Goal: Task Accomplishment & Management: Manage account settings

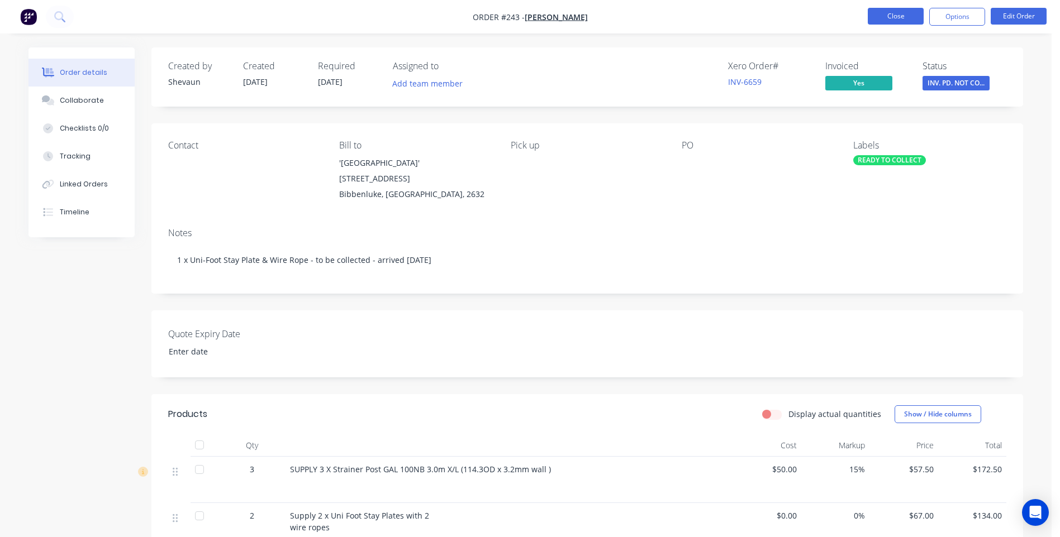
click at [875, 12] on button "Close" at bounding box center [896, 16] width 56 height 17
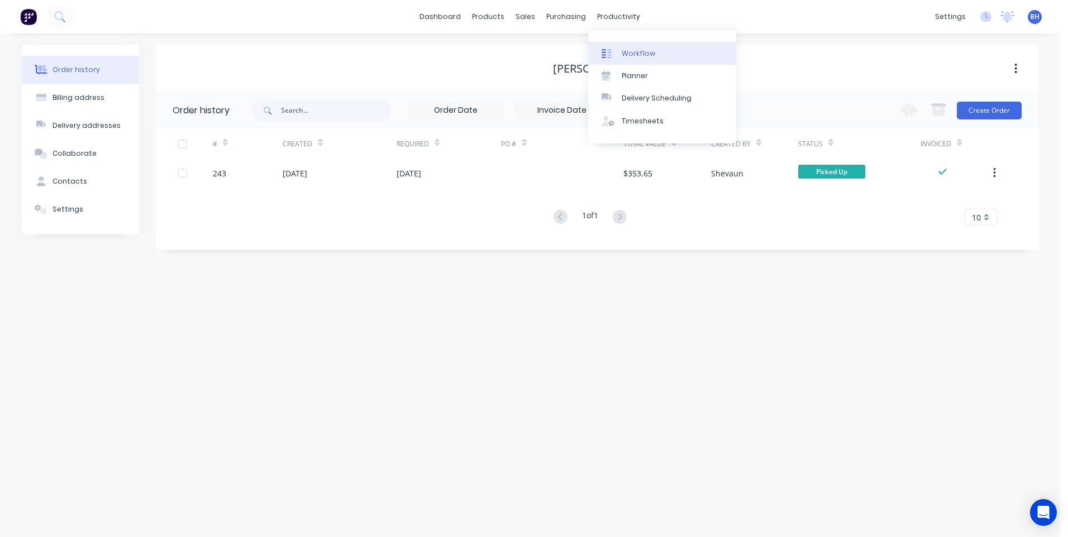
click at [630, 46] on link "Workflow" at bounding box center [662, 53] width 148 height 22
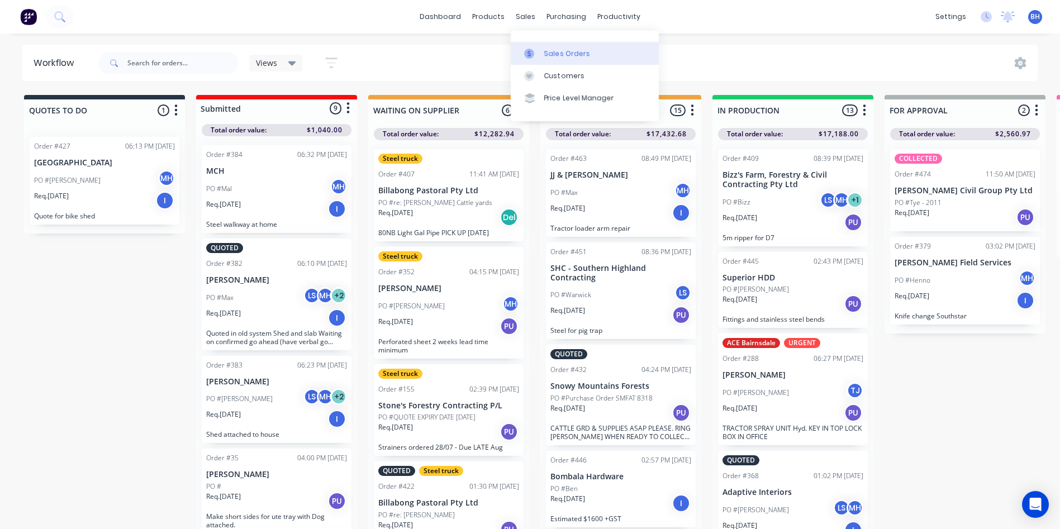
click at [542, 46] on link "Sales Orders" at bounding box center [585, 53] width 148 height 22
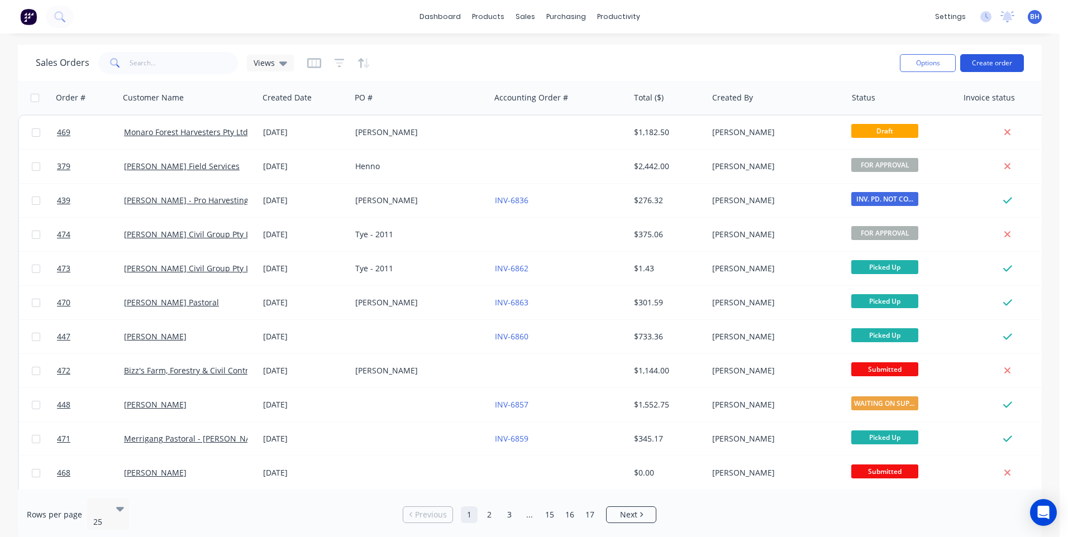
click at [983, 59] on button "Create order" at bounding box center [992, 63] width 64 height 18
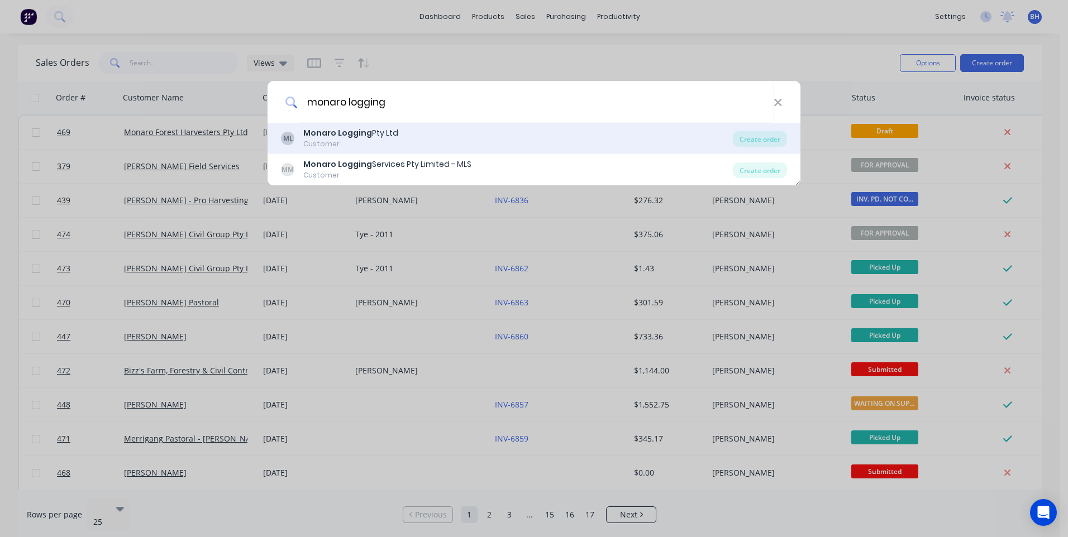
type input "monaro logging"
click at [373, 131] on div "Monaro Logging Pty Ltd" at bounding box center [350, 133] width 95 height 12
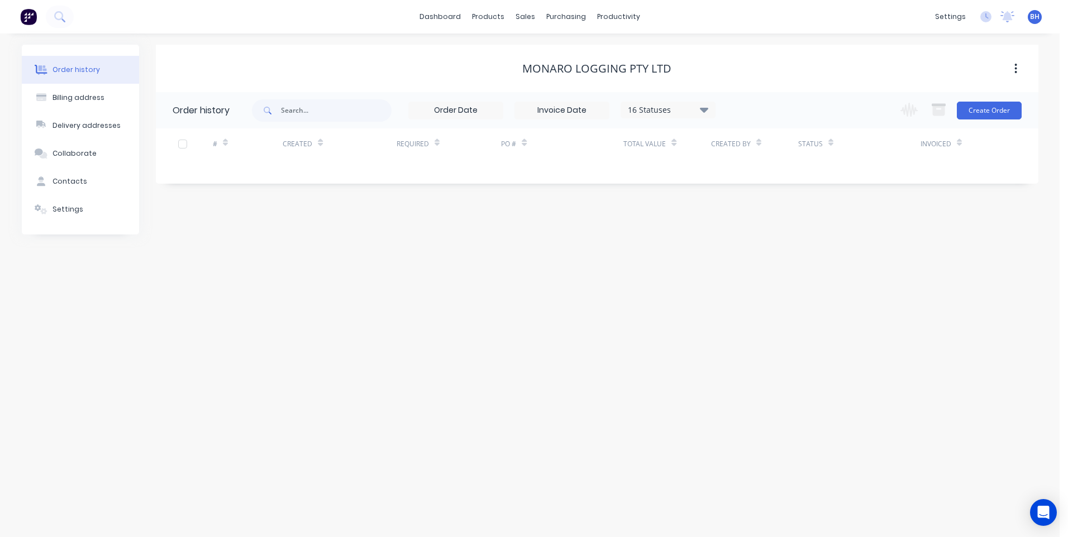
click at [706, 113] on icon at bounding box center [704, 109] width 8 height 13
click at [726, 58] on div "Monaro Logging Pty Ltd" at bounding box center [597, 68] width 883 height 47
click at [705, 109] on icon at bounding box center [703, 109] width 8 height 5
click at [720, 63] on div "Monaro Logging Pty Ltd" at bounding box center [597, 68] width 883 height 13
click at [57, 16] on icon at bounding box center [59, 16] width 11 height 11
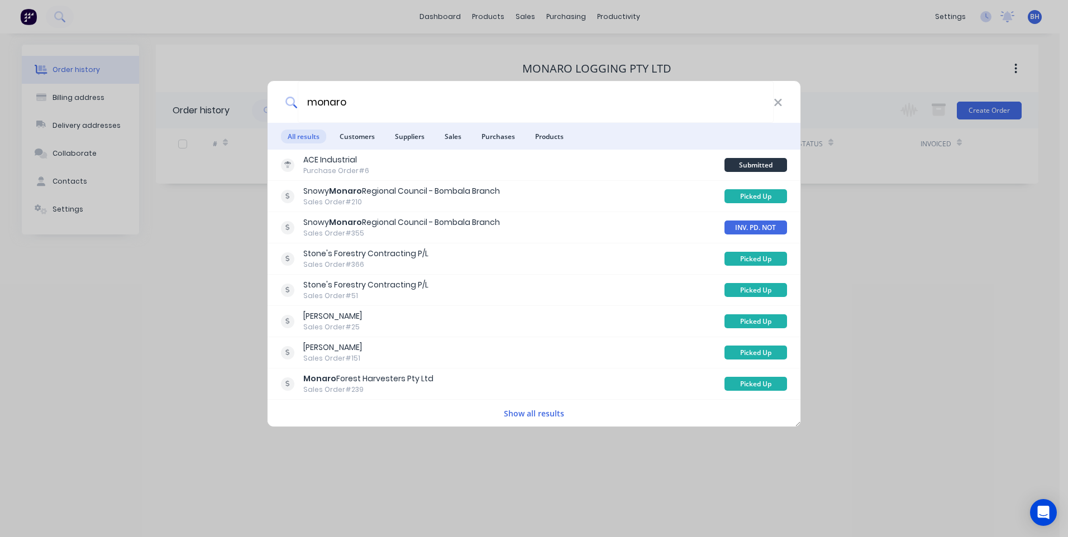
type input "monaro"
click at [526, 413] on button "Show all results" at bounding box center [534, 413] width 67 height 13
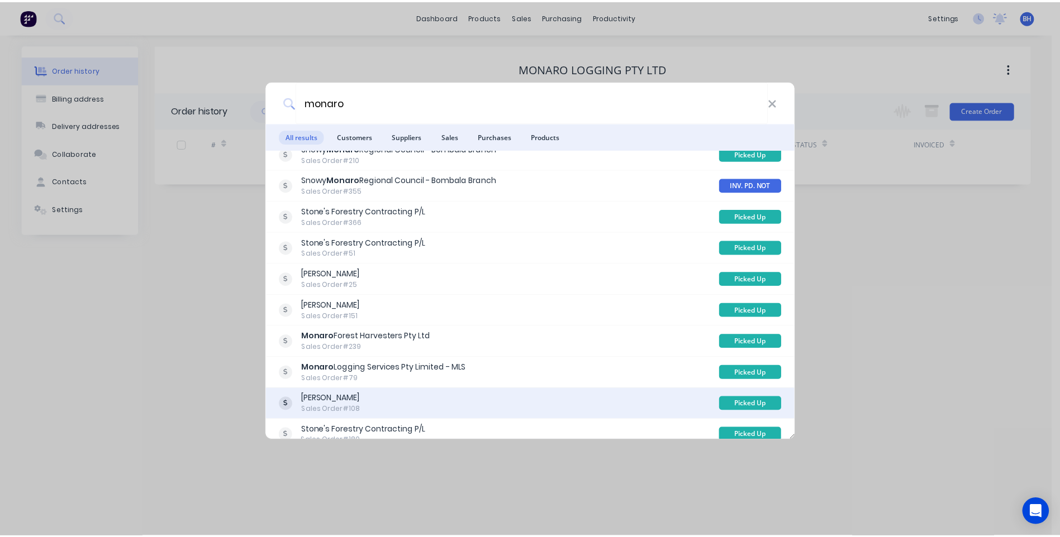
scroll to position [112, 0]
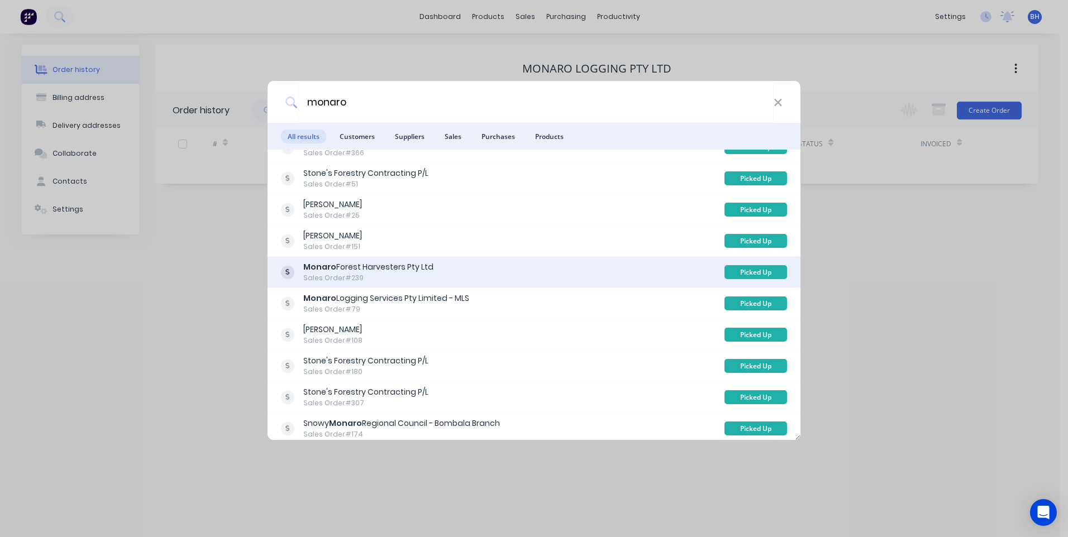
click at [485, 268] on div "Monaro Forest Harvesters Pty Ltd Sales Order #239" at bounding box center [503, 272] width 444 height 22
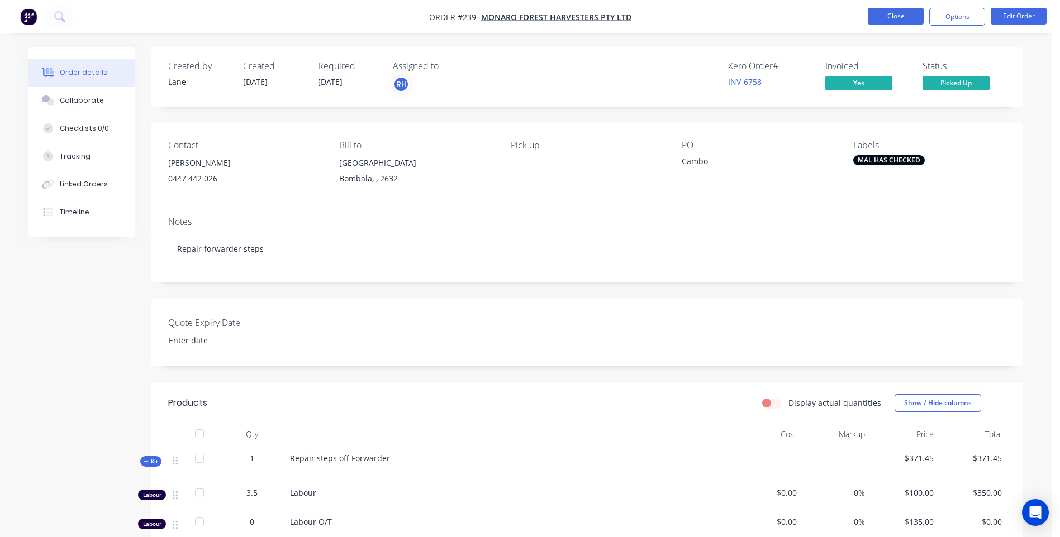
click at [897, 15] on button "Close" at bounding box center [896, 16] width 56 height 17
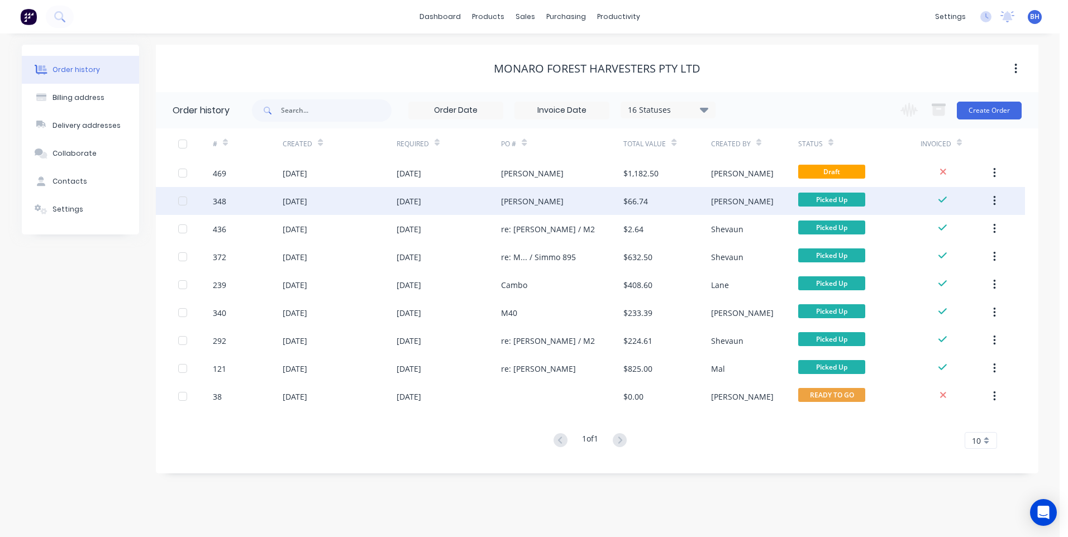
click at [463, 198] on div "[DATE]" at bounding box center [449, 201] width 105 height 28
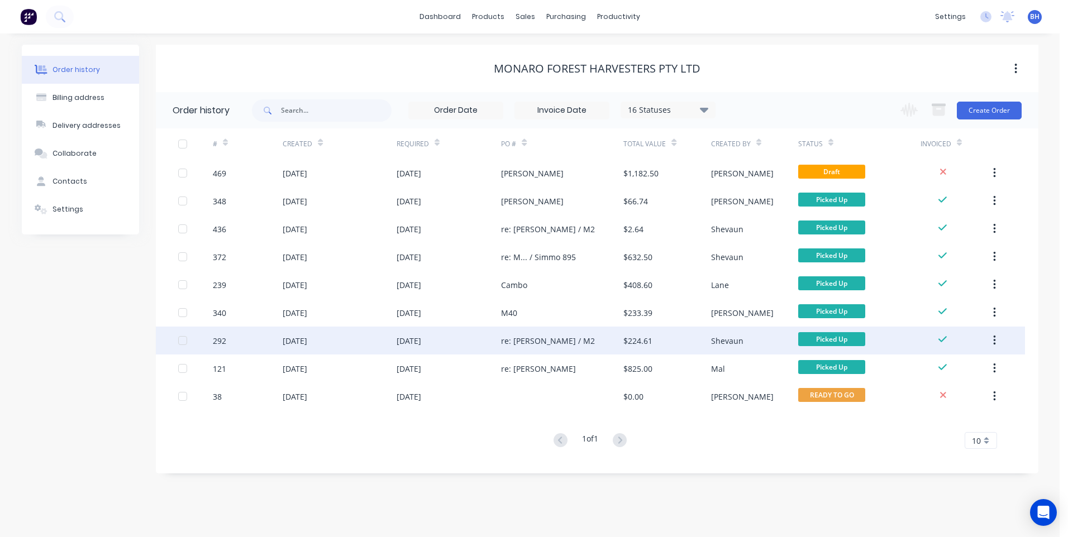
click at [449, 337] on div "01 Aug 2025" at bounding box center [449, 341] width 105 height 28
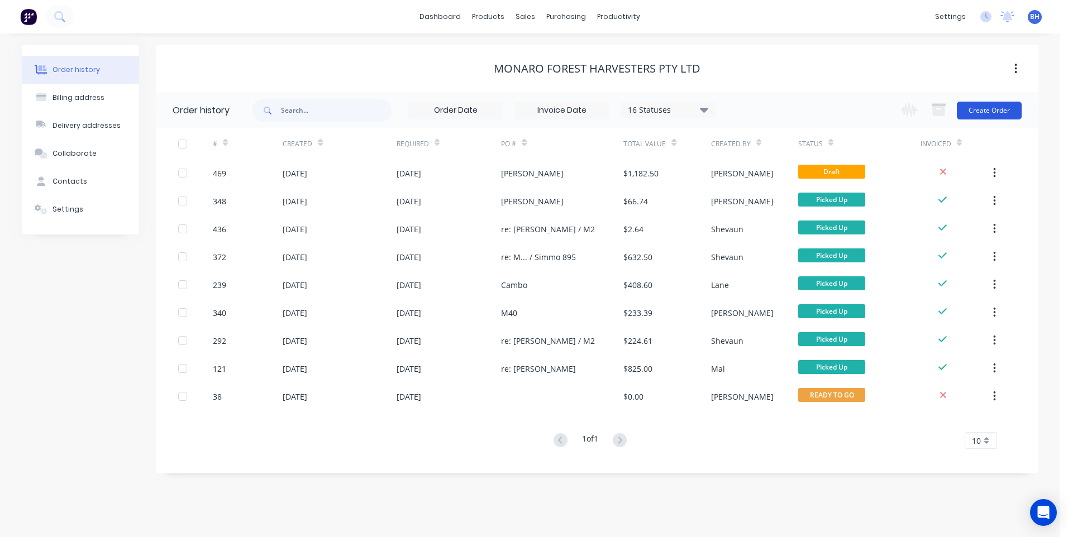
click at [977, 107] on button "Create Order" at bounding box center [989, 111] width 65 height 18
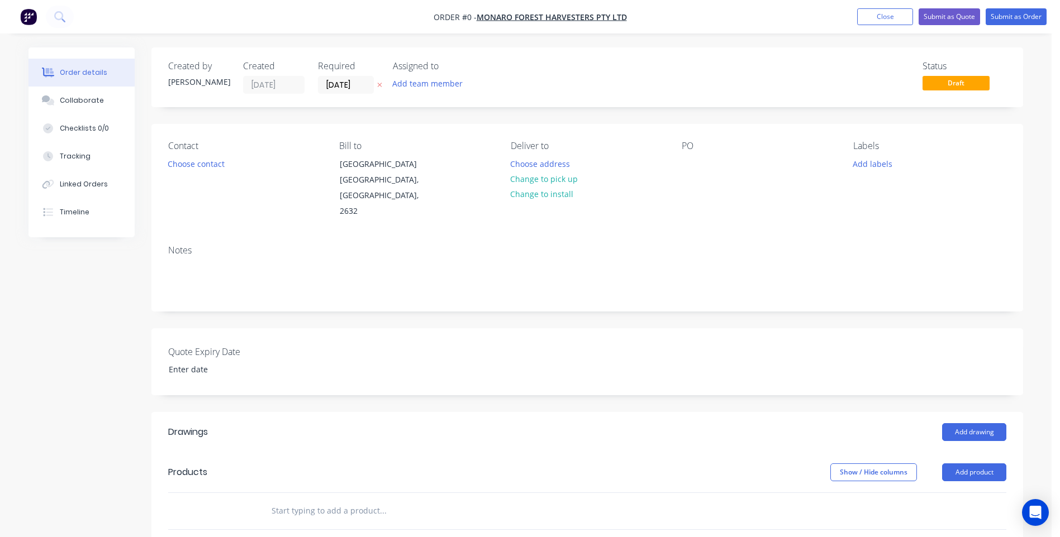
click at [690, 152] on div "PO" at bounding box center [758, 180] width 153 height 79
click at [693, 171] on div at bounding box center [691, 164] width 18 height 16
click at [479, 470] on div "Order details Collaborate Checklists 0/0 Tracking Linked Orders Timeline Order …" at bounding box center [525, 431] width 1017 height 768
click at [449, 503] on input "text" at bounding box center [382, 511] width 223 height 22
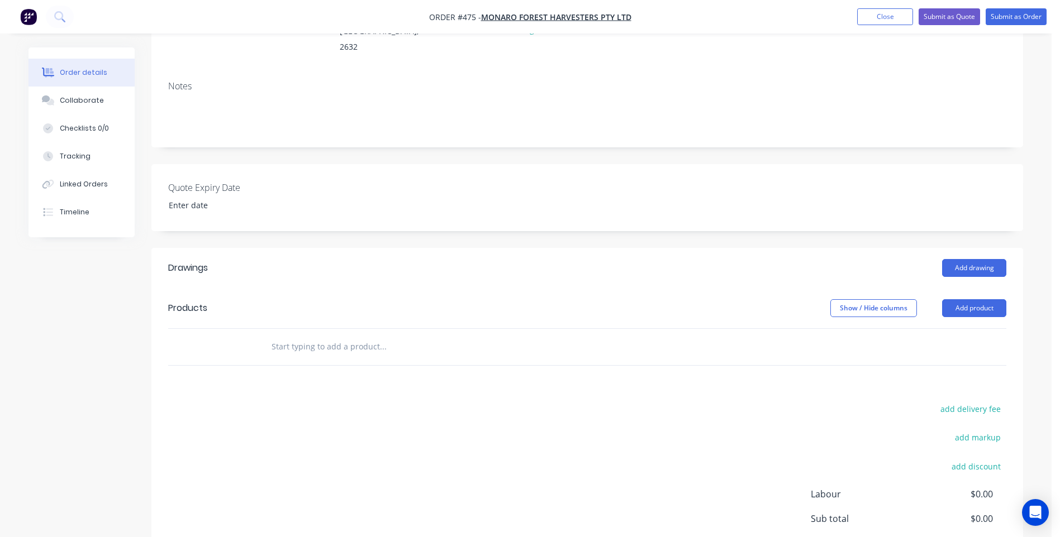
scroll to position [168, 0]
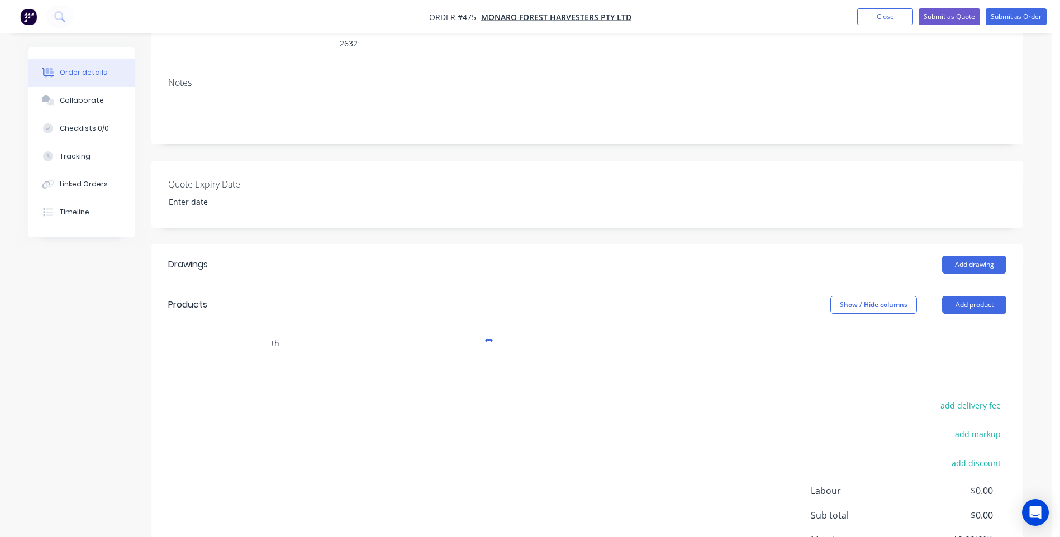
type input "t"
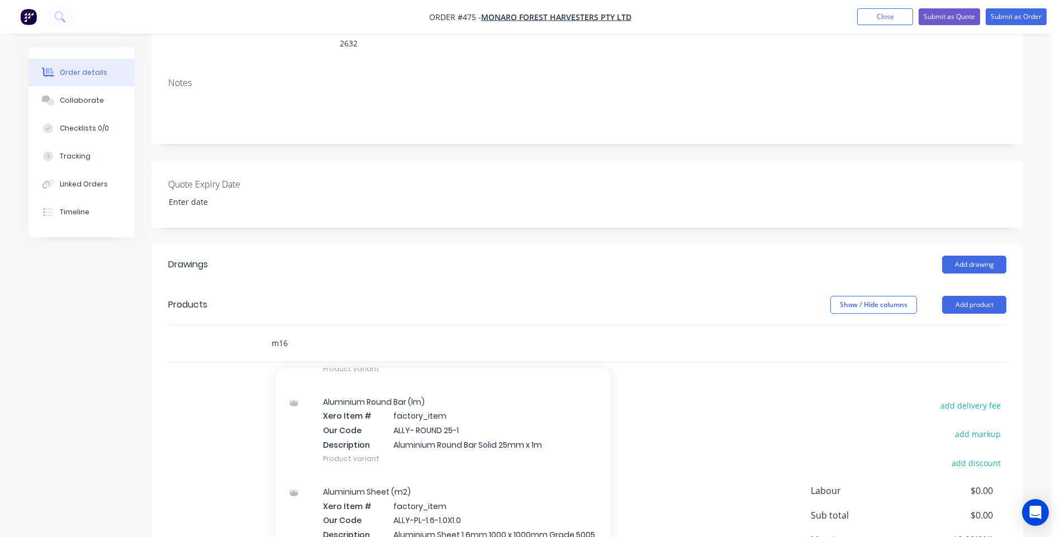
scroll to position [726, 0]
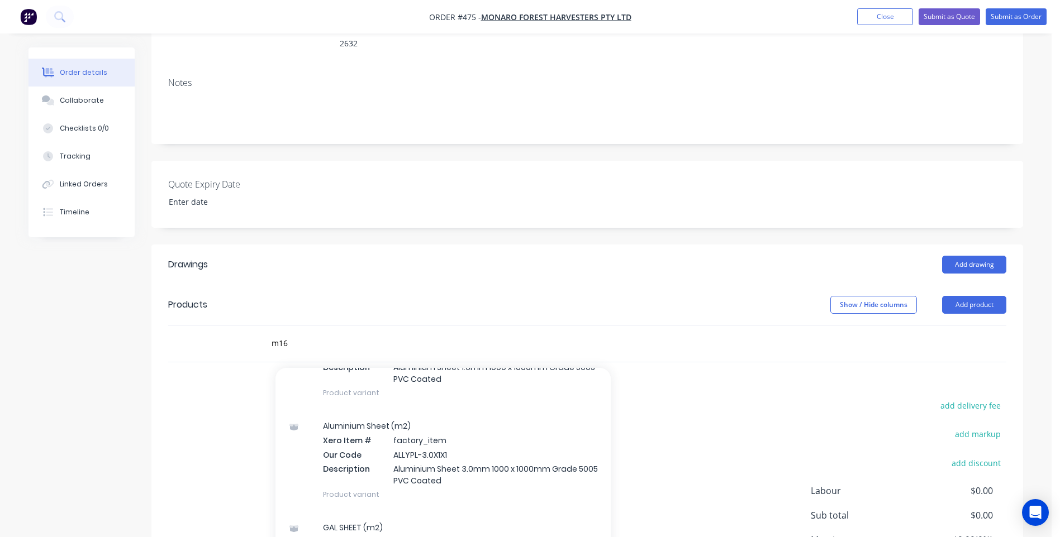
click at [701, 436] on div "add delivery fee add markup add discount Labour $0.00 Sub total $0.00 Margin $0…" at bounding box center [587, 506] width 838 height 216
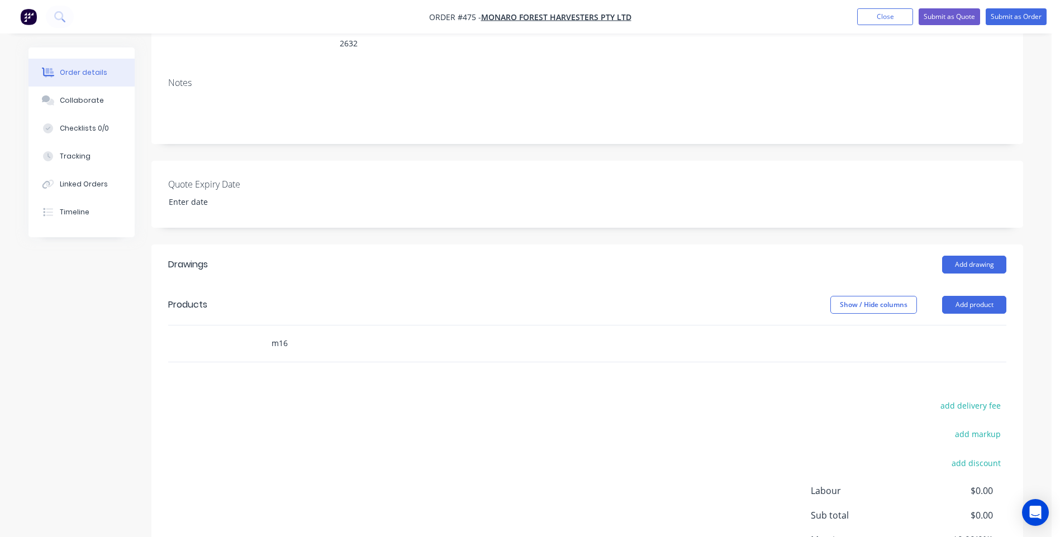
click at [293, 332] on input "m16" at bounding box center [382, 343] width 223 height 22
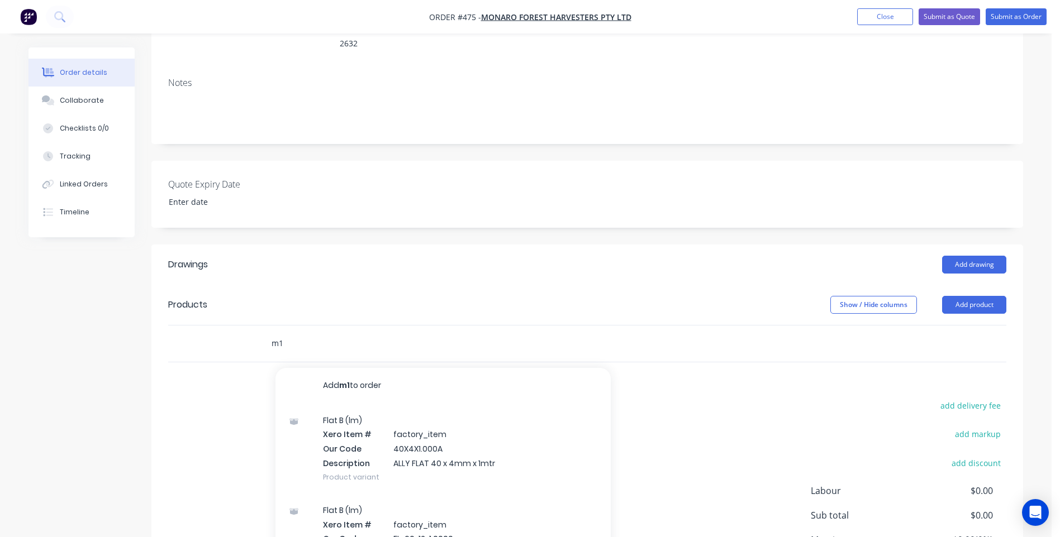
type input "m"
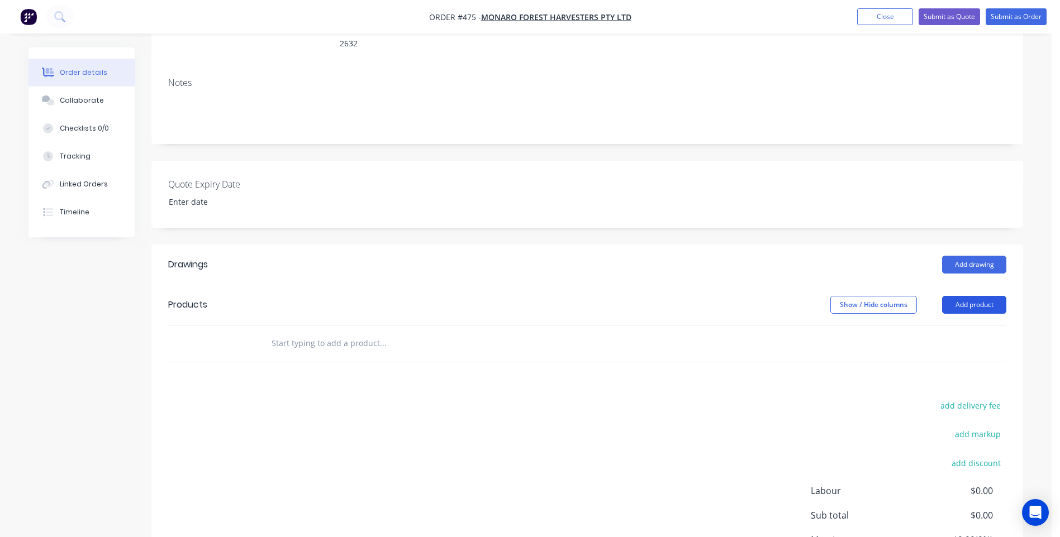
click at [965, 296] on button "Add product" at bounding box center [974, 305] width 64 height 18
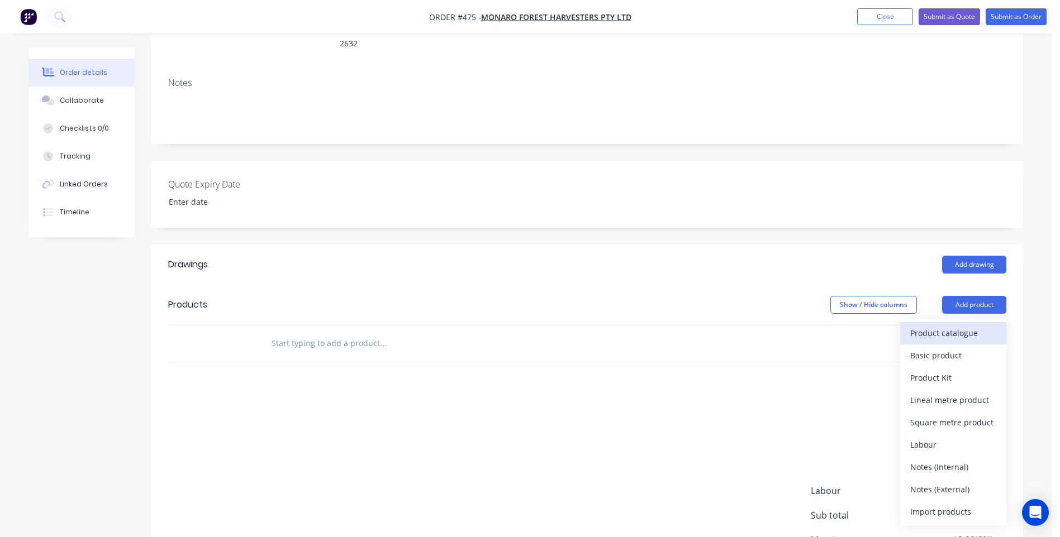
click at [946, 325] on div "Product catalogue" at bounding box center [953, 333] width 86 height 16
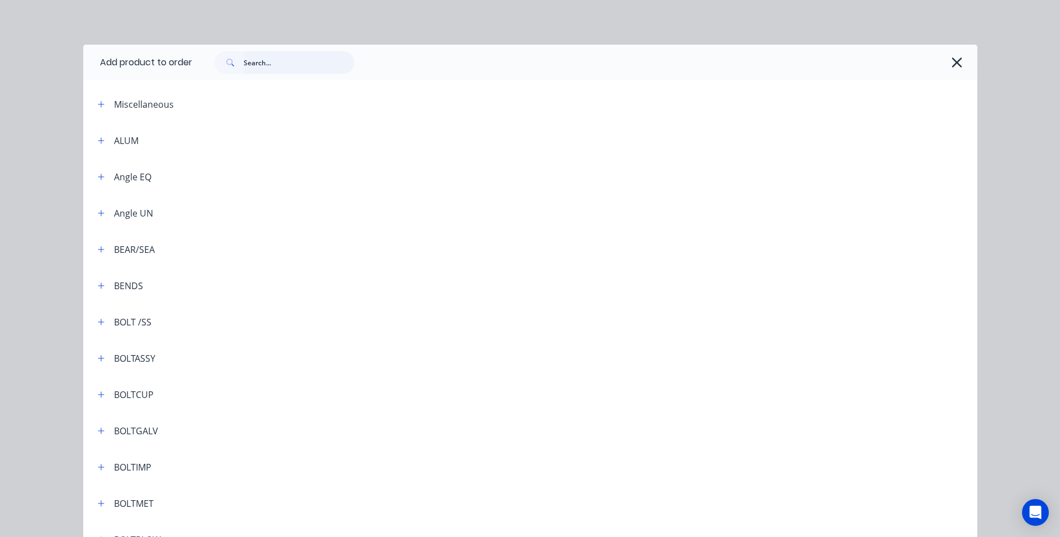
click at [265, 64] on input "text" at bounding box center [299, 62] width 111 height 22
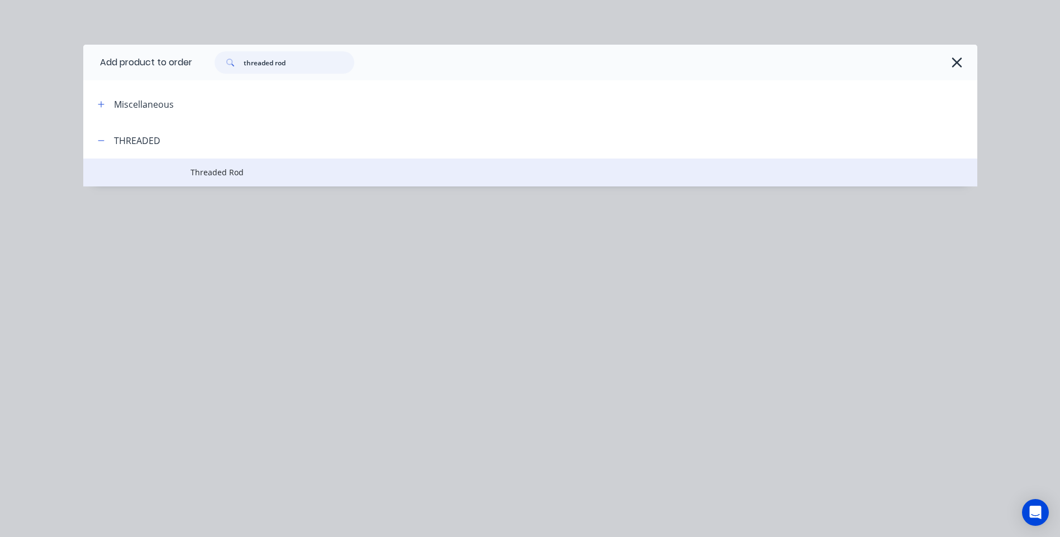
type input "threaded rod"
click at [223, 172] on span "Threaded Rod" at bounding box center [504, 172] width 629 height 12
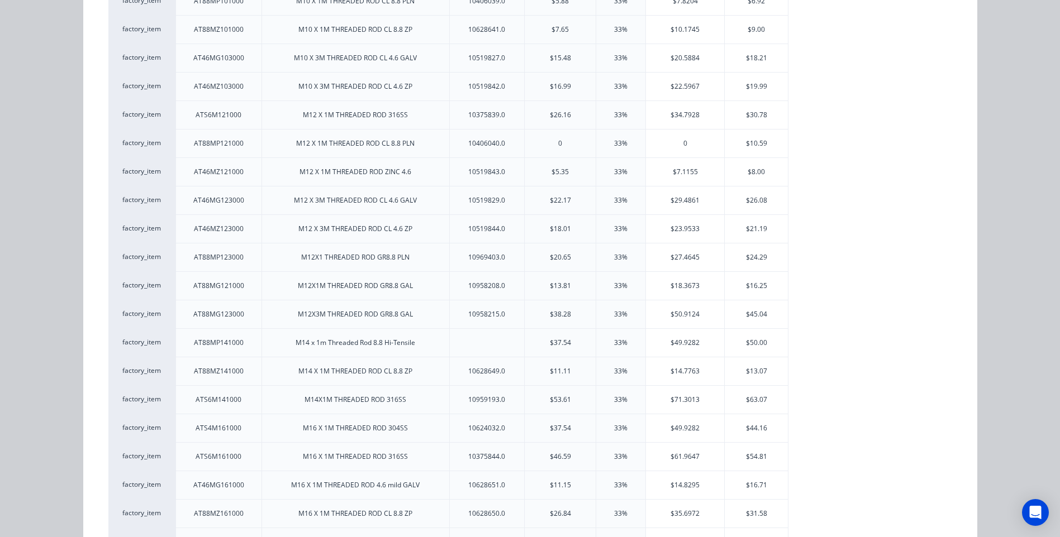
scroll to position [838, 0]
click at [749, 430] on div "$16.71" at bounding box center [756, 430] width 63 height 28
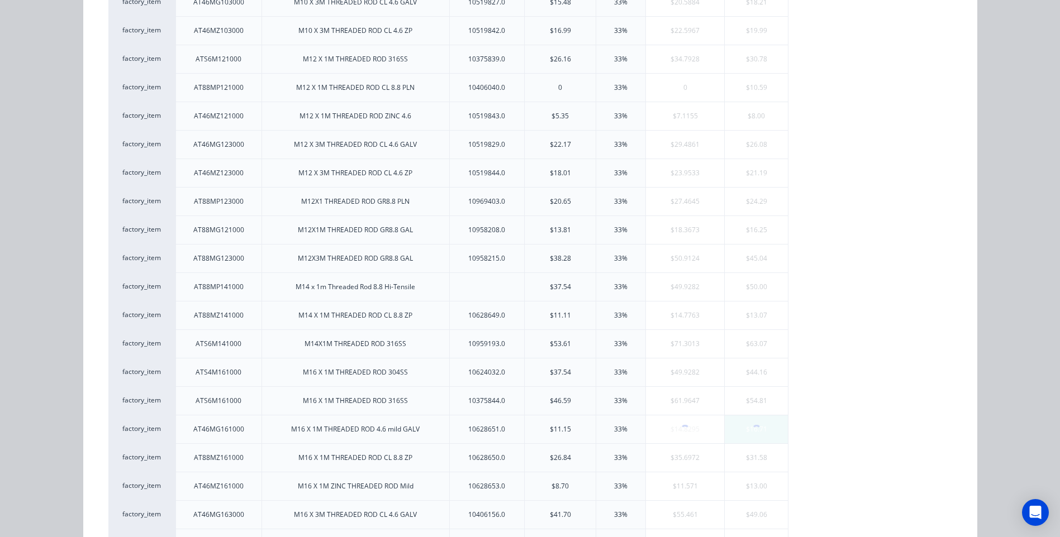
scroll to position [0, 0]
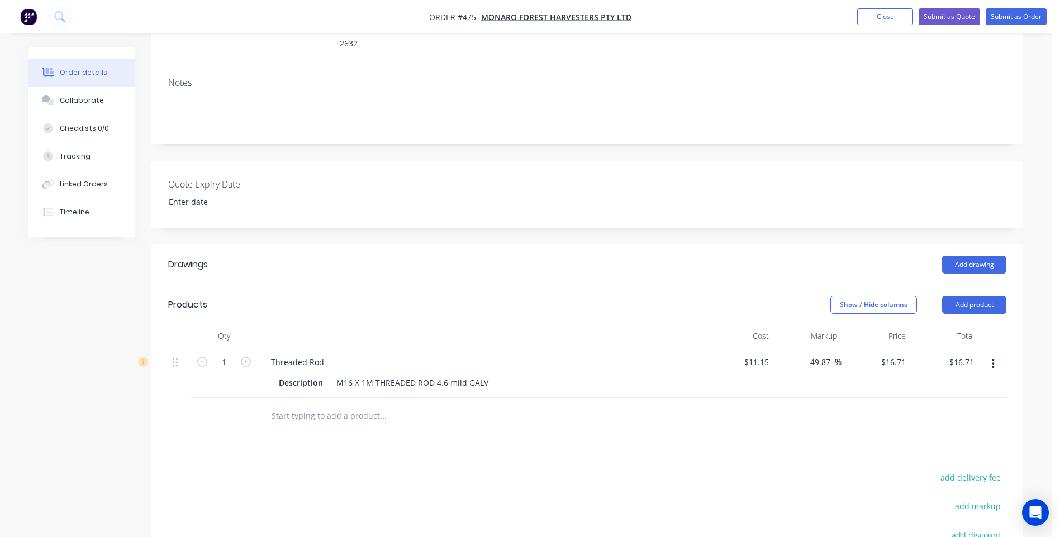
click at [341, 405] on input "text" at bounding box center [382, 416] width 223 height 22
click at [988, 296] on button "Add product" at bounding box center [974, 305] width 64 height 18
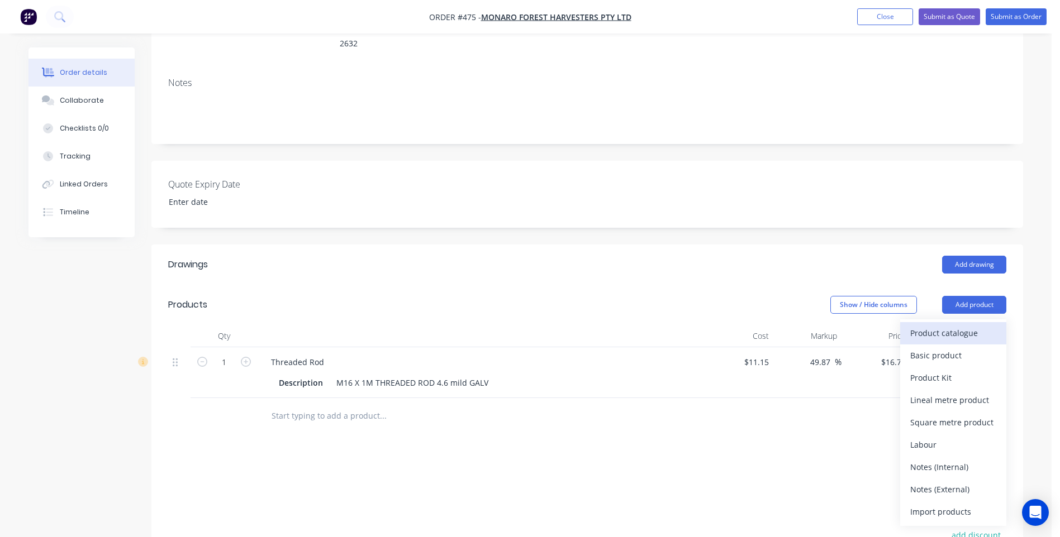
click at [939, 325] on div "Product catalogue" at bounding box center [953, 333] width 86 height 16
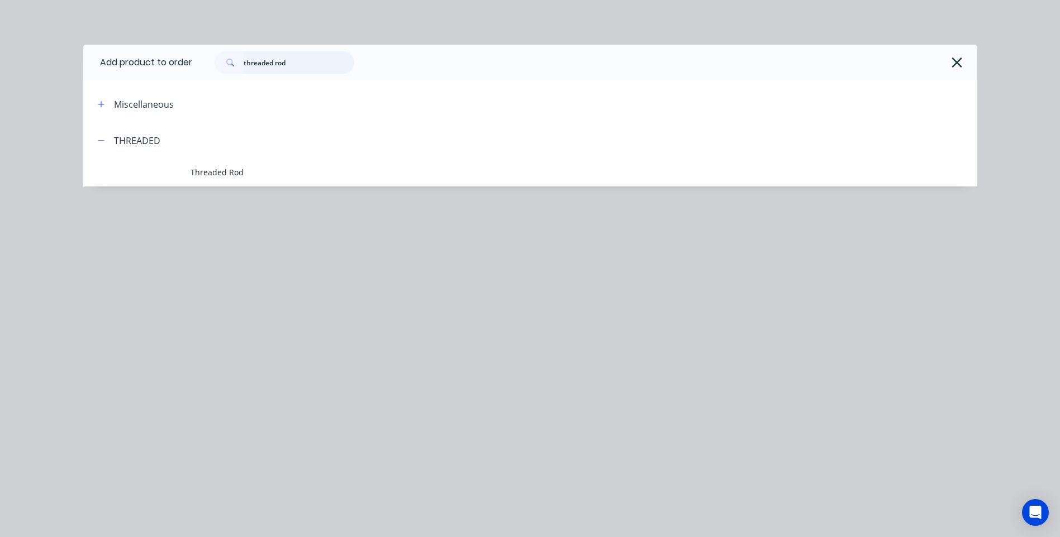
click at [304, 65] on input "threaded rod" at bounding box center [299, 62] width 111 height 22
type input "t"
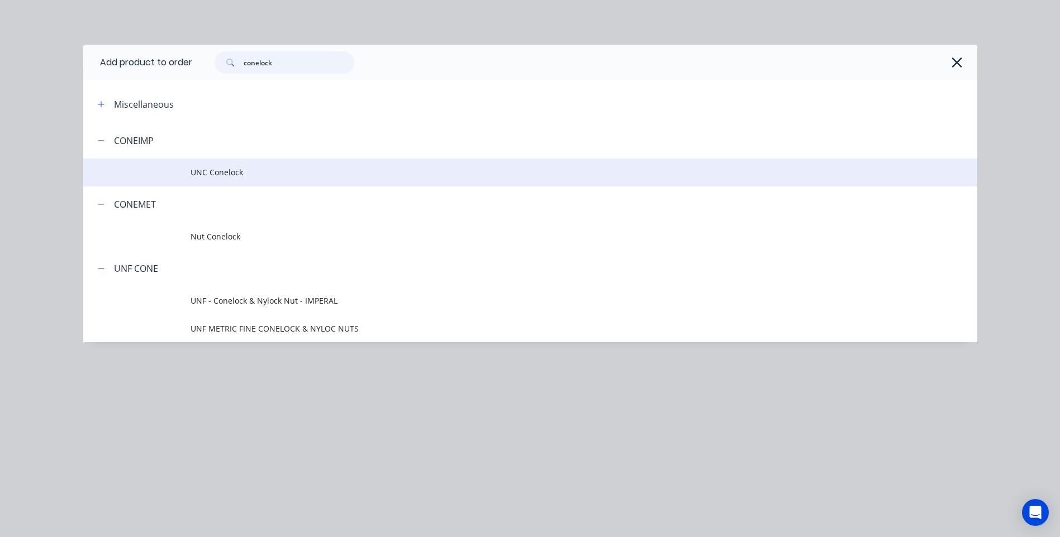
type input "conelock"
click at [226, 168] on span "UNC Conelock" at bounding box center [504, 172] width 629 height 12
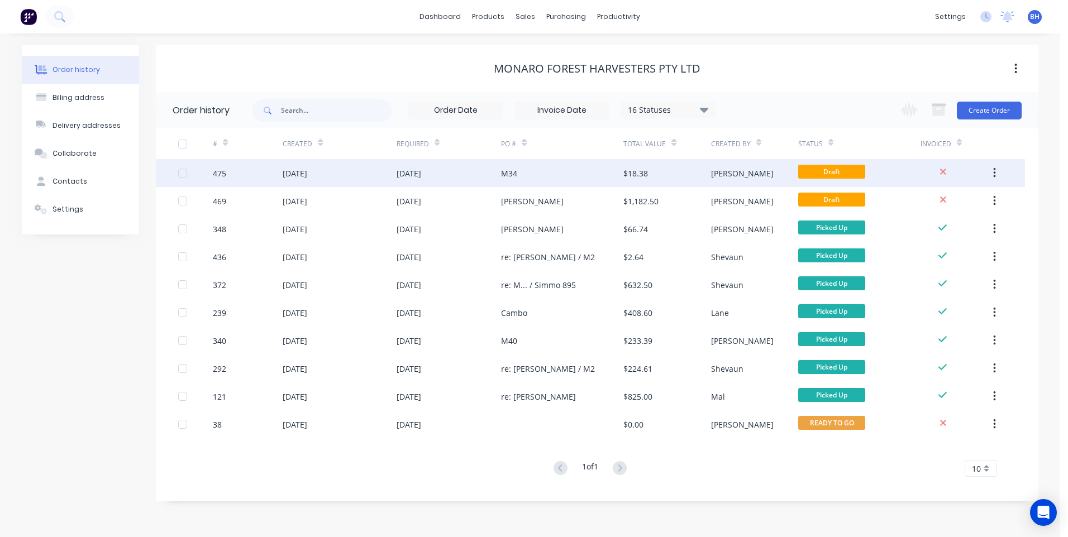
click at [552, 178] on div "M34" at bounding box center [562, 173] width 122 height 28
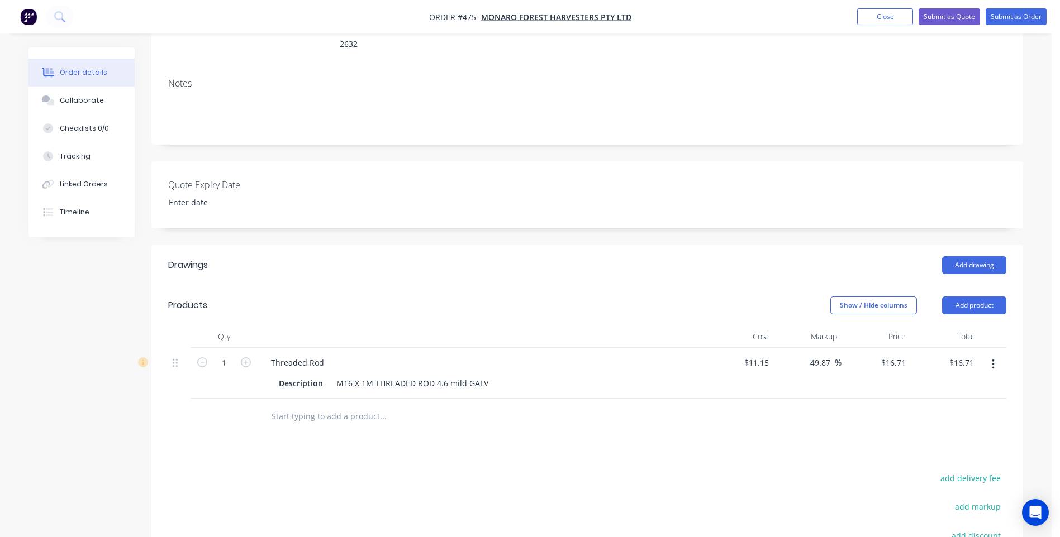
scroll to position [168, 0]
click at [292, 405] on input "text" at bounding box center [382, 416] width 223 height 22
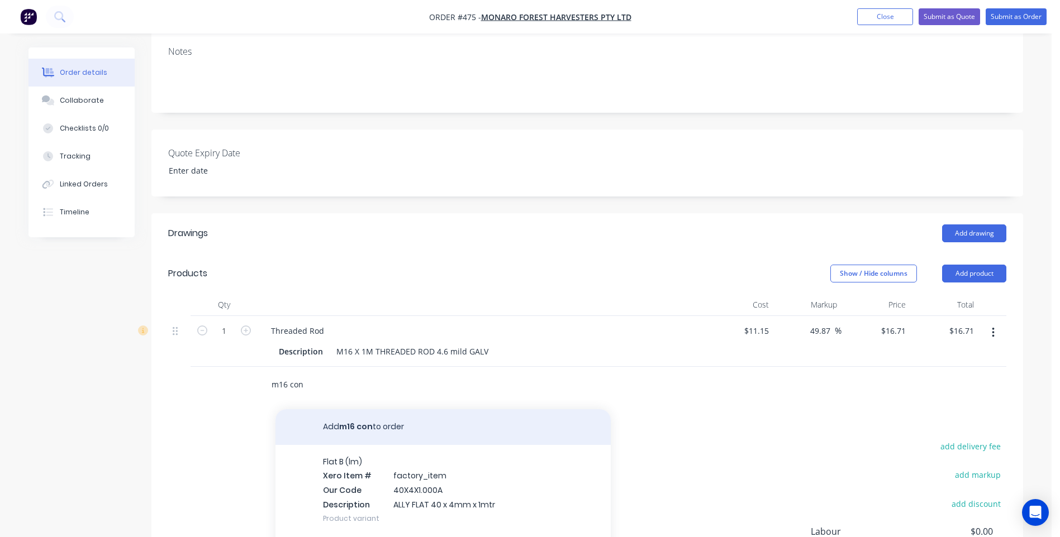
scroll to position [279, 0]
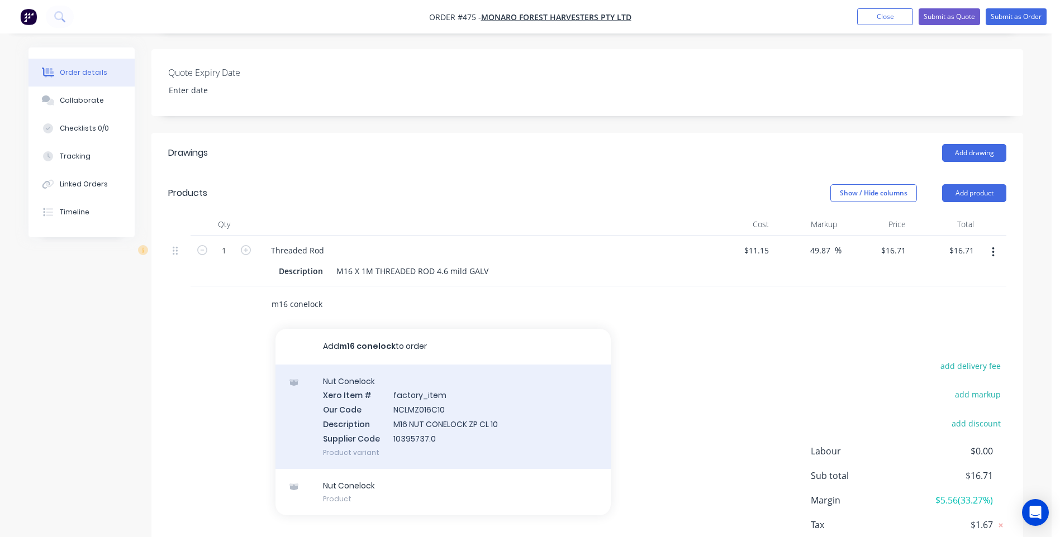
type input "m16 conelock"
click at [425, 400] on div "Nut Conelock Xero Item # factory_item Our Code NCLMZ016C10 Description M16 NUT …" at bounding box center [442, 417] width 335 height 104
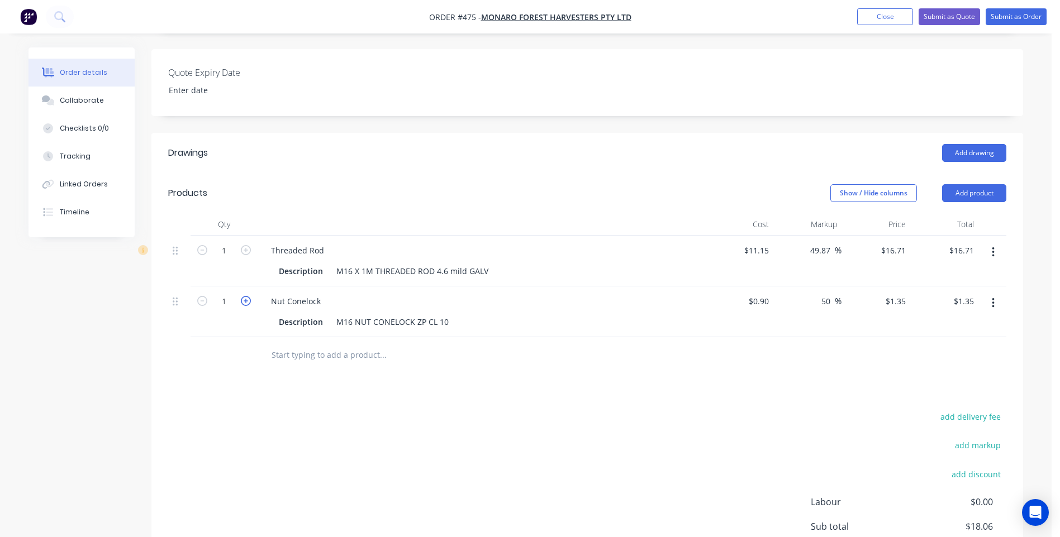
click at [245, 296] on icon "button" at bounding box center [246, 301] width 10 height 10
type input "2"
type input "$2.70"
click at [245, 296] on icon "button" at bounding box center [246, 301] width 10 height 10
type input "3"
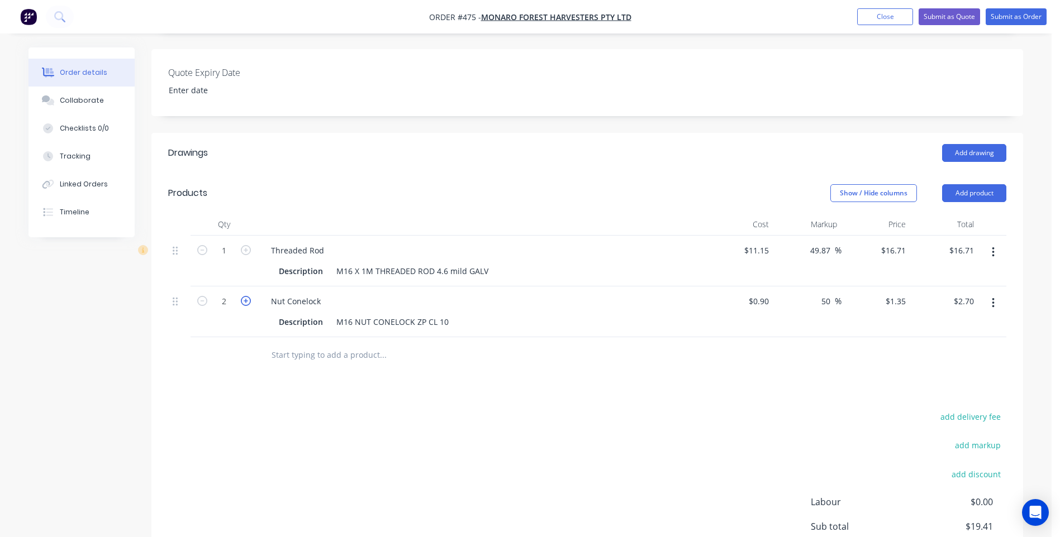
type input "$4.05"
click at [245, 296] on icon "button" at bounding box center [246, 301] width 10 height 10
type input "4"
type input "$5.40"
click at [280, 346] on input "text" at bounding box center [382, 355] width 223 height 22
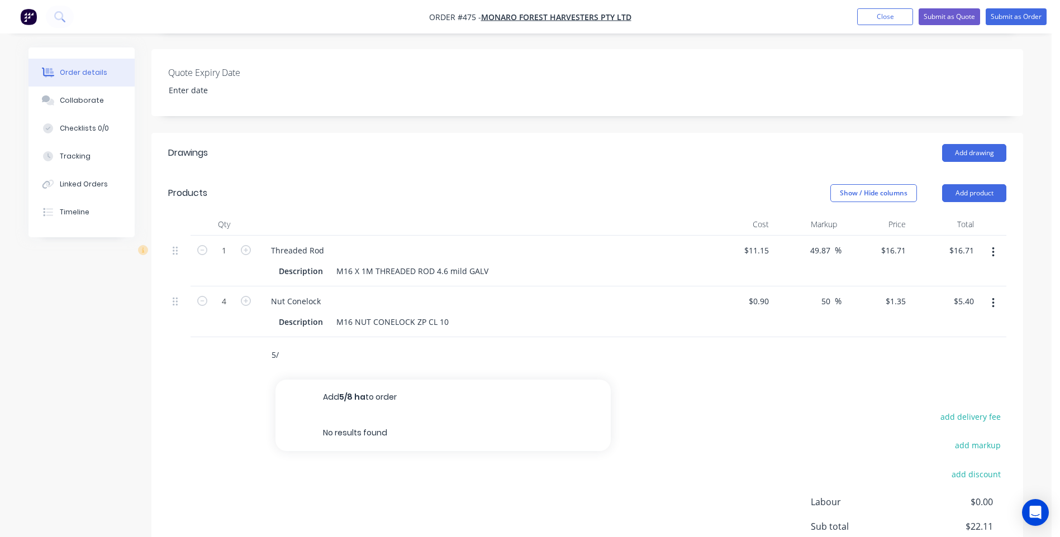
type input "5"
click at [987, 184] on button "Add product" at bounding box center [974, 193] width 64 height 18
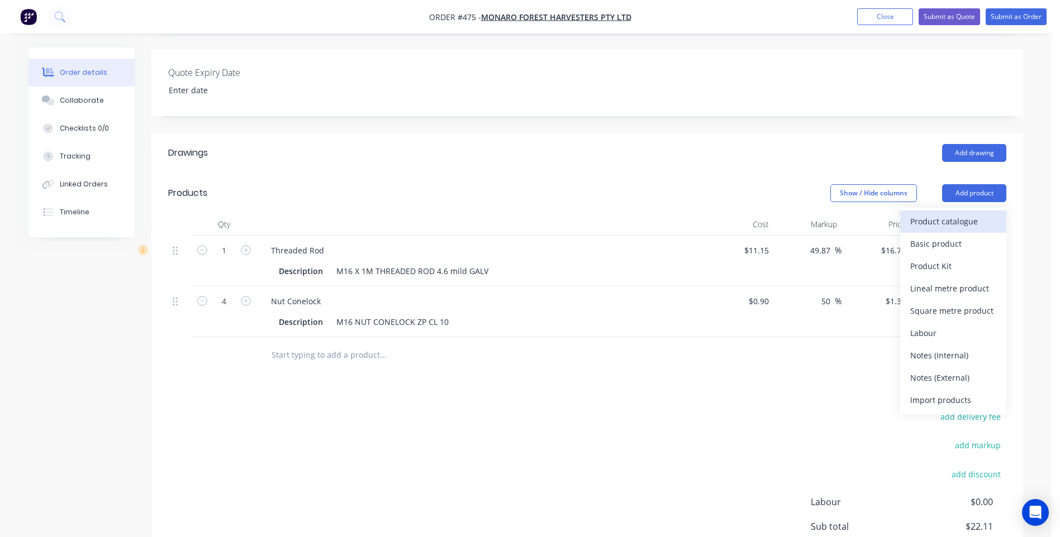
click at [935, 213] on div "Product catalogue" at bounding box center [953, 221] width 86 height 16
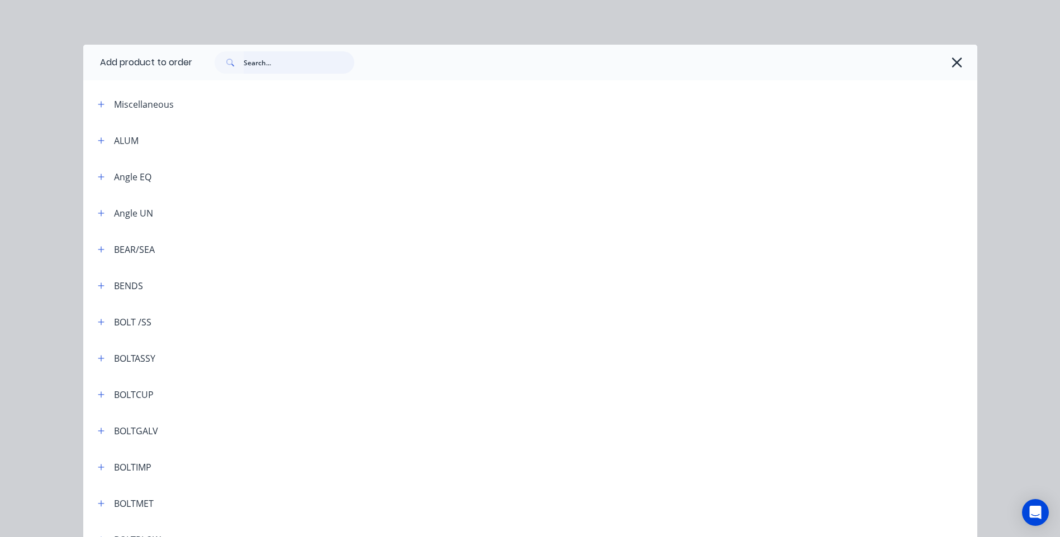
click at [266, 60] on input "text" at bounding box center [299, 62] width 111 height 22
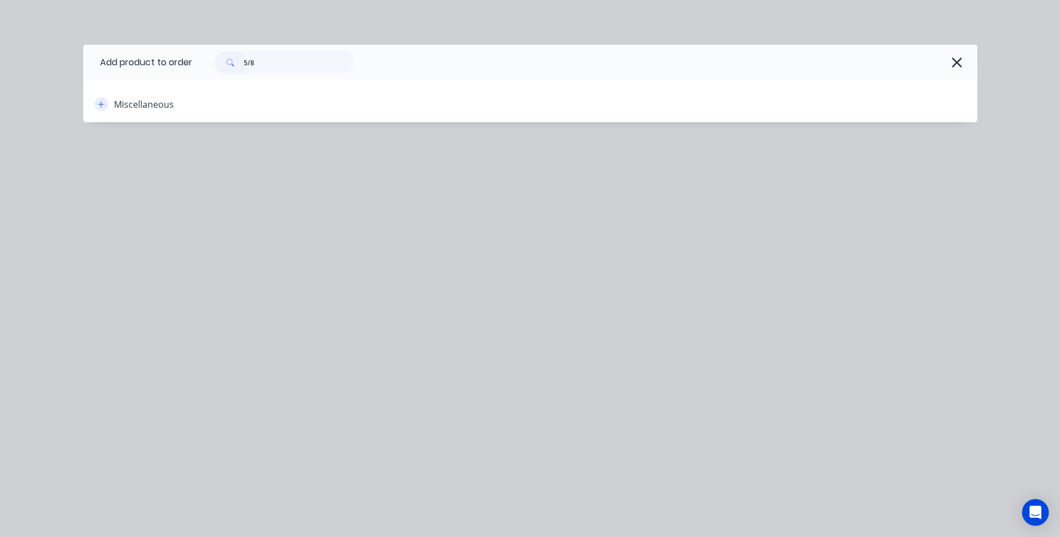
click at [98, 101] on icon "button" at bounding box center [101, 105] width 7 height 8
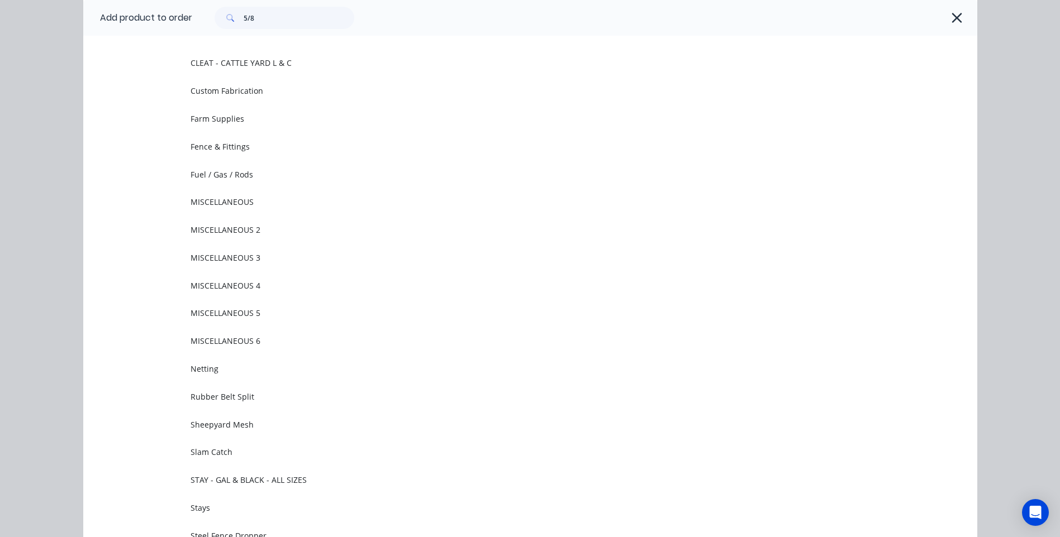
scroll to position [0, 0]
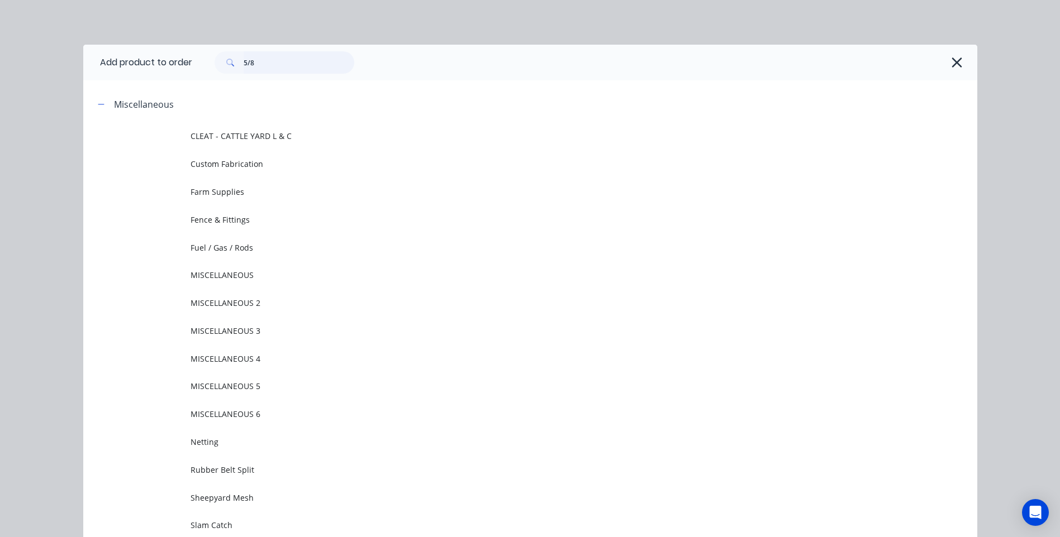
click at [254, 60] on input "5/8" at bounding box center [299, 62] width 111 height 22
type input "5"
type input "w"
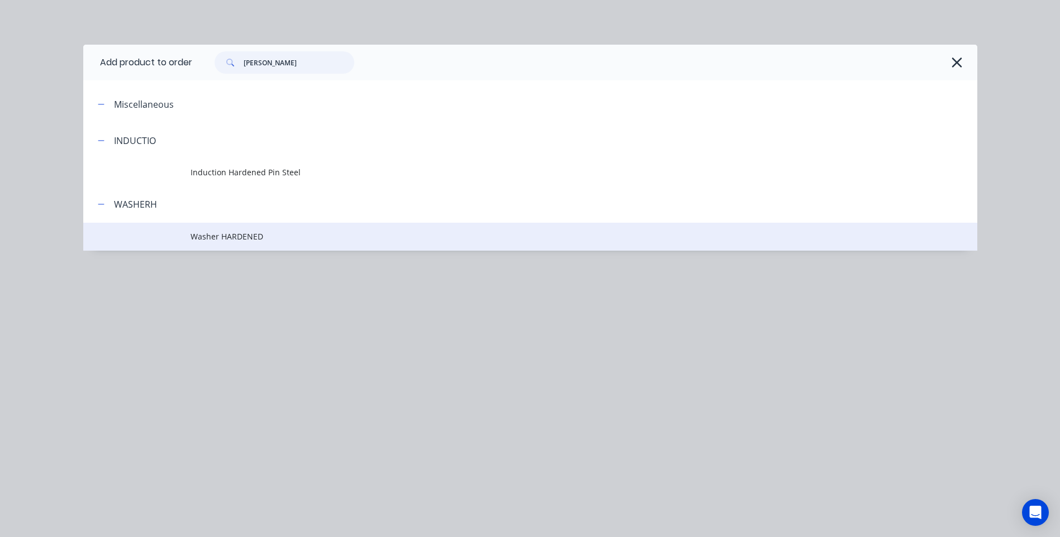
type input "harden"
click at [235, 234] on span "Washer HARDENED" at bounding box center [504, 237] width 629 height 12
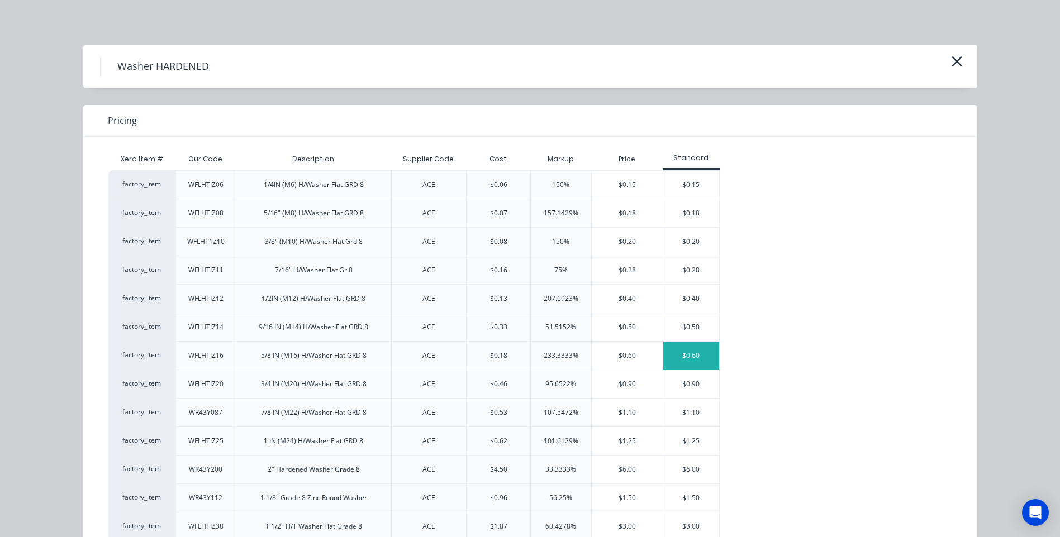
click at [680, 351] on div "$0.60" at bounding box center [691, 356] width 56 height 28
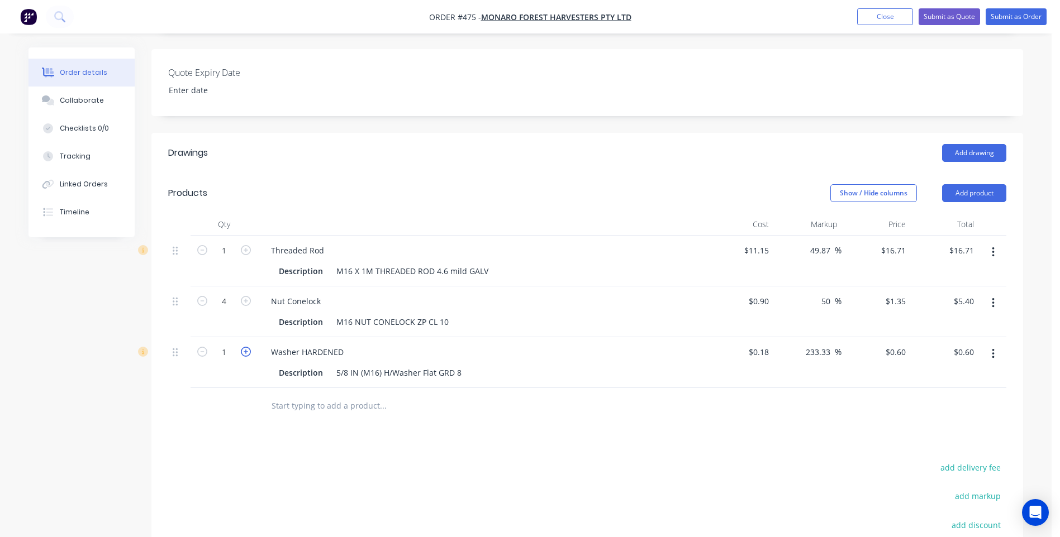
click at [244, 347] on icon "button" at bounding box center [246, 352] width 10 height 10
type input "2"
type input "$1.20"
click at [244, 347] on icon "button" at bounding box center [246, 352] width 10 height 10
type input "3"
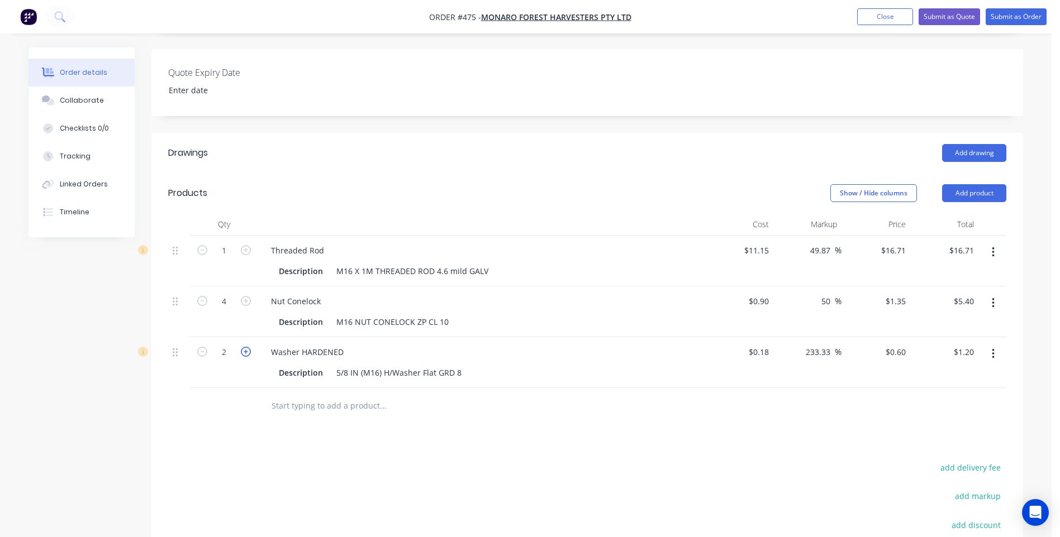
type input "$1.80"
click at [244, 347] on icon "button" at bounding box center [246, 352] width 10 height 10
type input "4"
type input "$2.40"
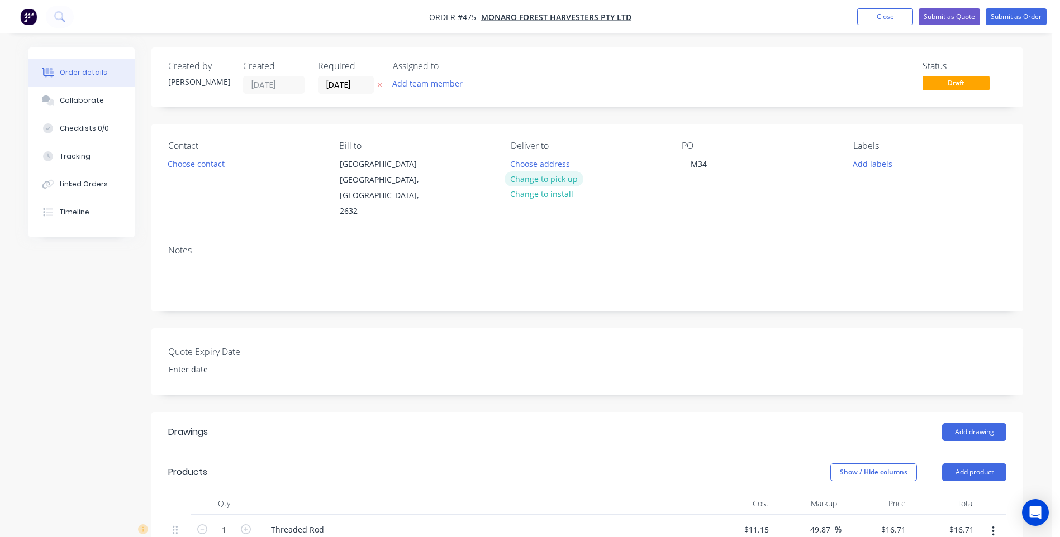
click at [556, 175] on button "Change to pick up" at bounding box center [543, 178] width 79 height 15
click at [365, 84] on input "[DATE]" at bounding box center [345, 85] width 55 height 17
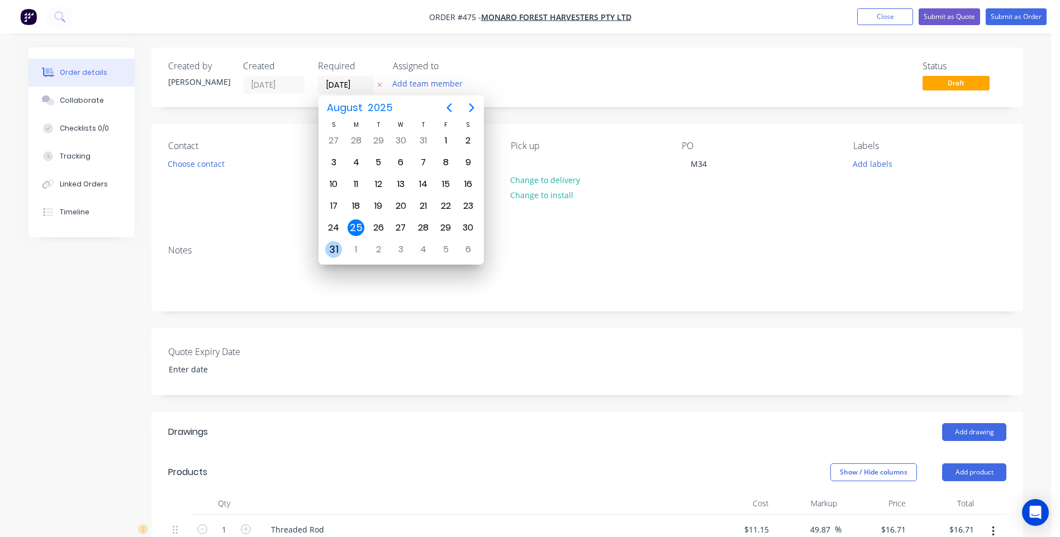
click at [329, 246] on div "31" at bounding box center [333, 249] width 17 height 17
type input "31/08/25"
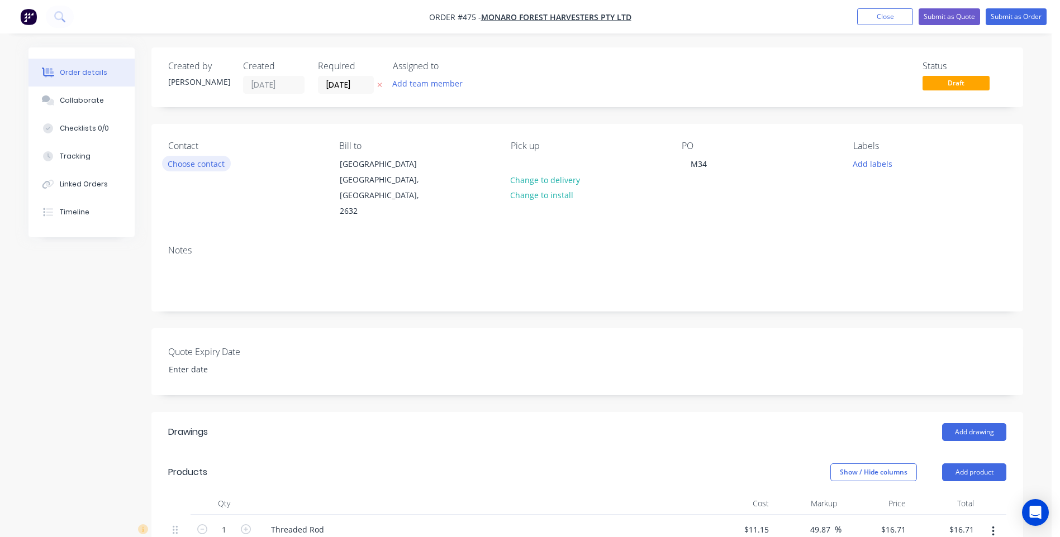
click at [200, 164] on button "Choose contact" at bounding box center [196, 163] width 69 height 15
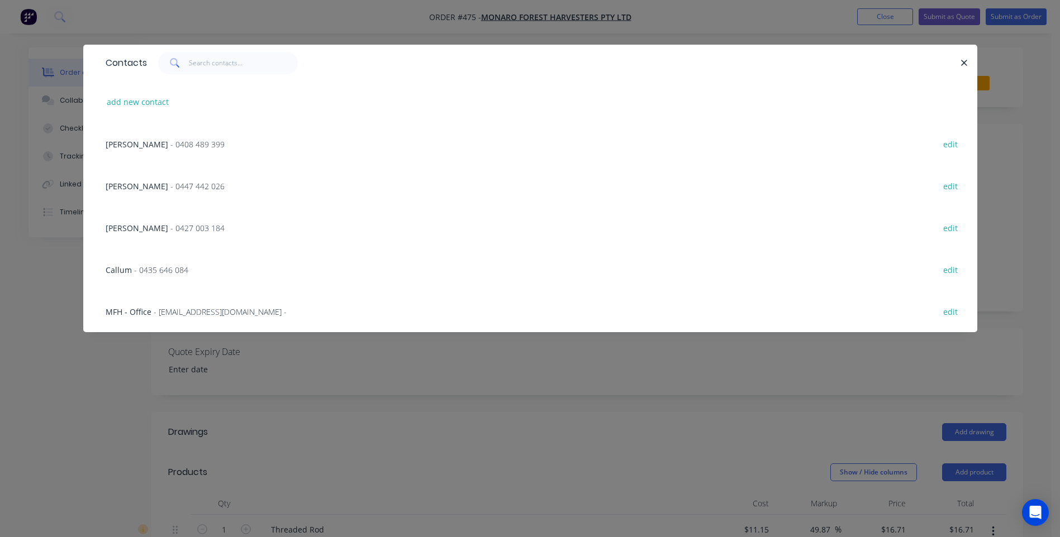
click at [224, 310] on span "- monaro.admin@exemail.com.au -" at bounding box center [220, 312] width 133 height 11
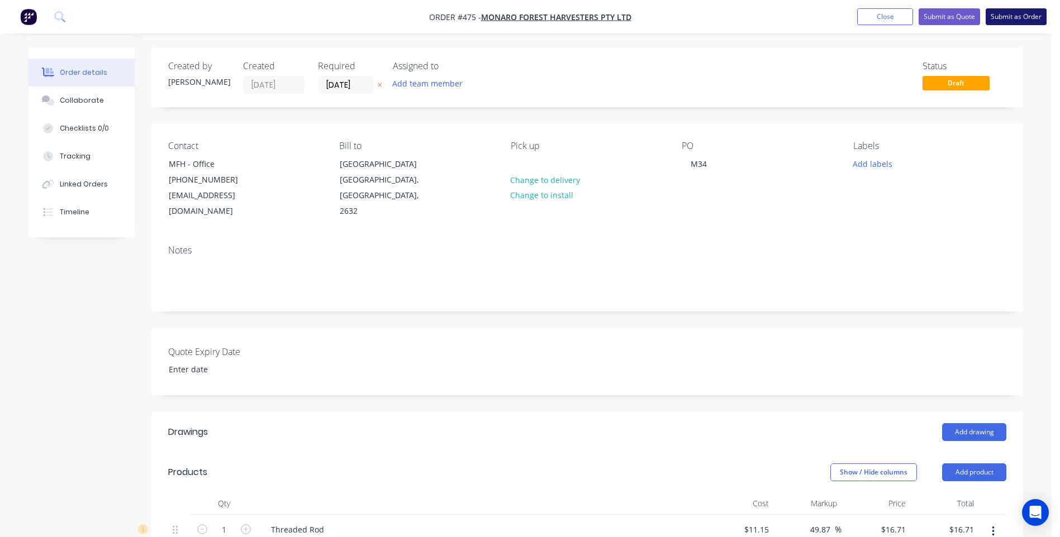
click at [1013, 11] on button "Submit as Order" at bounding box center [1015, 16] width 61 height 17
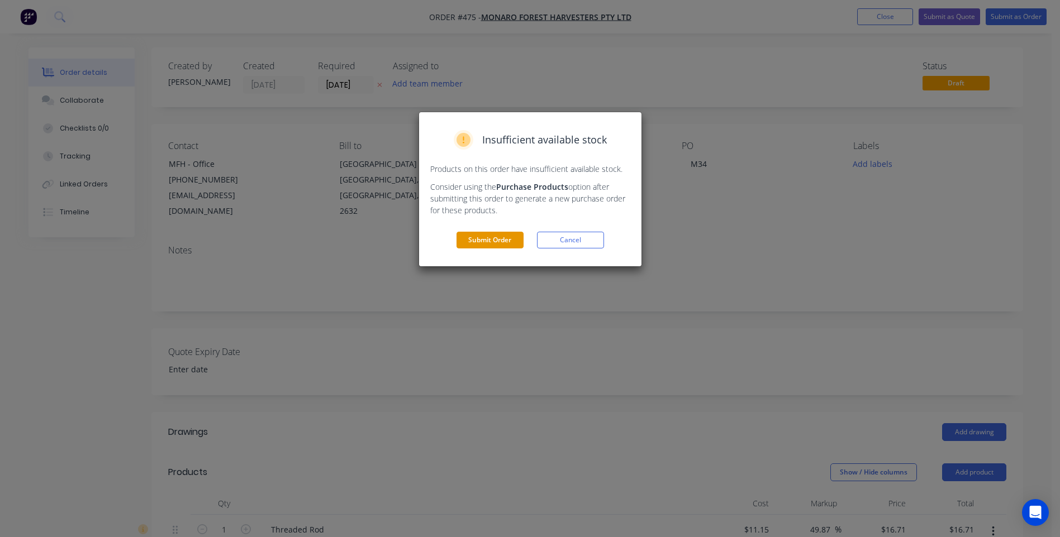
click at [486, 239] on button "Submit Order" at bounding box center [489, 240] width 67 height 17
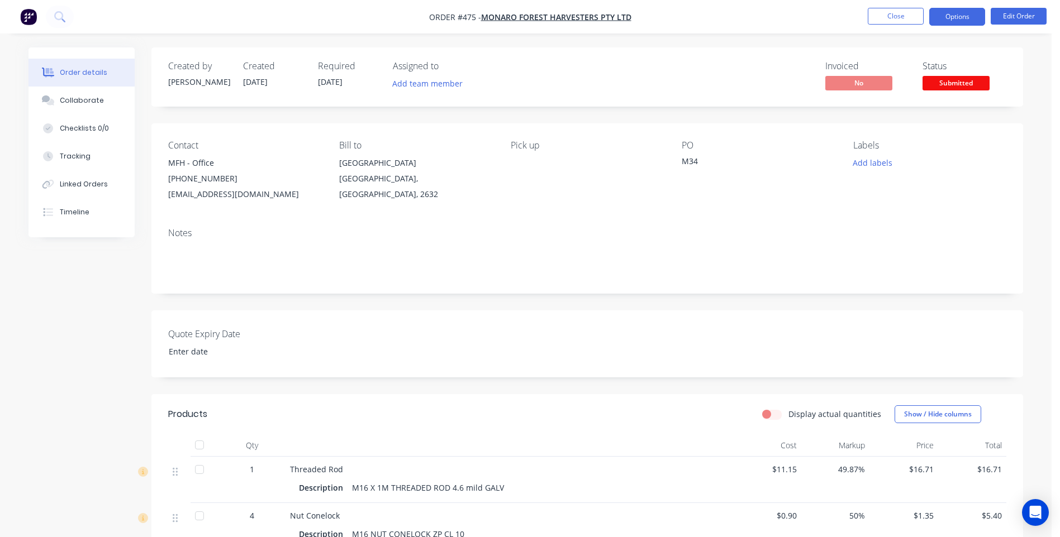
click at [941, 8] on button "Options" at bounding box center [957, 17] width 56 height 18
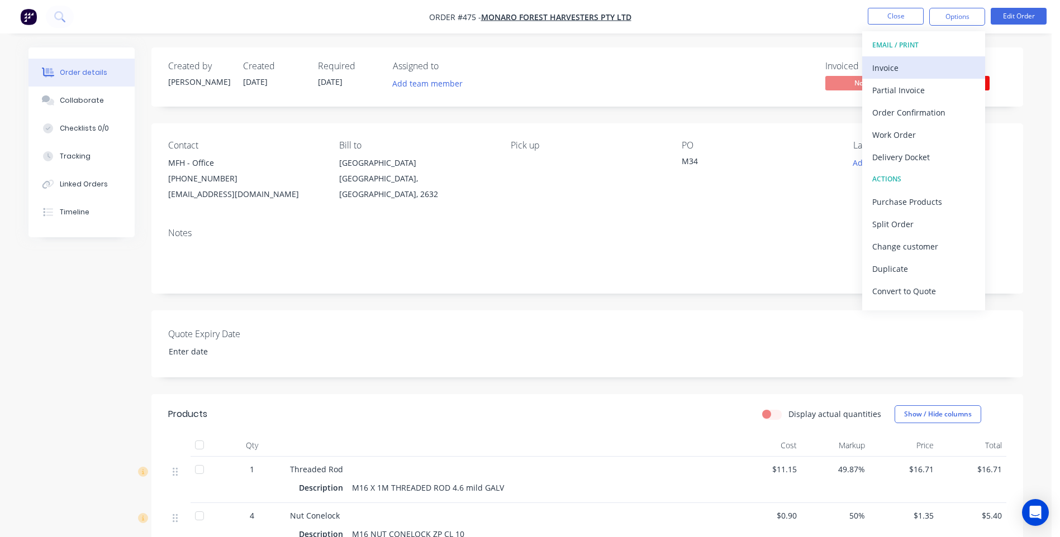
click at [880, 63] on div "Invoice" at bounding box center [923, 68] width 103 height 16
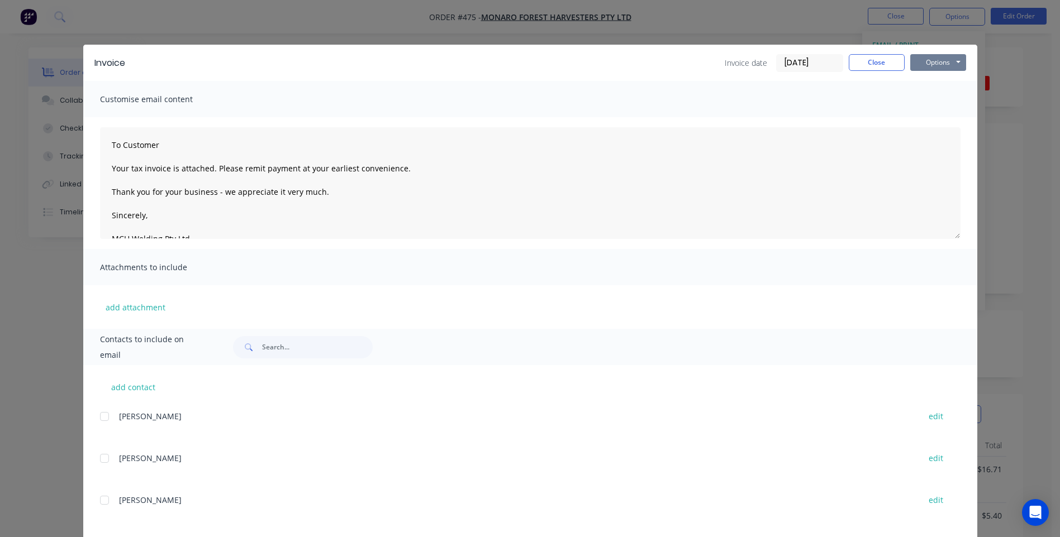
click at [952, 56] on button "Options" at bounding box center [938, 62] width 56 height 17
click at [930, 77] on button "Preview" at bounding box center [946, 82] width 72 height 18
click at [942, 62] on button "Options" at bounding box center [938, 62] width 56 height 17
click at [936, 79] on button "Preview" at bounding box center [946, 82] width 72 height 18
click at [858, 64] on button "Close" at bounding box center [877, 62] width 56 height 17
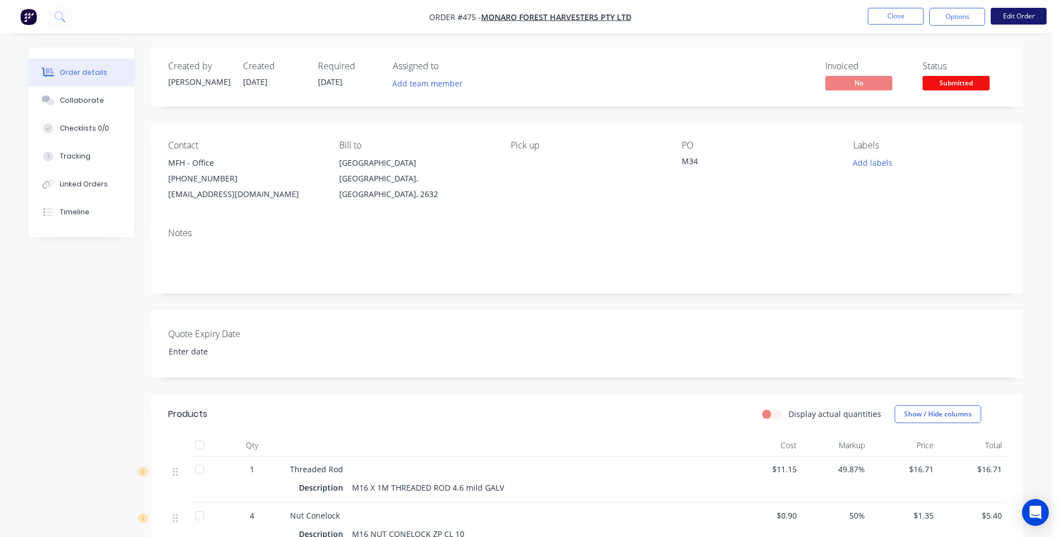
click at [1018, 9] on button "Edit Order" at bounding box center [1018, 16] width 56 height 17
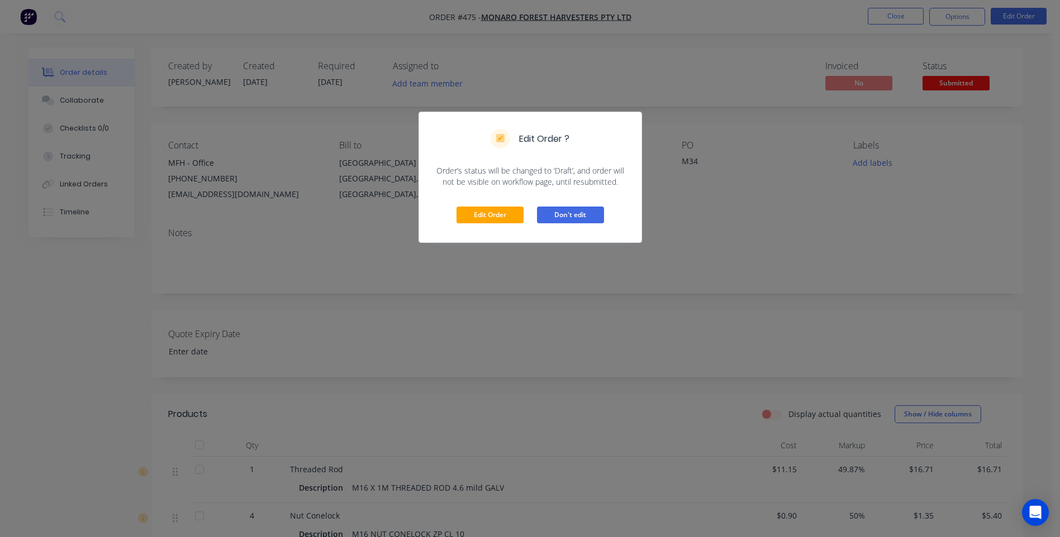
click at [575, 211] on button "Don't edit" at bounding box center [570, 215] width 67 height 17
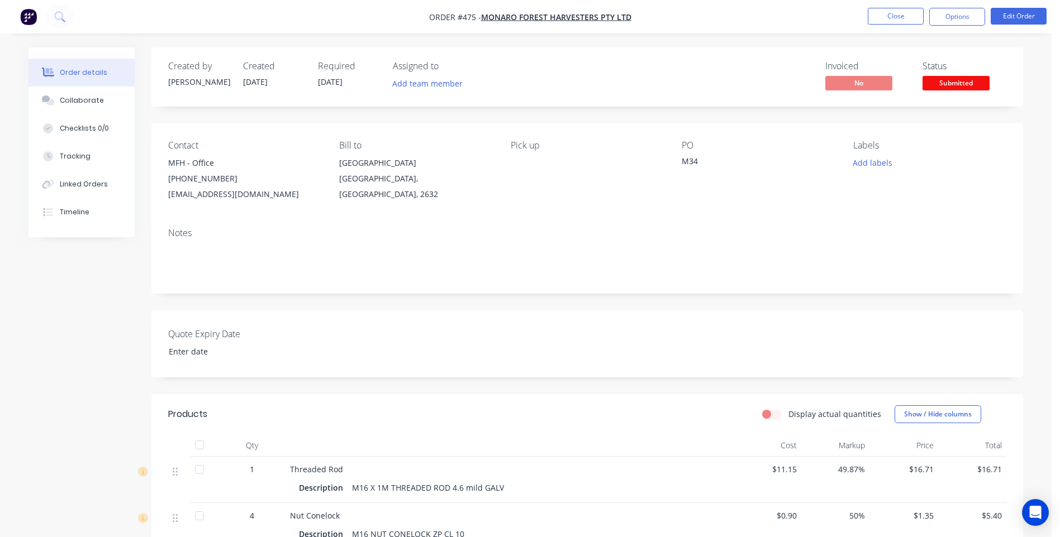
click at [948, 5] on nav "Order #475 - Monaro Forest Harvesters Pty Ltd Close Options Edit Order" at bounding box center [530, 17] width 1060 height 34
click at [947, 17] on button "Options" at bounding box center [957, 17] width 56 height 18
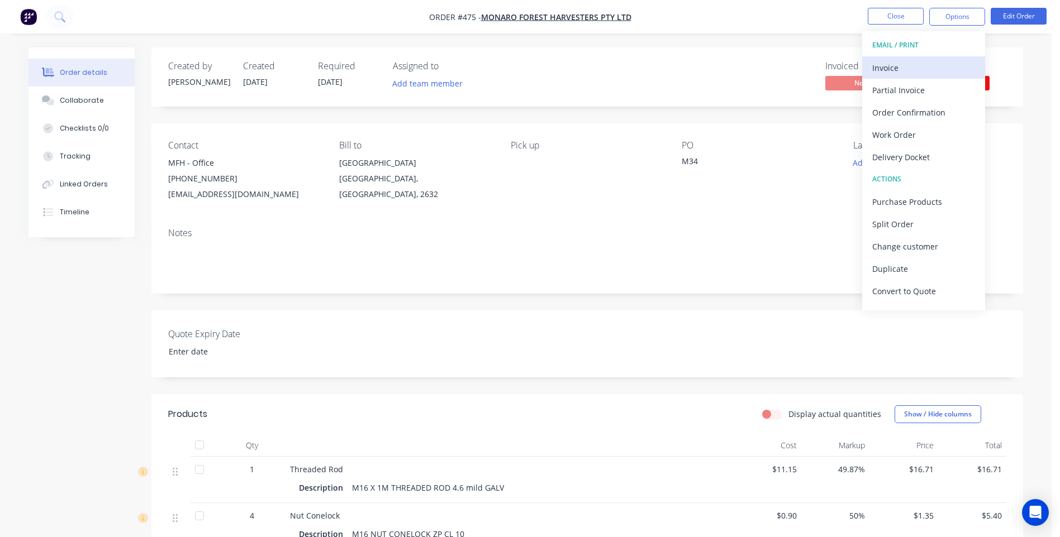
click at [883, 64] on div "Invoice" at bounding box center [923, 68] width 103 height 16
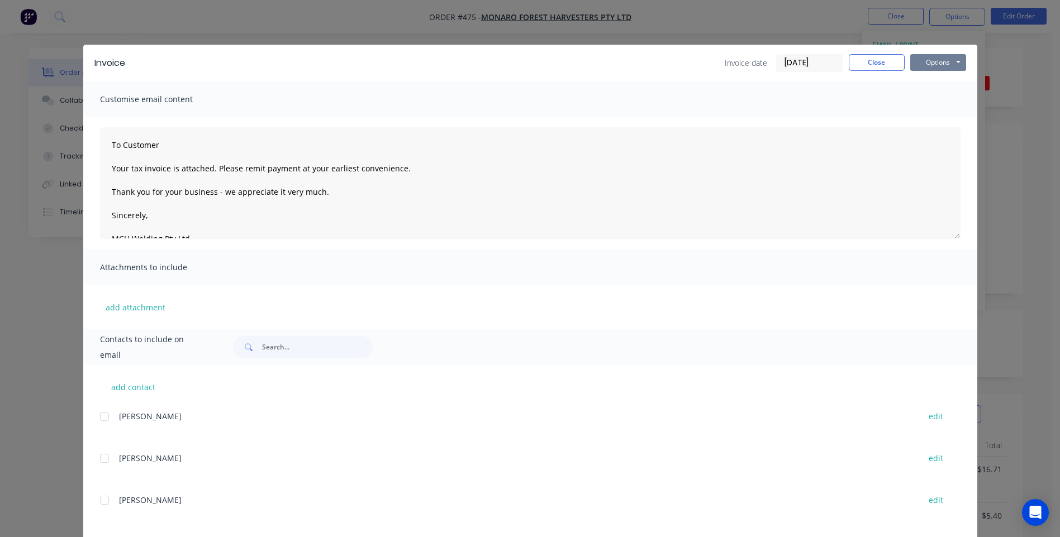
click at [943, 65] on button "Options" at bounding box center [938, 62] width 56 height 17
click at [935, 117] on button "Email" at bounding box center [946, 119] width 72 height 18
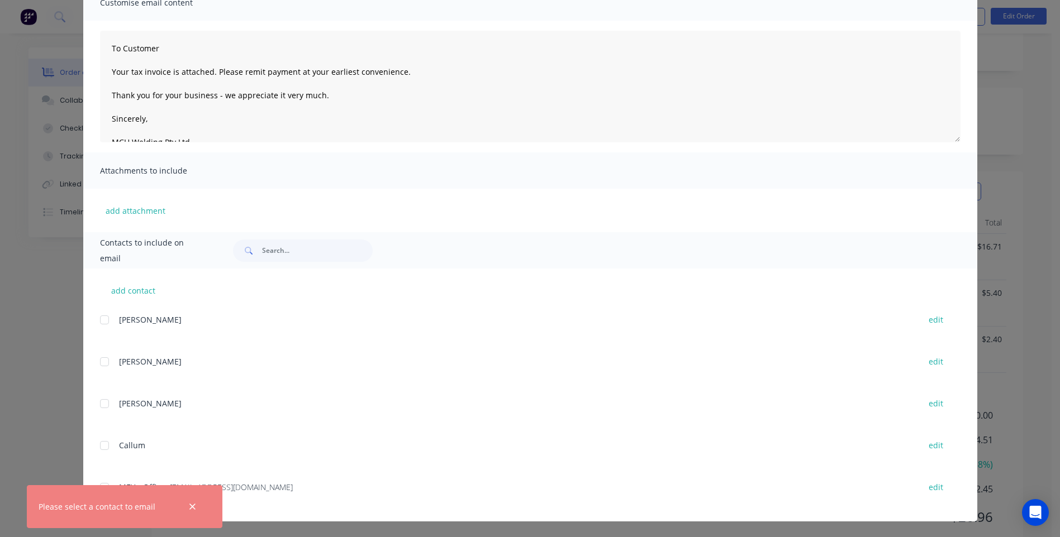
scroll to position [223, 0]
click at [187, 506] on button "button" at bounding box center [192, 507] width 14 height 14
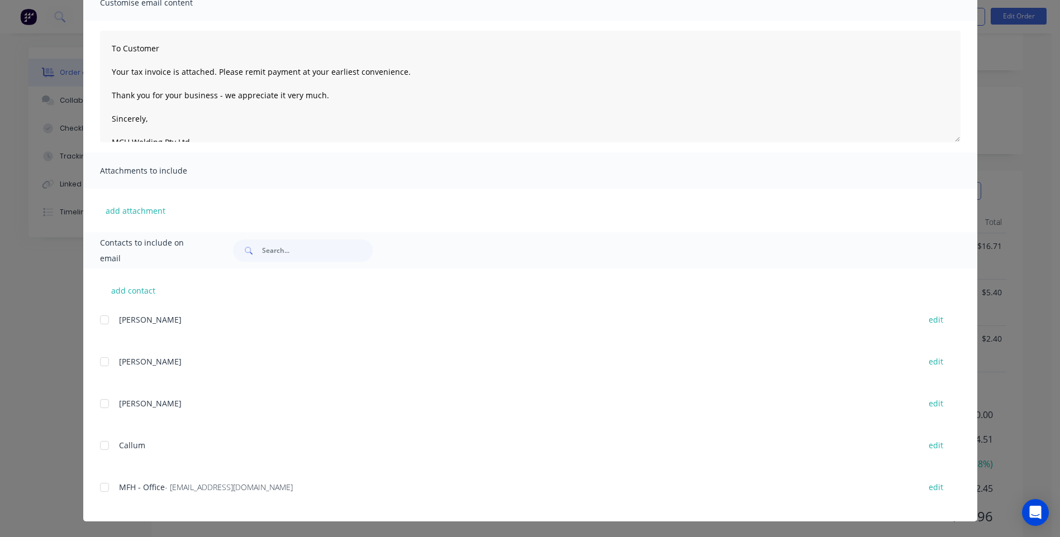
click at [101, 489] on div at bounding box center [104, 488] width 22 height 22
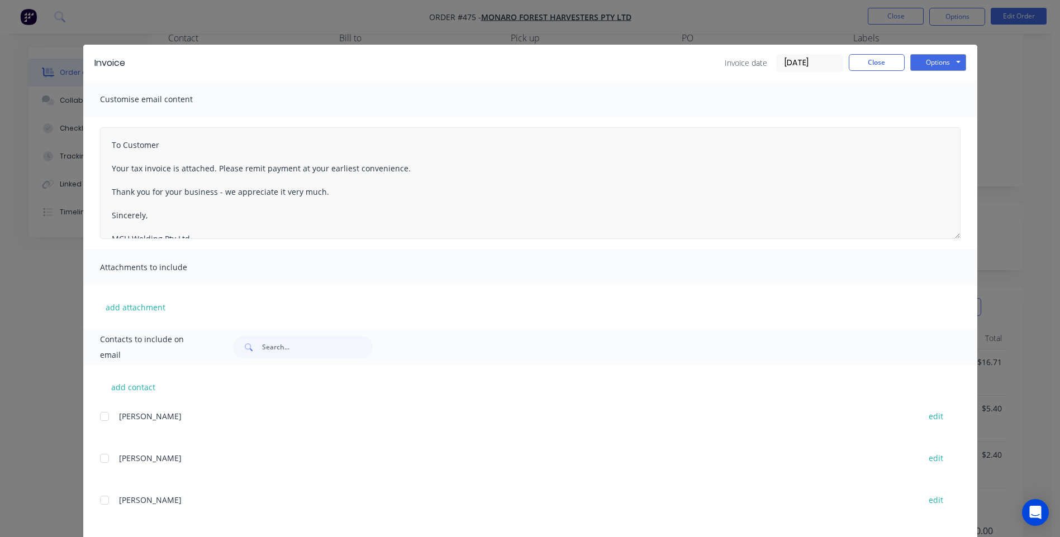
scroll to position [0, 0]
click at [932, 64] on button "Options" at bounding box center [938, 62] width 56 height 17
click at [931, 118] on button "Email" at bounding box center [946, 119] width 72 height 18
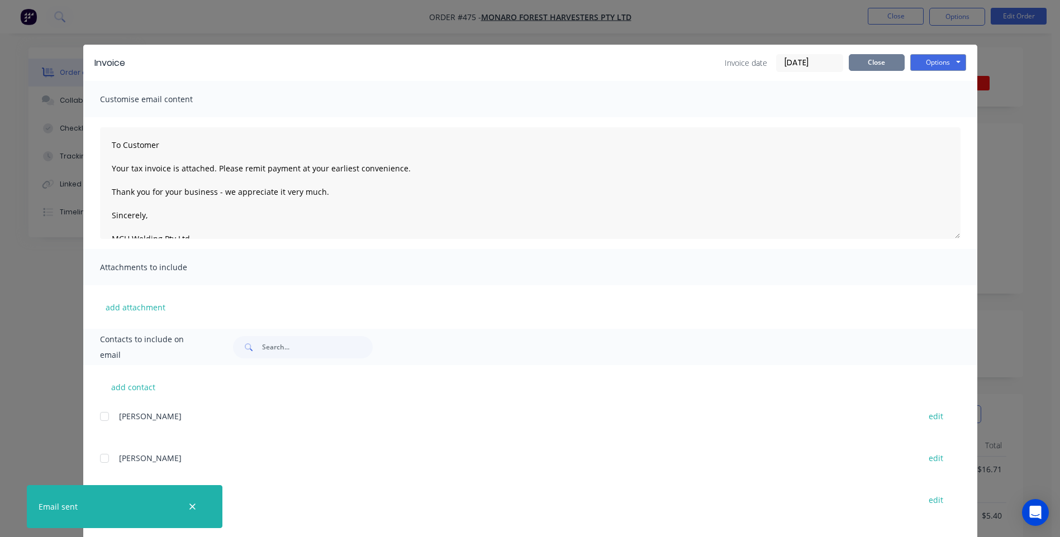
click at [862, 63] on button "Close" at bounding box center [877, 62] width 56 height 17
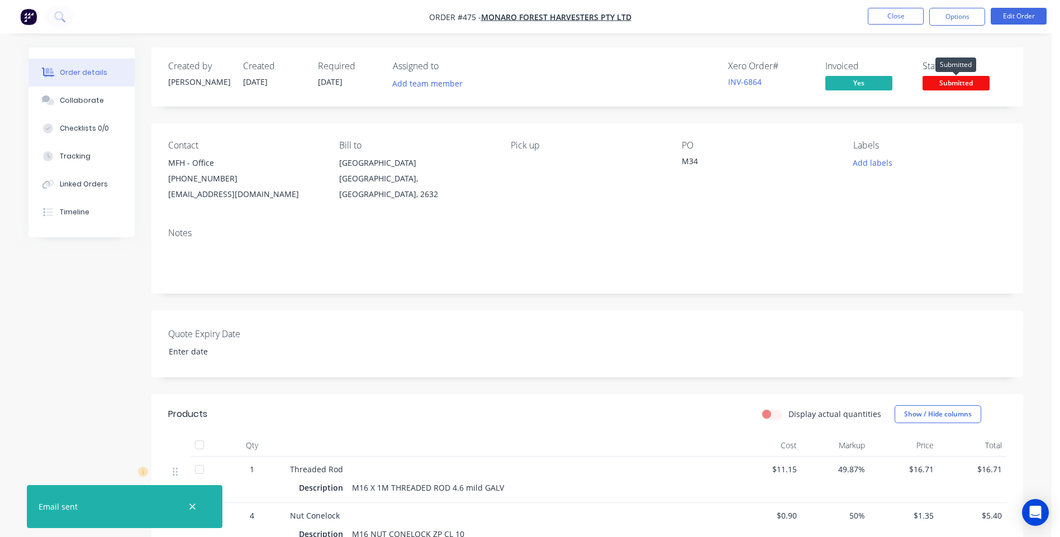
click at [954, 83] on span "Submitted" at bounding box center [955, 83] width 67 height 14
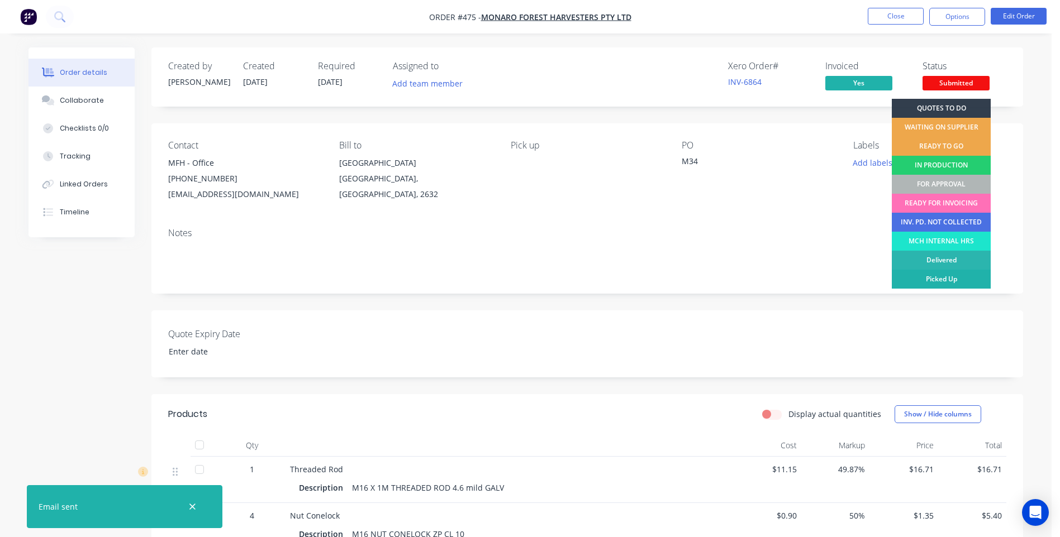
click at [946, 279] on div "Picked Up" at bounding box center [941, 279] width 99 height 19
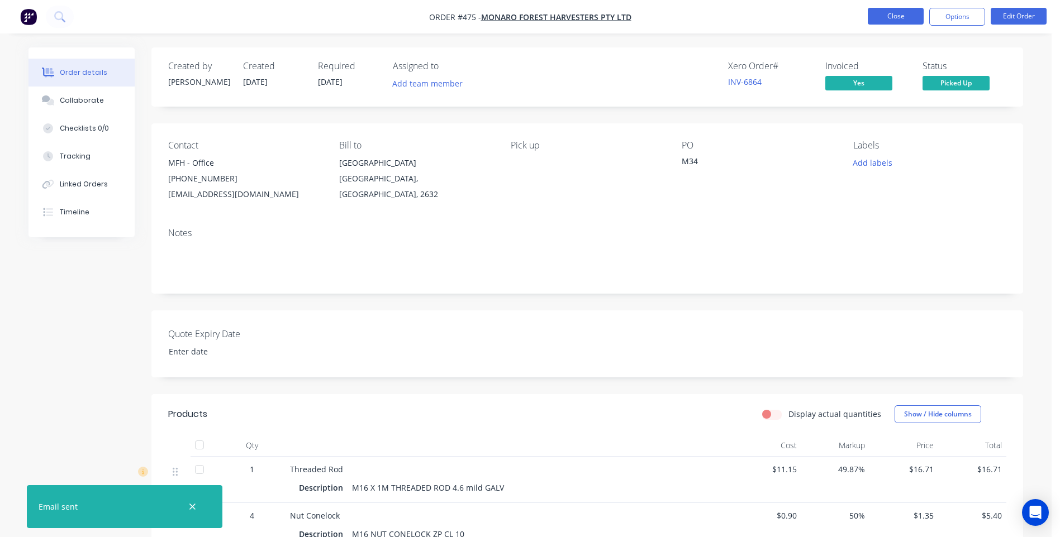
click at [900, 13] on button "Close" at bounding box center [896, 16] width 56 height 17
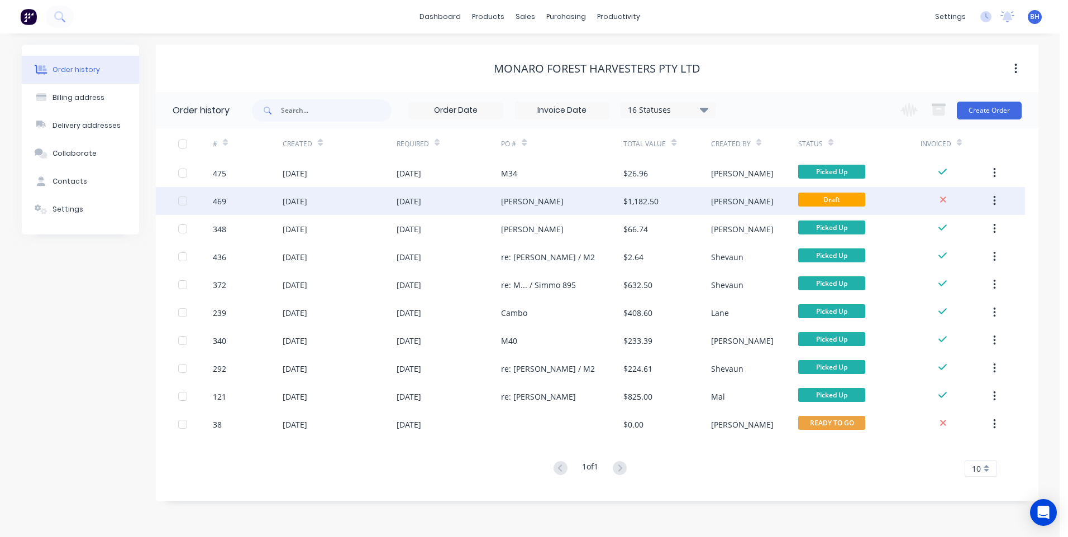
click at [583, 201] on div "[PERSON_NAME]" at bounding box center [562, 201] width 122 height 28
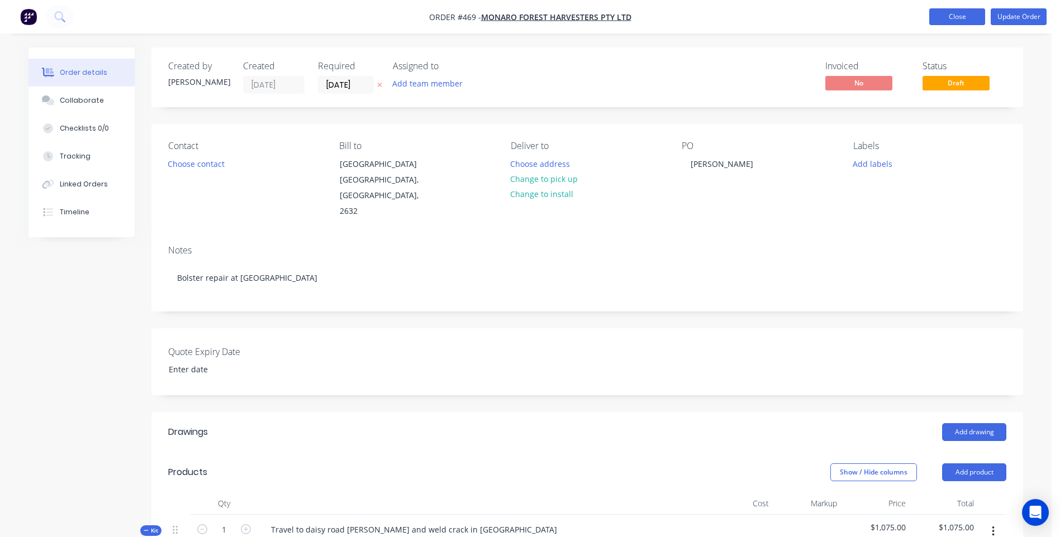
click at [941, 13] on button "Close" at bounding box center [957, 16] width 56 height 17
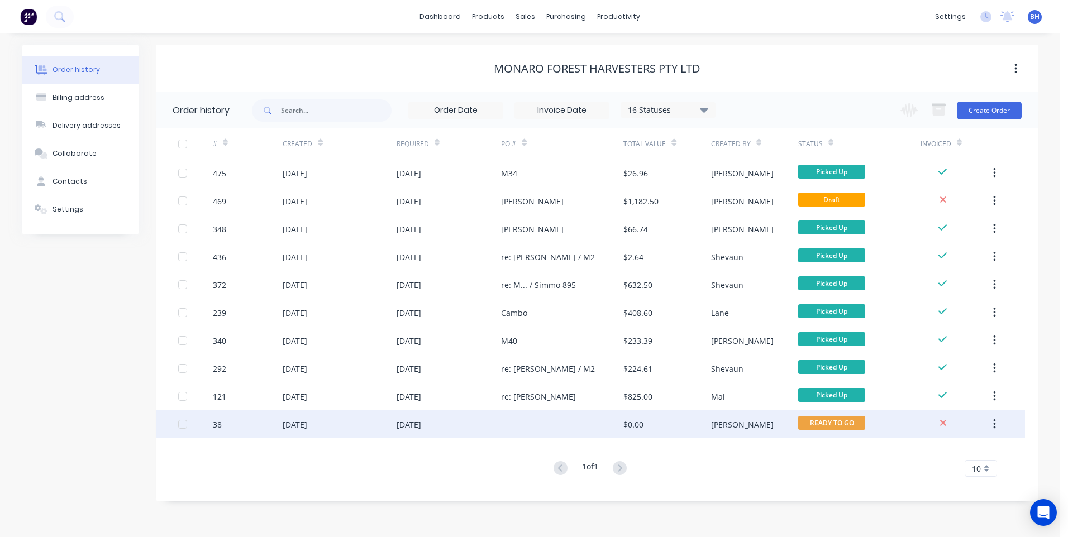
click at [504, 422] on div at bounding box center [562, 425] width 122 height 28
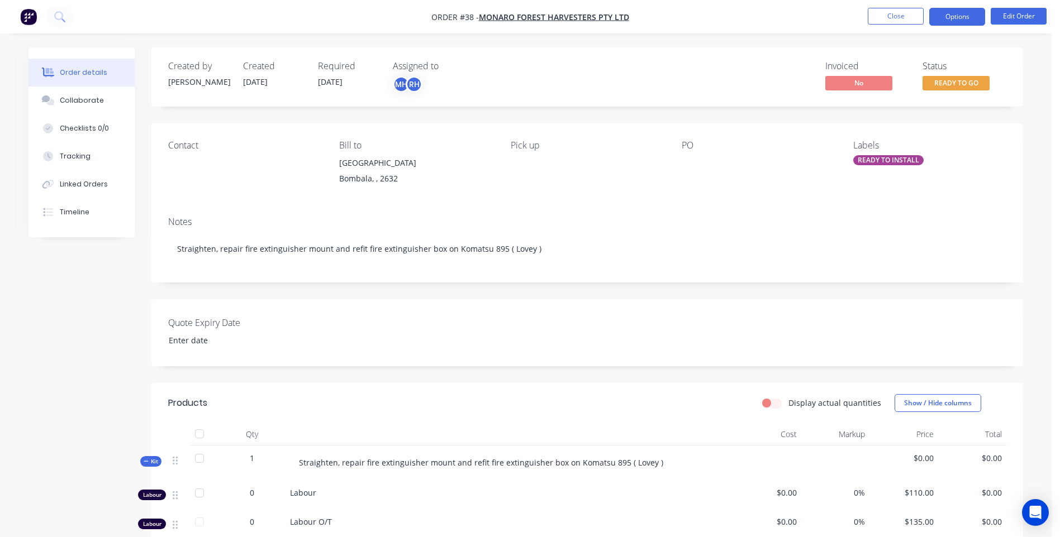
click at [952, 17] on button "Options" at bounding box center [957, 17] width 56 height 18
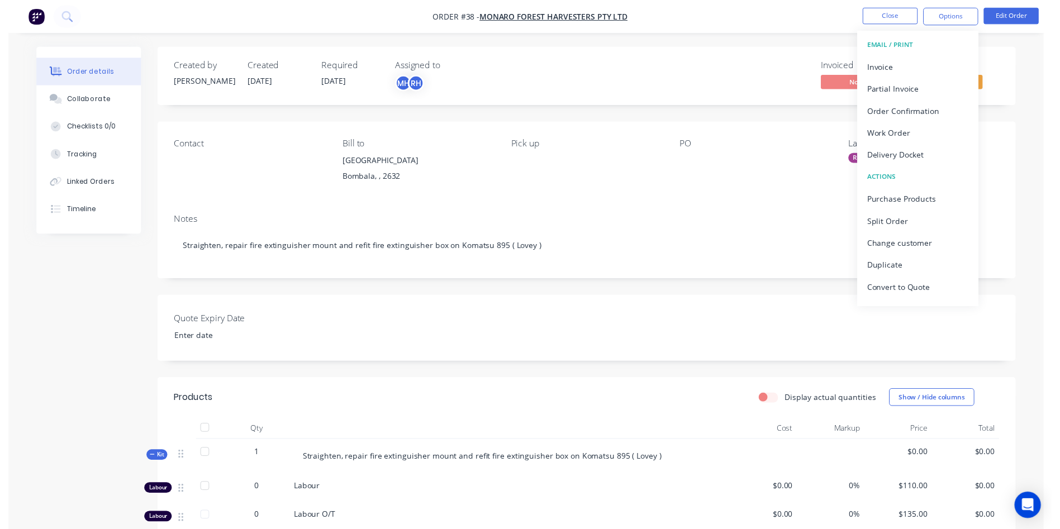
scroll to position [17, 0]
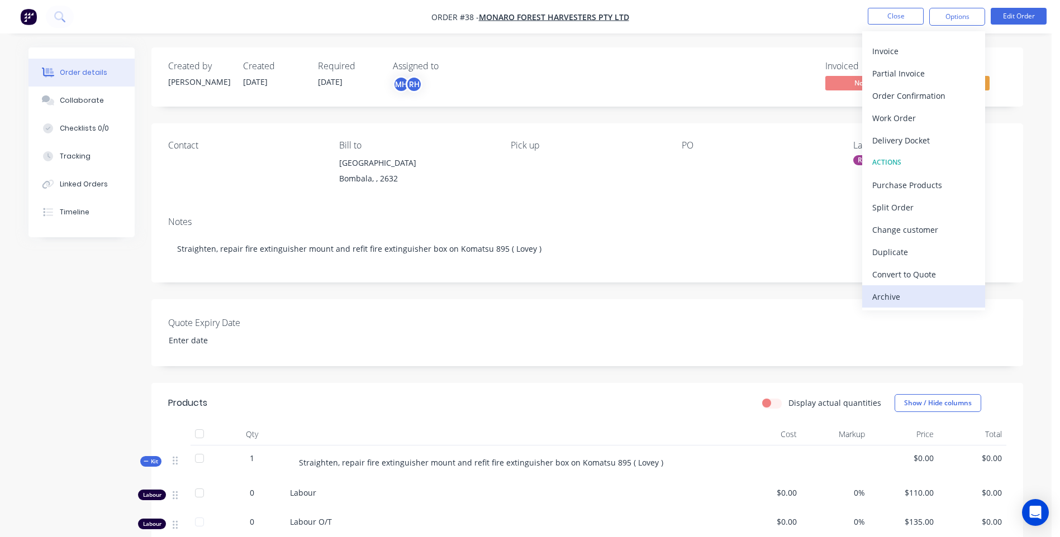
click at [875, 297] on div "Archive" at bounding box center [923, 297] width 103 height 16
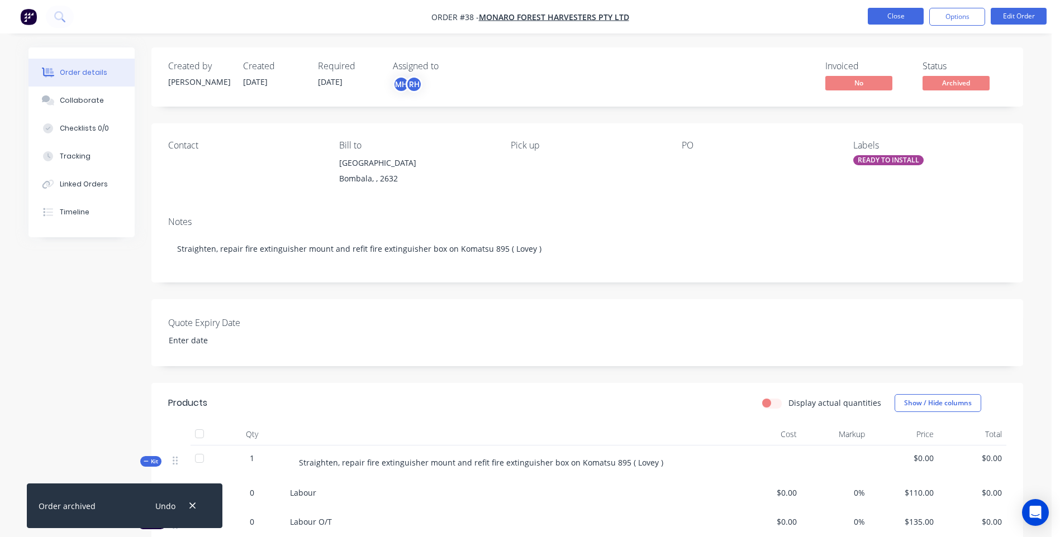
click at [890, 18] on button "Close" at bounding box center [896, 16] width 56 height 17
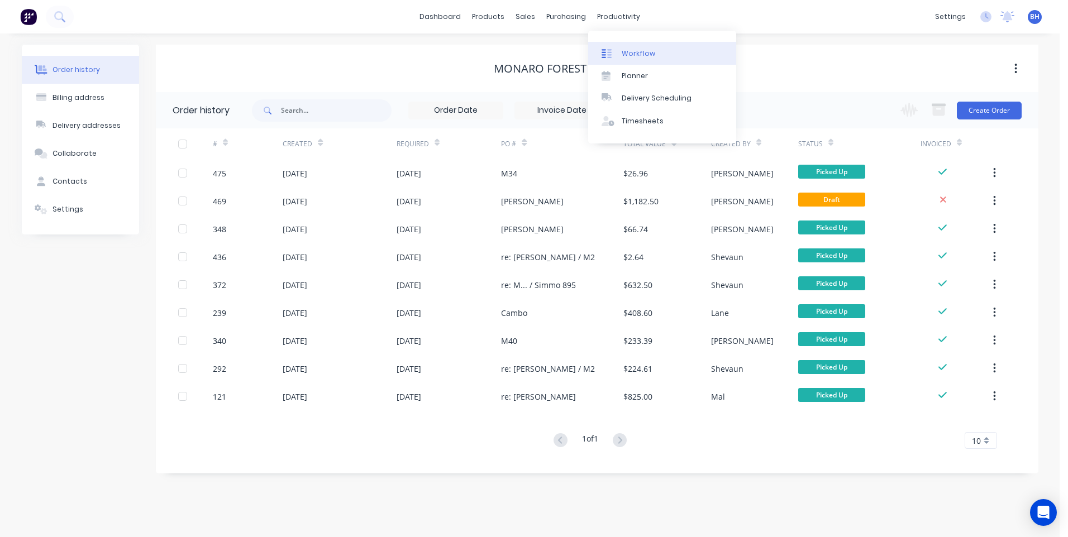
click at [624, 46] on link "Workflow" at bounding box center [662, 53] width 148 height 22
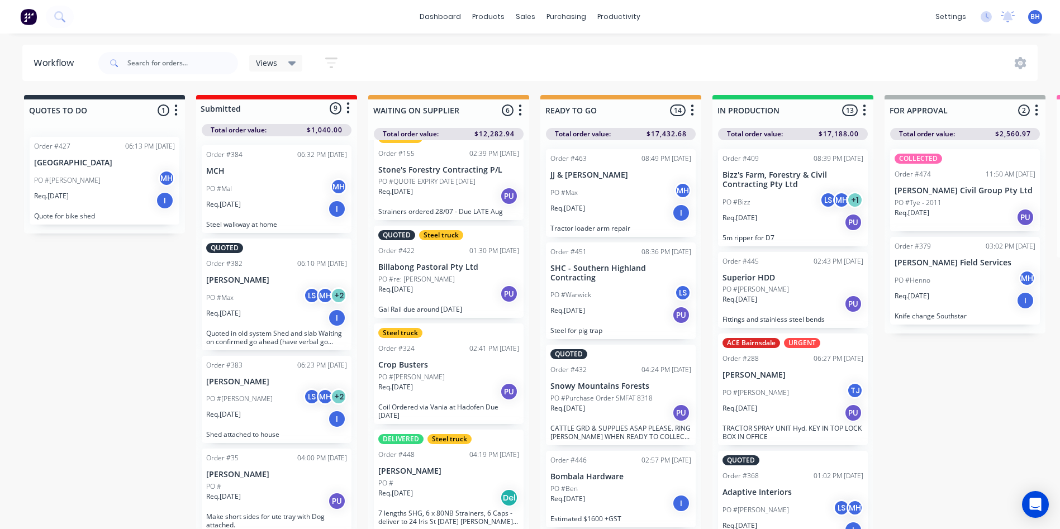
scroll to position [240, 0]
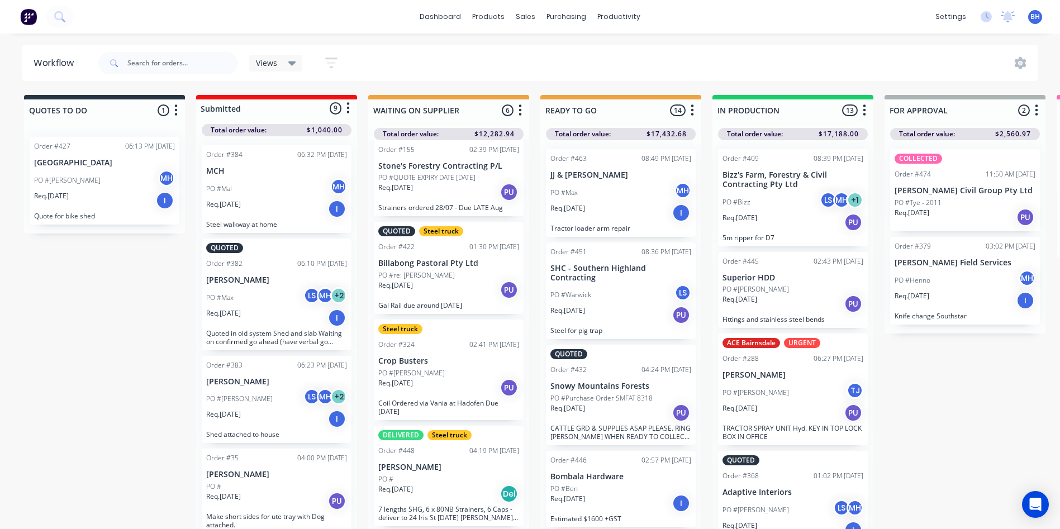
click at [449, 494] on div "Req. 20/08/25 Del" at bounding box center [448, 493] width 141 height 19
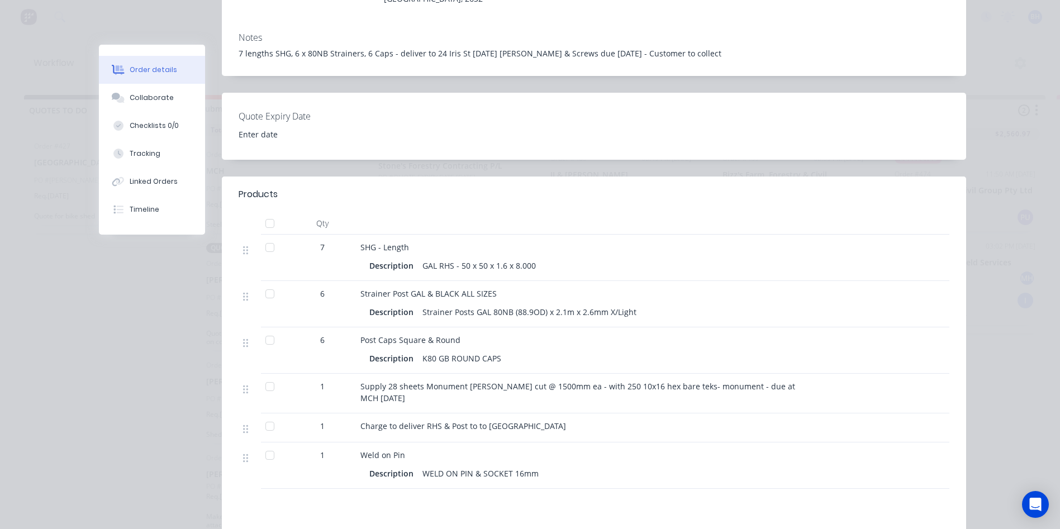
scroll to position [0, 0]
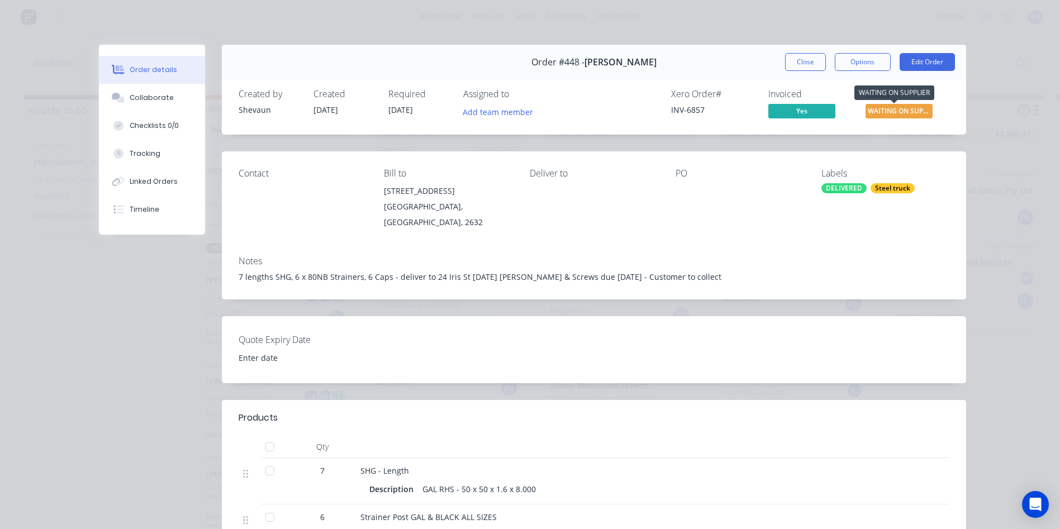
click at [890, 106] on span "WAITING ON SUPP..." at bounding box center [898, 111] width 67 height 14
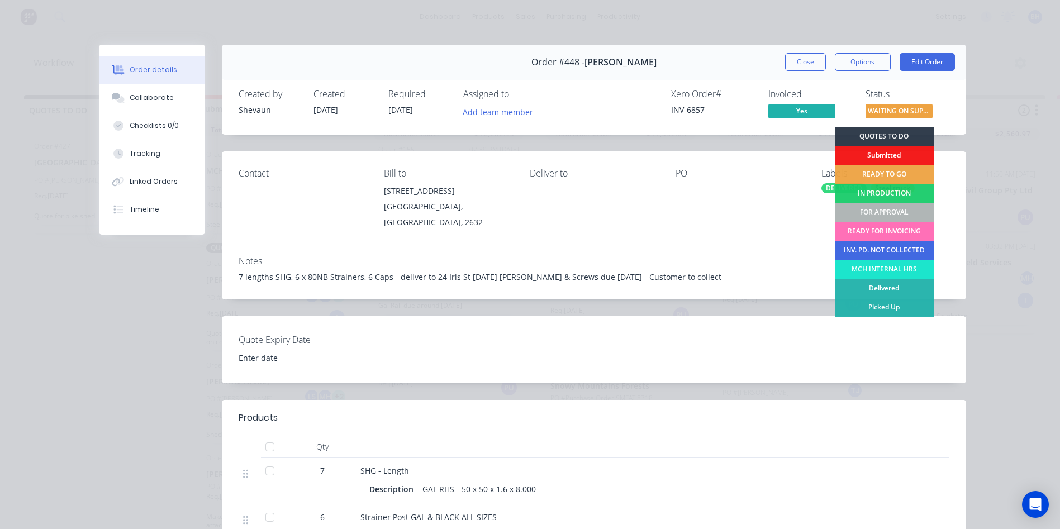
click at [869, 246] on div "INV. PD. NOT COLLECTED" at bounding box center [884, 250] width 99 height 19
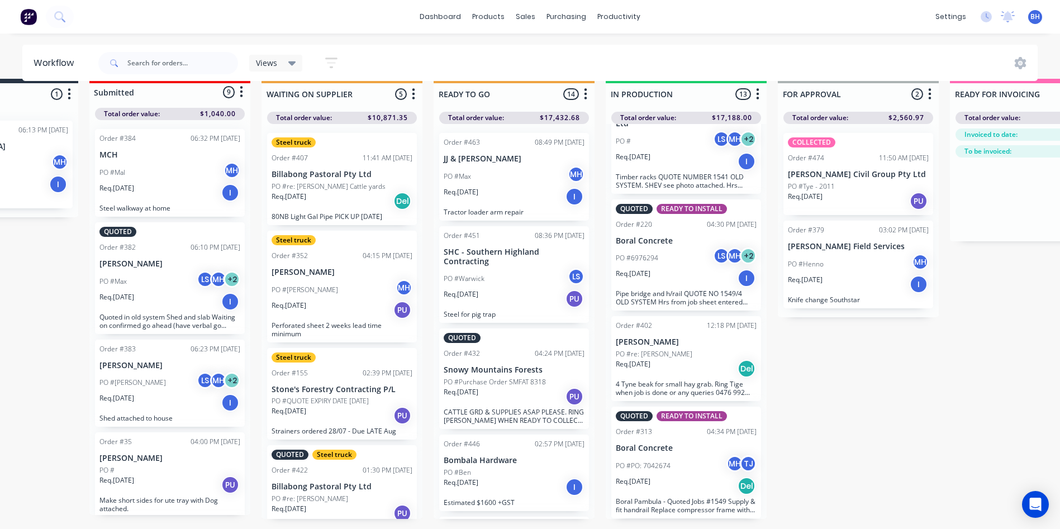
scroll to position [0, 107]
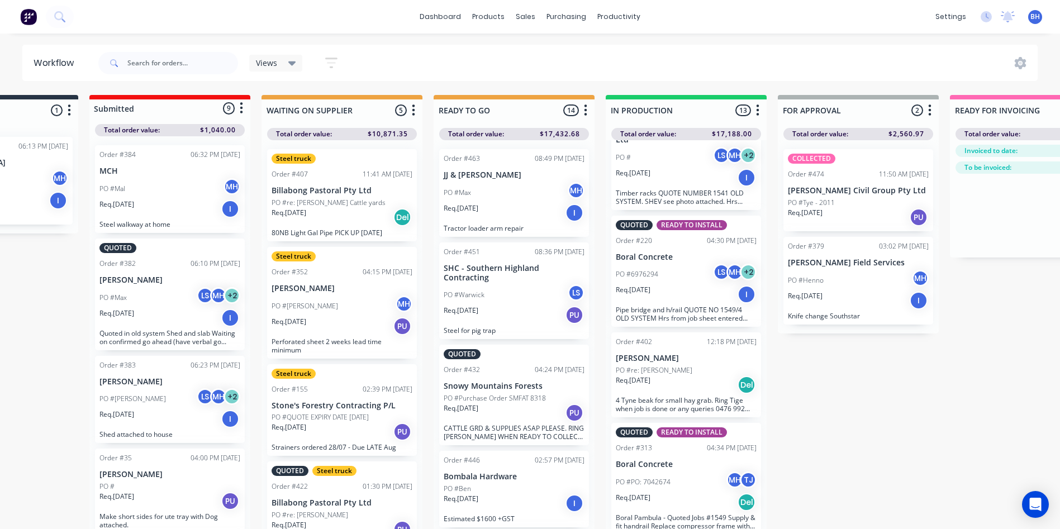
click at [838, 203] on div "PO #Tye - 2011" at bounding box center [858, 203] width 141 height 10
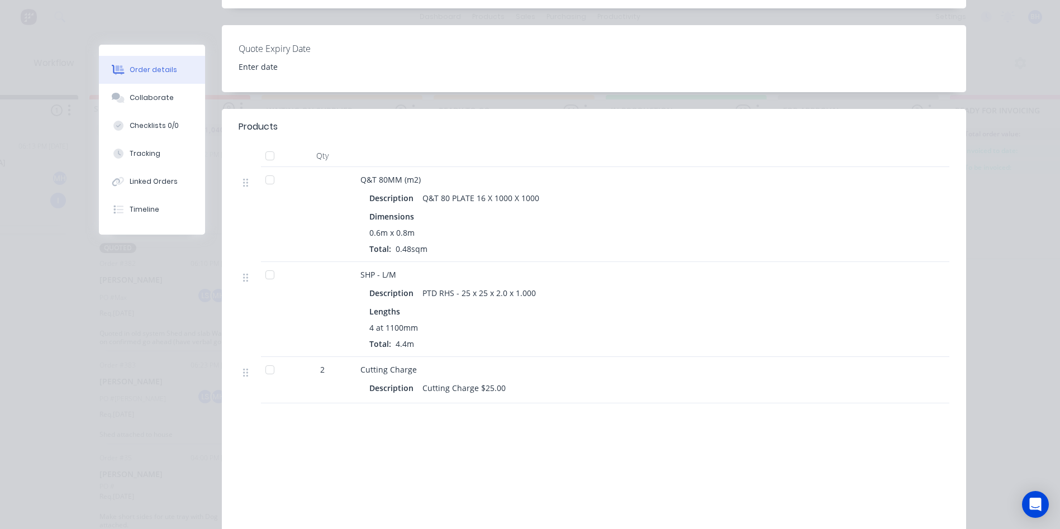
scroll to position [0, 0]
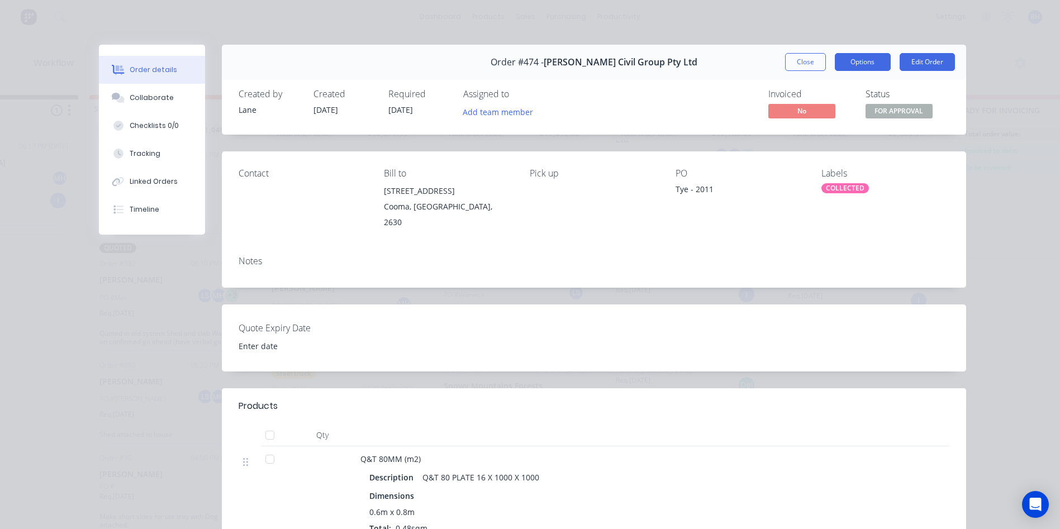
click at [865, 58] on button "Options" at bounding box center [863, 62] width 56 height 18
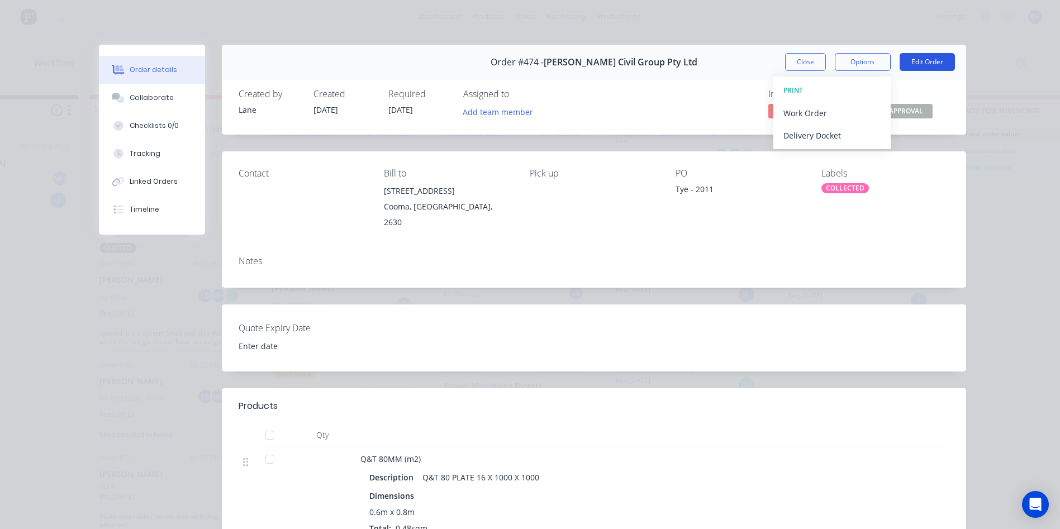
click at [913, 58] on button "Edit Order" at bounding box center [926, 62] width 55 height 18
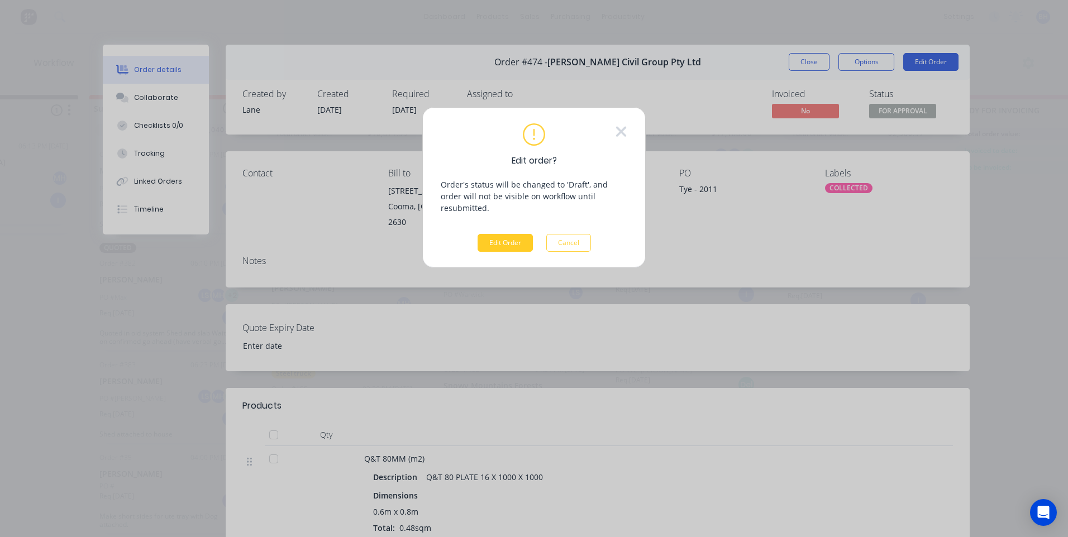
click at [498, 235] on button "Edit Order" at bounding box center [505, 243] width 55 height 18
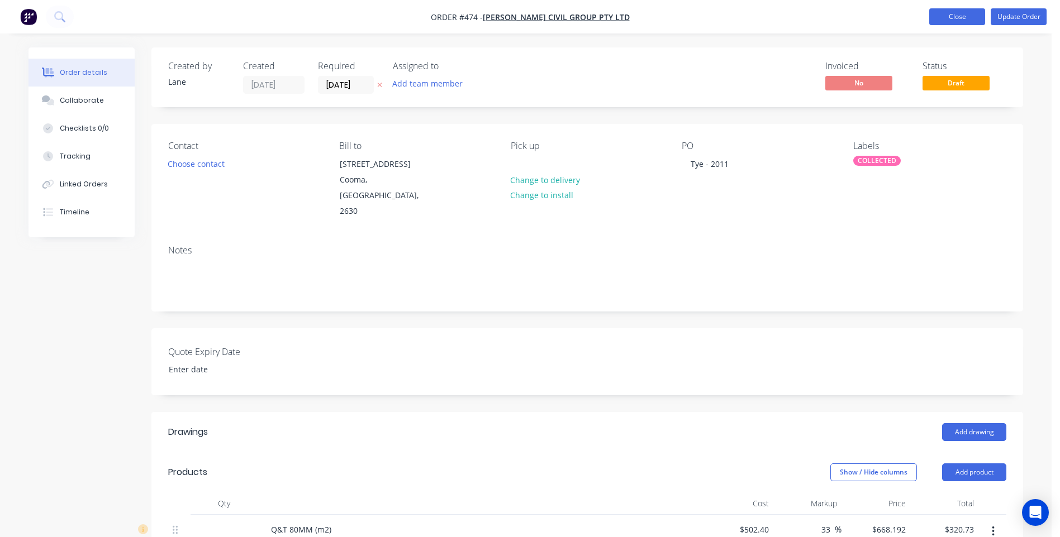
click at [953, 18] on button "Close" at bounding box center [957, 16] width 56 height 17
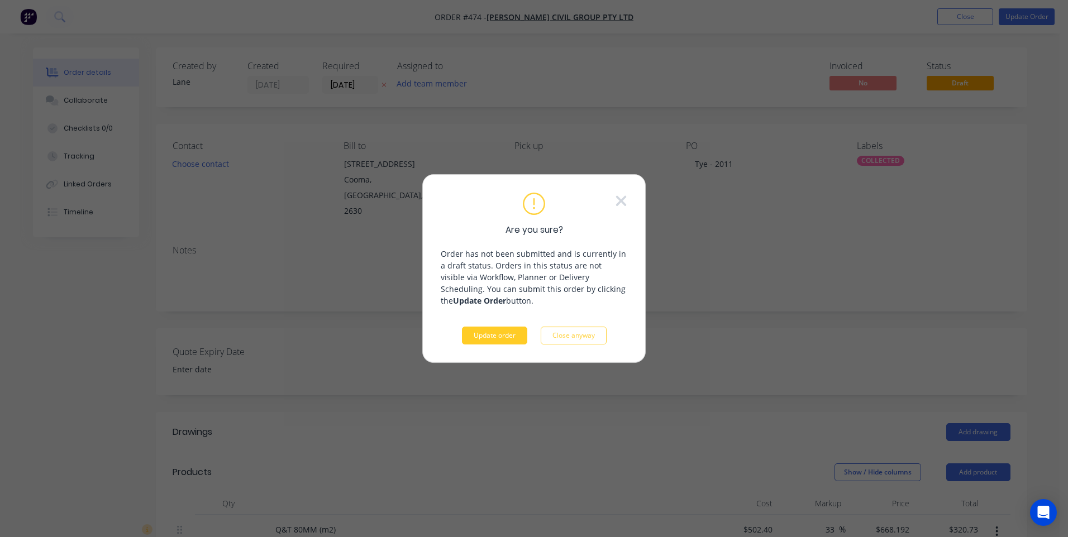
click at [494, 333] on button "Update order" at bounding box center [494, 336] width 65 height 18
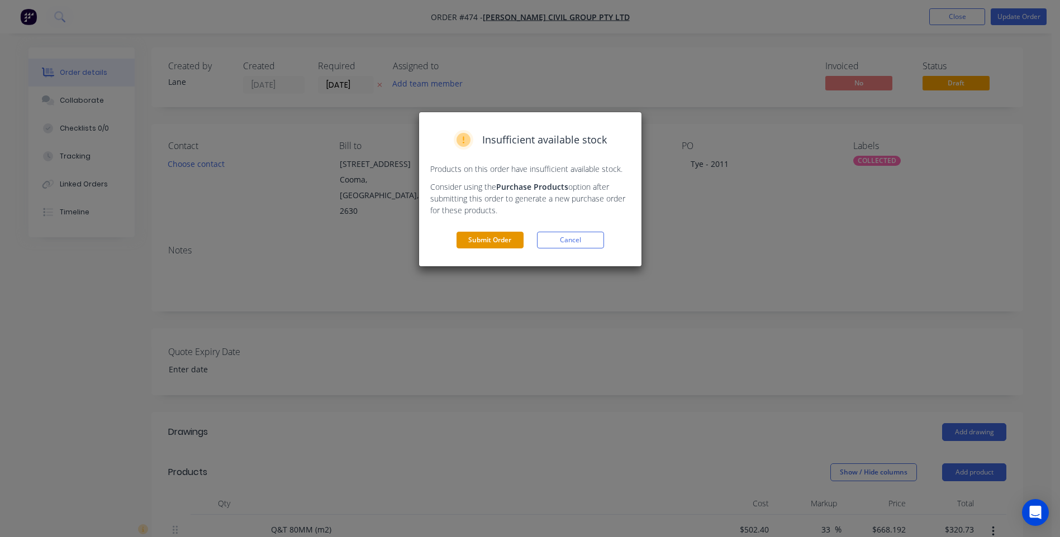
click at [493, 239] on button "Submit Order" at bounding box center [489, 240] width 67 height 17
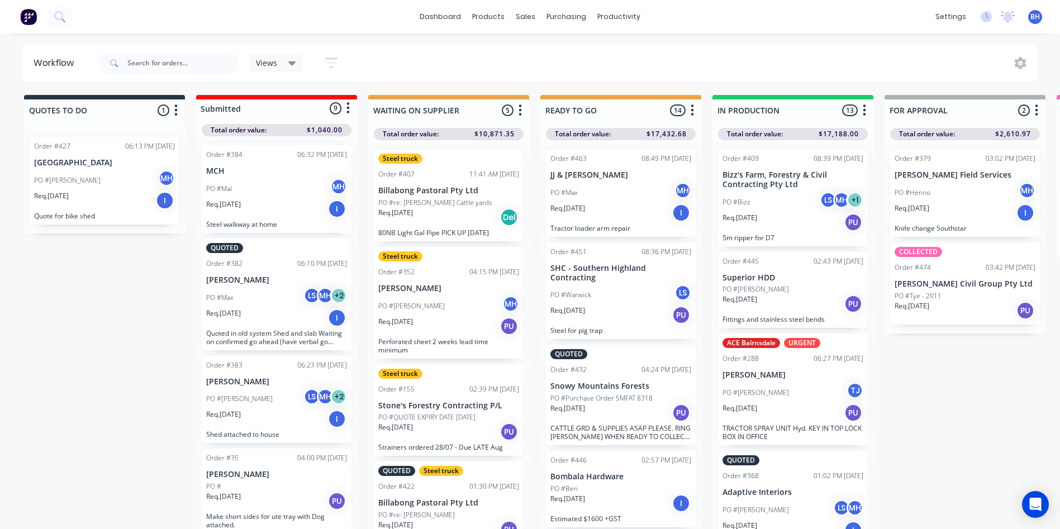
click at [957, 295] on div "PO #Tye - 2011" at bounding box center [964, 296] width 141 height 10
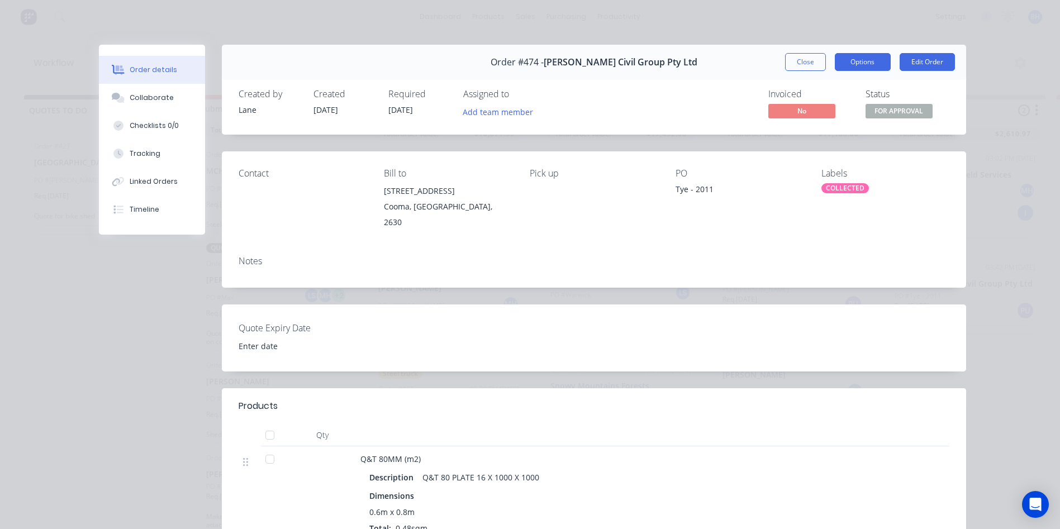
click at [863, 57] on button "Options" at bounding box center [863, 62] width 56 height 18
click at [1011, 108] on div "Order details Collaborate Checklists 0/0 Tracking Linked Orders Timeline Order …" at bounding box center [530, 264] width 1060 height 529
click at [883, 107] on span "FOR APPROVAL" at bounding box center [898, 111] width 67 height 14
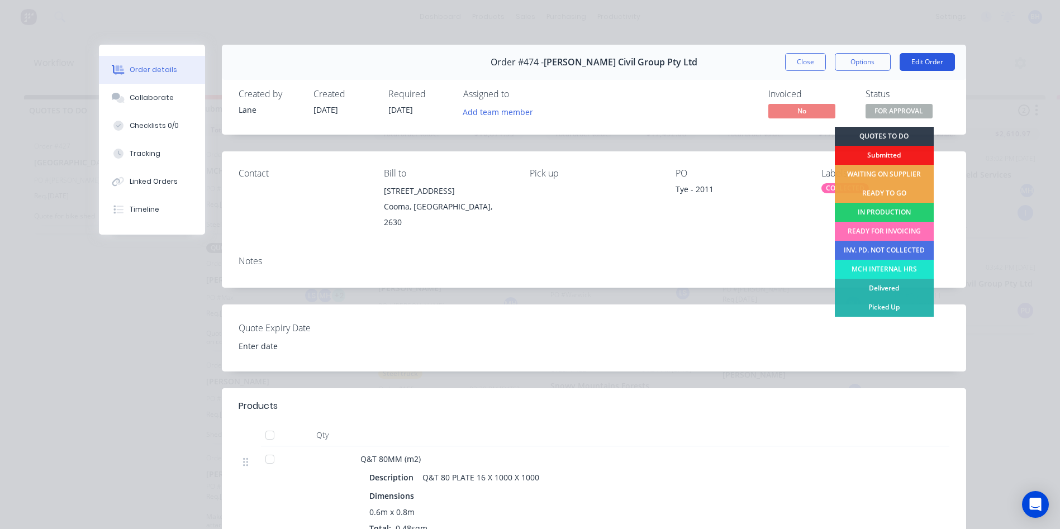
click at [930, 58] on button "Edit Order" at bounding box center [926, 62] width 55 height 18
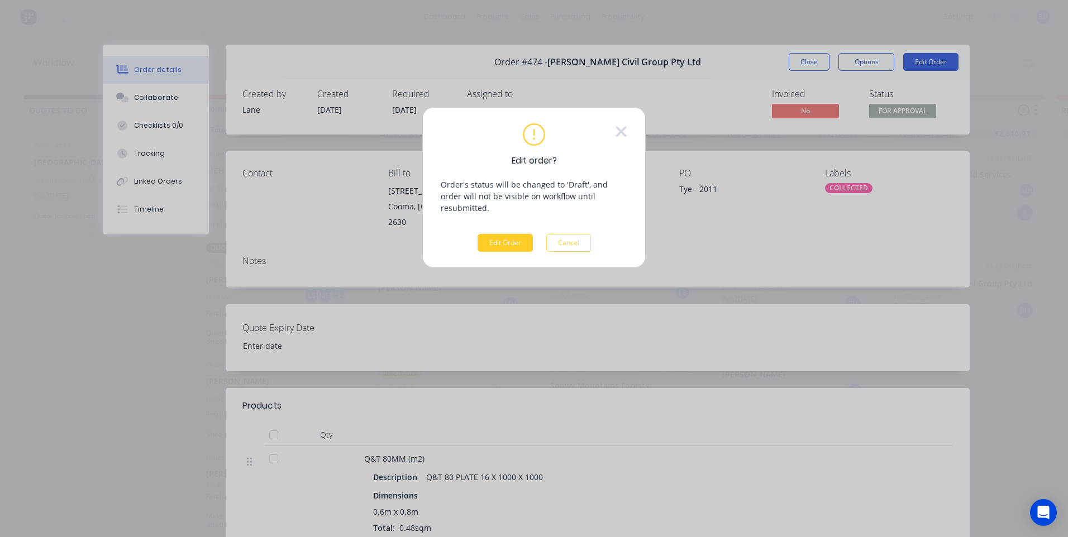
click at [490, 234] on button "Edit Order" at bounding box center [505, 243] width 55 height 18
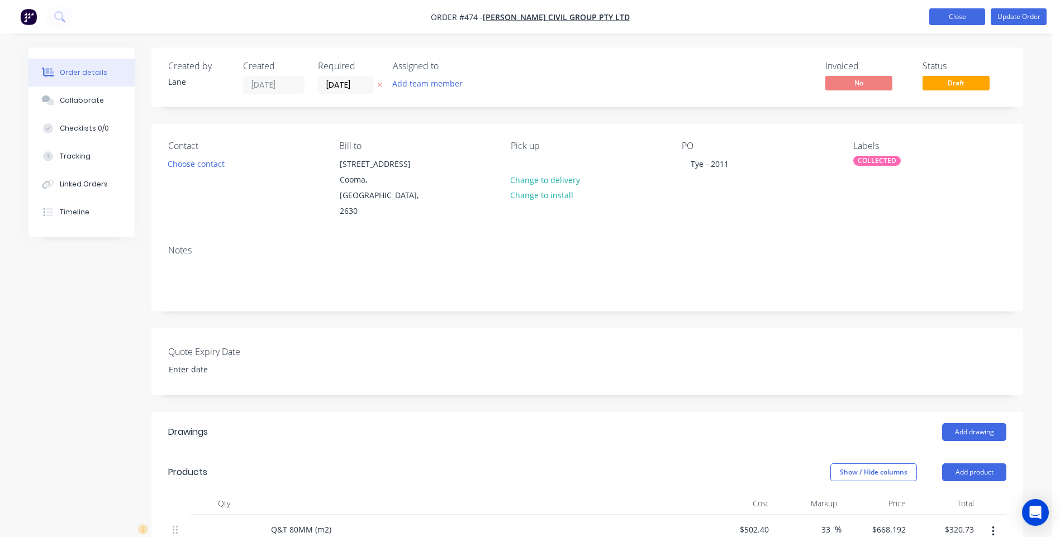
click at [938, 11] on button "Close" at bounding box center [957, 16] width 56 height 17
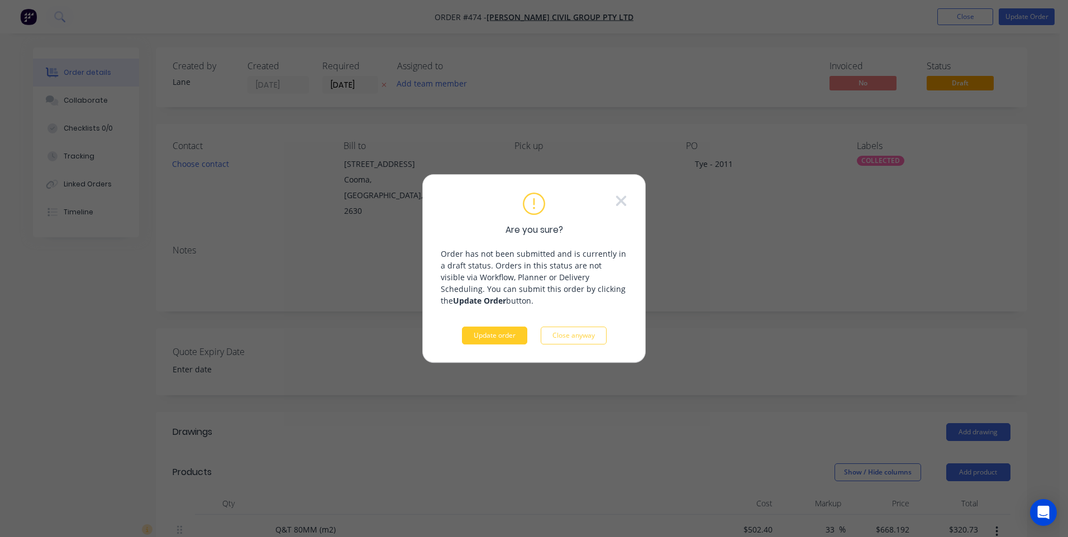
click at [495, 331] on button "Update order" at bounding box center [494, 336] width 65 height 18
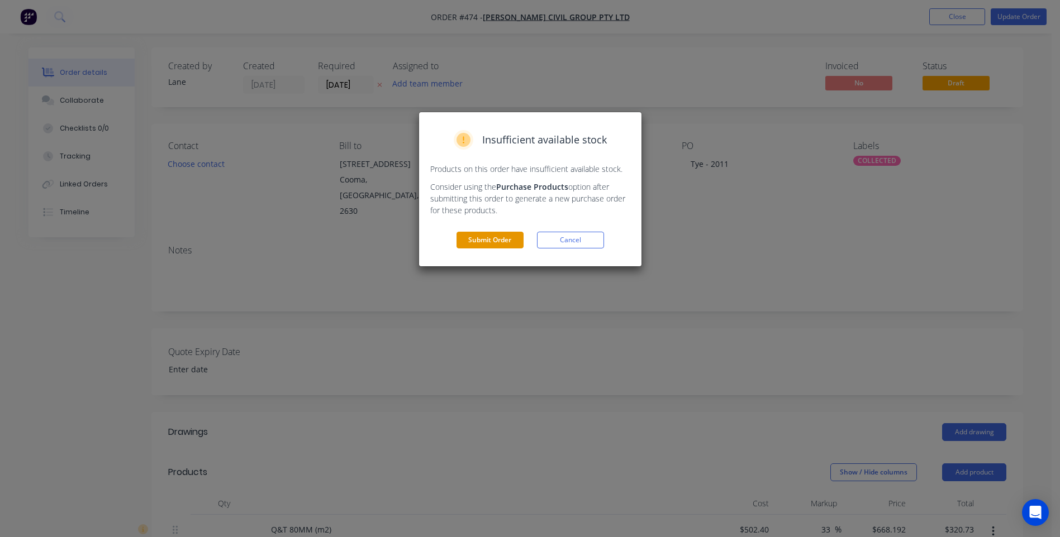
click at [485, 240] on button "Submit Order" at bounding box center [489, 240] width 67 height 17
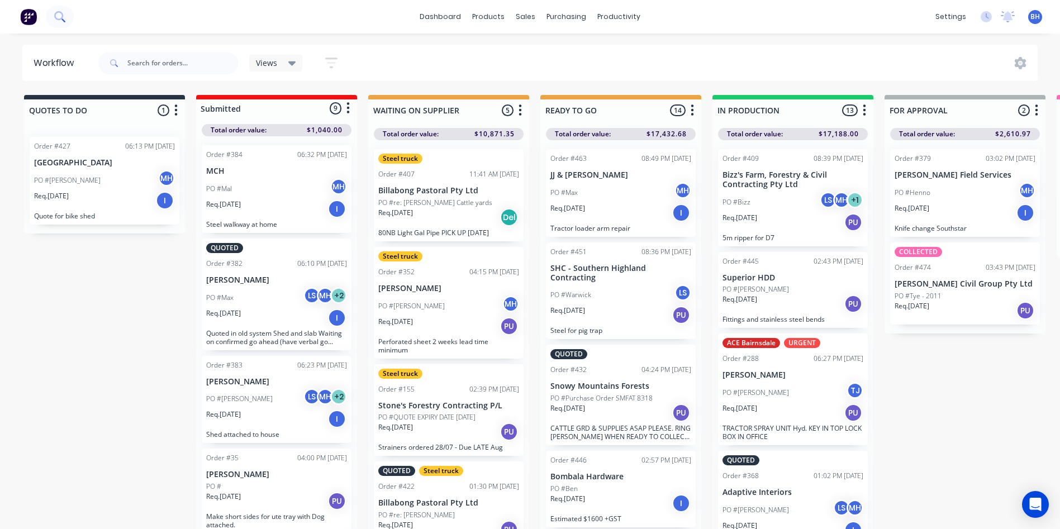
click at [60, 16] on icon at bounding box center [59, 16] width 11 height 11
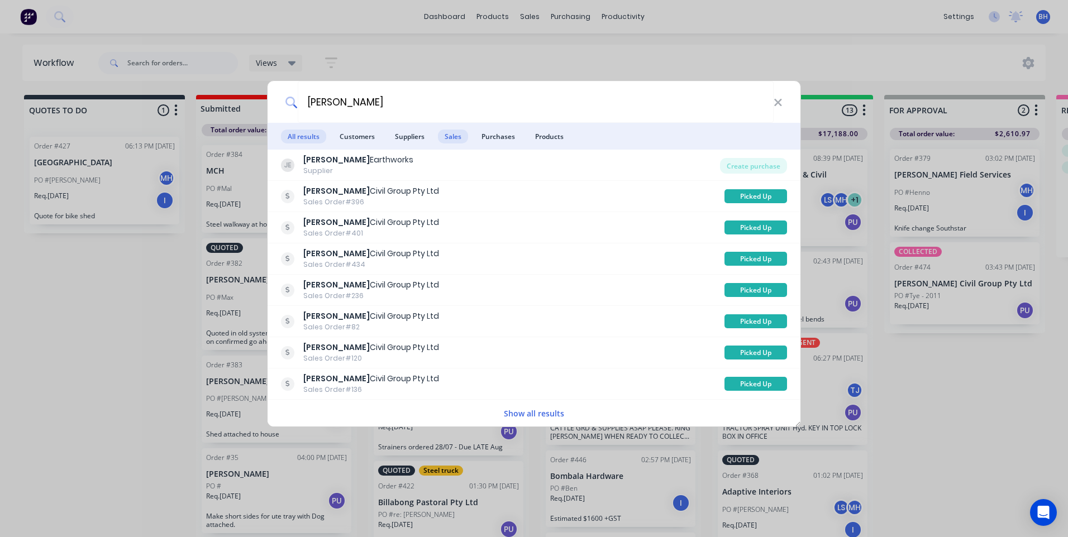
type input "jennings"
click at [449, 131] on span "Sales" at bounding box center [453, 137] width 30 height 14
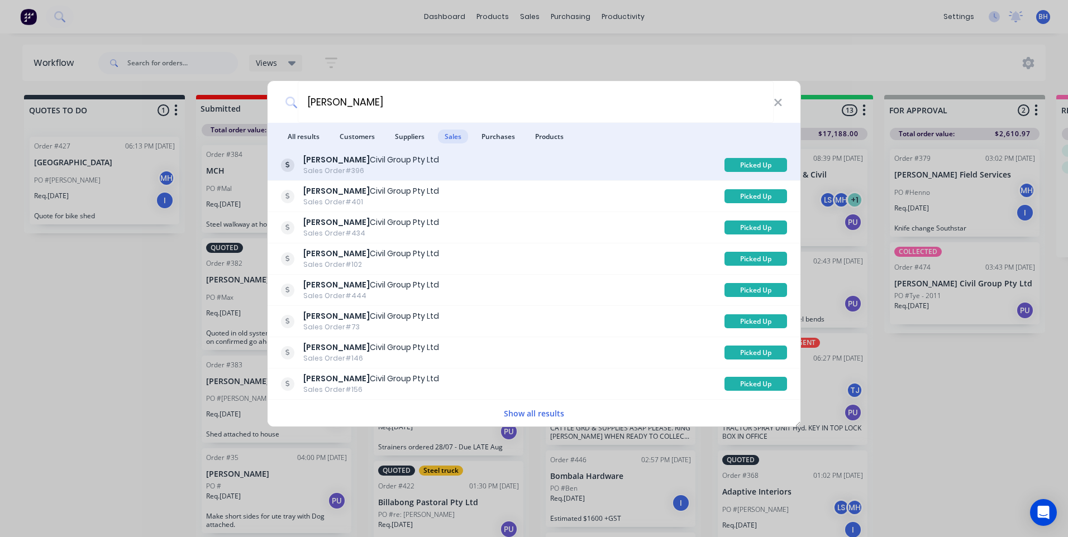
click at [374, 161] on div "Jennings Civil Group Pty Ltd" at bounding box center [371, 160] width 136 height 12
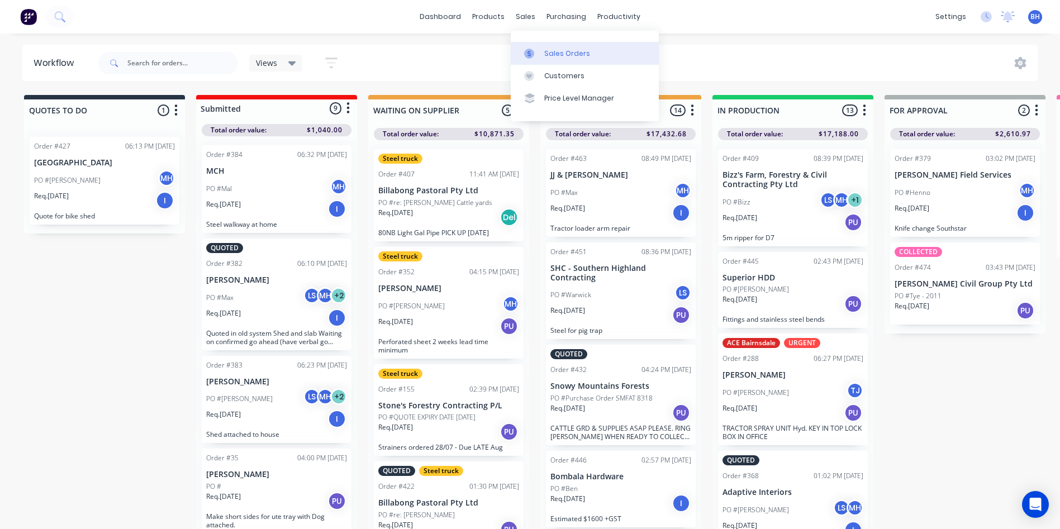
click at [555, 49] on div "Sales Orders" at bounding box center [567, 54] width 46 height 10
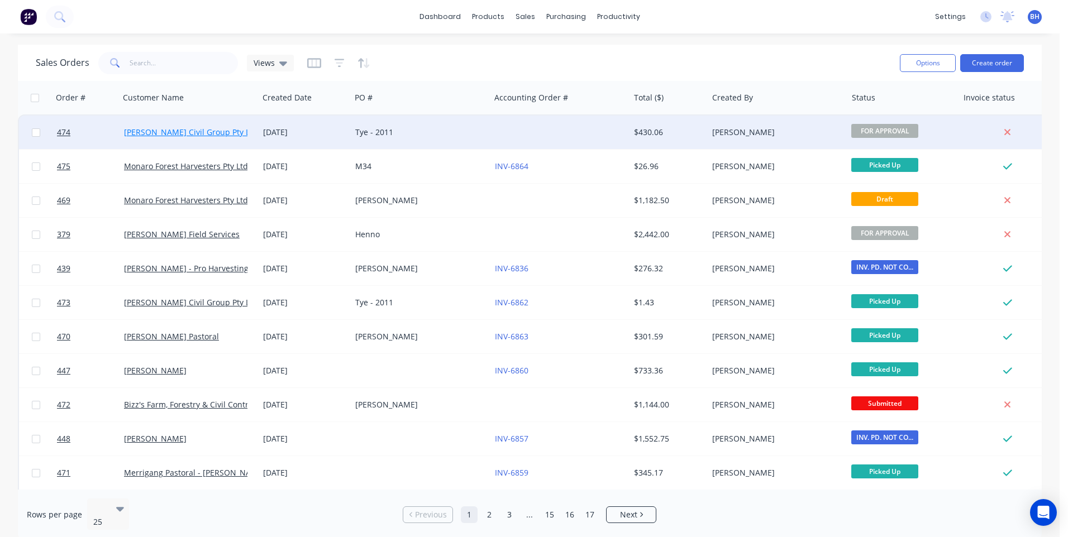
click at [199, 130] on link "[PERSON_NAME] Civil Group Pty Ltd" at bounding box center [191, 132] width 134 height 11
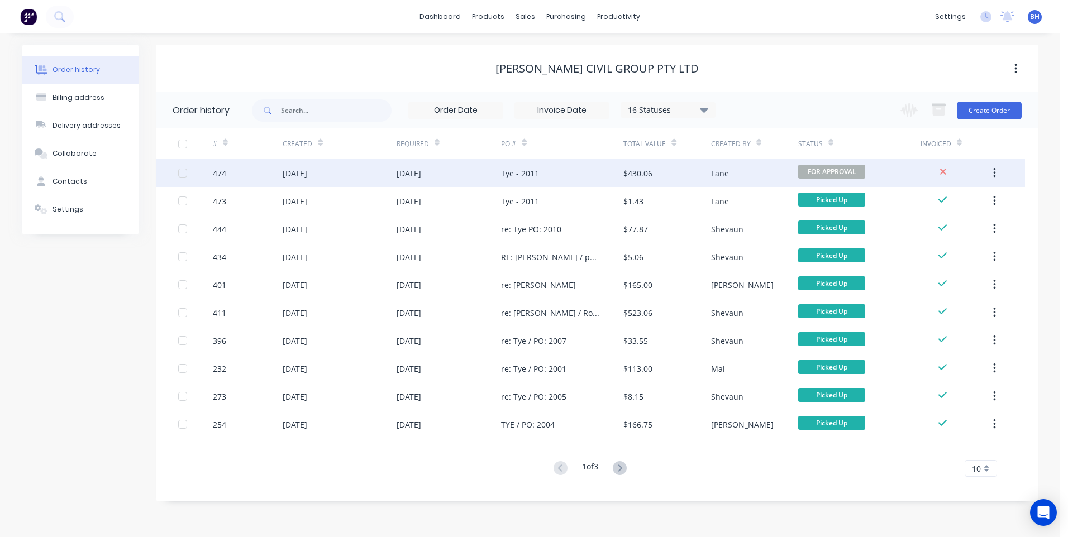
click at [484, 170] on div "[DATE]" at bounding box center [449, 173] width 105 height 28
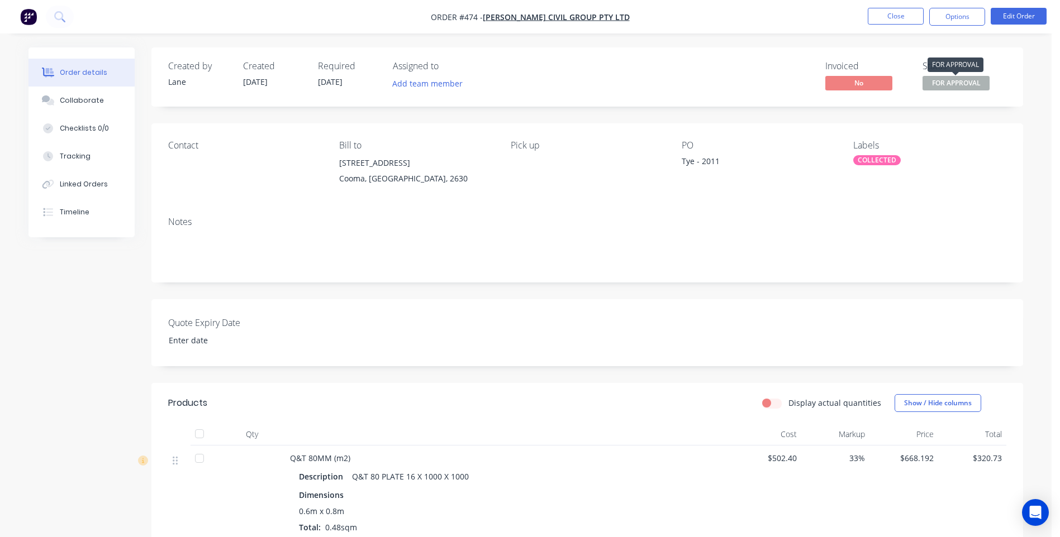
click at [947, 83] on span "FOR APPROVAL" at bounding box center [955, 83] width 67 height 14
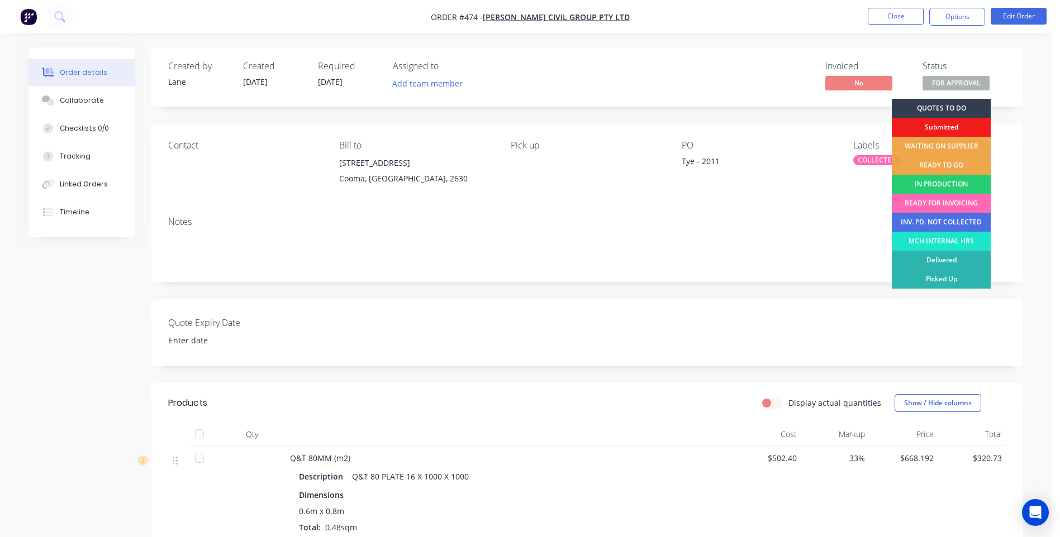
click at [948, 199] on div "READY FOR INVOICING" at bounding box center [941, 203] width 99 height 19
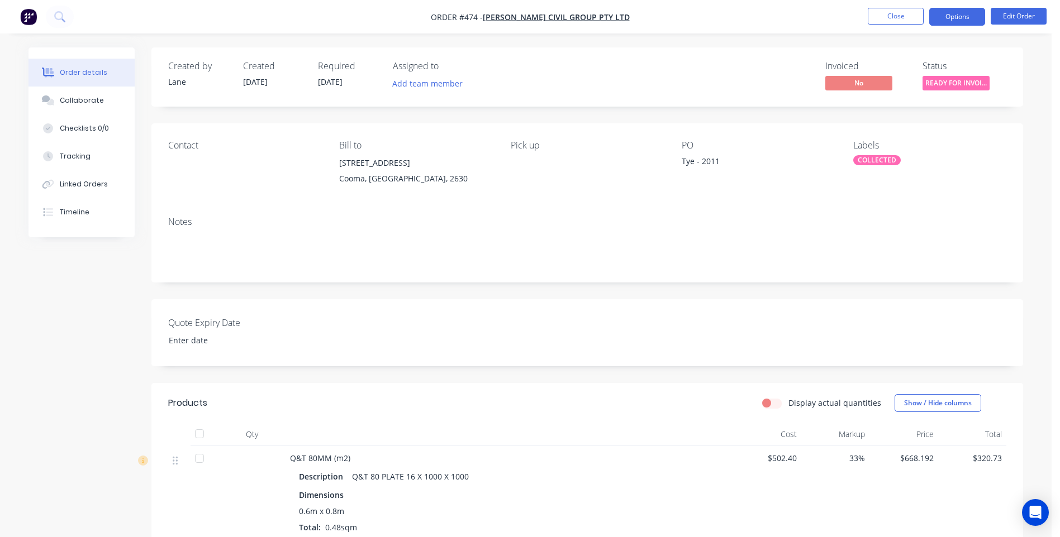
click at [961, 18] on button "Options" at bounding box center [957, 17] width 56 height 18
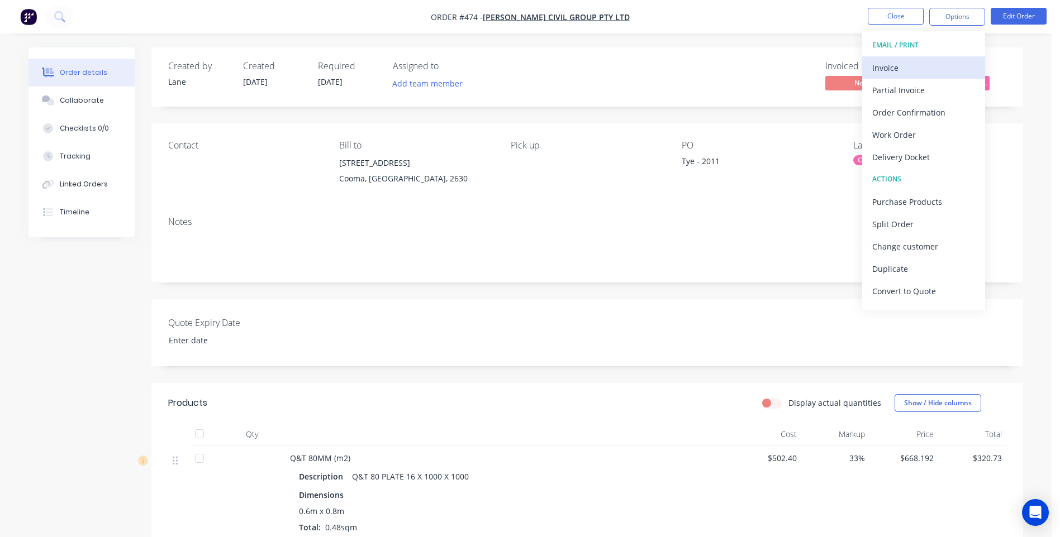
click at [887, 64] on div "Invoice" at bounding box center [923, 68] width 103 height 16
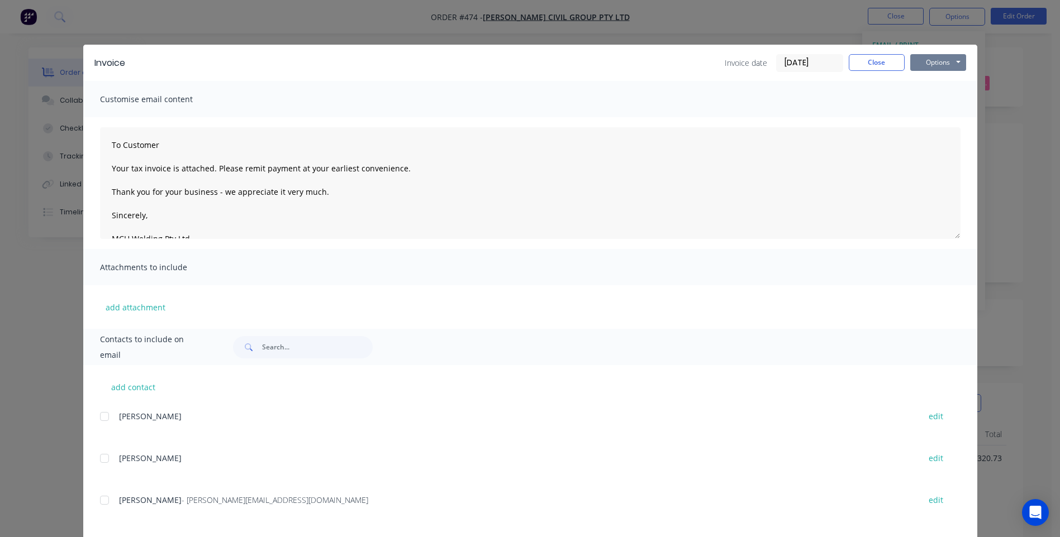
click at [925, 61] on button "Options" at bounding box center [938, 62] width 56 height 17
click at [923, 76] on button "Preview" at bounding box center [946, 82] width 72 height 18
click at [860, 61] on button "Close" at bounding box center [877, 62] width 56 height 17
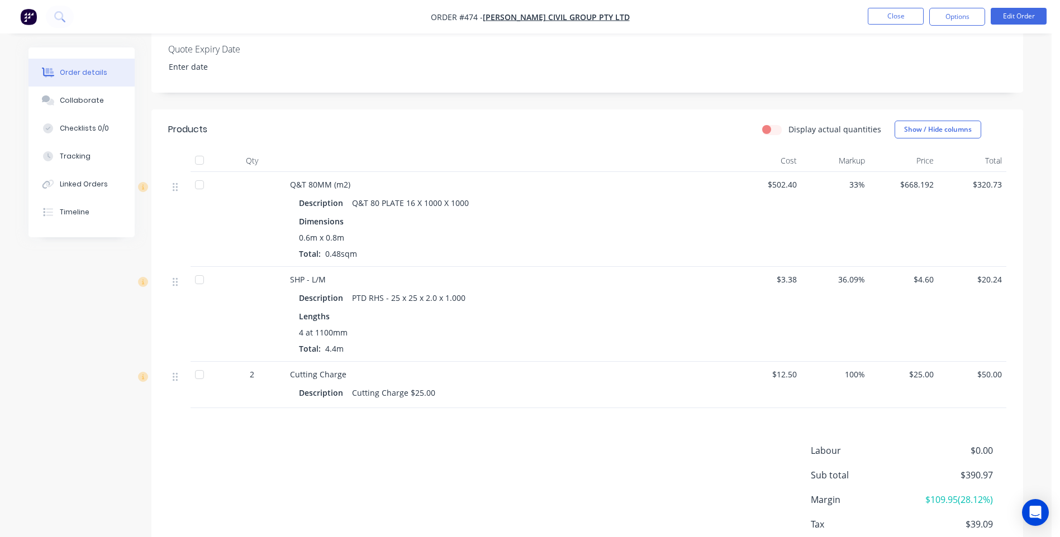
scroll to position [279, 0]
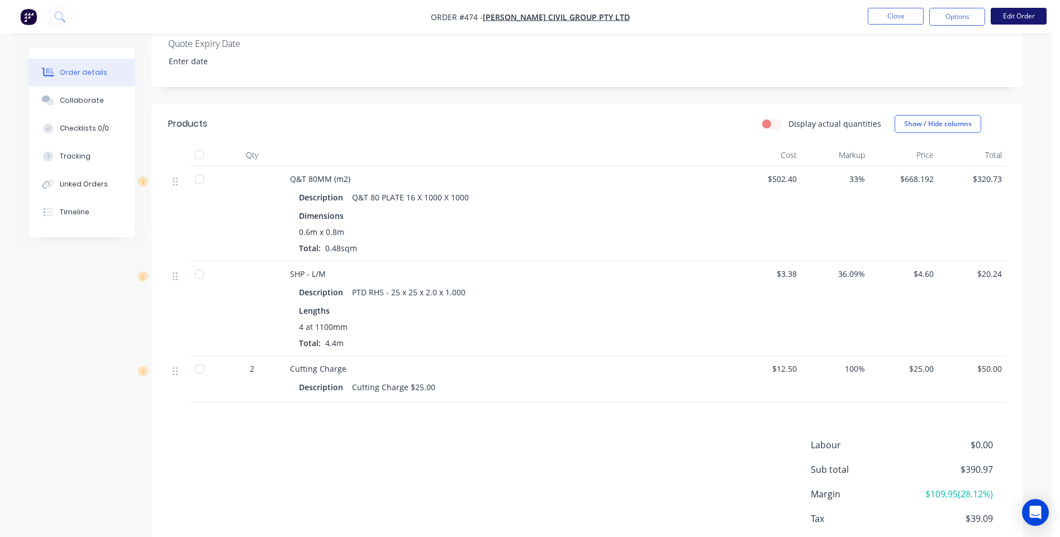
click at [1006, 12] on button "Edit Order" at bounding box center [1018, 16] width 56 height 17
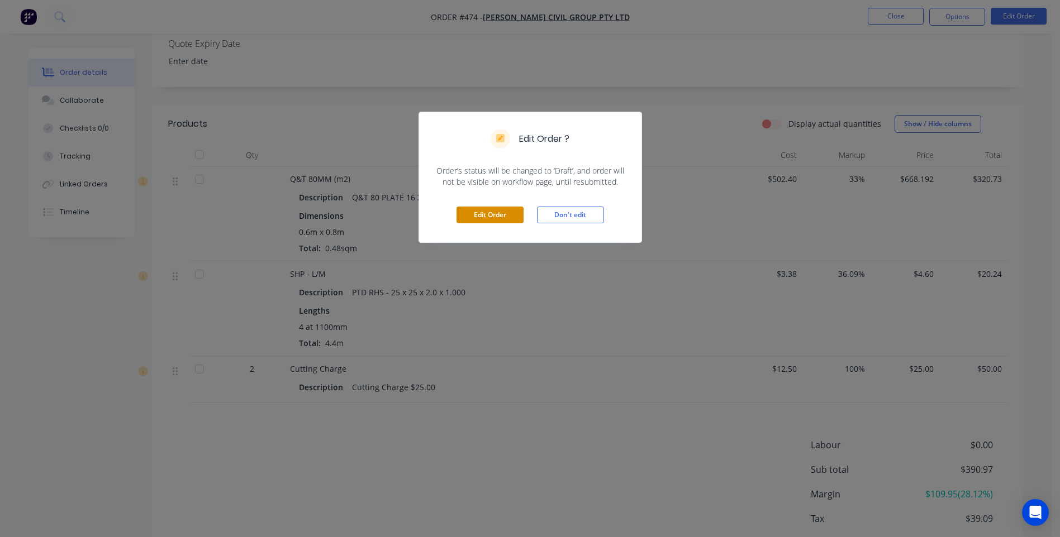
click at [463, 213] on button "Edit Order" at bounding box center [489, 215] width 67 height 17
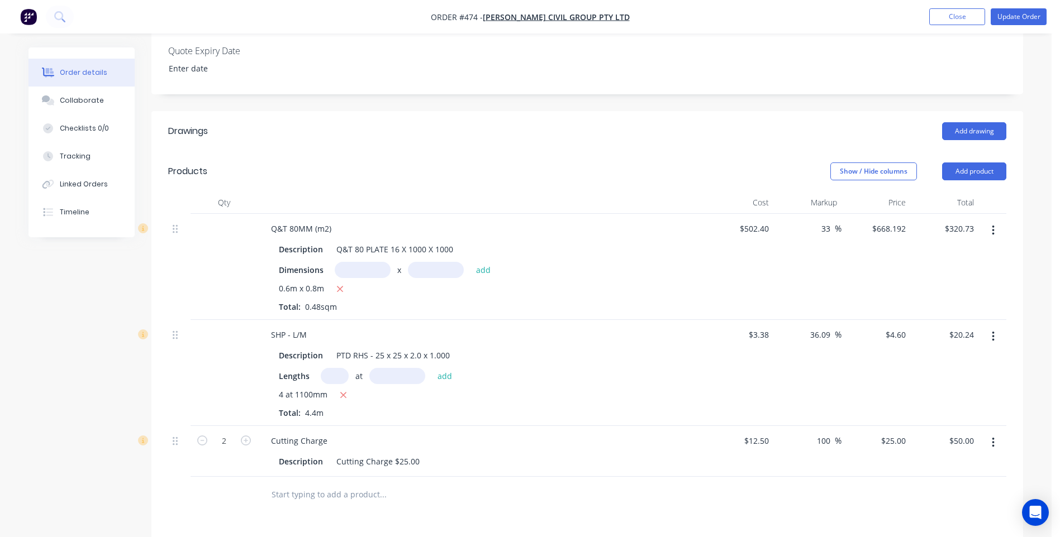
scroll to position [447, 0]
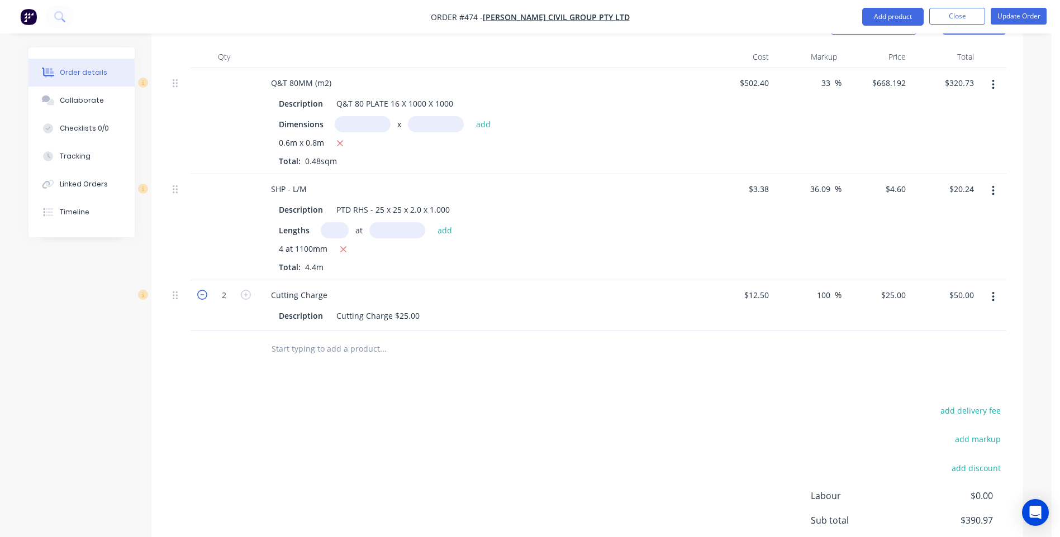
click at [201, 290] on icon "button" at bounding box center [202, 295] width 10 height 10
type input "1"
type input "$25.00"
click at [245, 290] on icon "button" at bounding box center [246, 295] width 10 height 10
type input "2"
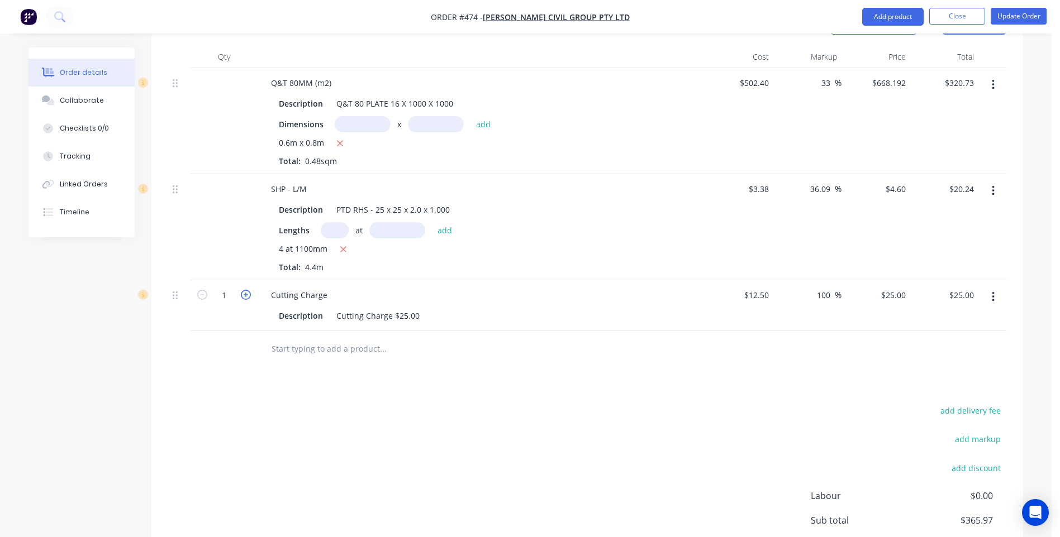
type input "$50.00"
click at [993, 291] on icon "button" at bounding box center [993, 297] width 3 height 12
click at [918, 385] on div "Delete" at bounding box center [953, 393] width 86 height 16
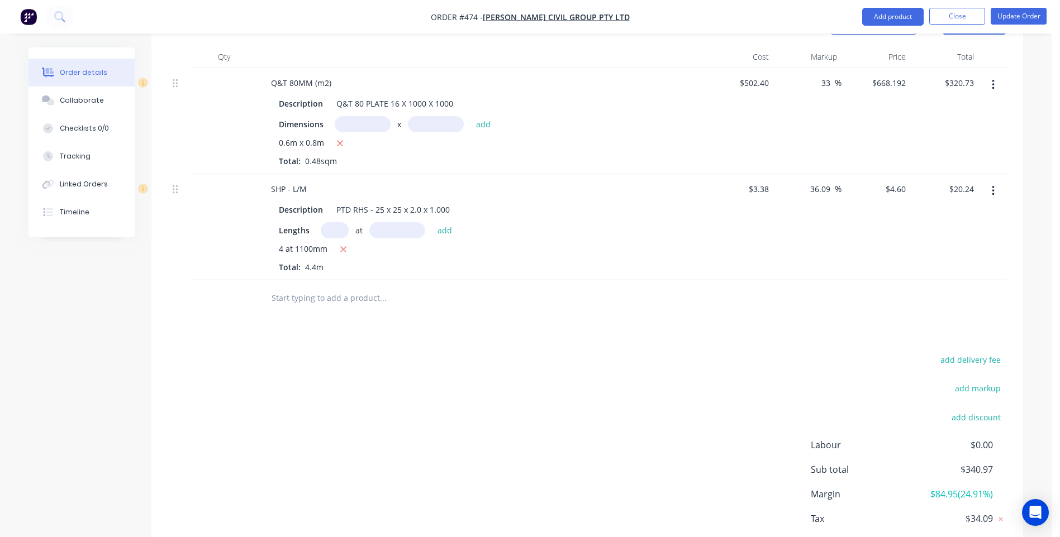
click at [312, 288] on input "text" at bounding box center [382, 298] width 223 height 22
click at [223, 281] on div at bounding box center [223, 298] width 67 height 36
click at [283, 290] on input "text" at bounding box center [382, 298] width 223 height 22
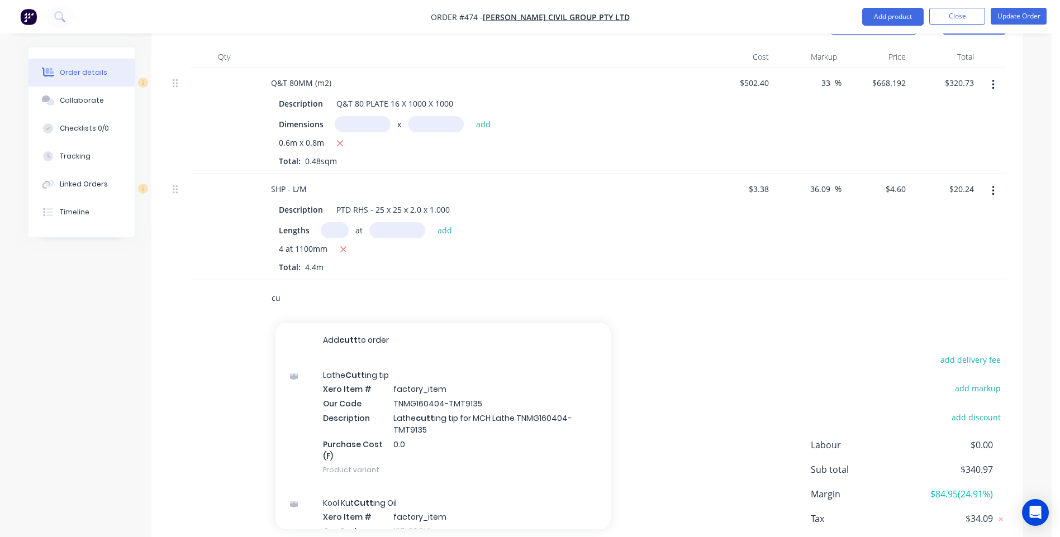
type input "c"
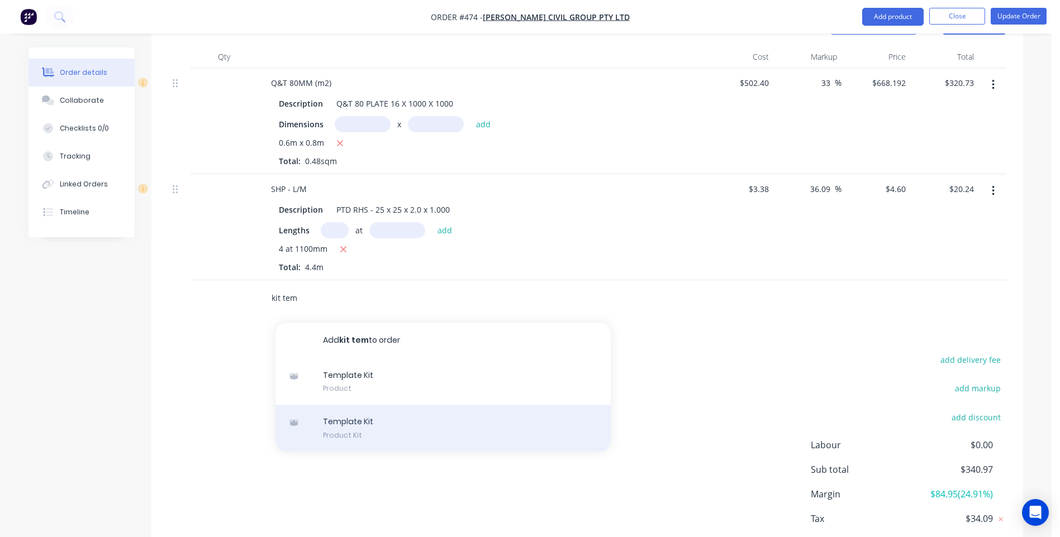
type input "kit tem"
click at [342, 405] on div "Template Kit Product Kit" at bounding box center [442, 428] width 335 height 47
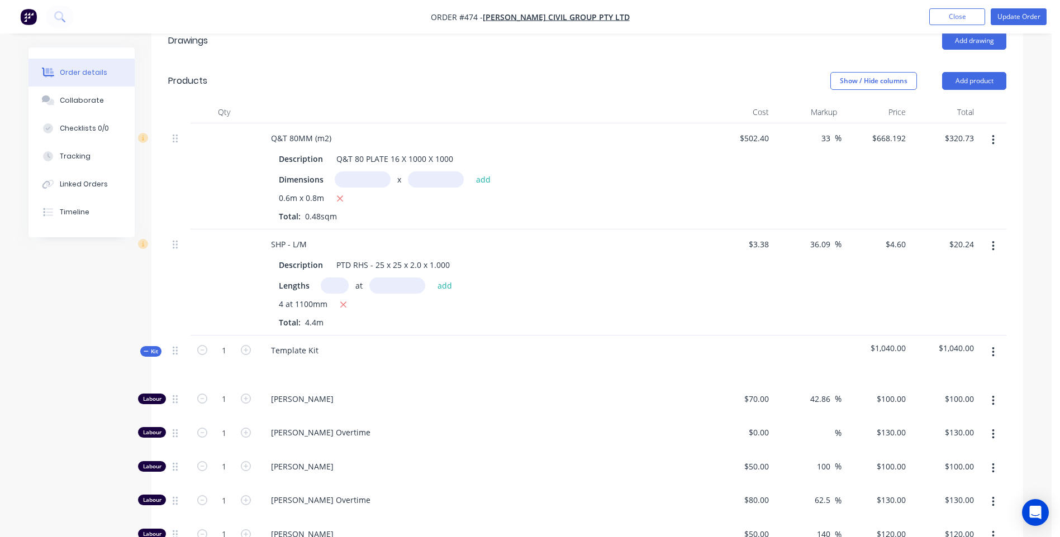
scroll to position [391, 0]
click at [992, 348] on icon "button" at bounding box center [993, 353] width 2 height 10
click at [918, 441] on div "Delete" at bounding box center [953, 449] width 86 height 16
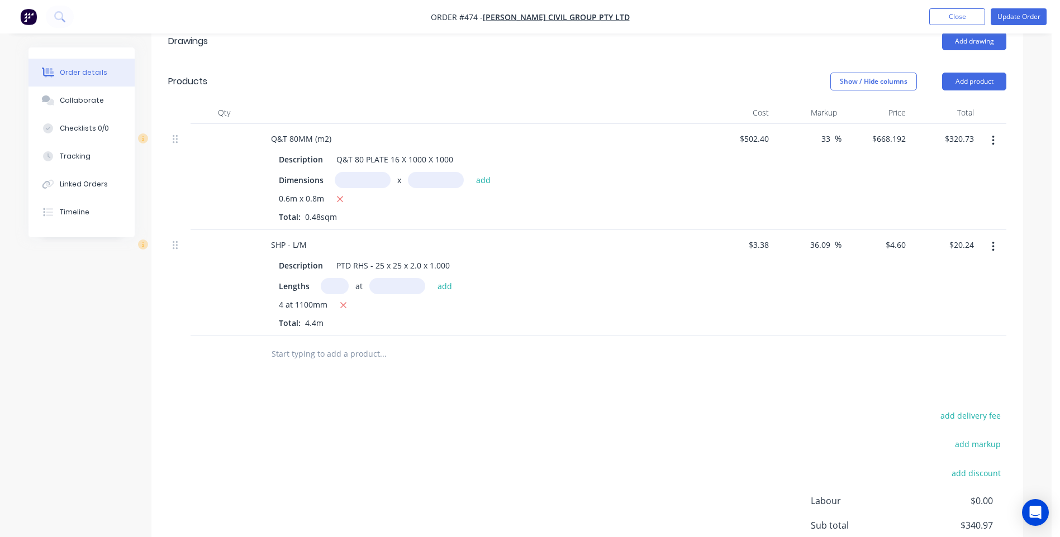
click at [332, 343] on input "text" at bounding box center [382, 354] width 223 height 22
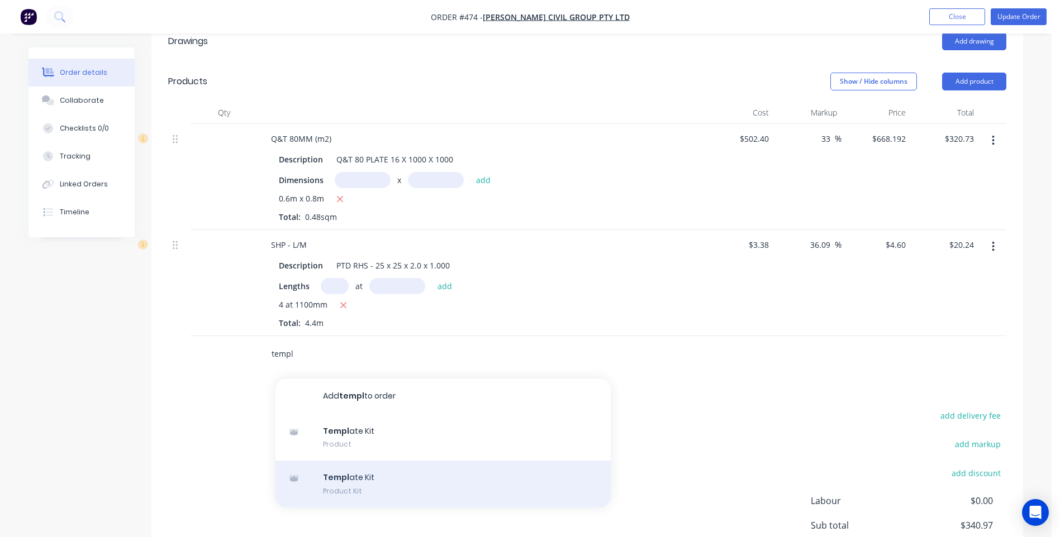
type input "templ"
click at [346, 464] on div "Templ ate Kit Product Kit" at bounding box center [442, 484] width 335 height 47
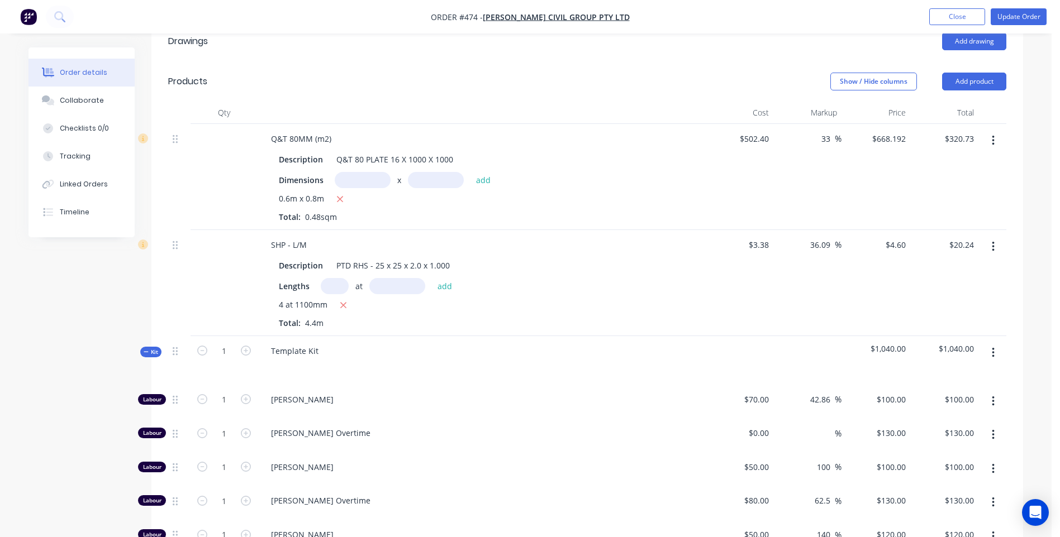
click at [994, 348] on icon "button" at bounding box center [993, 353] width 2 height 10
click at [921, 441] on div "Delete" at bounding box center [953, 449] width 86 height 16
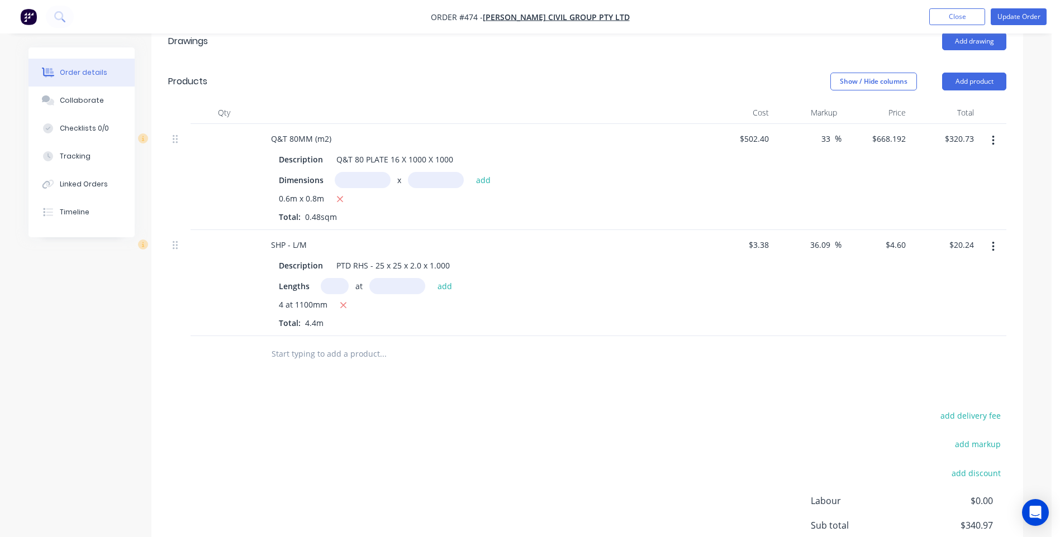
click at [307, 343] on input "text" at bounding box center [382, 354] width 223 height 22
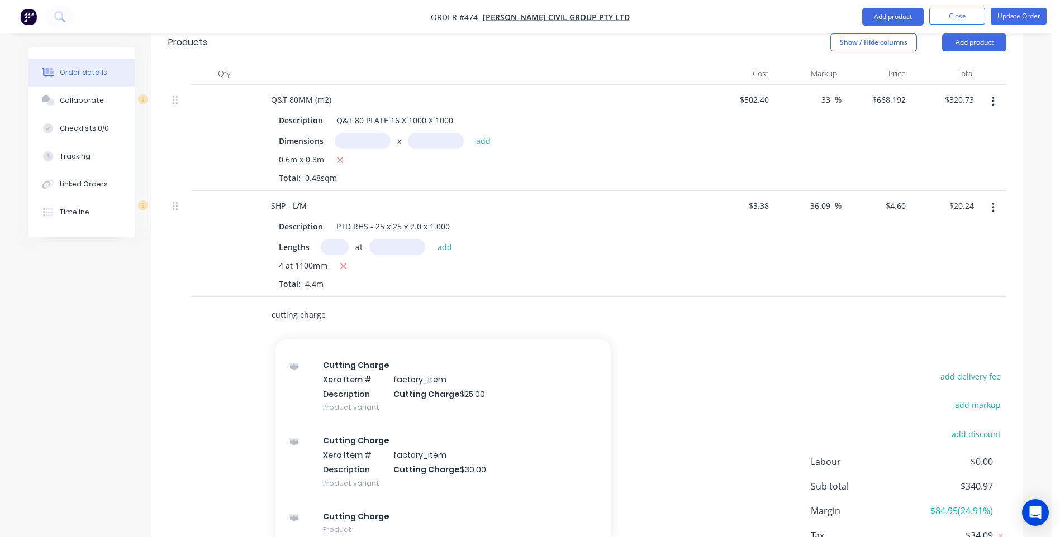
scroll to position [495, 0]
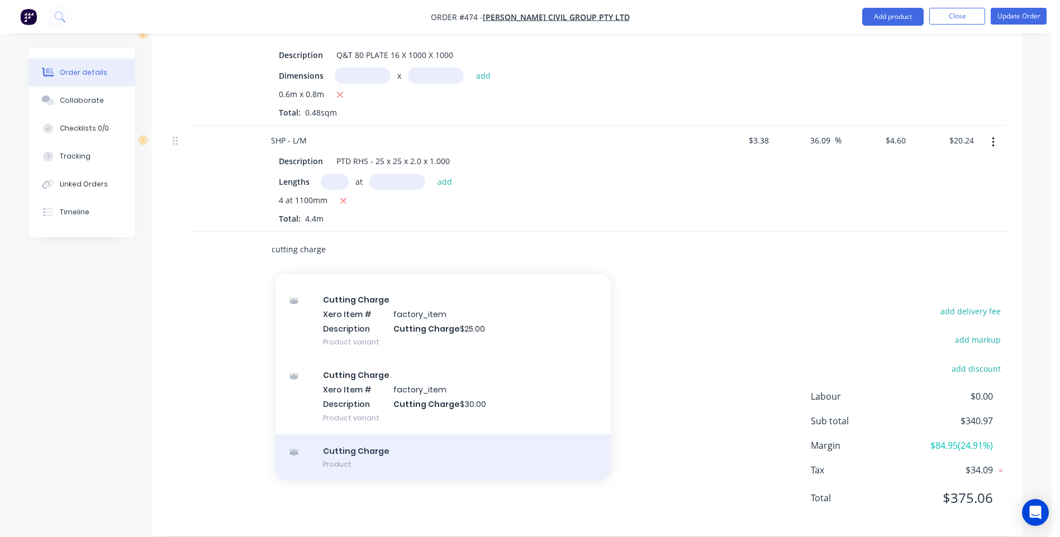
type input "cutting charge"
click at [347, 440] on div "Cutting Charge Product" at bounding box center [442, 458] width 335 height 47
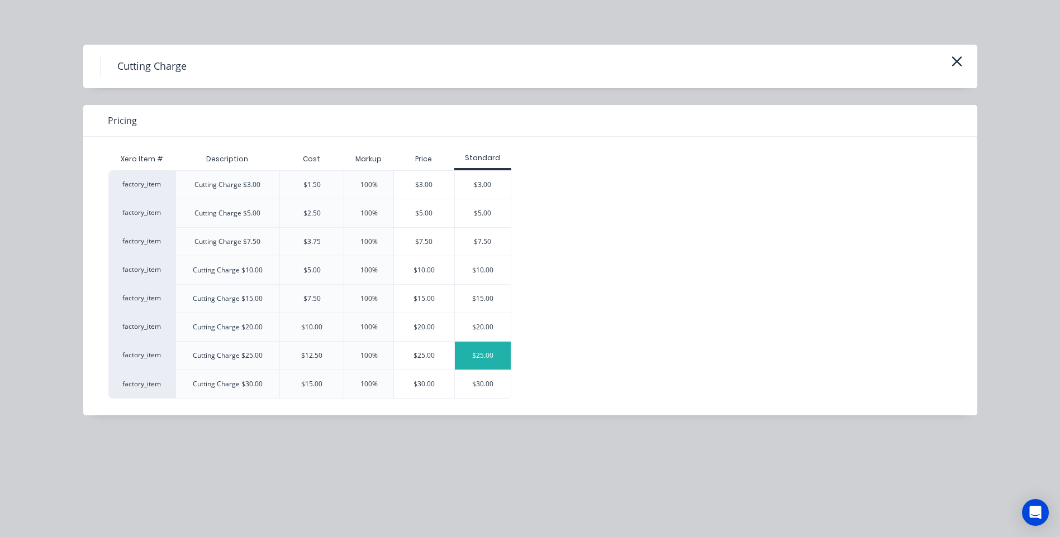
click at [479, 354] on div "$25.00" at bounding box center [483, 356] width 56 height 28
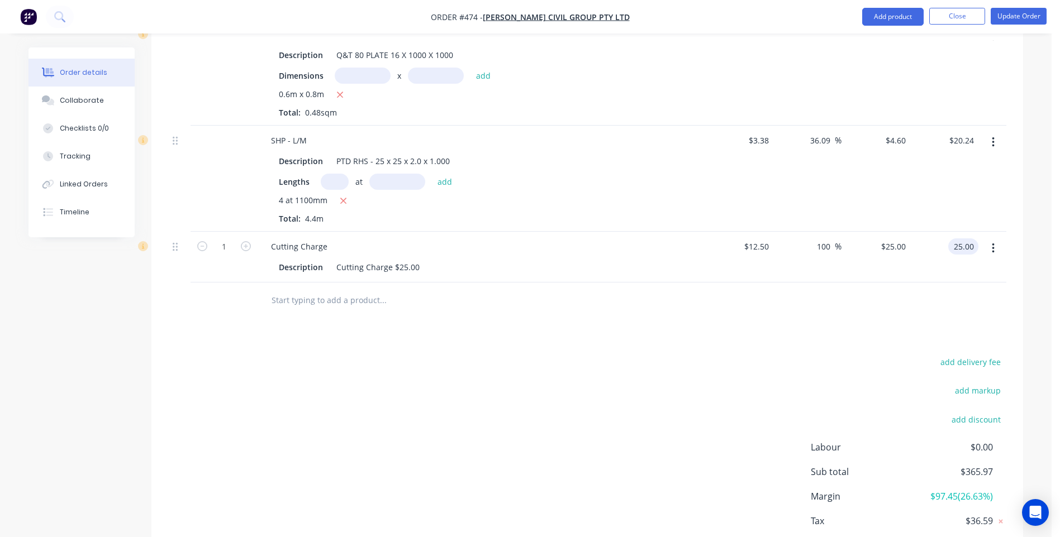
click at [969, 239] on input "25.00" at bounding box center [965, 247] width 26 height 16
type input "50.00"
type input "300"
type input "$50.00"
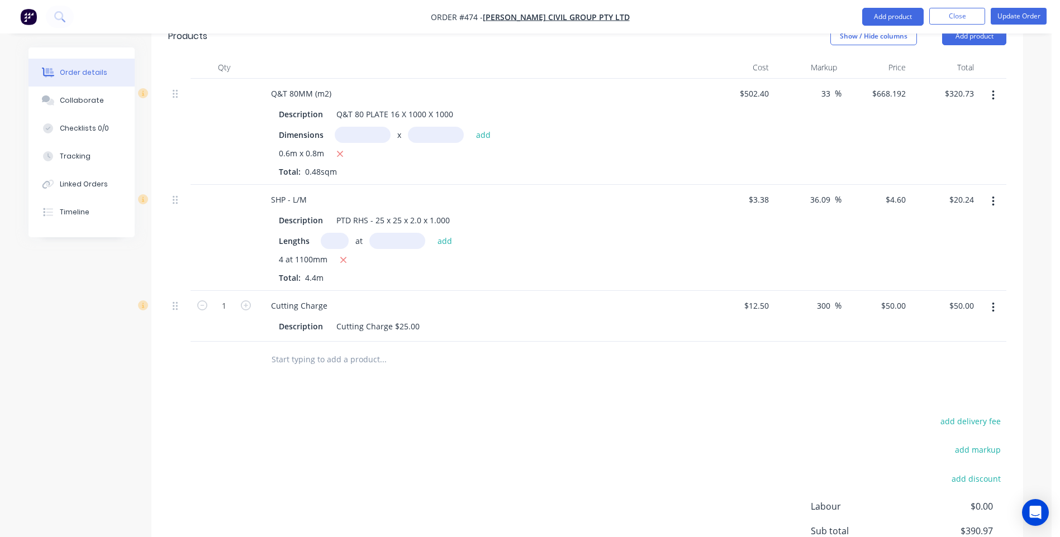
scroll to position [440, 0]
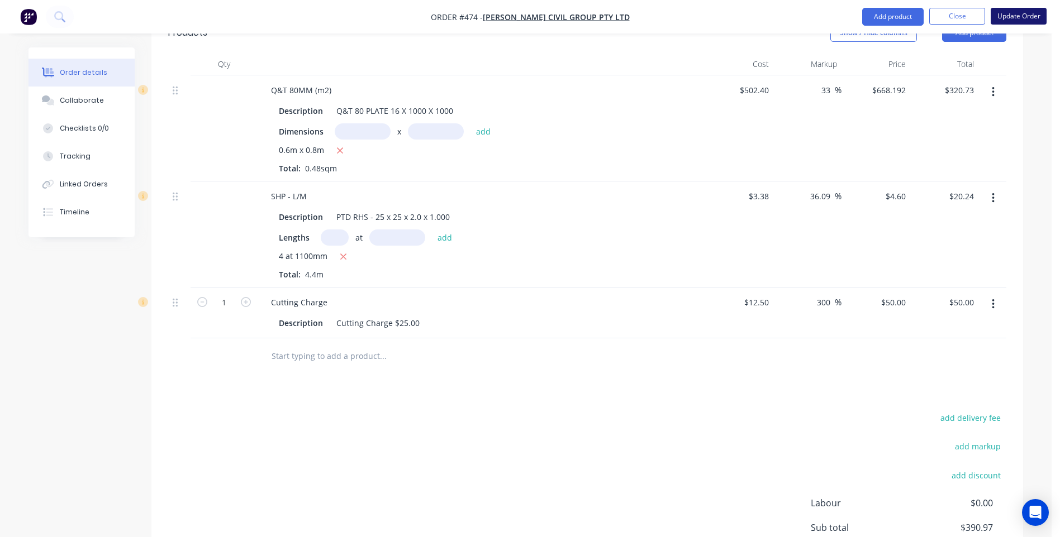
click at [1018, 17] on button "Update Order" at bounding box center [1018, 16] width 56 height 17
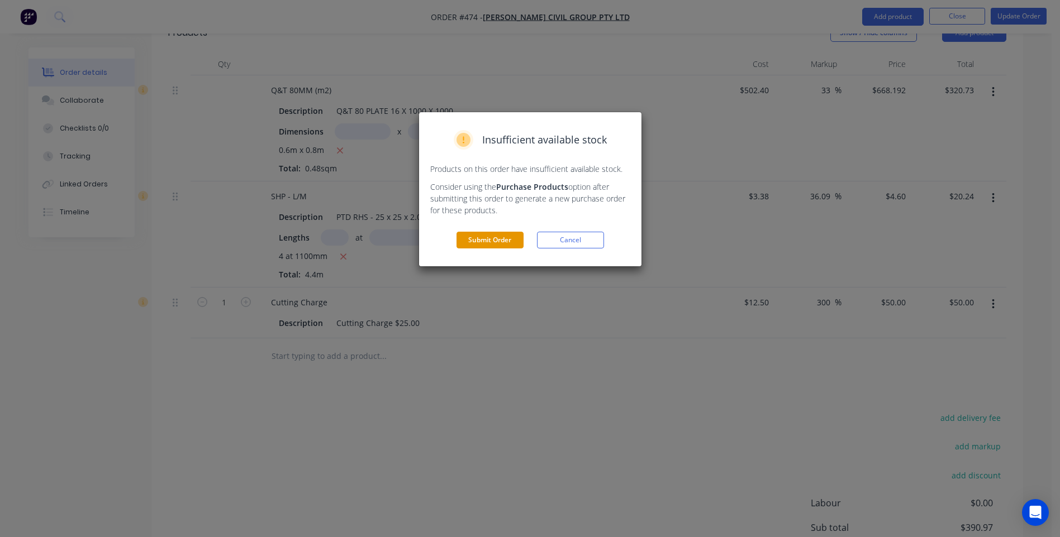
click at [482, 237] on button "Submit Order" at bounding box center [489, 240] width 67 height 17
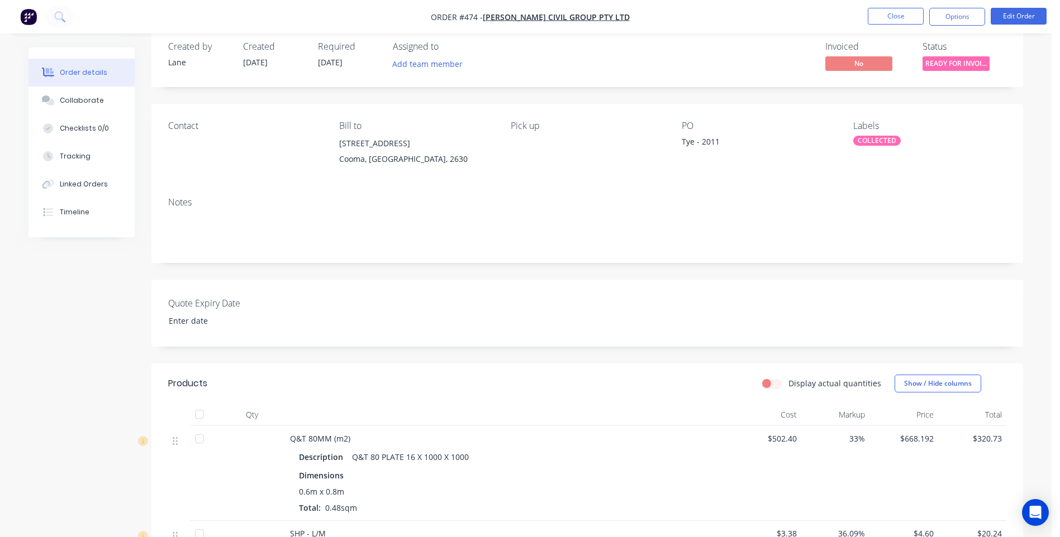
scroll to position [0, 0]
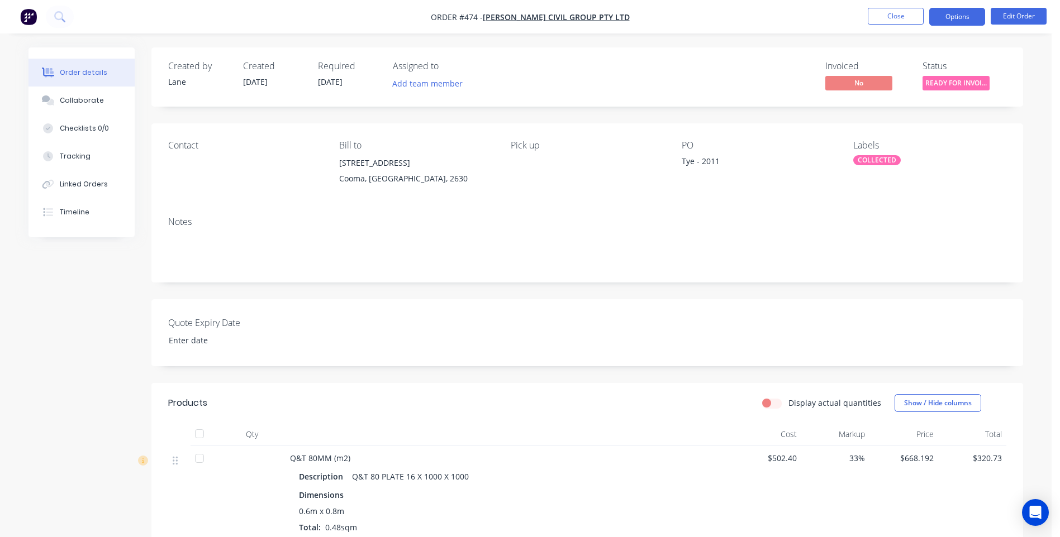
click at [950, 20] on button "Options" at bounding box center [957, 17] width 56 height 18
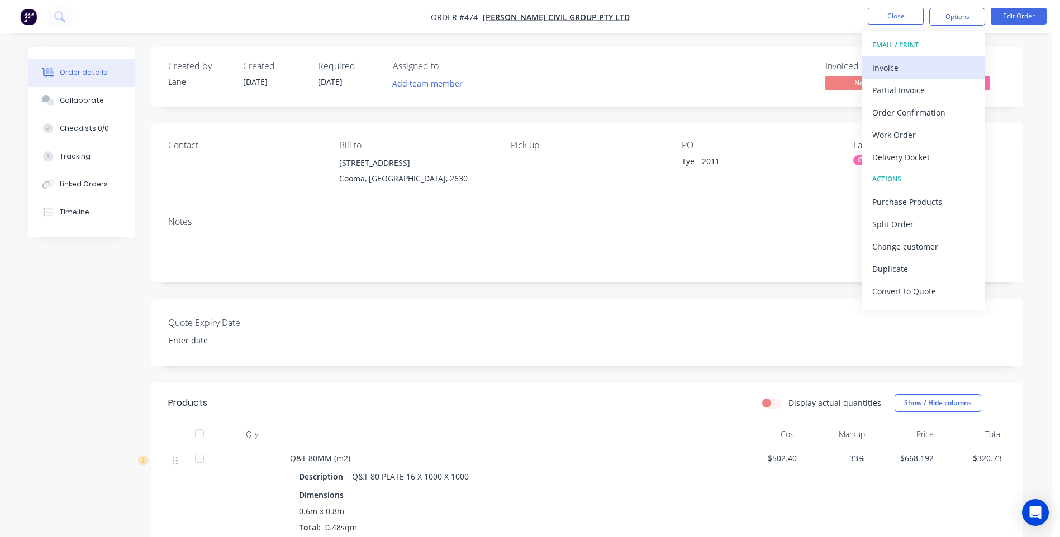
click at [889, 64] on div "Invoice" at bounding box center [923, 68] width 103 height 16
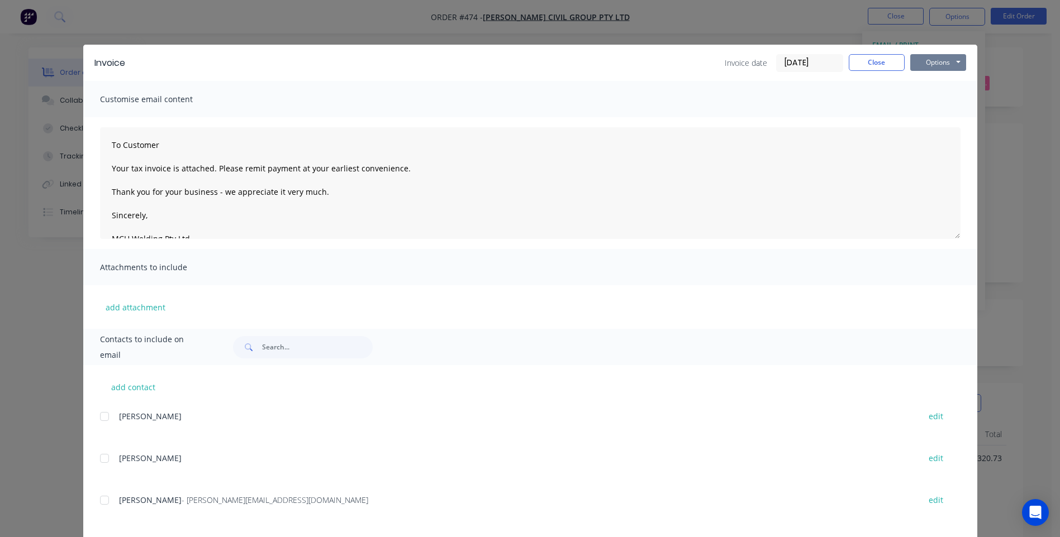
click at [949, 63] on button "Options" at bounding box center [938, 62] width 56 height 17
click at [929, 77] on button "Preview" at bounding box center [946, 82] width 72 height 18
click at [853, 63] on button "Close" at bounding box center [877, 62] width 56 height 17
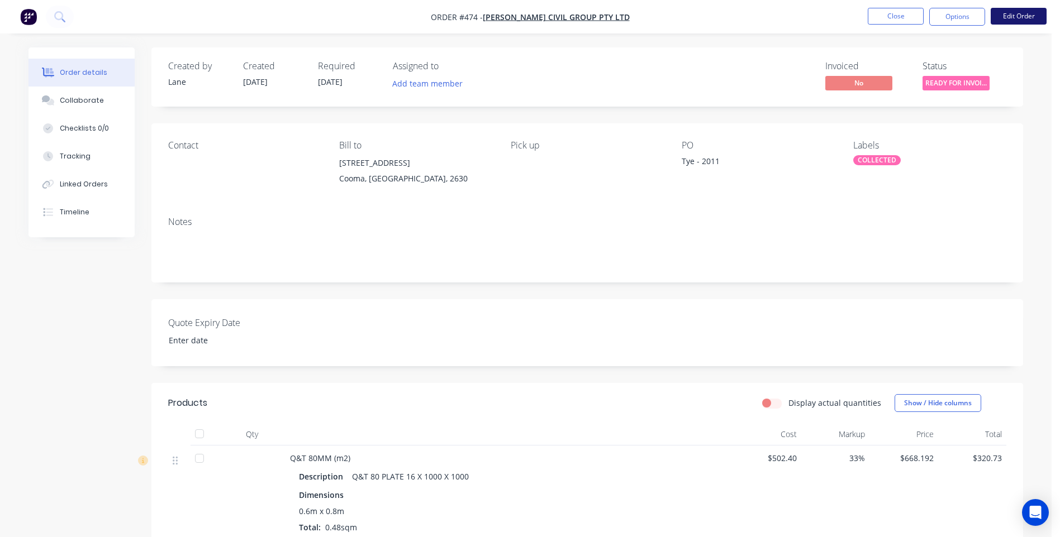
click at [1014, 15] on button "Edit Order" at bounding box center [1018, 16] width 56 height 17
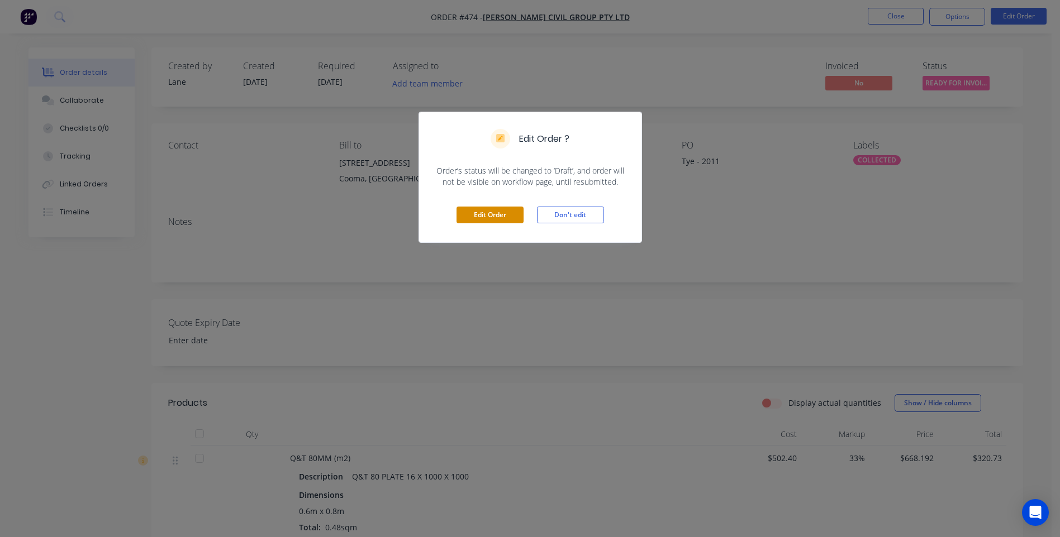
click at [487, 211] on button "Edit Order" at bounding box center [489, 215] width 67 height 17
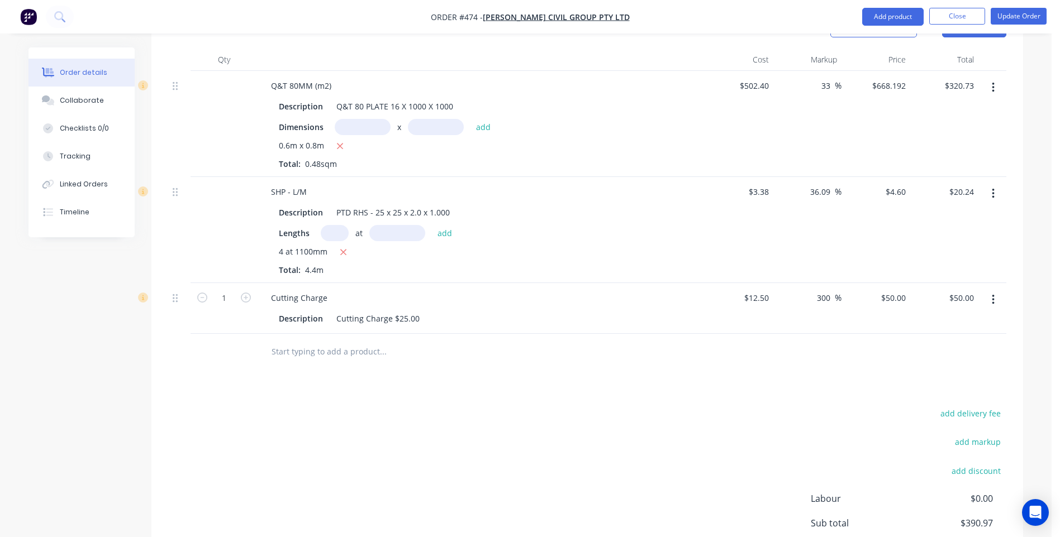
scroll to position [447, 0]
click at [244, 290] on icon "button" at bounding box center [246, 295] width 10 height 10
type input "2"
type input "$100.00"
click at [892, 287] on div "50 $50.00" at bounding box center [892, 295] width 35 height 16
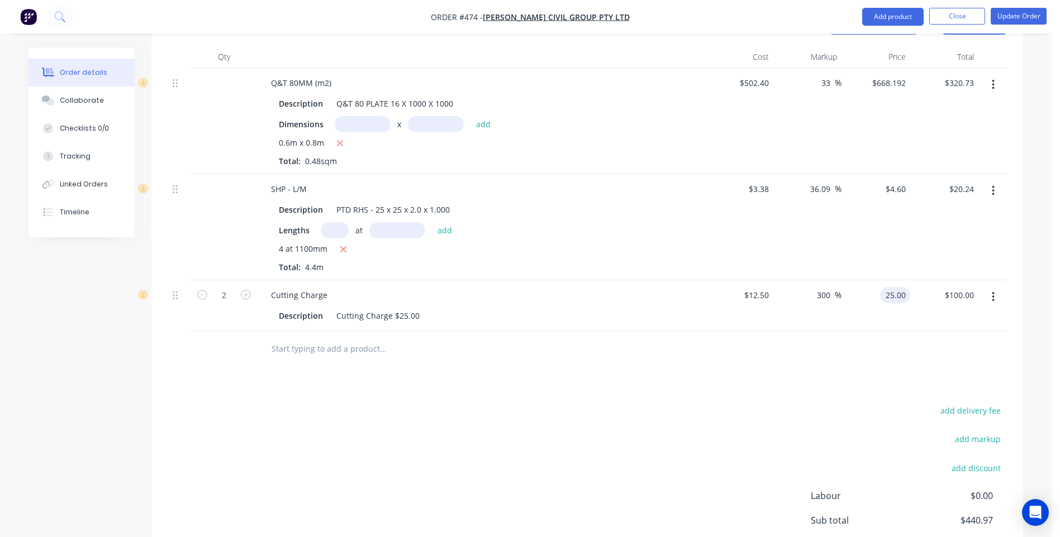
type input "25.00"
type input "100"
type input "$25.00"
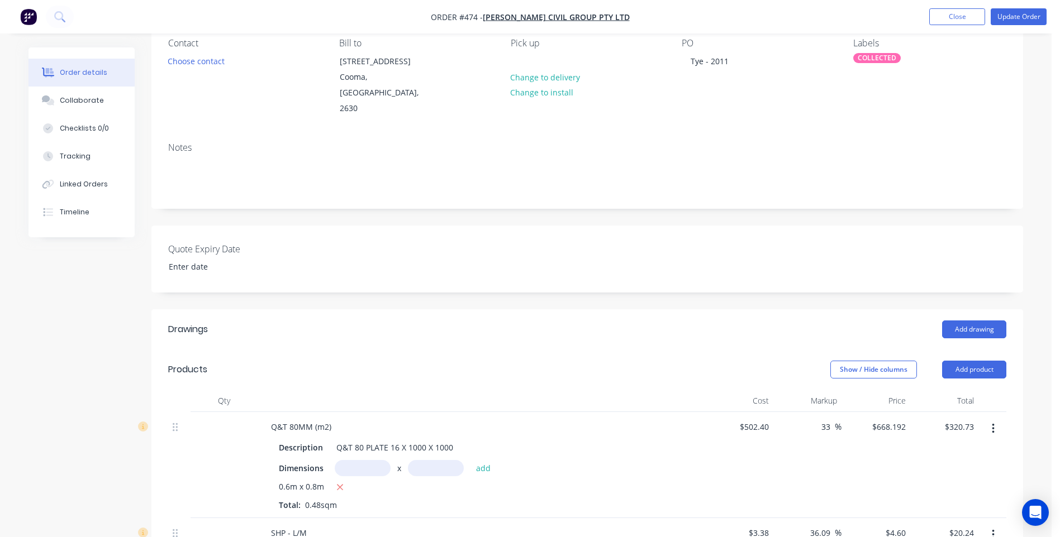
scroll to position [44, 0]
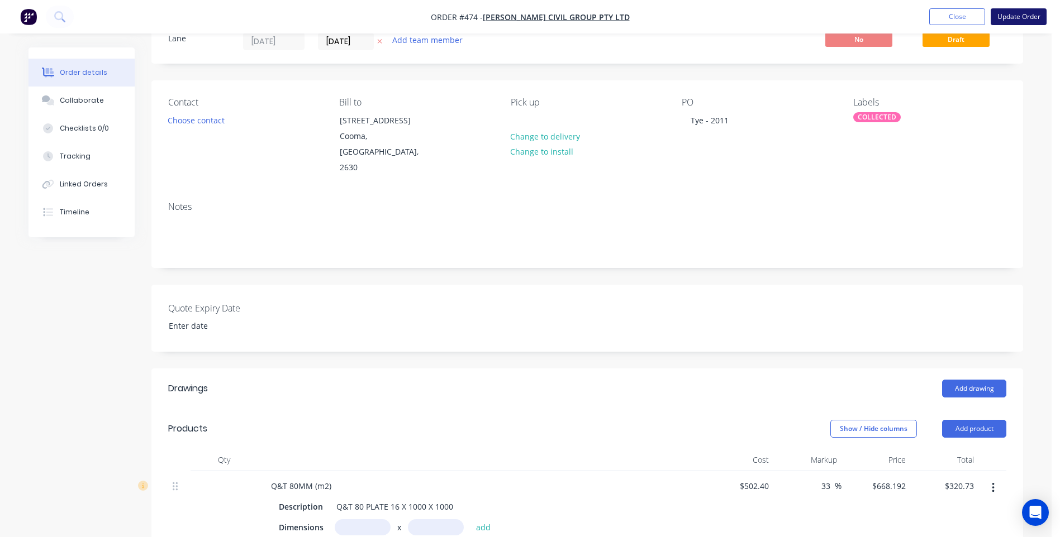
type input "$50.00"
click at [1008, 13] on button "Update Order" at bounding box center [1018, 16] width 56 height 17
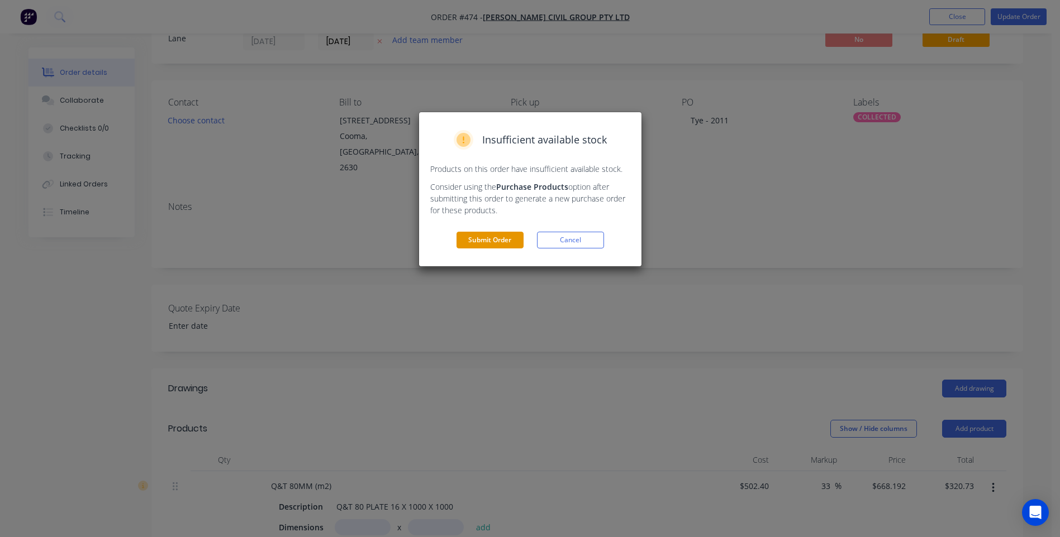
click at [461, 237] on button "Submit Order" at bounding box center [489, 240] width 67 height 17
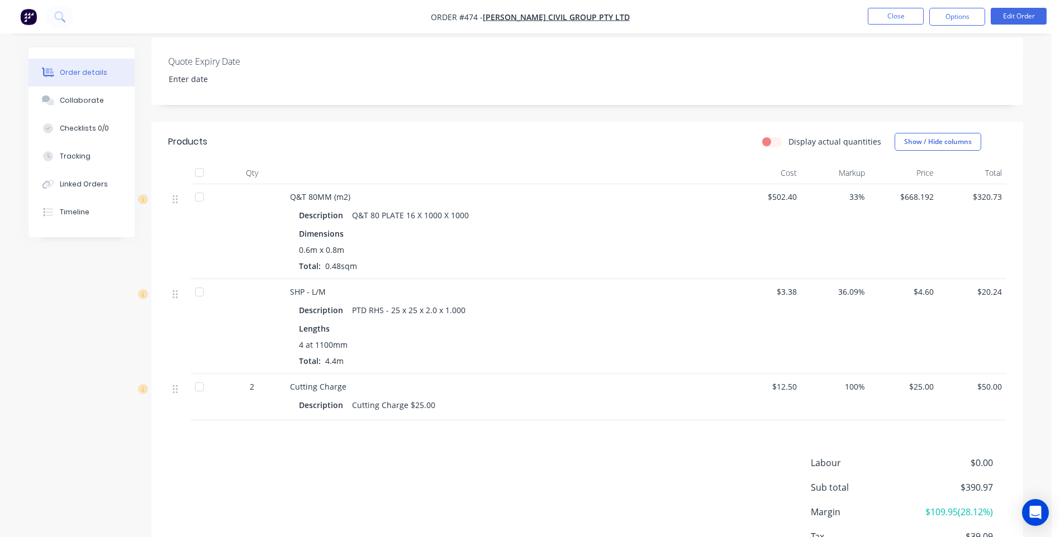
scroll to position [335, 0]
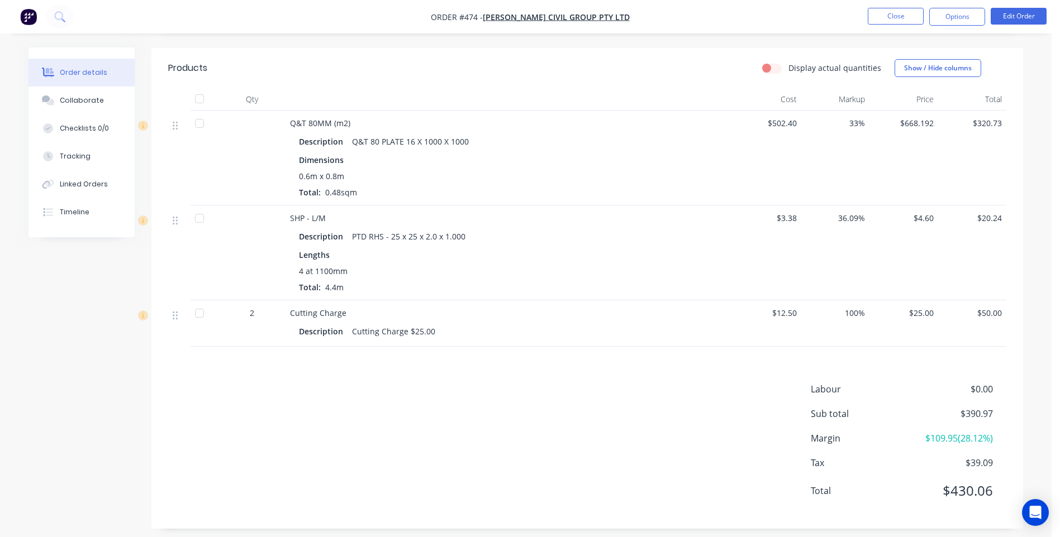
click at [788, 66] on label "Display actual quantities" at bounding box center [834, 68] width 93 height 12
click at [771, 66] on input "Display actual quantities" at bounding box center [766, 67] width 9 height 11
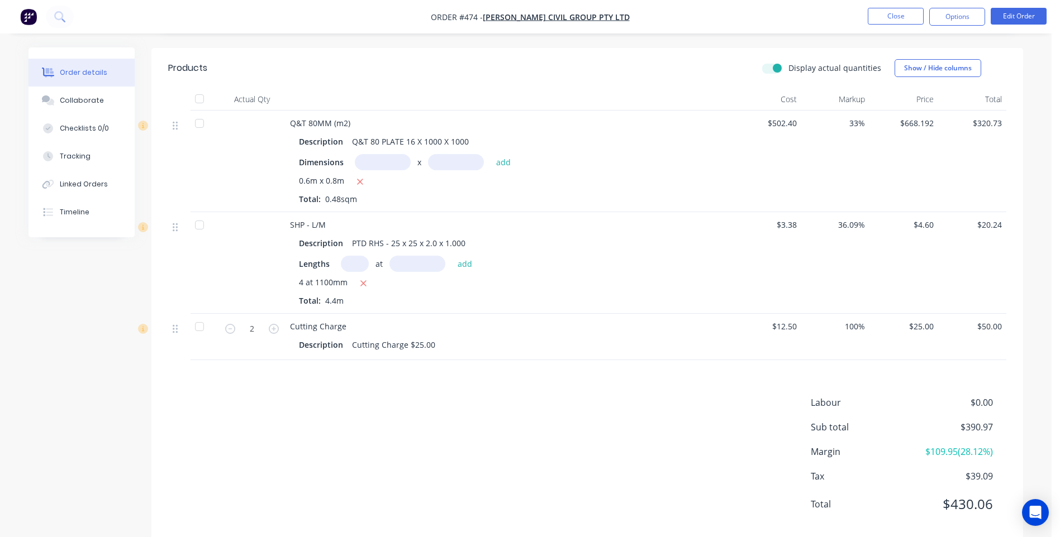
click at [788, 64] on label "Display actual quantities" at bounding box center [834, 68] width 93 height 12
click at [771, 64] on input "Display actual quantities" at bounding box center [766, 67] width 9 height 11
checkbox input "false"
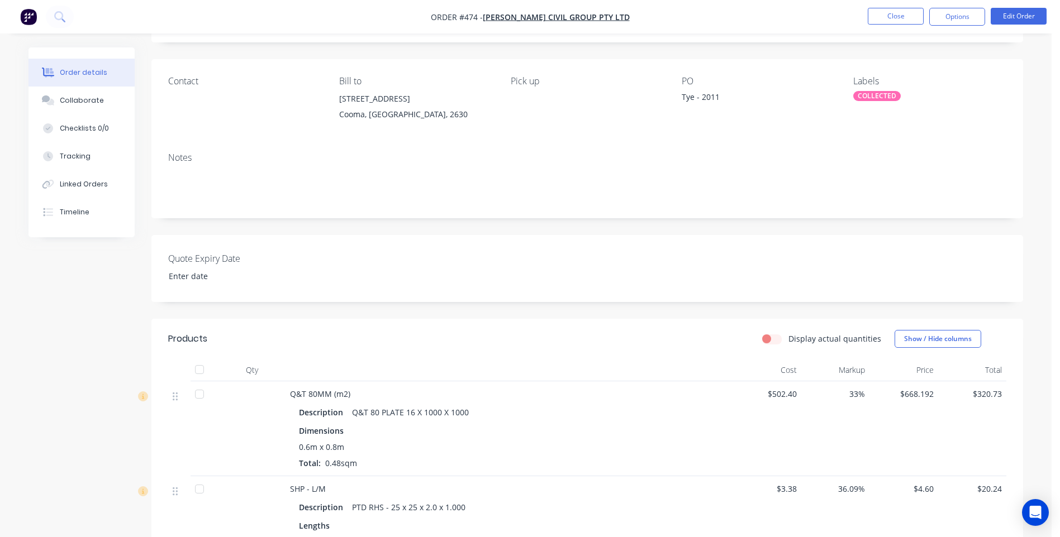
scroll to position [0, 0]
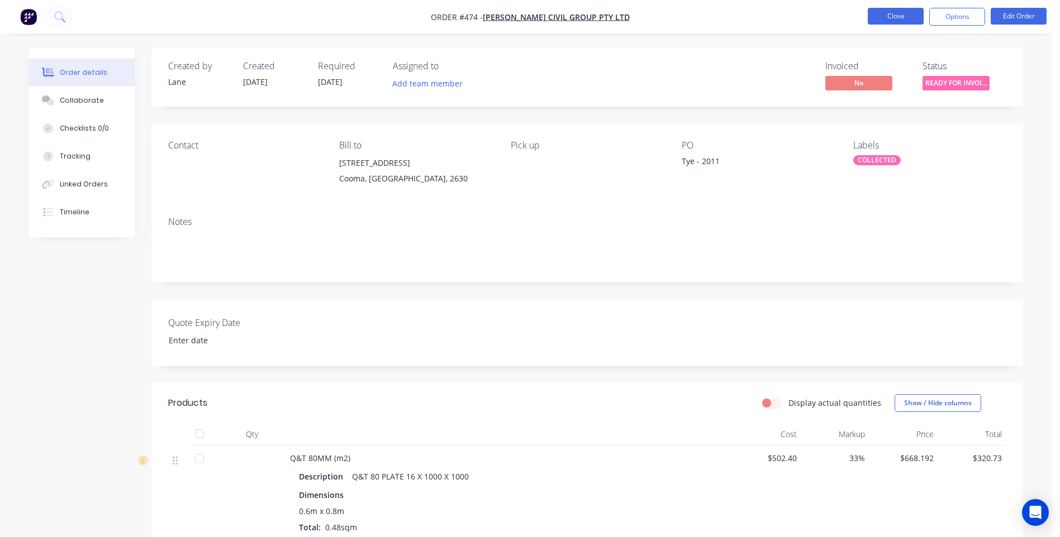
click at [896, 15] on button "Close" at bounding box center [896, 16] width 56 height 17
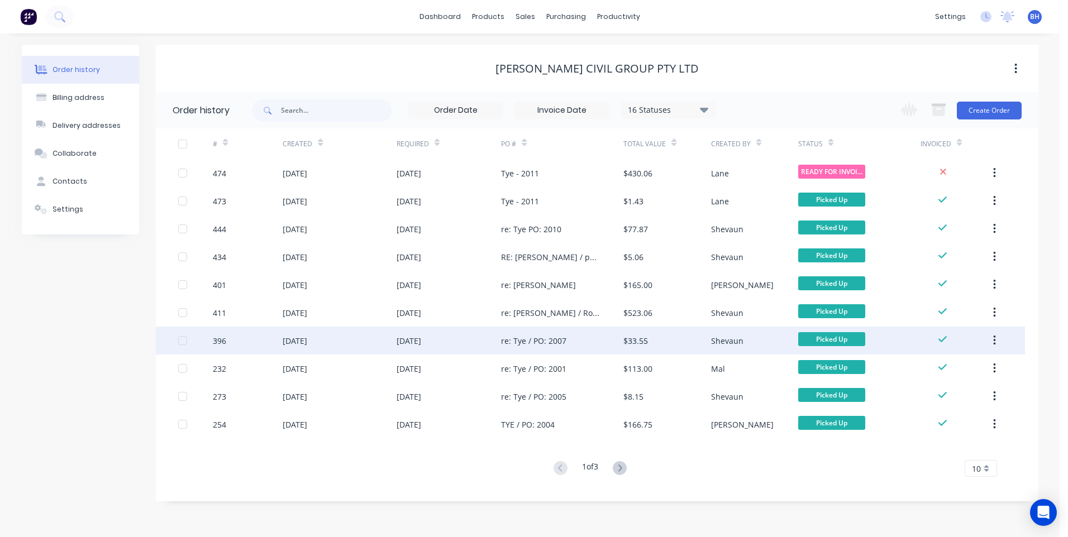
click at [411, 337] on div "13 Aug 2025" at bounding box center [409, 341] width 25 height 12
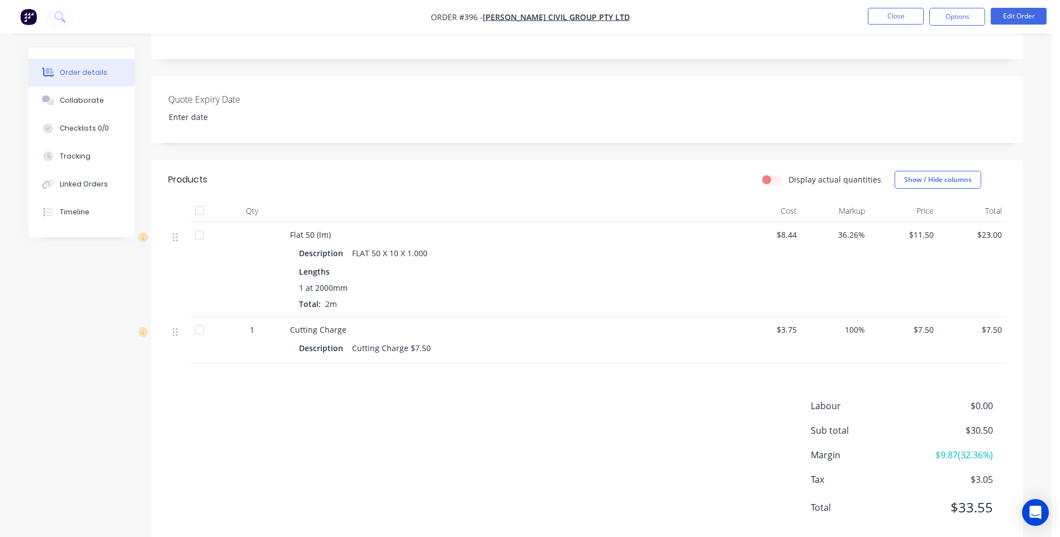
scroll to position [56, 0]
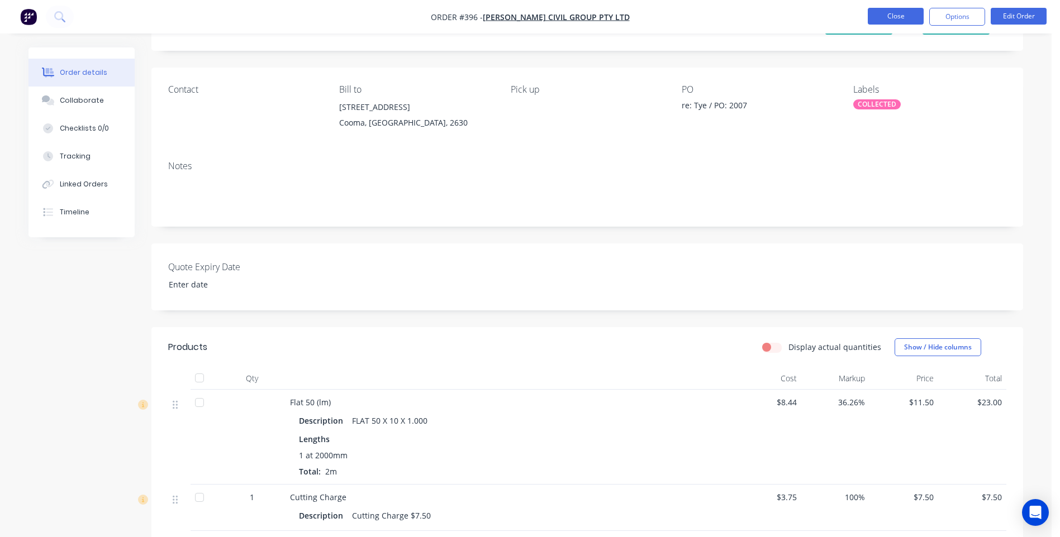
click at [887, 17] on button "Close" at bounding box center [896, 16] width 56 height 17
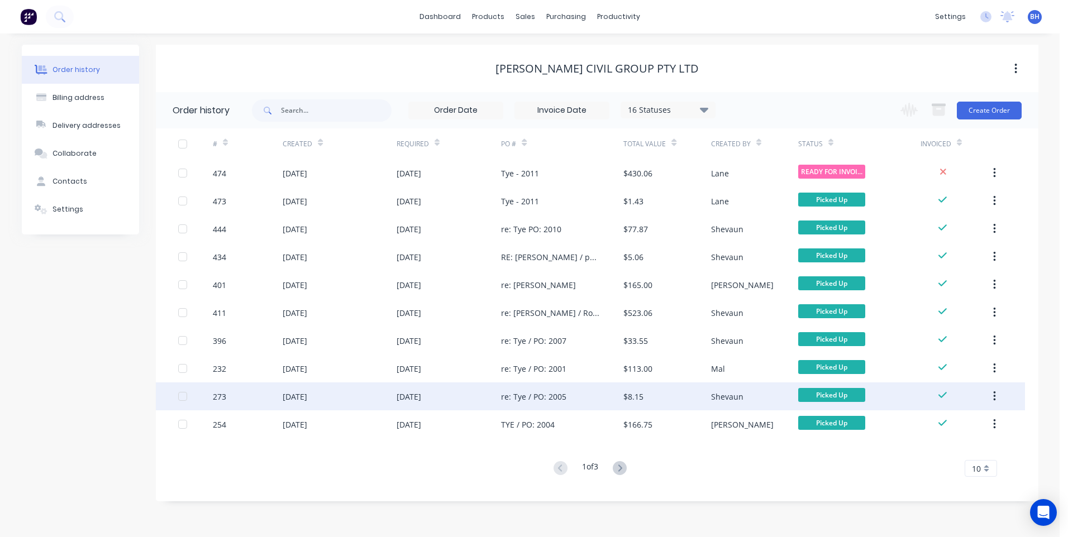
click at [541, 394] on div "re: Tye / PO: 2005" at bounding box center [533, 397] width 65 height 12
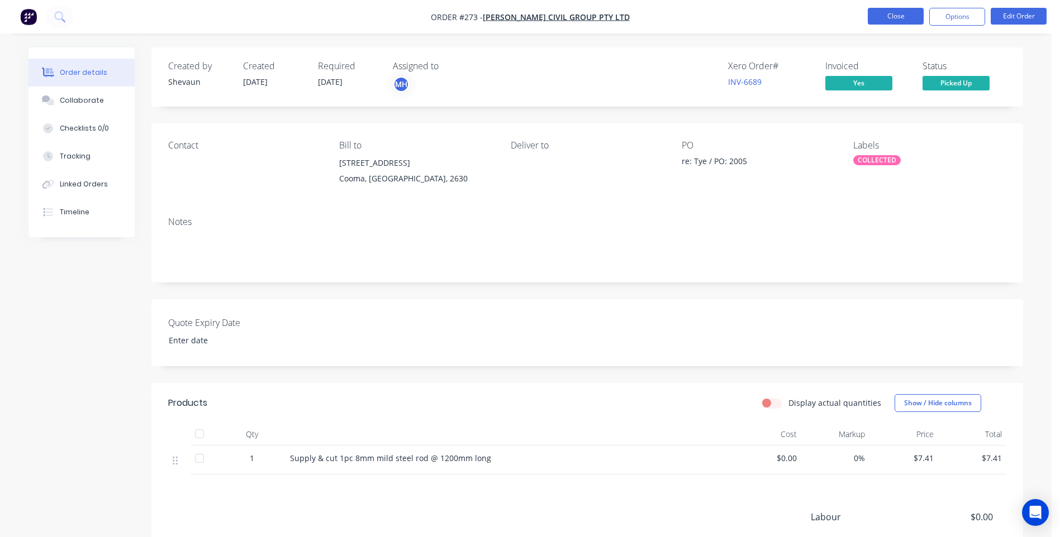
click at [892, 13] on button "Close" at bounding box center [896, 16] width 56 height 17
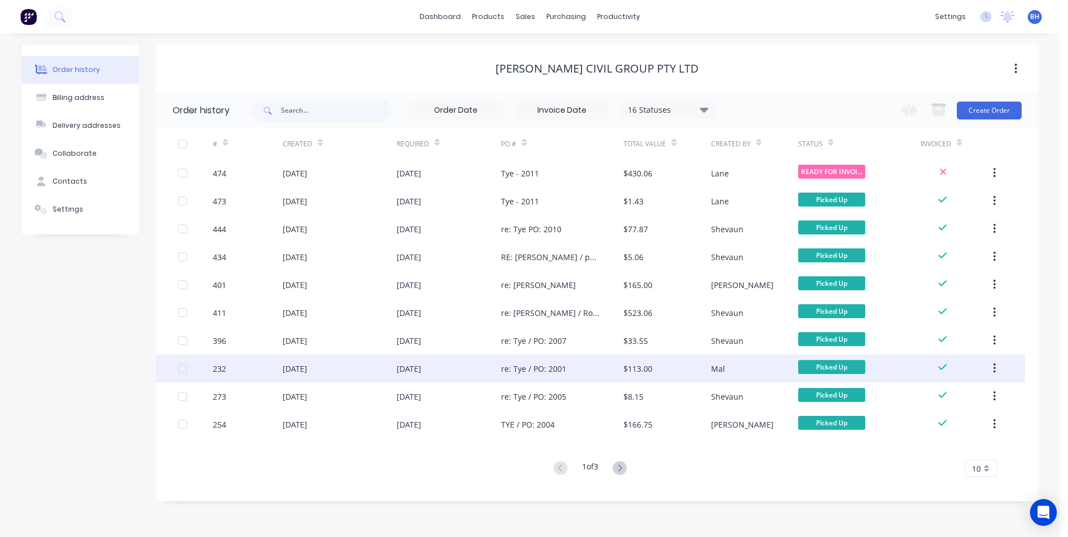
click at [420, 365] on div "23 Jul 2025" at bounding box center [409, 369] width 25 height 12
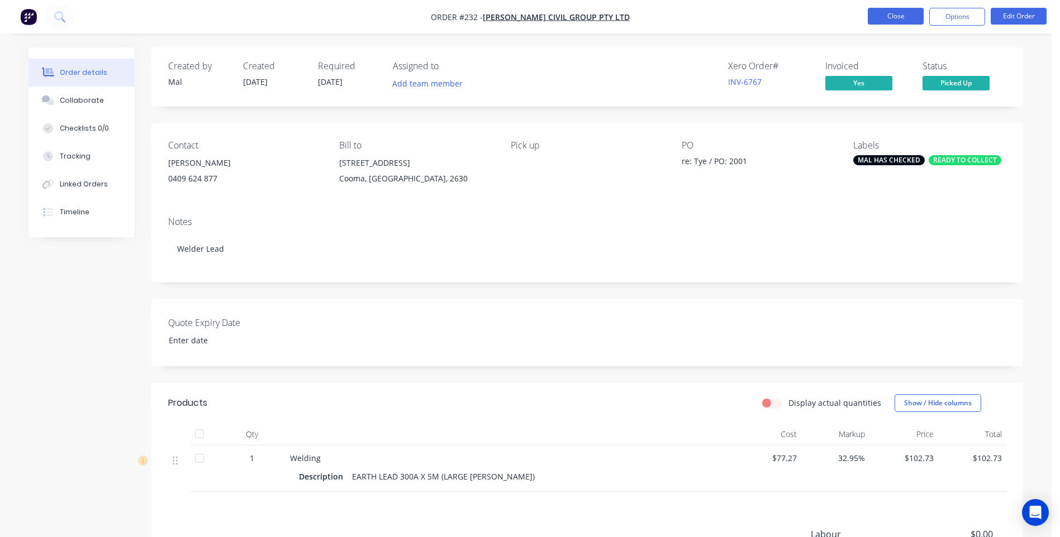
click at [887, 10] on button "Close" at bounding box center [896, 16] width 56 height 17
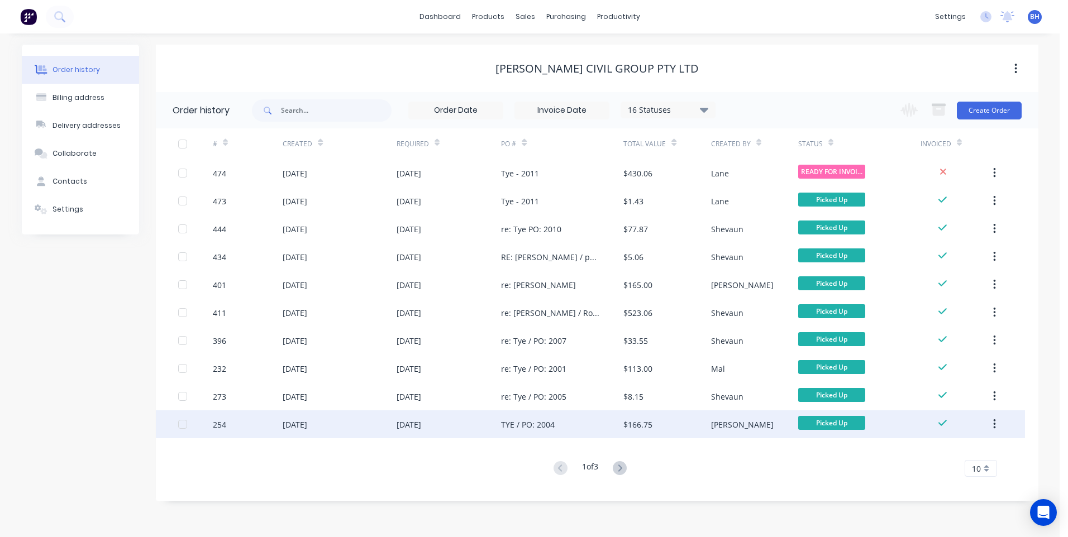
click at [453, 423] on div "28 Jul 2025" at bounding box center [449, 425] width 105 height 28
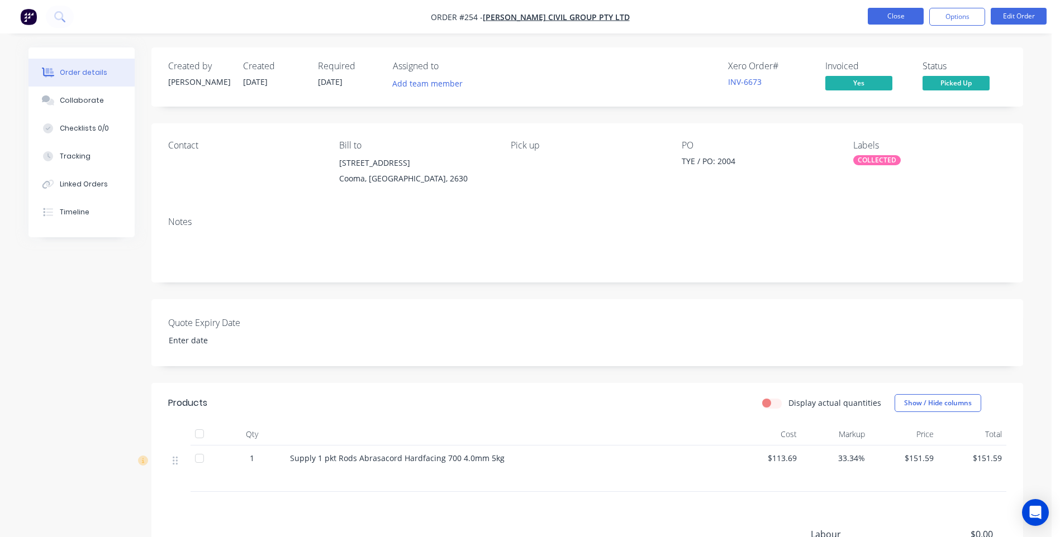
click at [871, 15] on button "Close" at bounding box center [896, 16] width 56 height 17
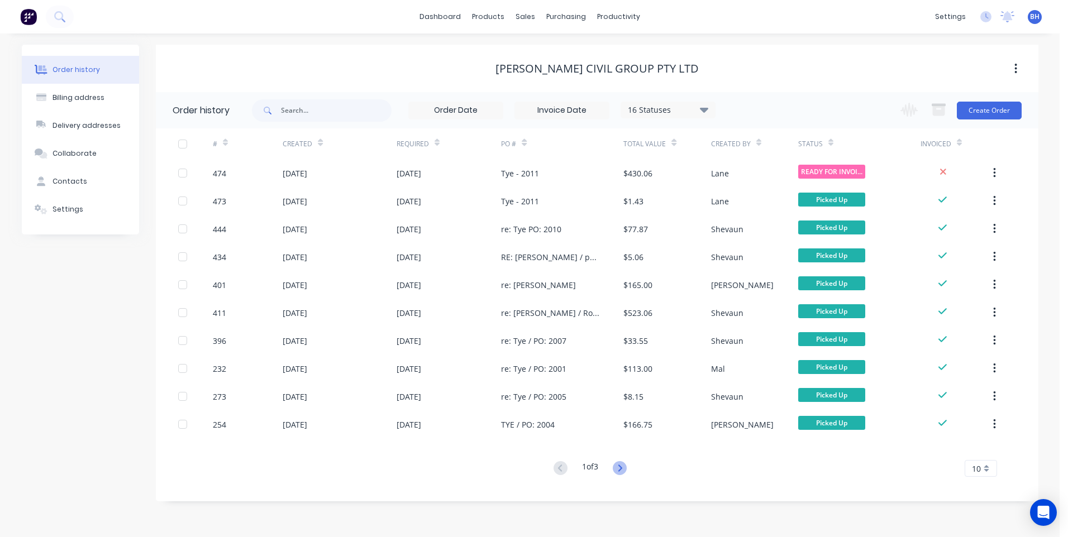
click at [620, 463] on icon at bounding box center [620, 468] width 14 height 14
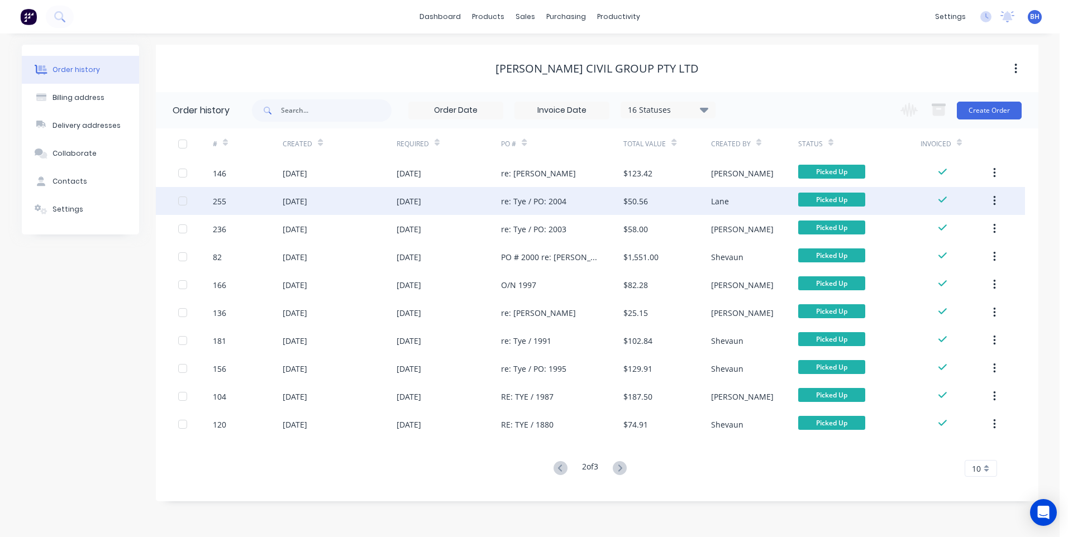
click at [469, 198] on div "28 Jul 2025" at bounding box center [449, 201] width 105 height 28
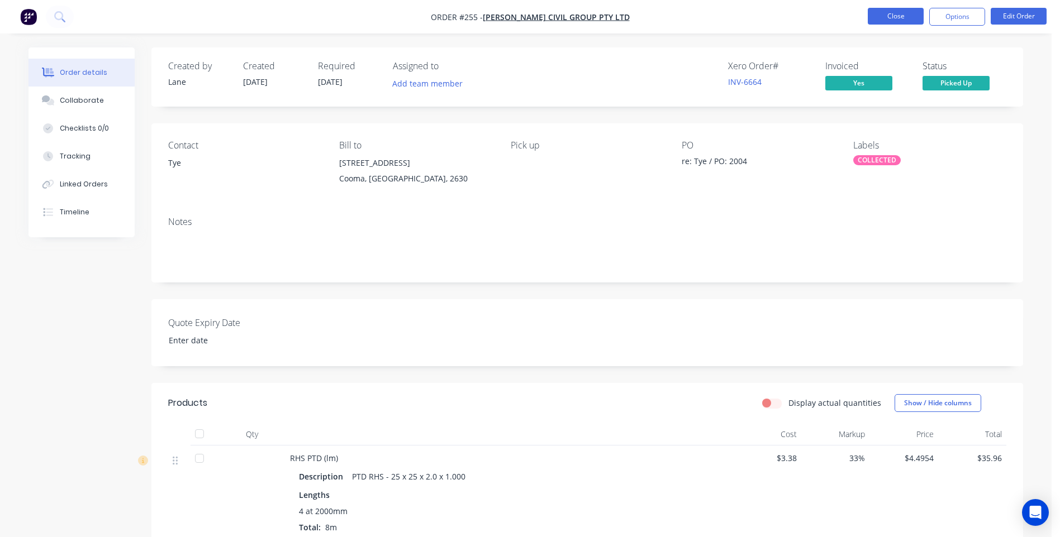
click at [890, 11] on button "Close" at bounding box center [896, 16] width 56 height 17
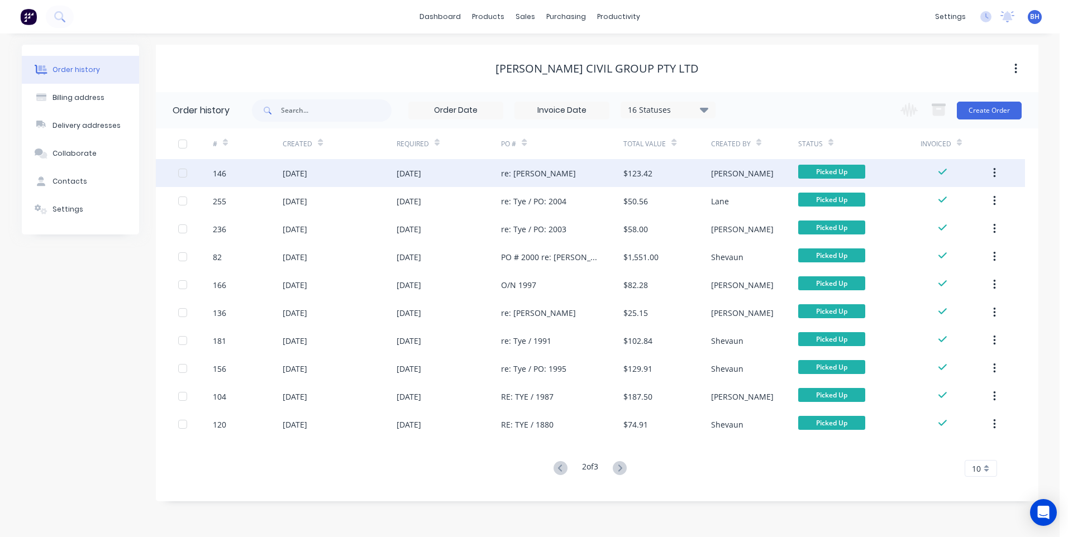
click at [464, 169] on div "11 Jul 2025" at bounding box center [449, 173] width 105 height 28
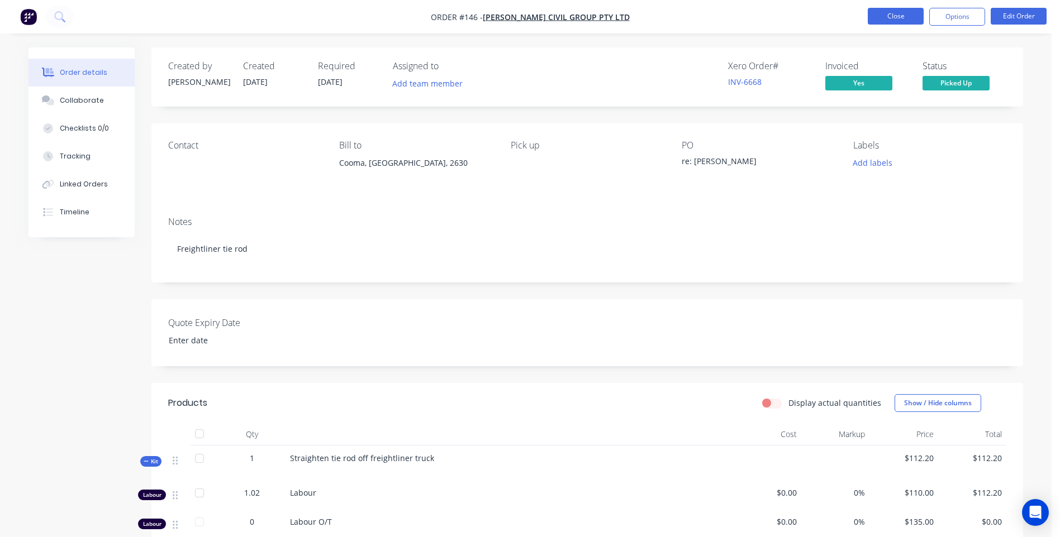
click at [877, 17] on button "Close" at bounding box center [896, 16] width 56 height 17
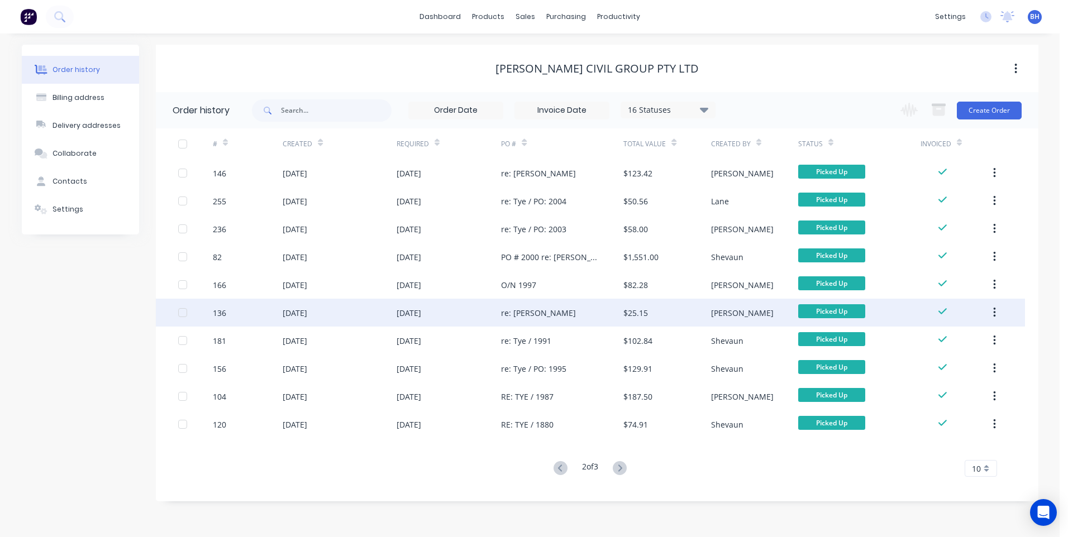
click at [528, 306] on div "re: Shannon" at bounding box center [562, 313] width 122 height 28
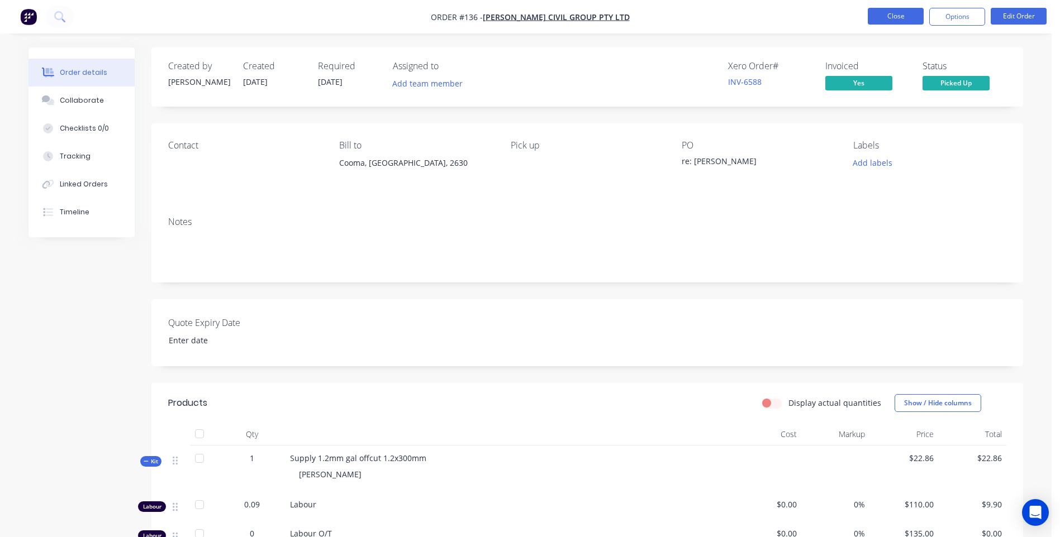
click at [893, 11] on button "Close" at bounding box center [896, 16] width 56 height 17
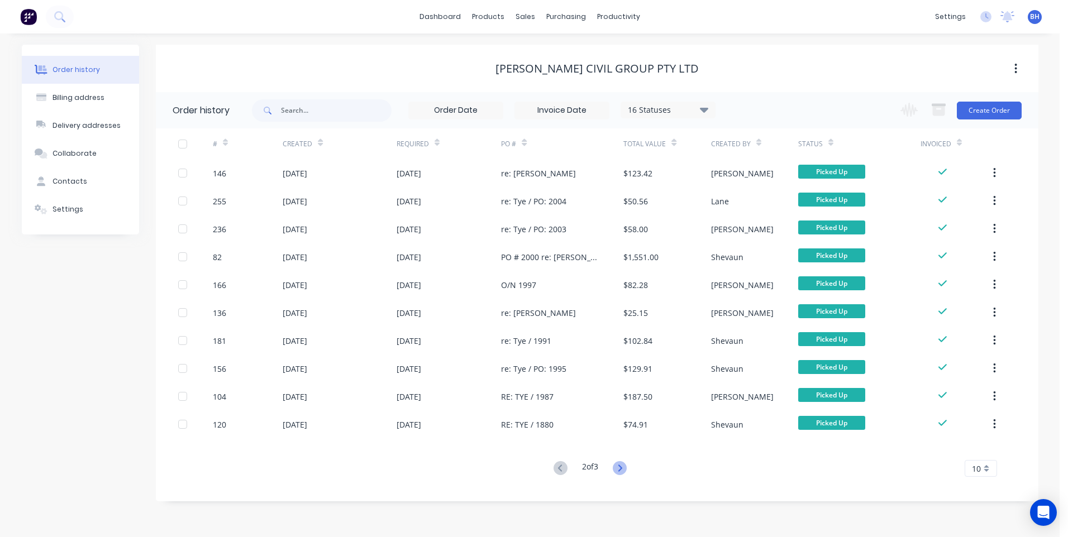
click at [622, 470] on icon at bounding box center [620, 468] width 4 height 7
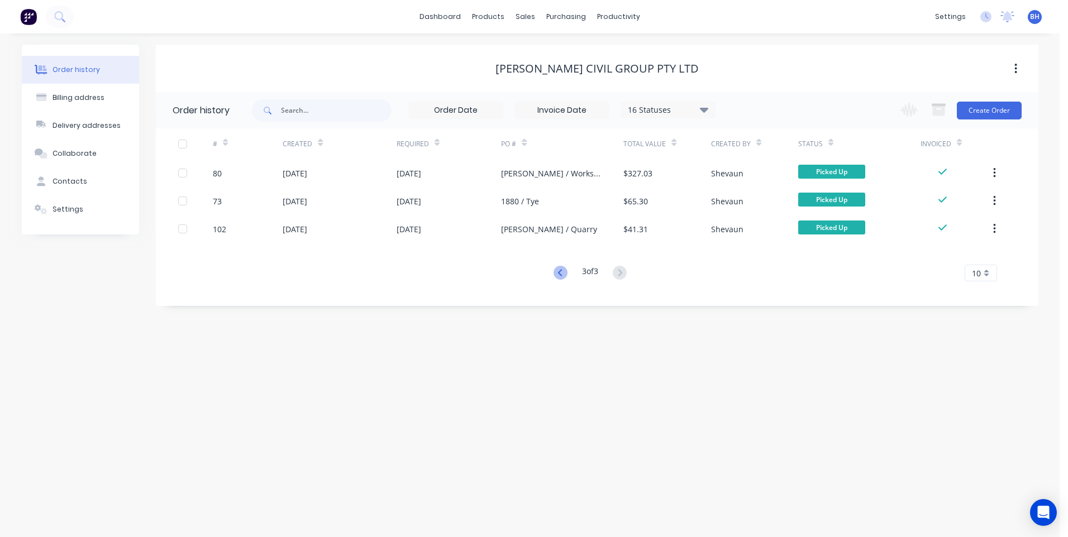
click at [555, 269] on icon at bounding box center [561, 273] width 14 height 14
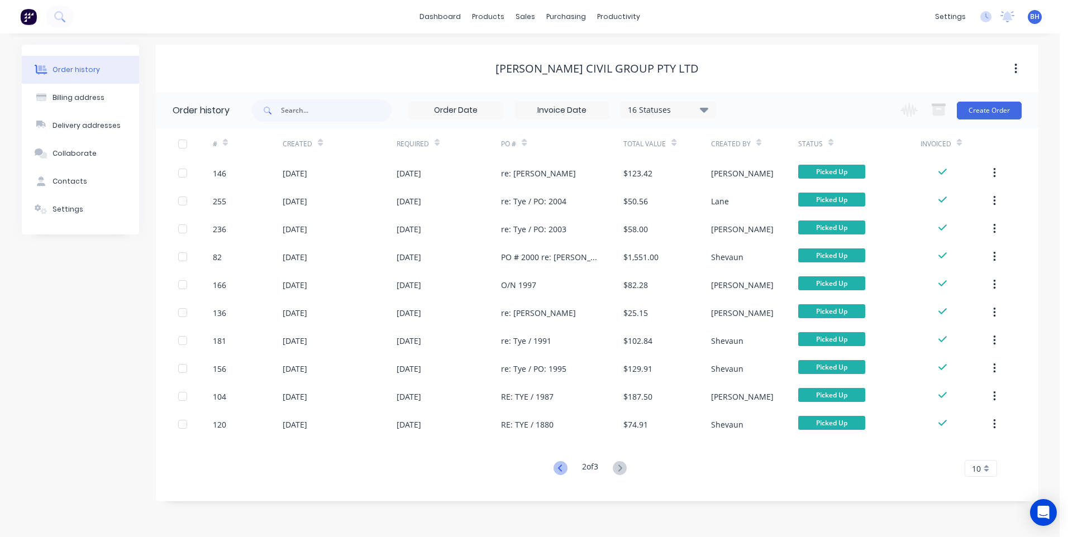
click at [556, 469] on icon at bounding box center [561, 468] width 14 height 14
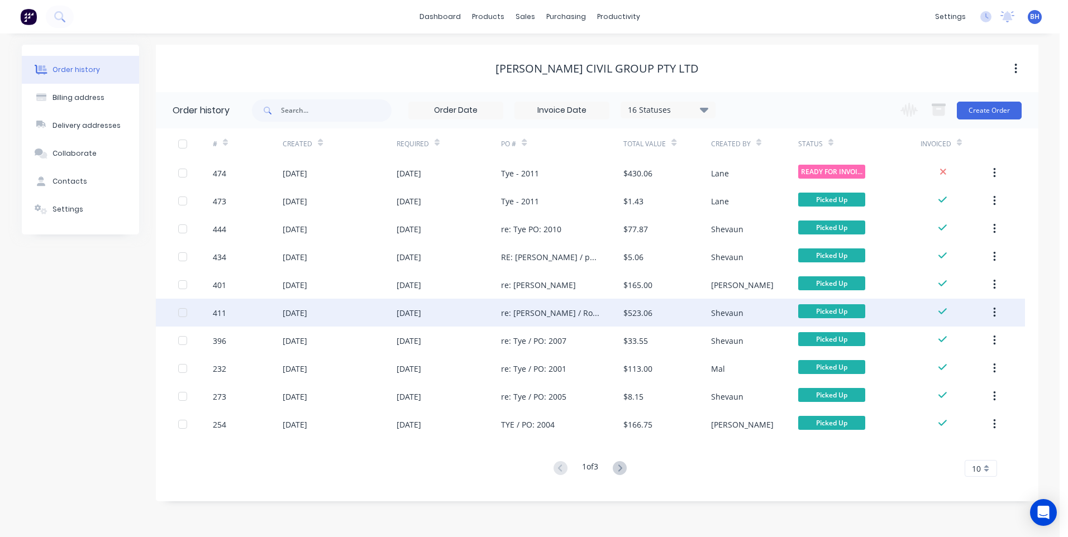
click at [469, 313] on div "[DATE]" at bounding box center [449, 313] width 105 height 28
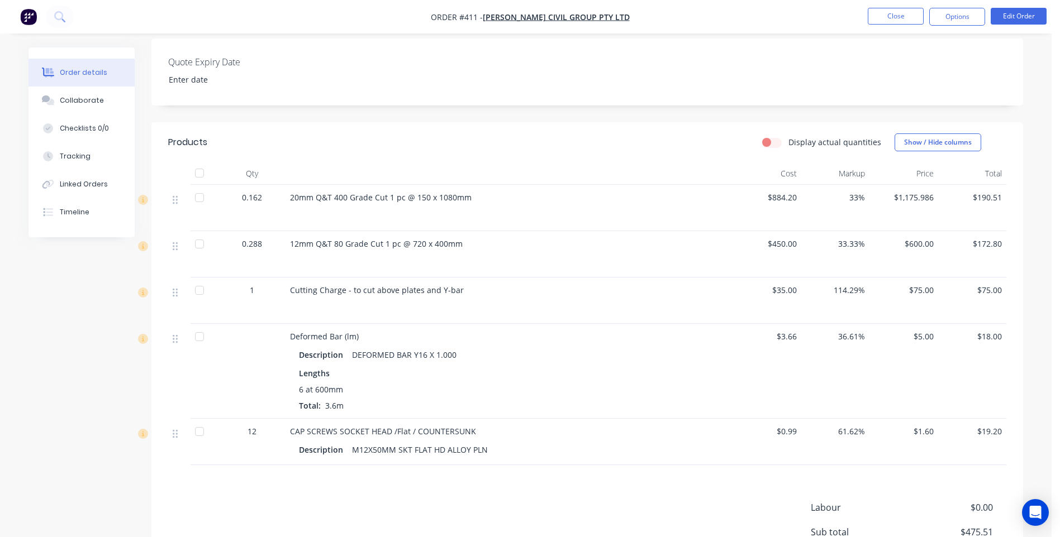
scroll to position [279, 0]
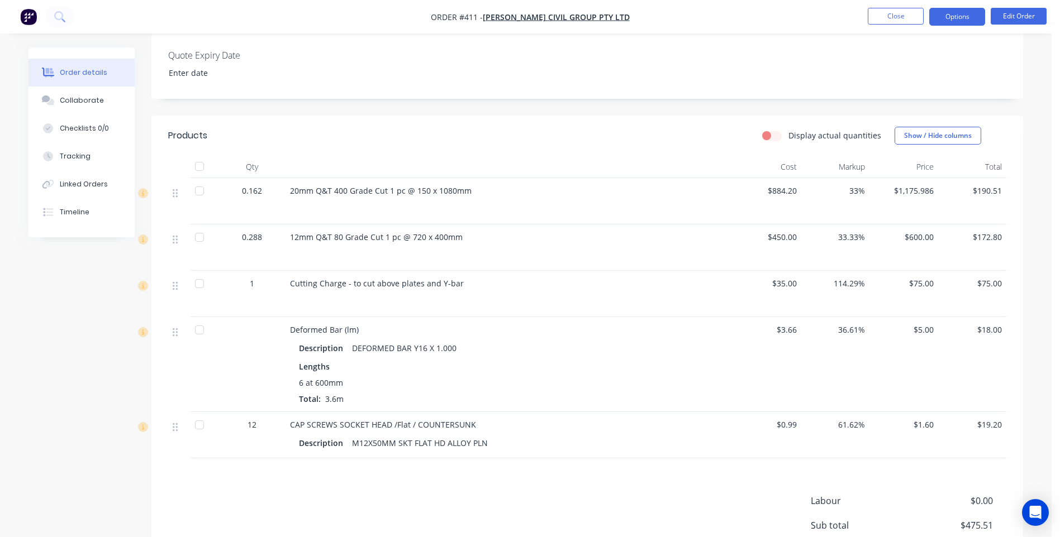
click at [957, 17] on button "Options" at bounding box center [957, 17] width 56 height 18
click at [887, 15] on button "Close" at bounding box center [896, 16] width 56 height 17
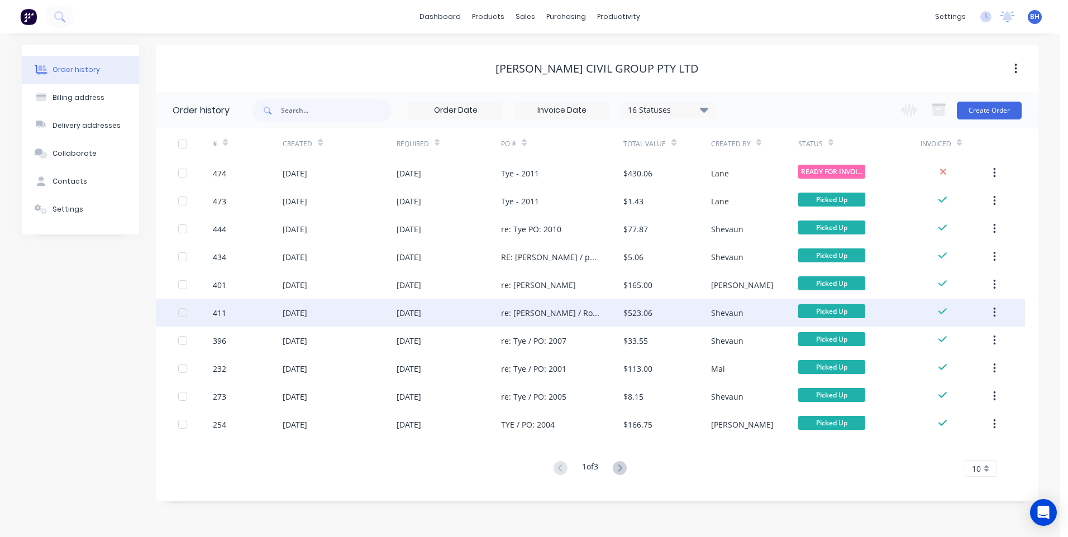
click at [546, 308] on div "re: Robert / Rock Crusher" at bounding box center [551, 313] width 100 height 12
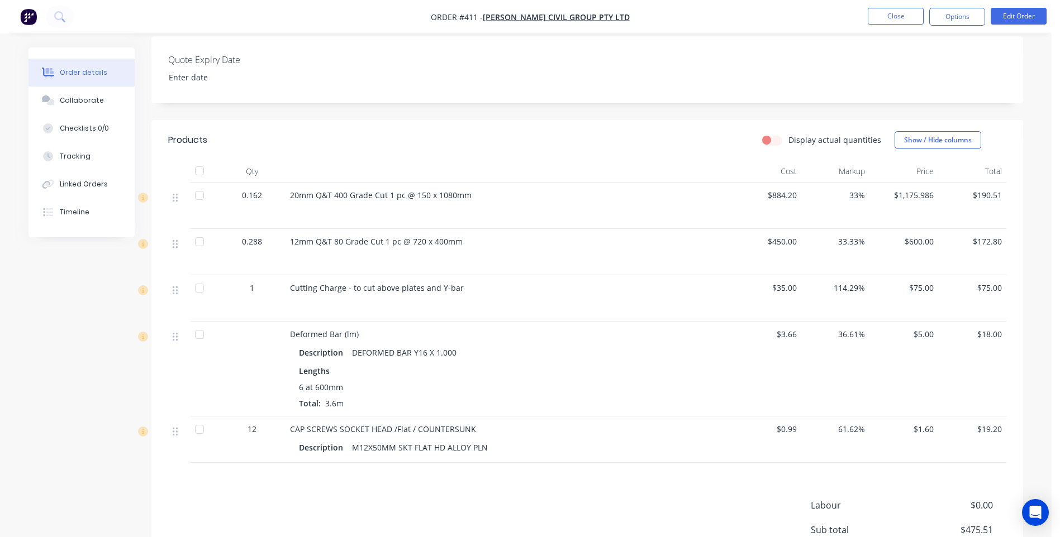
scroll to position [279, 0]
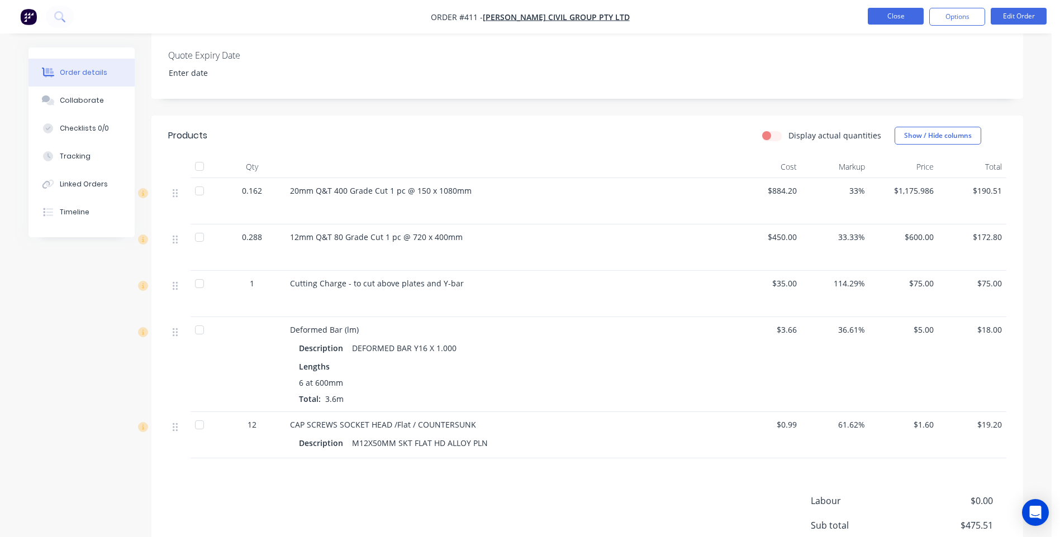
click at [874, 16] on button "Close" at bounding box center [896, 16] width 56 height 17
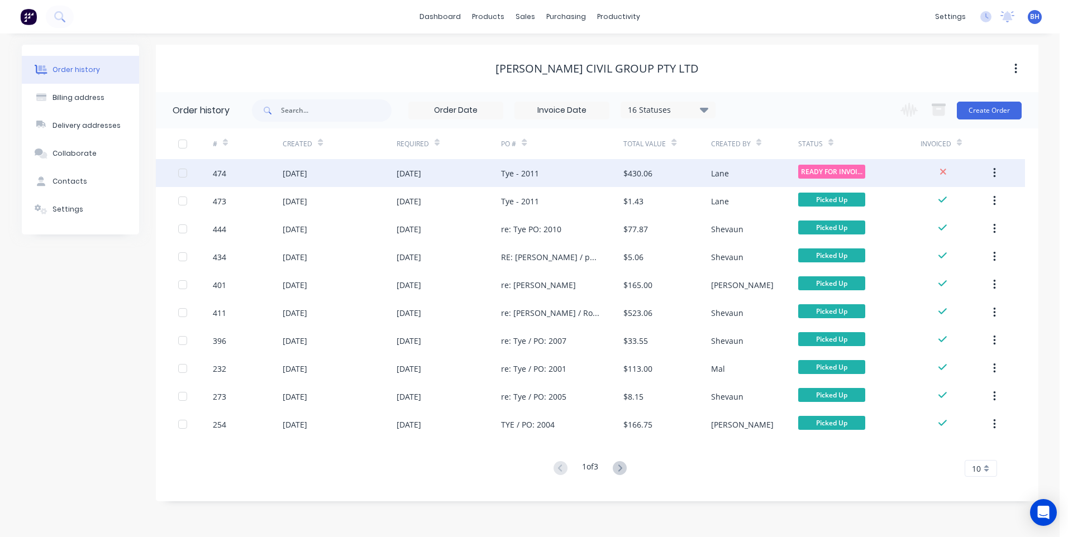
click at [673, 170] on div "$430.06" at bounding box center [666, 173] width 87 height 28
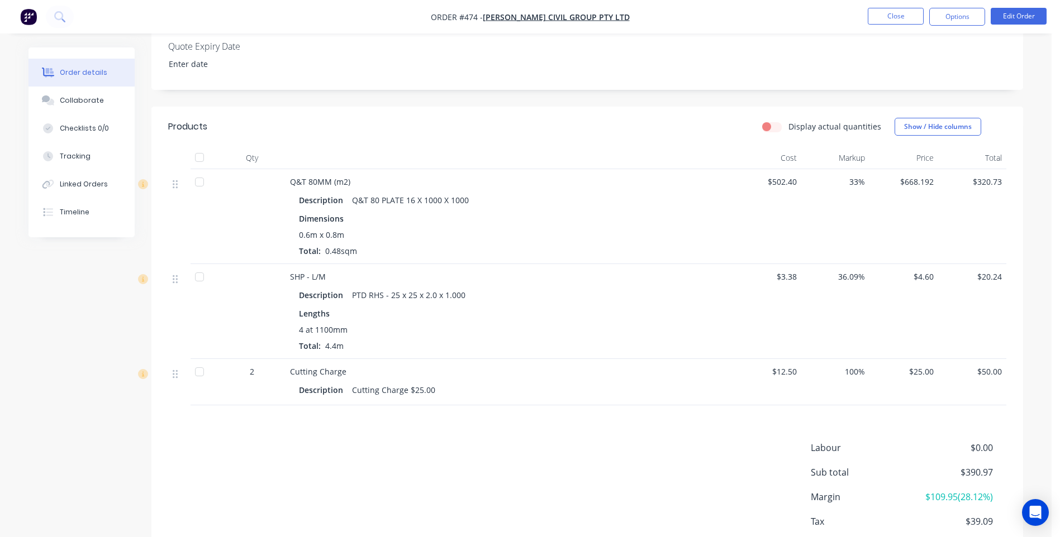
scroll to position [344, 0]
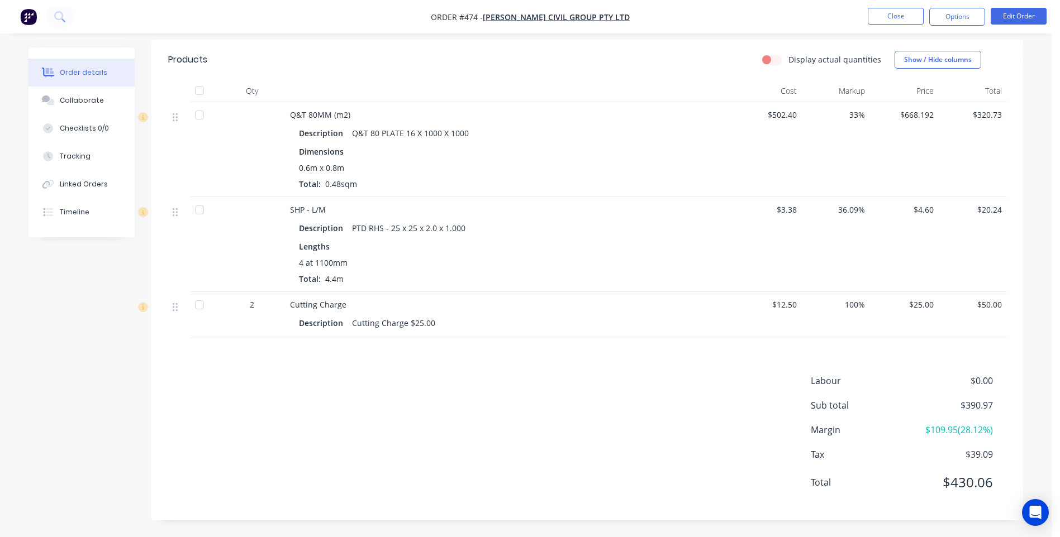
click at [357, 304] on div "Cutting Charge" at bounding box center [509, 305] width 438 height 12
click at [343, 307] on span "Cutting Charge" at bounding box center [318, 304] width 56 height 11
click at [664, 316] on div "Description Cutting Charge $25.00" at bounding box center [509, 323] width 420 height 16
click at [1016, 12] on button "Edit Order" at bounding box center [1018, 16] width 56 height 17
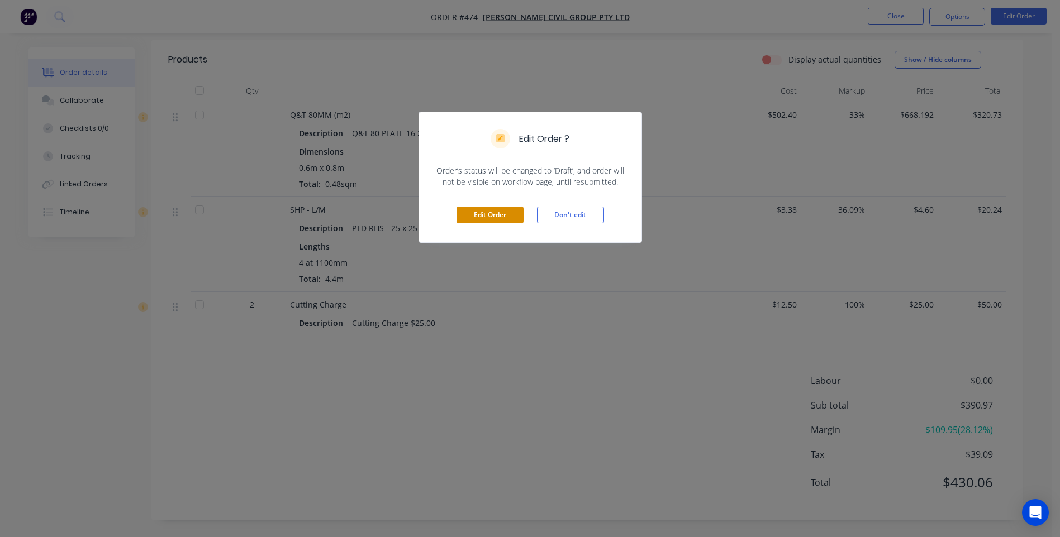
click at [499, 213] on button "Edit Order" at bounding box center [489, 215] width 67 height 17
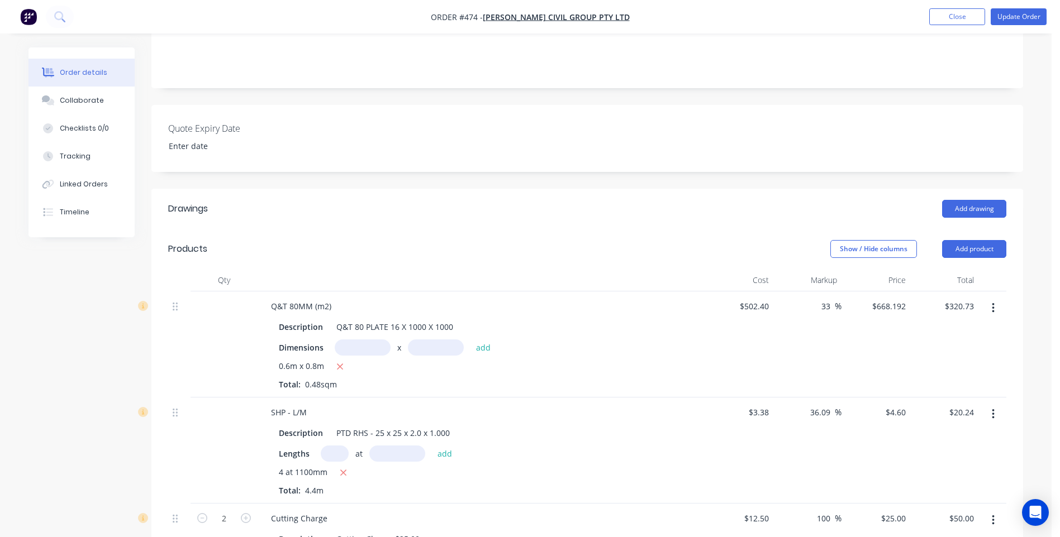
scroll to position [447, 0]
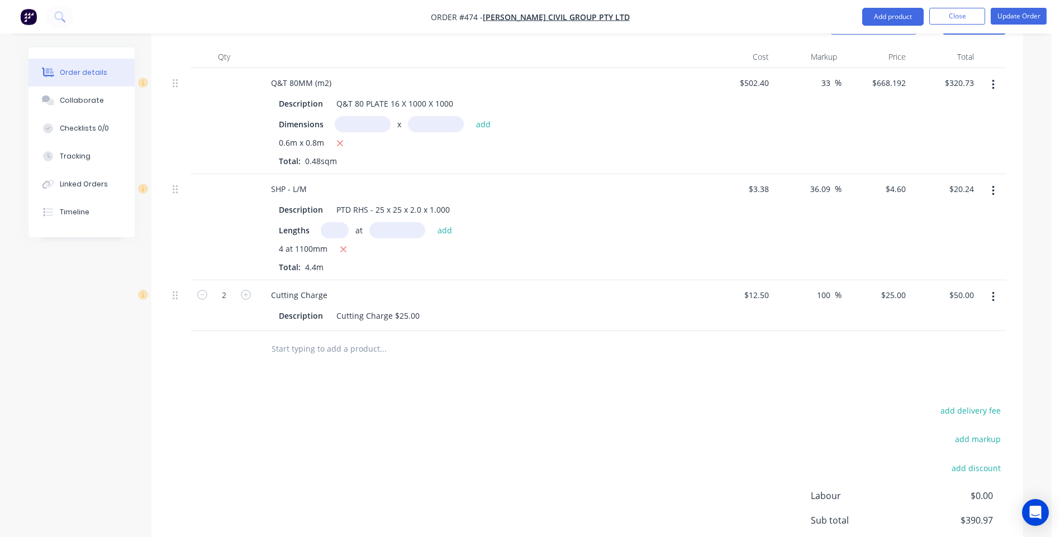
click at [992, 292] on icon "button" at bounding box center [993, 297] width 2 height 10
click at [912, 385] on div "Delete" at bounding box center [953, 393] width 86 height 16
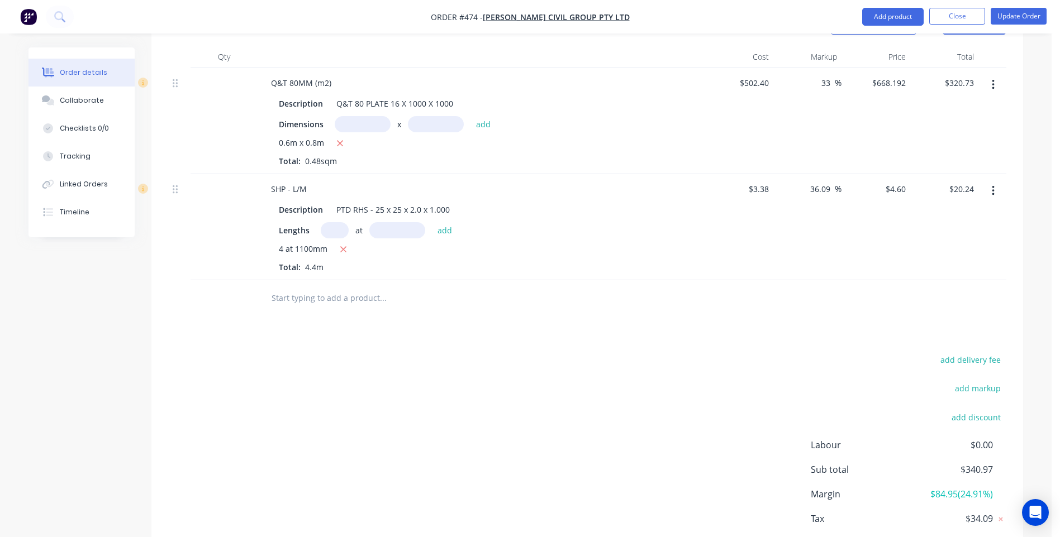
click at [309, 287] on input "text" at bounding box center [382, 298] width 223 height 22
type input "c"
type input "Cha"
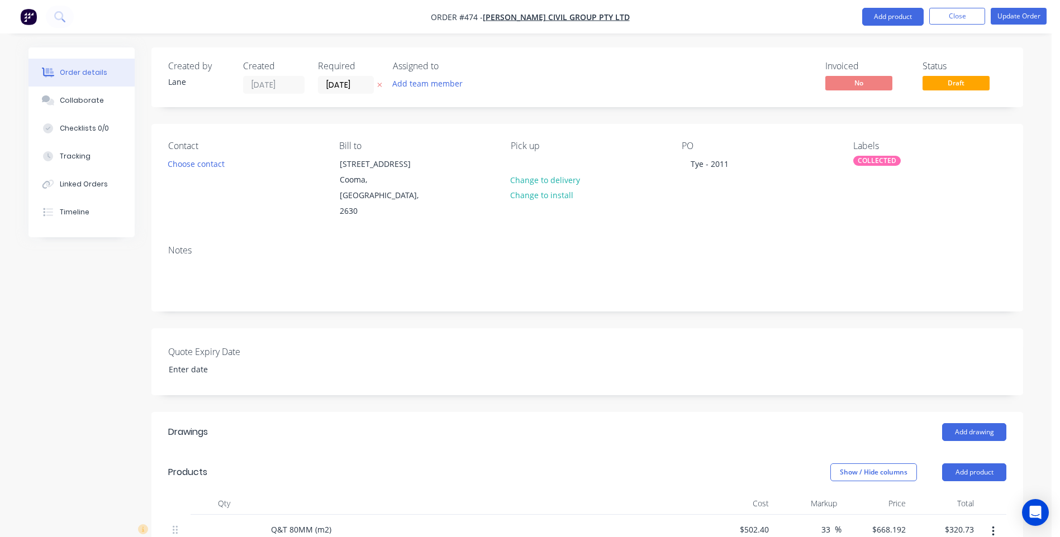
scroll to position [447, 0]
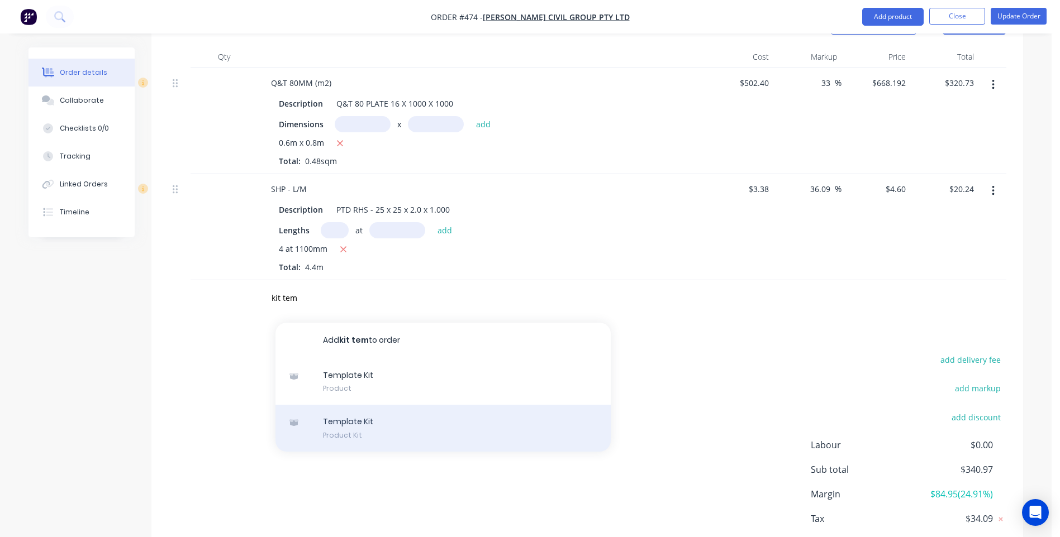
type input "kit tem"
click at [353, 414] on div "Template Kit Product Kit" at bounding box center [442, 428] width 335 height 47
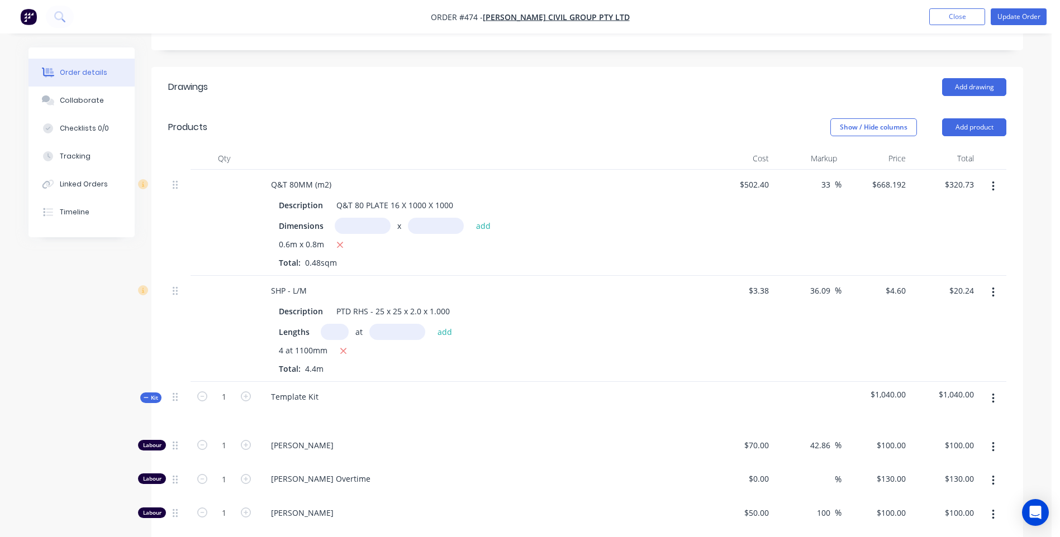
scroll to position [335, 0]
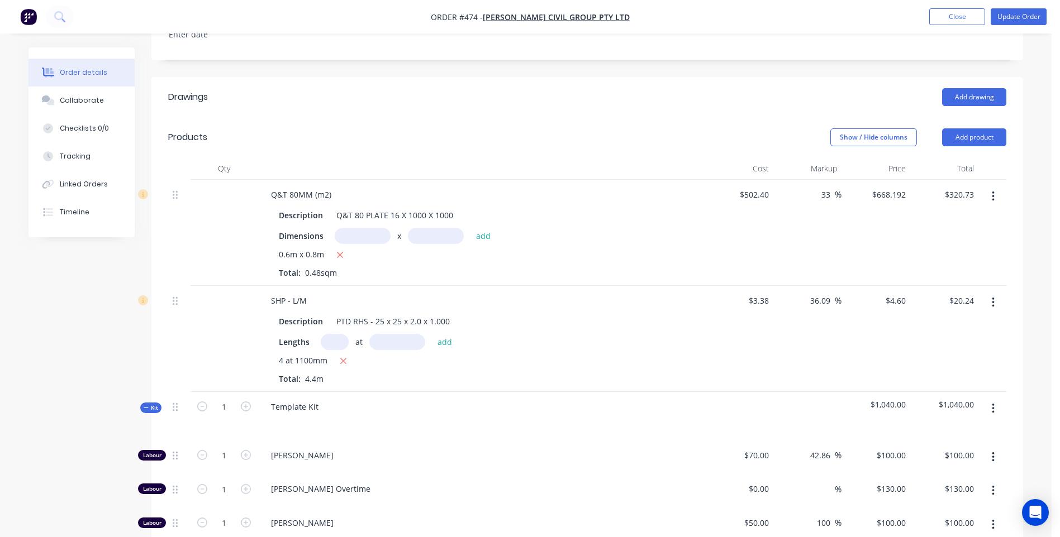
click at [993, 399] on button "button" at bounding box center [993, 409] width 26 height 20
click at [923, 497] on div "Delete" at bounding box center [953, 505] width 86 height 16
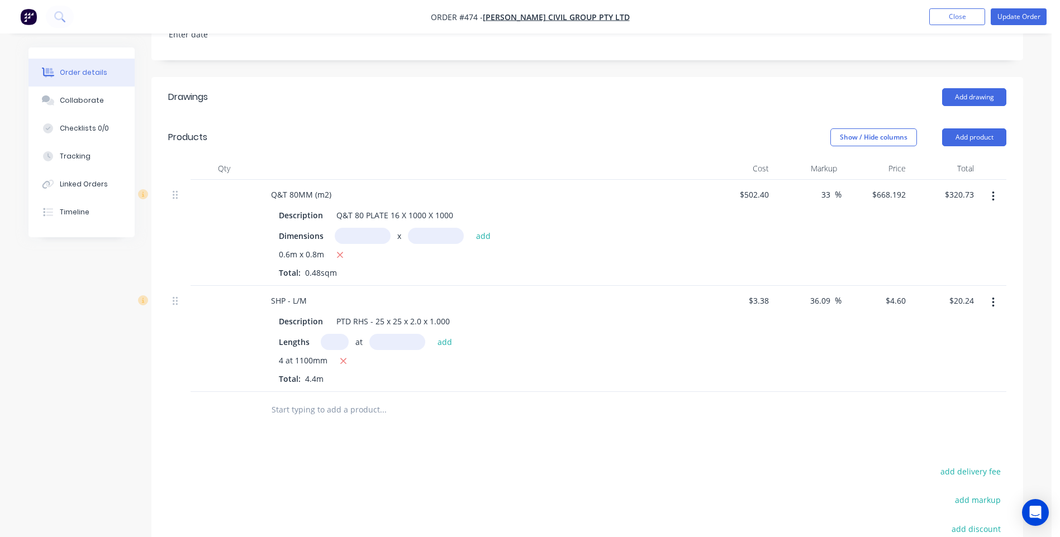
click at [290, 399] on input "text" at bounding box center [382, 410] width 223 height 22
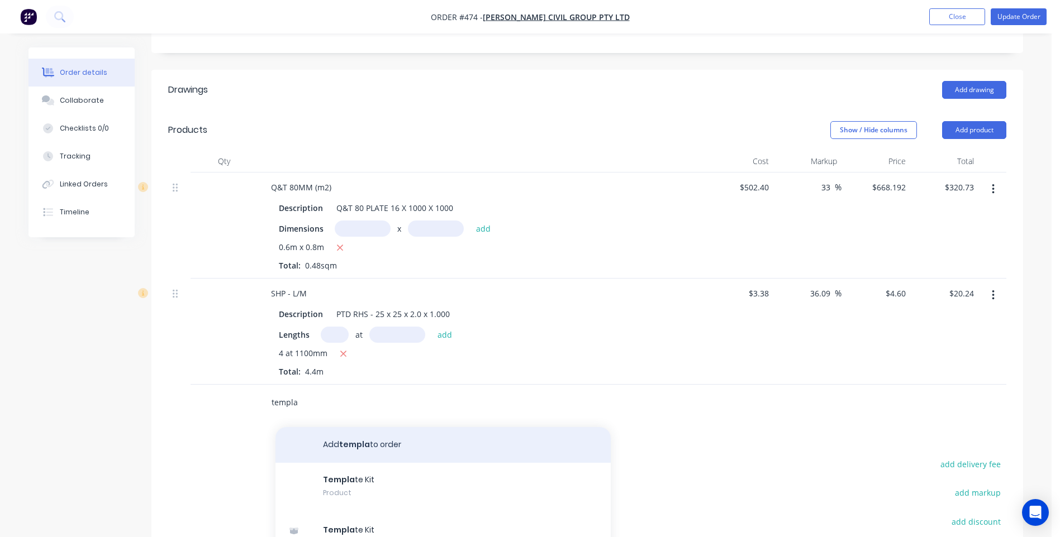
scroll to position [391, 0]
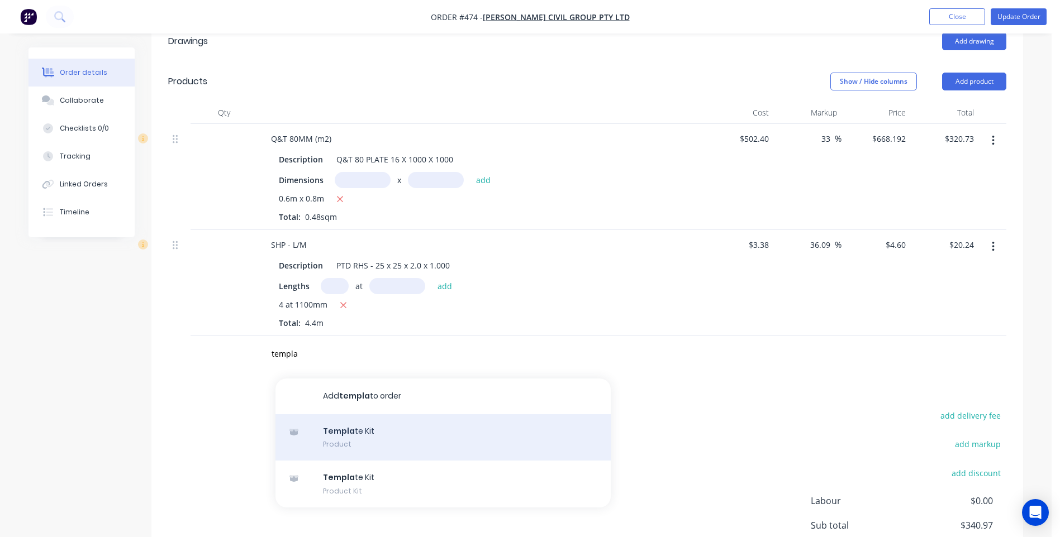
click at [346, 420] on div "Templa te Kit Product" at bounding box center [442, 437] width 335 height 47
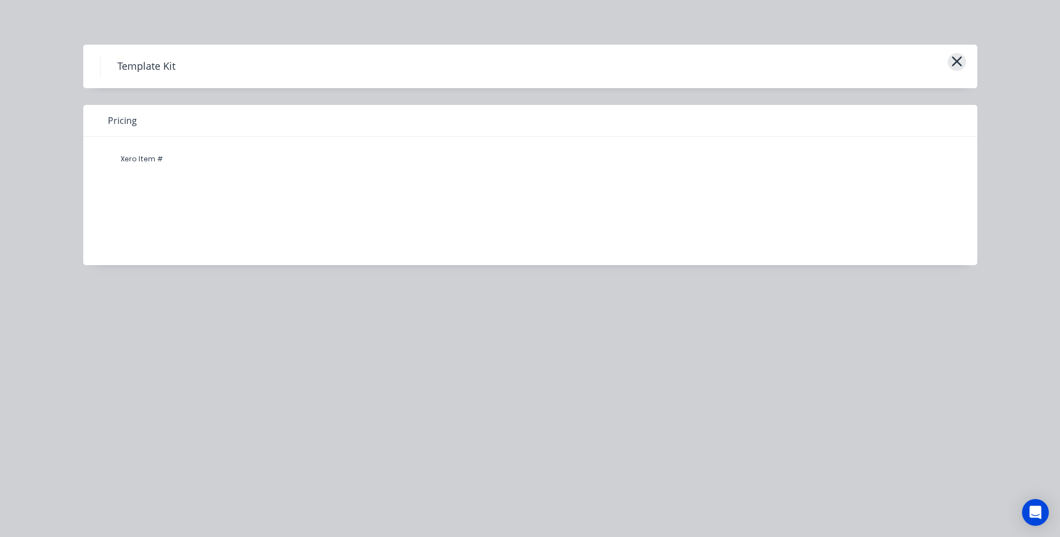
click at [952, 58] on icon "button" at bounding box center [956, 61] width 10 height 10
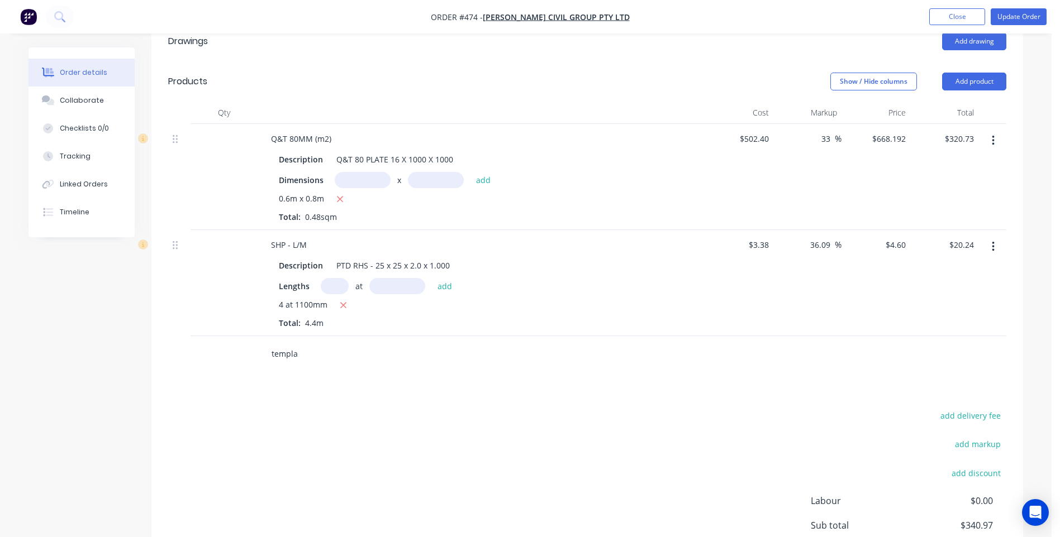
click at [315, 343] on input "templa" at bounding box center [382, 354] width 223 height 22
type input "t"
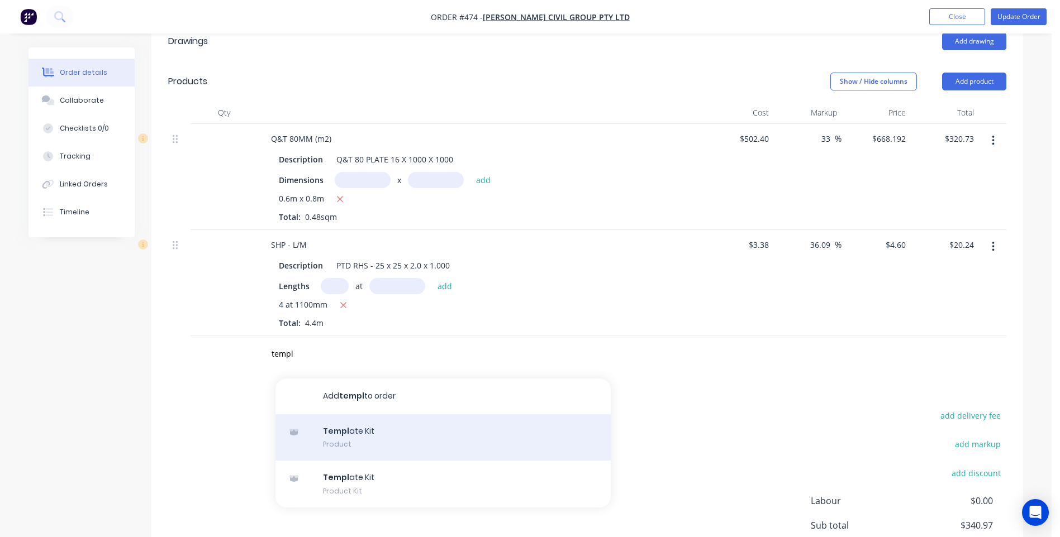
click at [342, 414] on div "Templ ate Kit Product" at bounding box center [442, 437] width 335 height 47
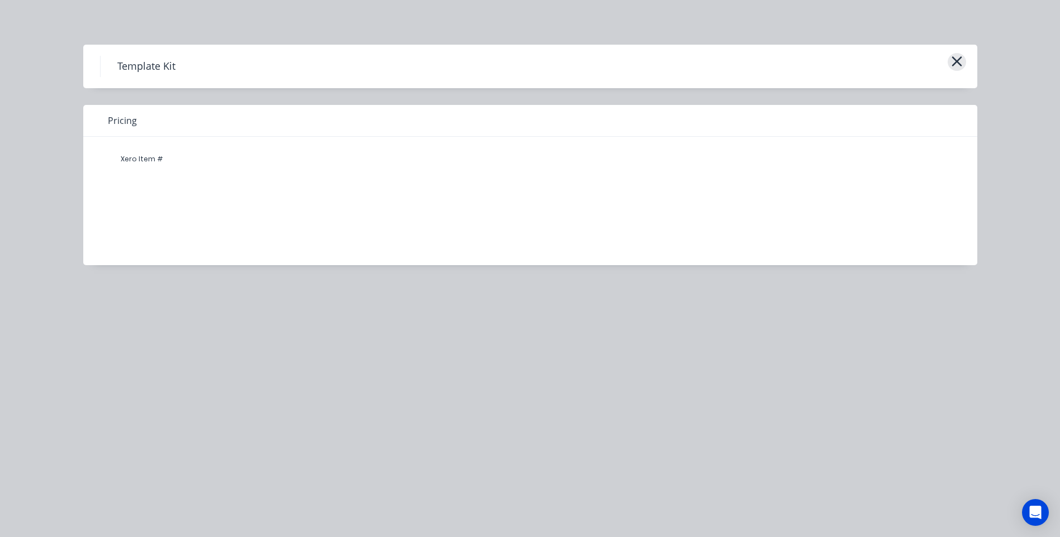
click at [952, 61] on icon "button" at bounding box center [957, 62] width 12 height 16
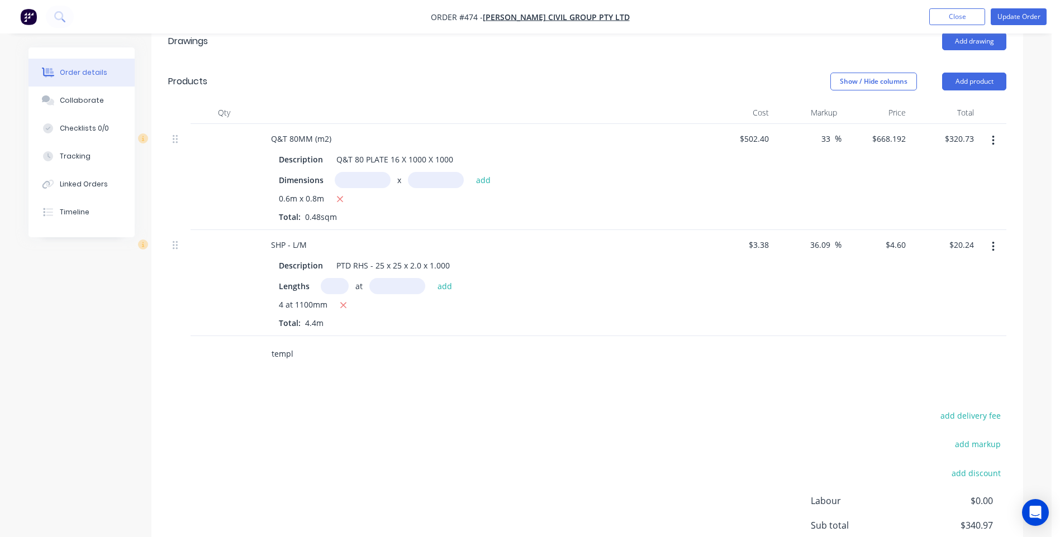
click at [293, 343] on input "templ" at bounding box center [382, 354] width 223 height 22
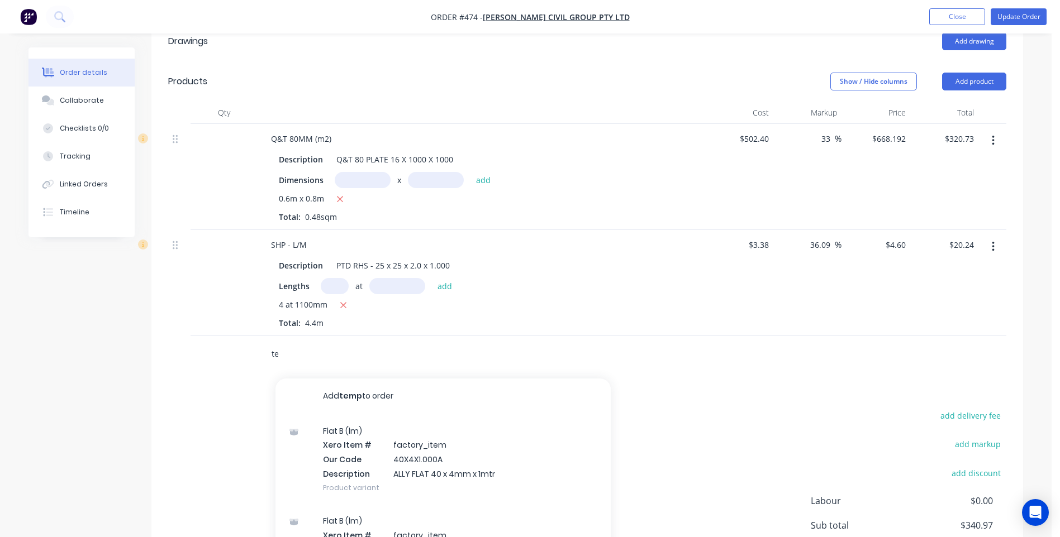
type input "t"
type input "k"
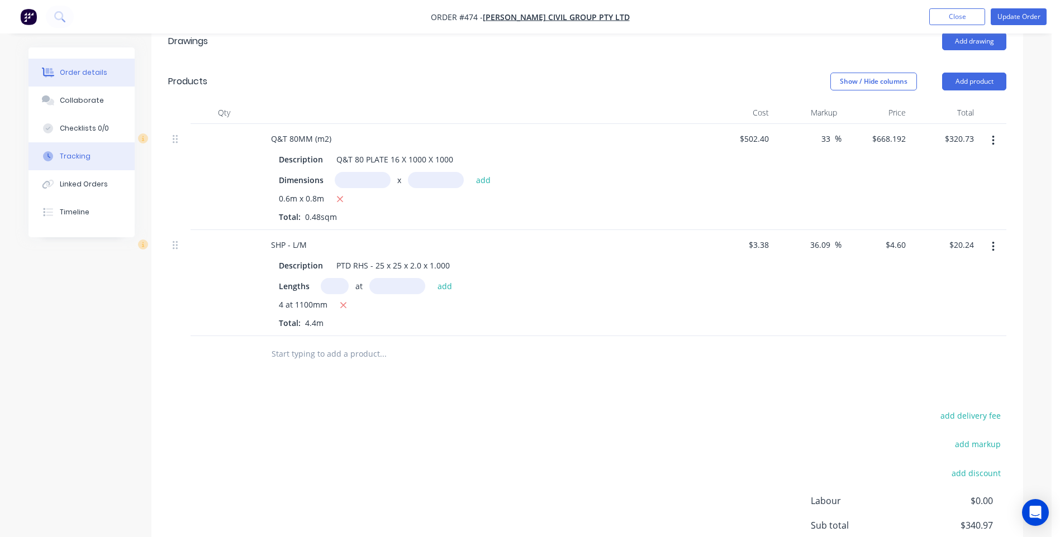
click at [70, 151] on button "Tracking" at bounding box center [81, 156] width 106 height 28
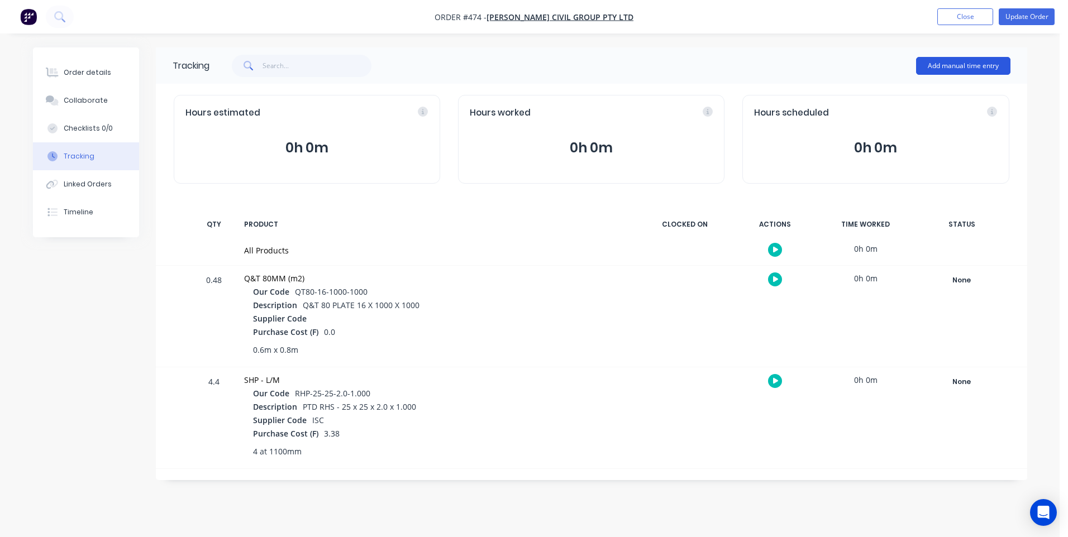
click at [934, 61] on button "Add manual time entry" at bounding box center [963, 66] width 94 height 18
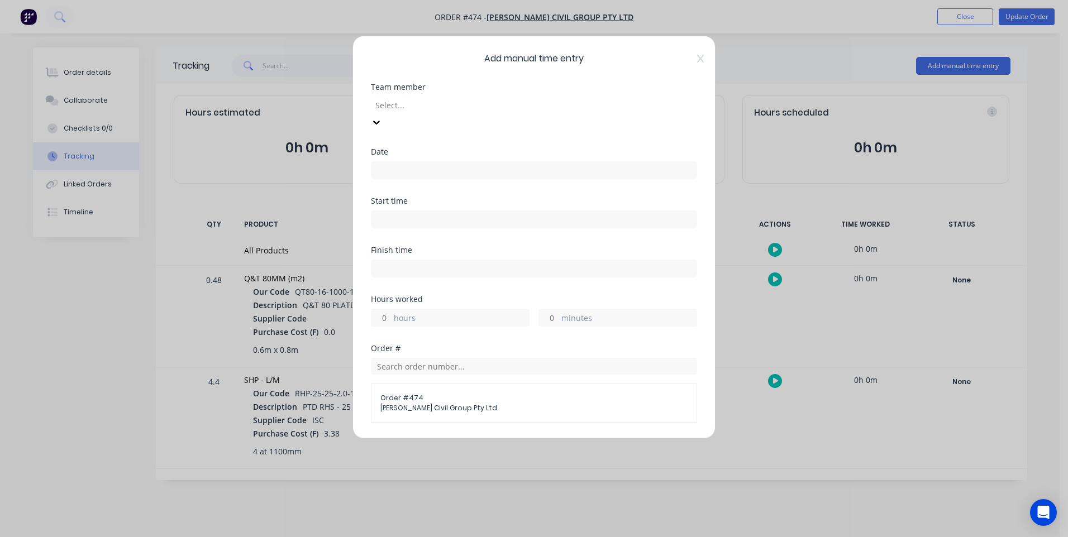
click at [552, 162] on input at bounding box center [533, 170] width 325 height 17
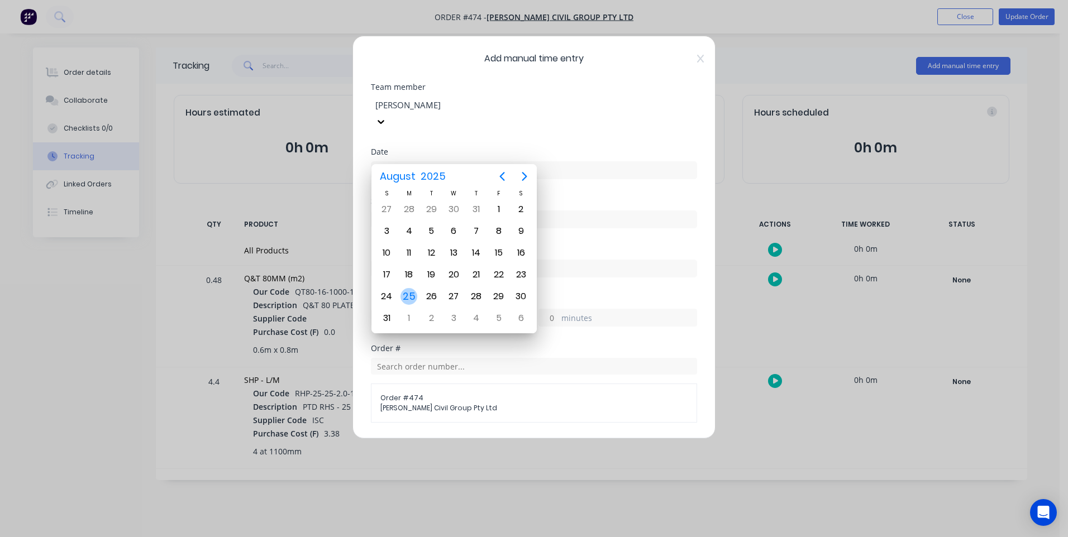
click at [411, 295] on div "25" at bounding box center [409, 296] width 17 height 17
type input "25/08/2025"
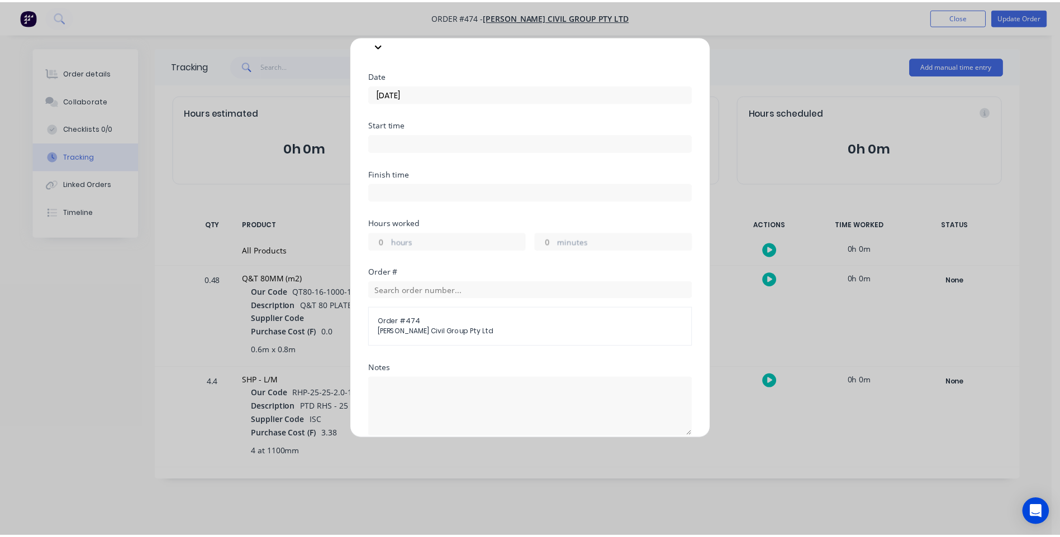
scroll to position [196, 0]
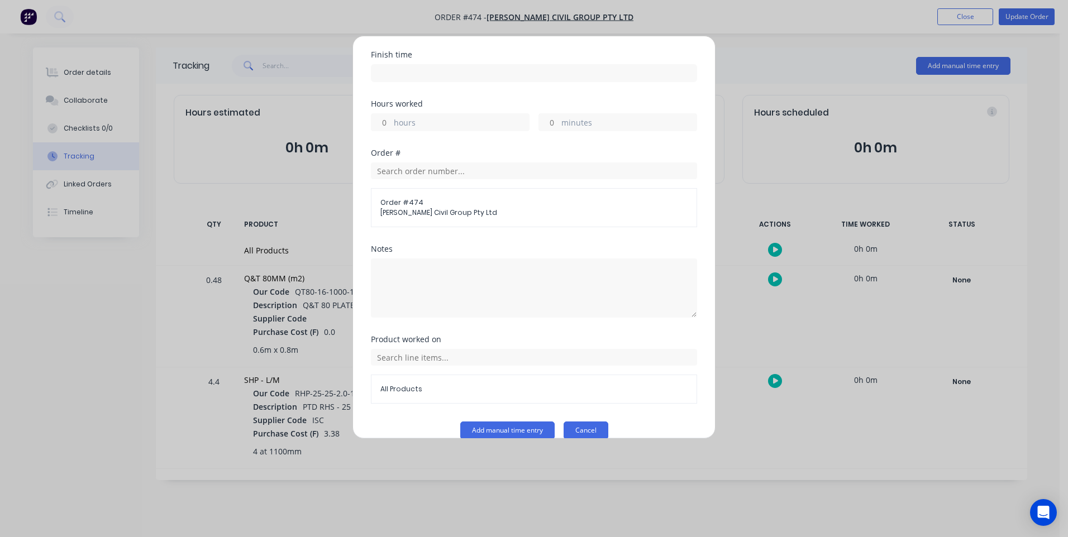
click at [582, 422] on button "Cancel" at bounding box center [586, 431] width 45 height 18
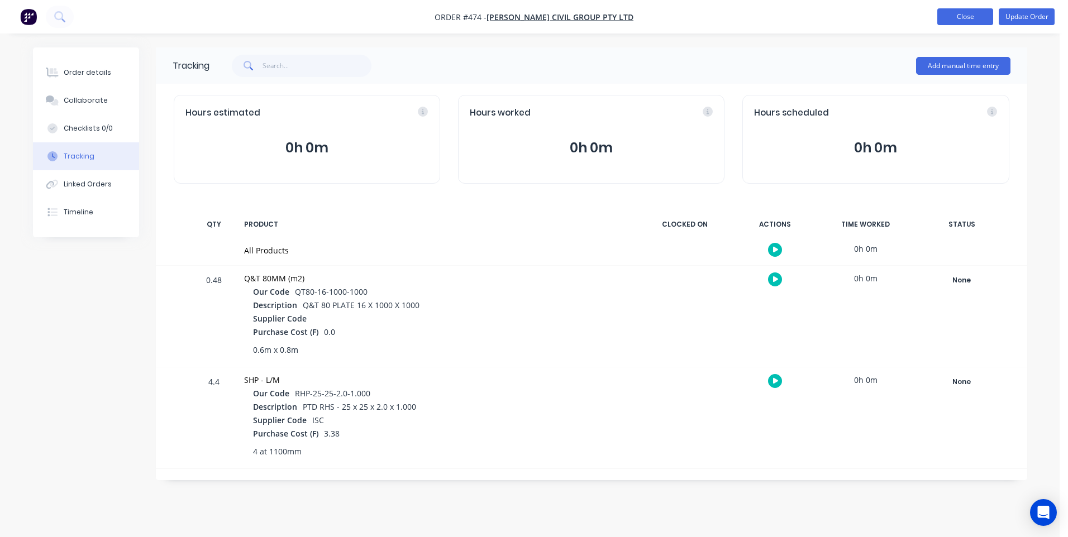
click at [962, 12] on button "Close" at bounding box center [965, 16] width 56 height 17
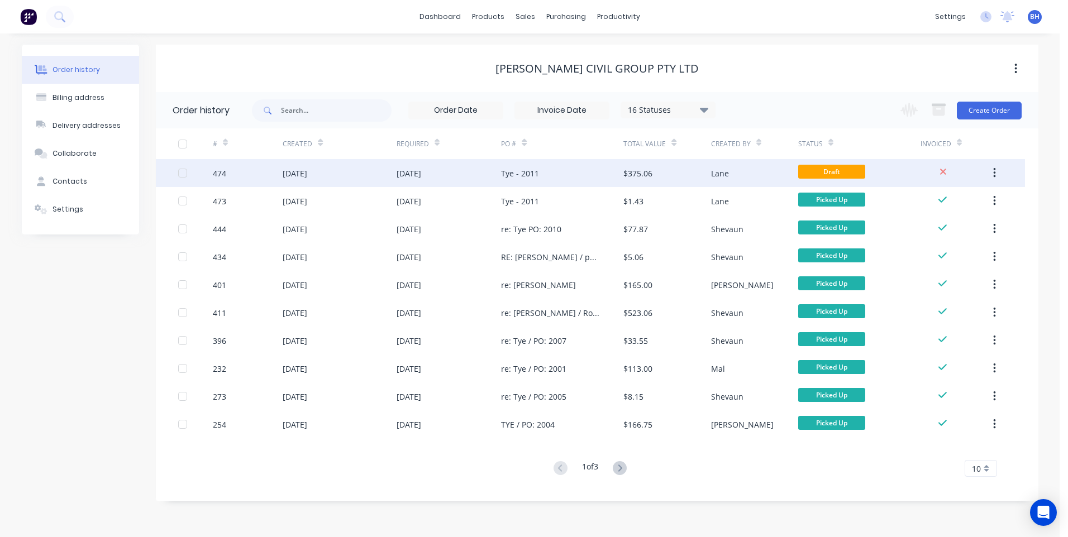
click at [563, 167] on div "Tye - 2011" at bounding box center [562, 173] width 122 height 28
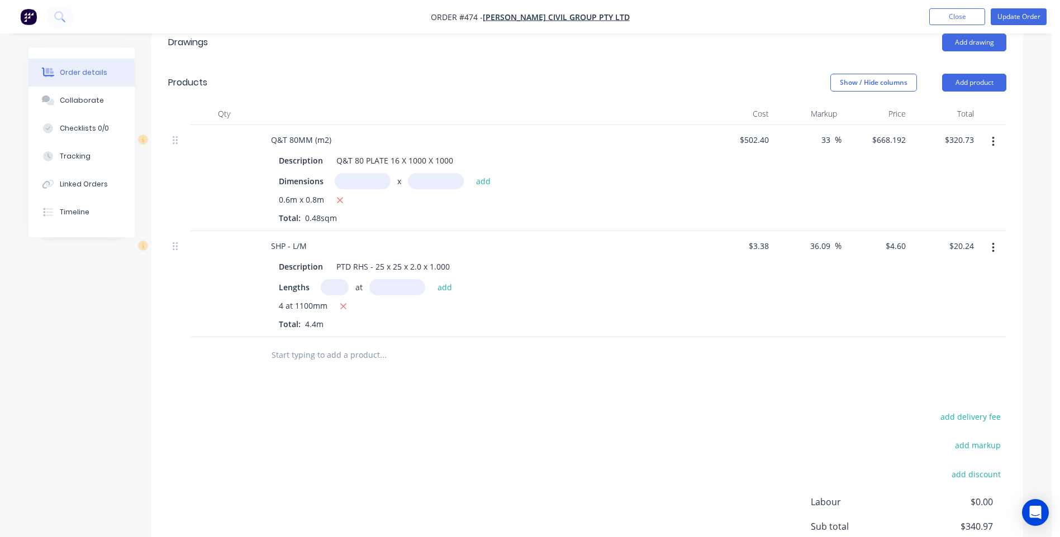
scroll to position [391, 0]
click at [280, 343] on input "text" at bounding box center [382, 354] width 223 height 22
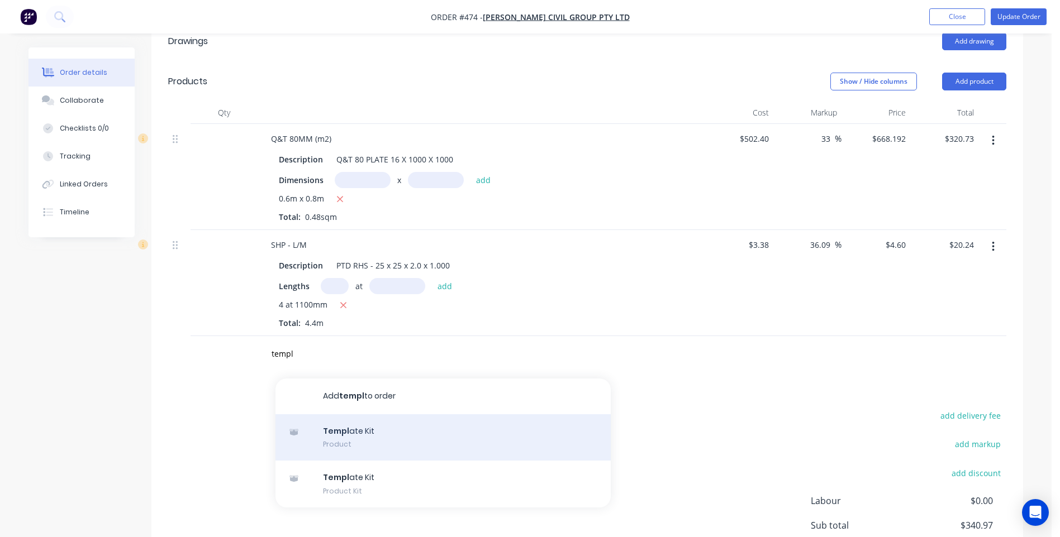
click at [344, 416] on div "Templ ate Kit Product" at bounding box center [442, 437] width 335 height 47
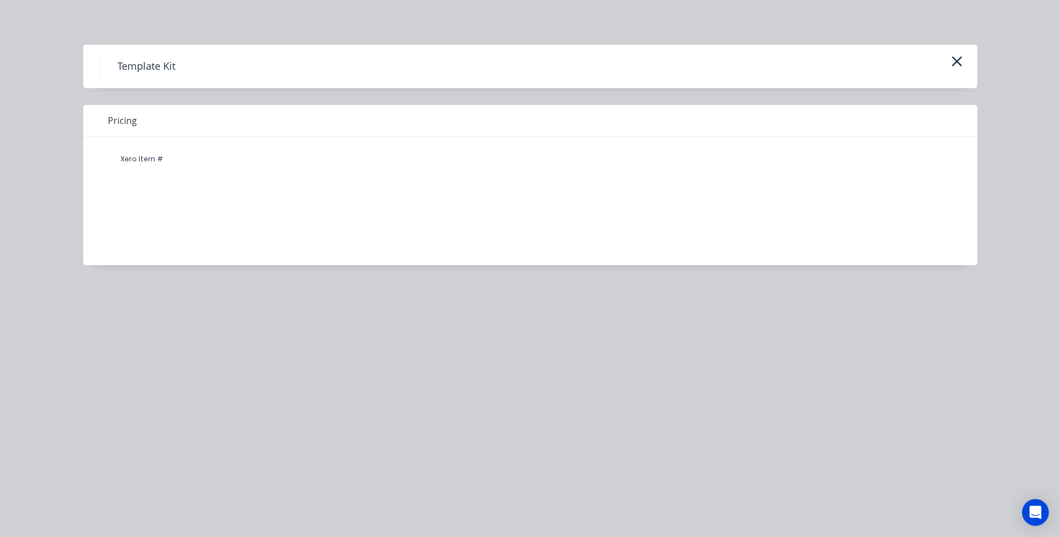
click at [140, 70] on h4 "Template Kit" at bounding box center [146, 66] width 92 height 21
click at [955, 56] on icon "button" at bounding box center [957, 62] width 12 height 16
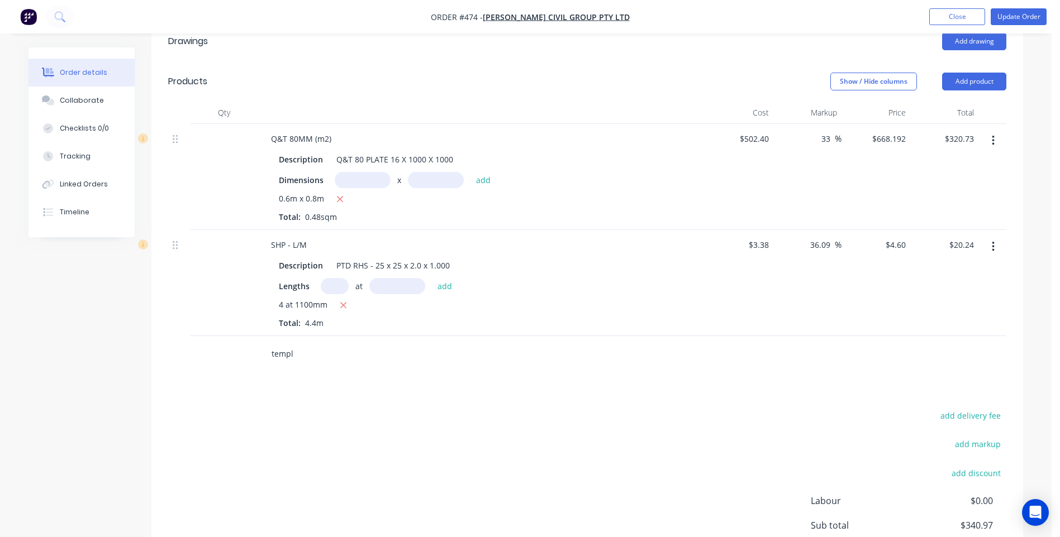
click at [296, 343] on input "templ" at bounding box center [382, 354] width 223 height 22
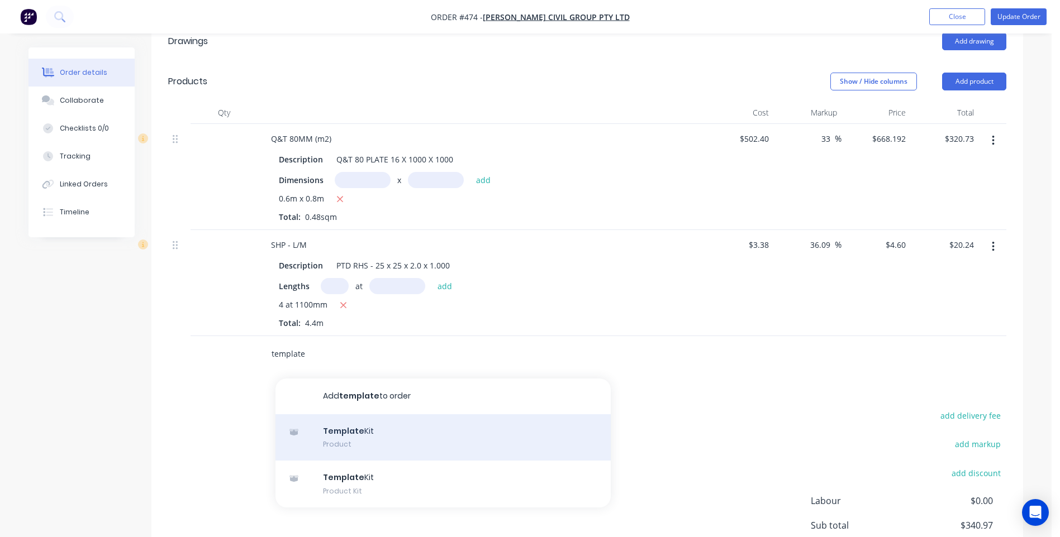
type input "template"
click at [333, 414] on div "Template Kit Product" at bounding box center [442, 437] width 335 height 47
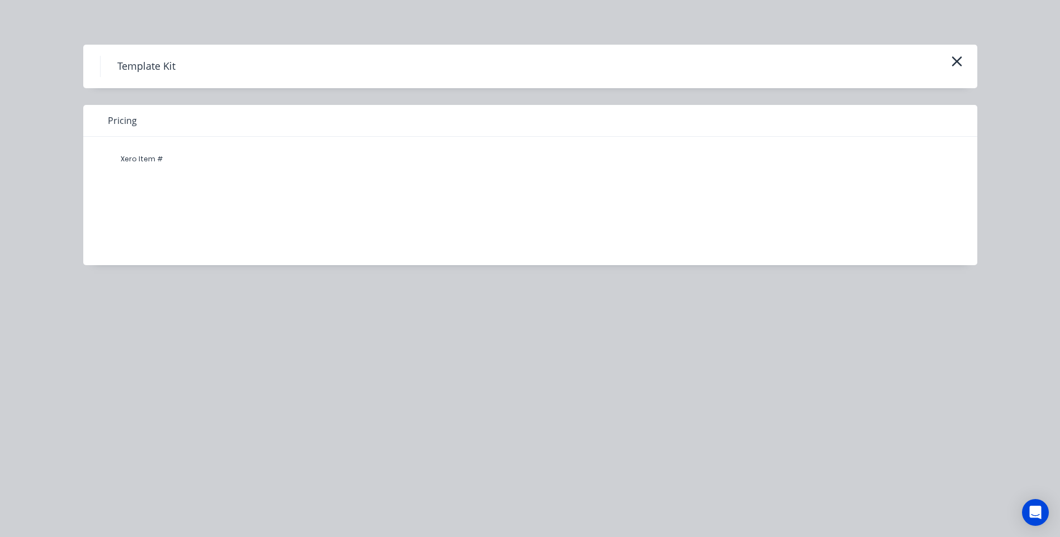
click at [144, 64] on h4 "Template Kit" at bounding box center [146, 66] width 92 height 21
click at [182, 79] on div "Template Kit" at bounding box center [530, 67] width 894 height 44
click at [145, 160] on div "Xero Item #" at bounding box center [141, 159] width 67 height 22
click at [737, 137] on div "Xero Item #" at bounding box center [521, 193] width 877 height 112
click at [958, 58] on icon "button" at bounding box center [957, 62] width 12 height 16
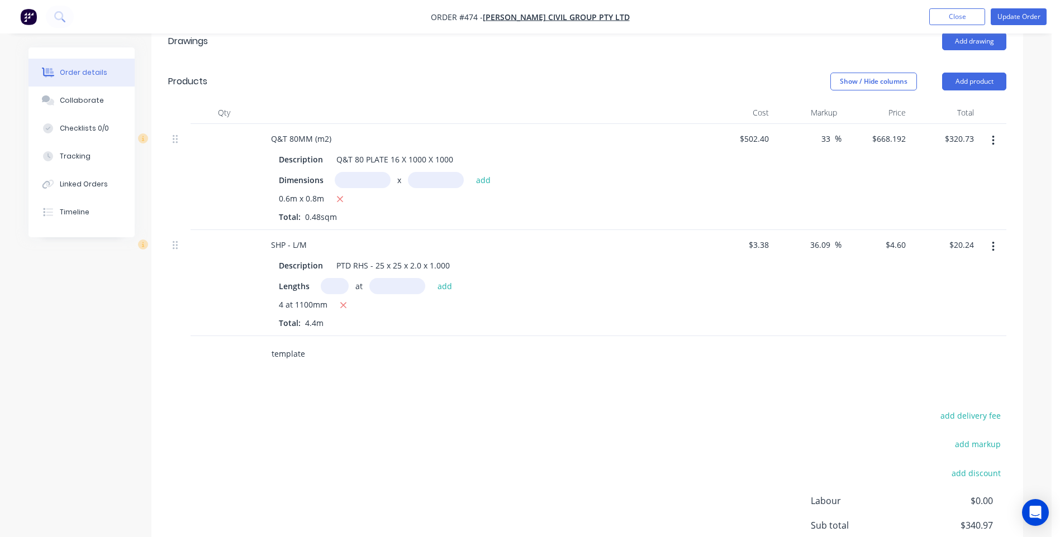
click at [306, 343] on input "template" at bounding box center [382, 354] width 223 height 22
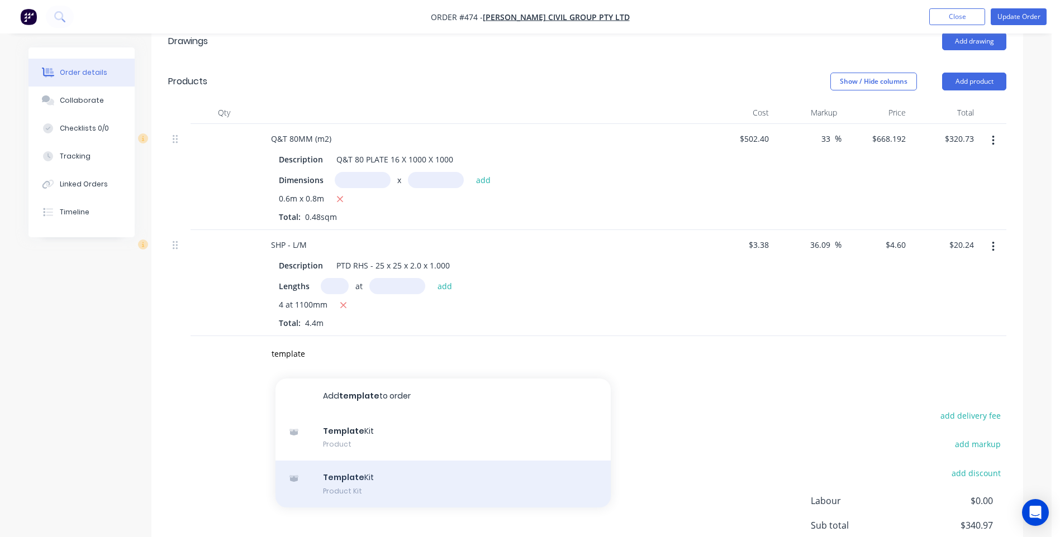
click at [333, 470] on div "Template Kit Product Kit" at bounding box center [442, 484] width 335 height 47
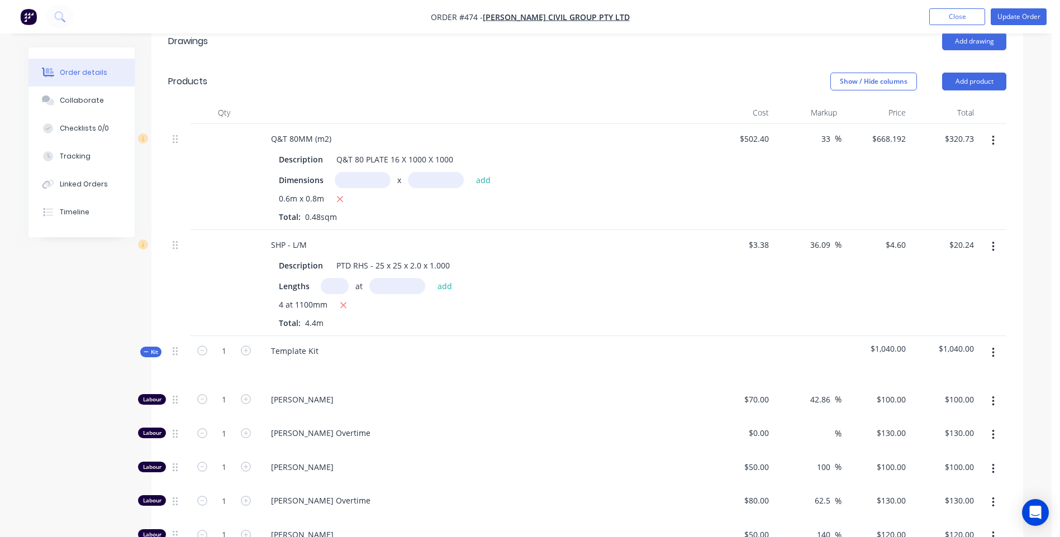
click at [992, 347] on icon "button" at bounding box center [993, 353] width 3 height 12
click at [919, 441] on div "Delete" at bounding box center [953, 449] width 86 height 16
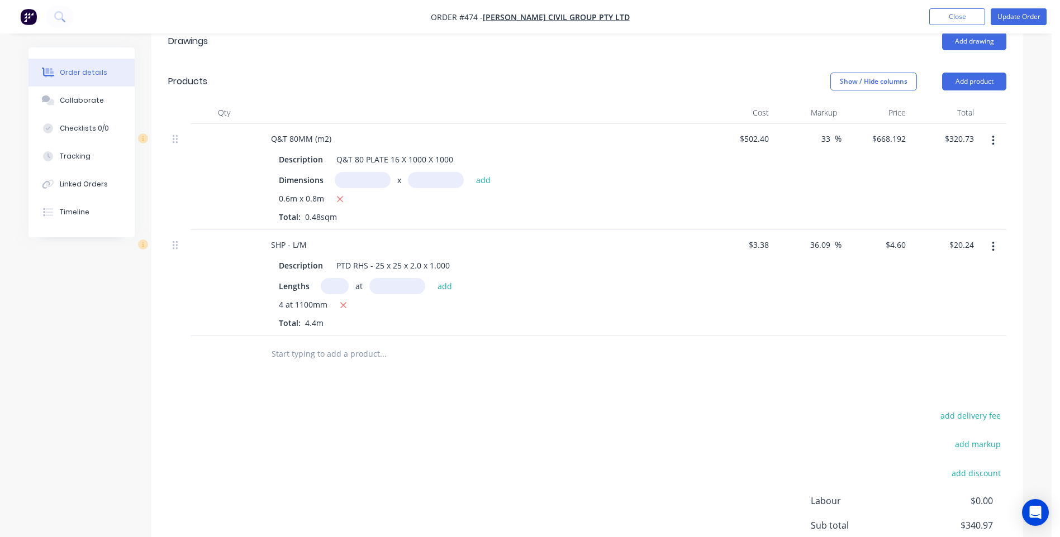
click at [277, 343] on input "text" at bounding box center [382, 354] width 223 height 22
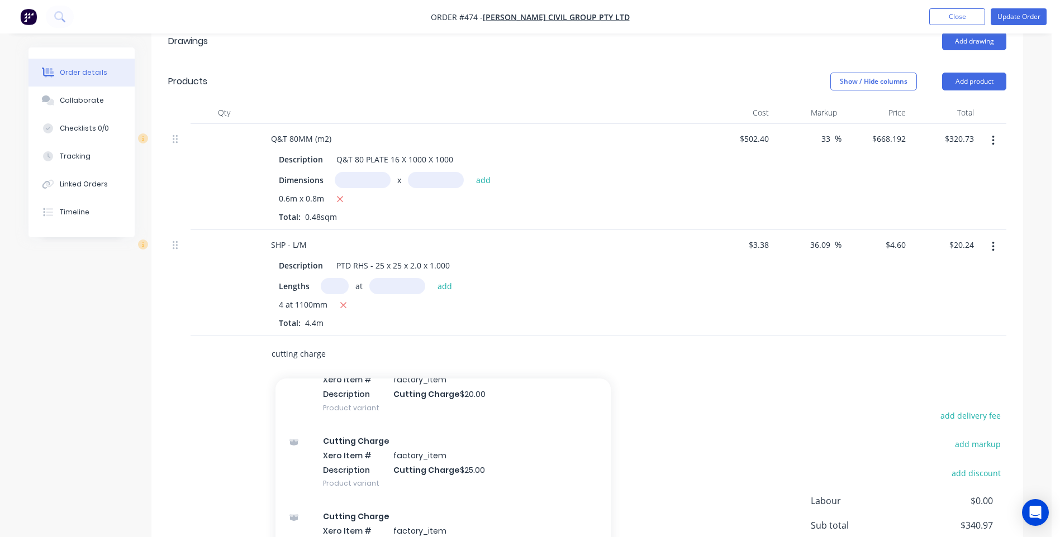
scroll to position [447, 0]
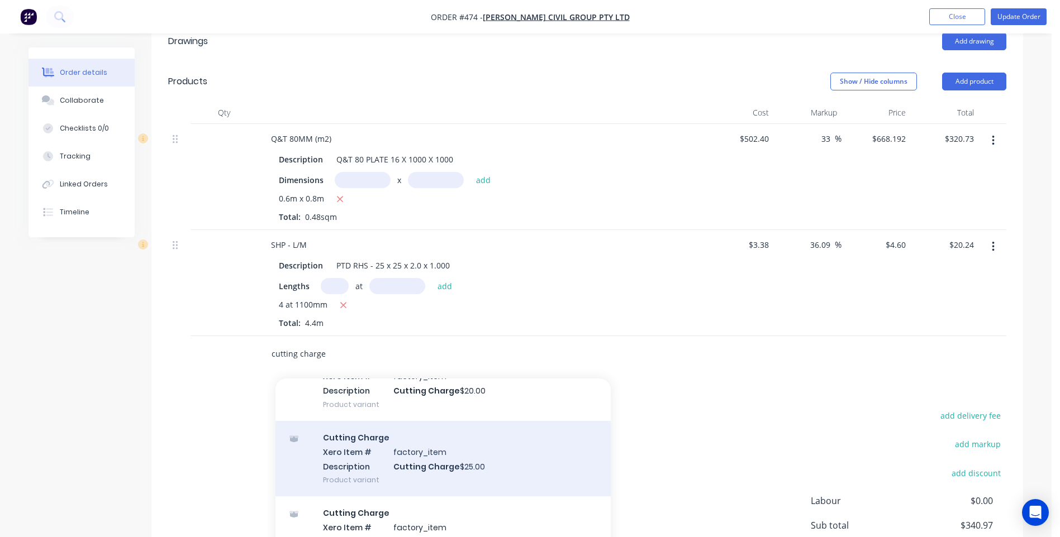
type input "cutting charge"
click at [499, 446] on div "Cutting Charge Xero Item # factory_item Description Cutting Charge $25.00 Produ…" at bounding box center [442, 458] width 335 height 75
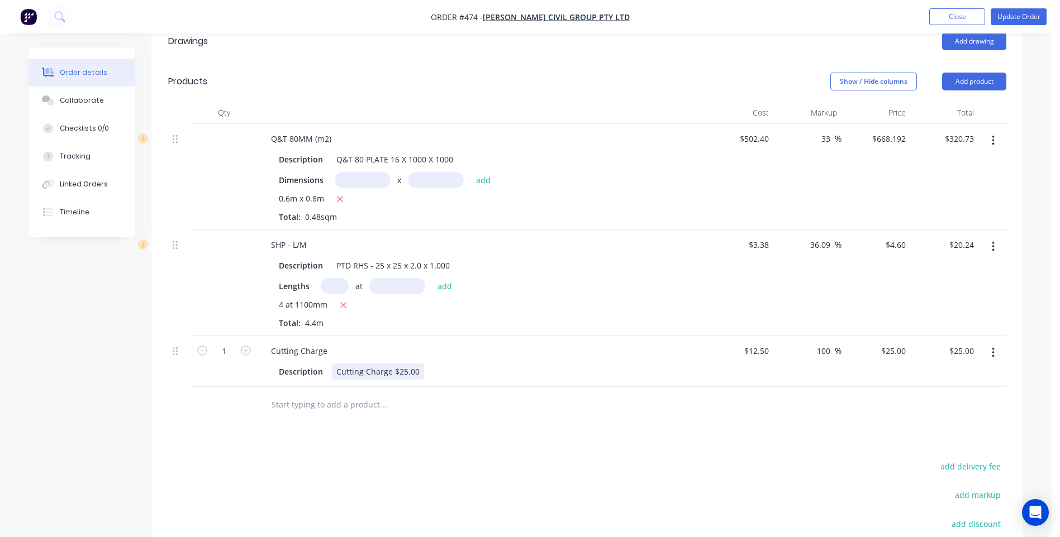
click at [413, 364] on div "Cutting Charge $25.00" at bounding box center [378, 372] width 92 height 16
click at [994, 347] on icon "button" at bounding box center [993, 353] width 3 height 12
click at [921, 441] on div "Delete" at bounding box center [953, 449] width 86 height 16
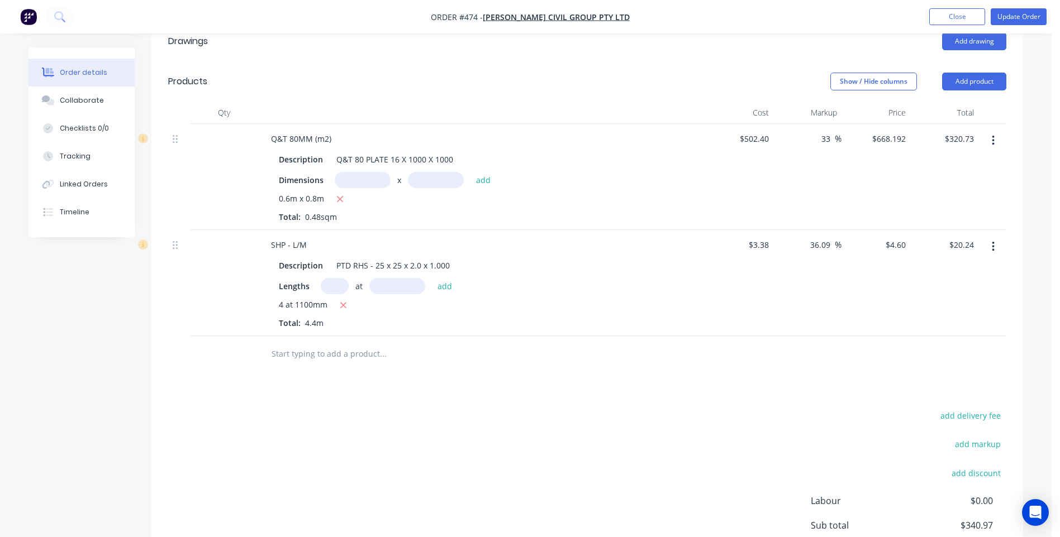
click at [281, 343] on input "text" at bounding box center [382, 354] width 223 height 22
type input "C"
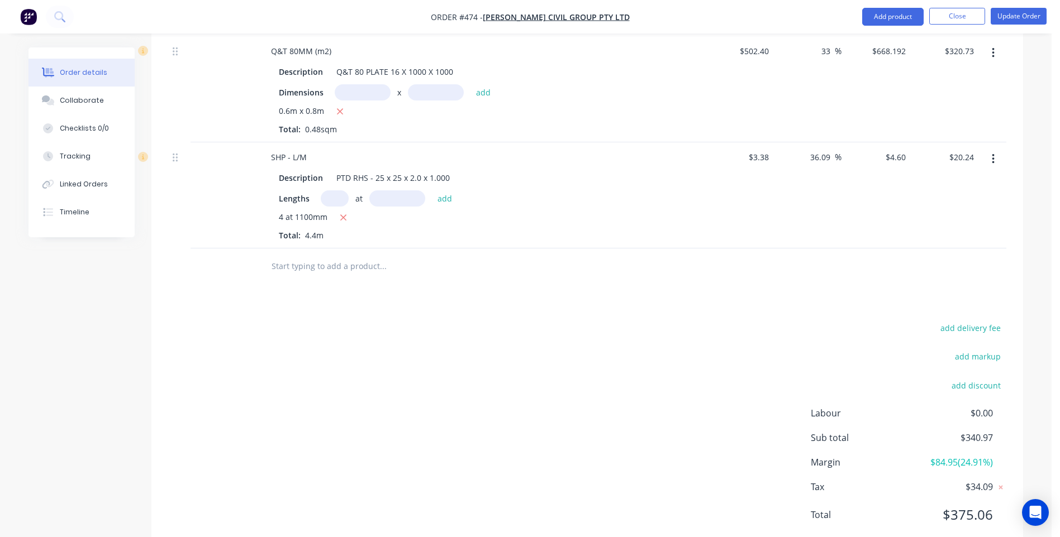
scroll to position [495, 0]
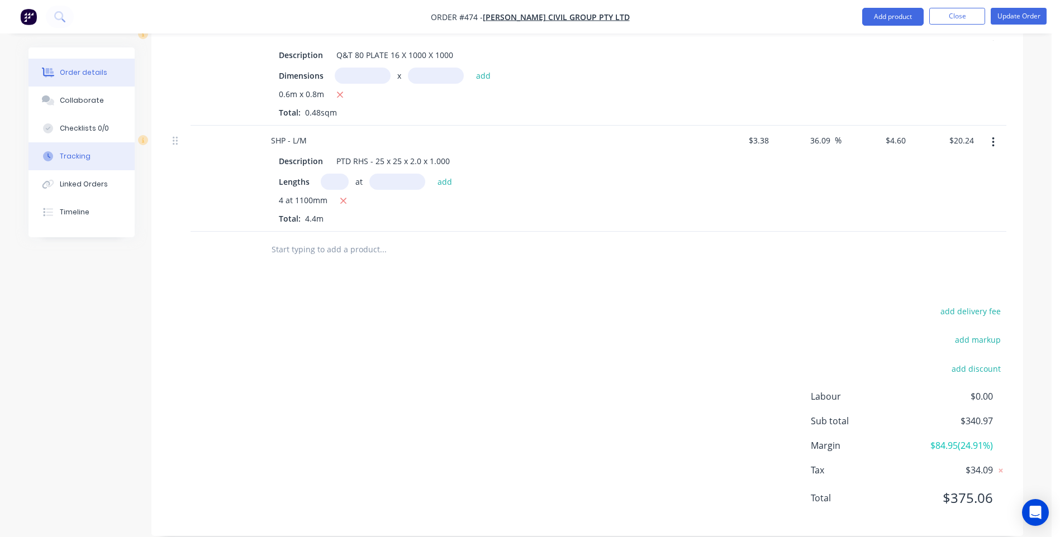
click at [84, 154] on div "Tracking" at bounding box center [75, 156] width 31 height 10
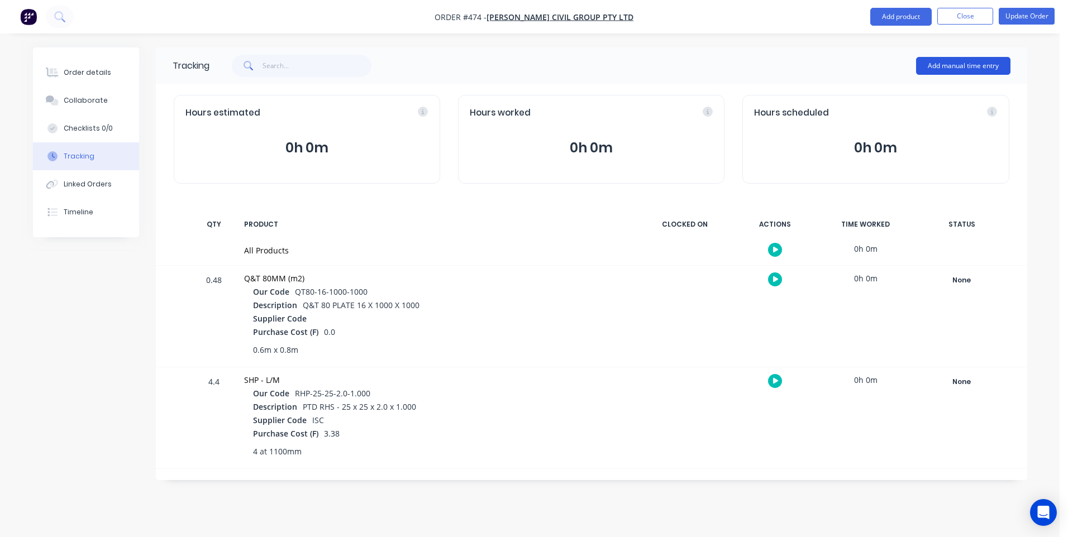
click at [933, 59] on button "Add manual time entry" at bounding box center [963, 66] width 94 height 18
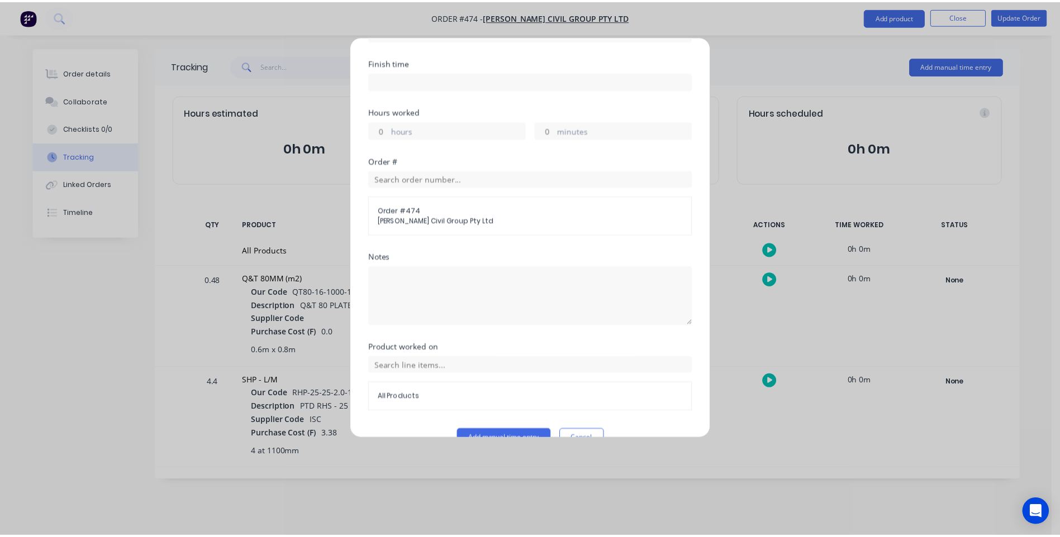
scroll to position [196, 0]
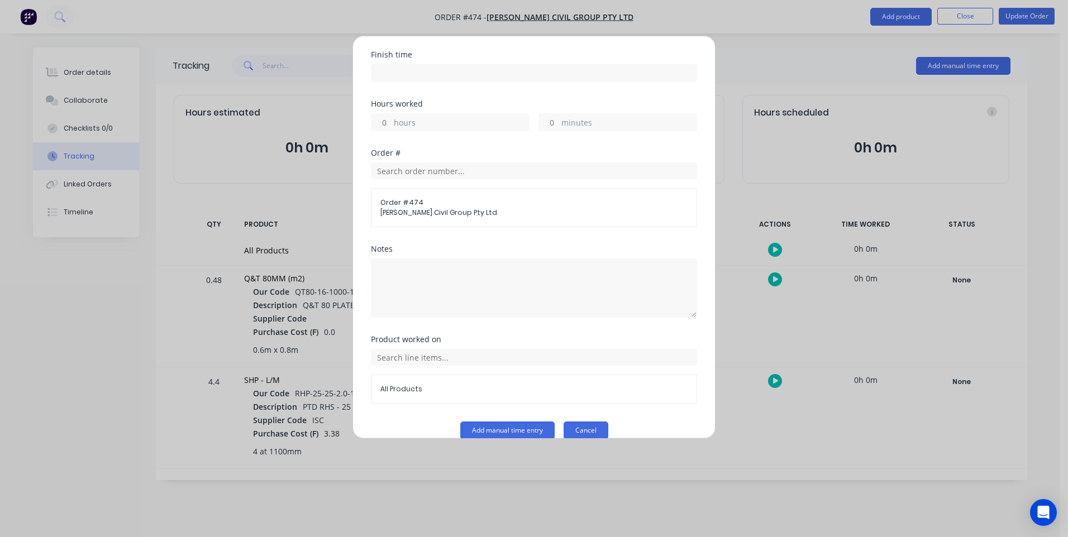
click at [579, 422] on button "Cancel" at bounding box center [586, 431] width 45 height 18
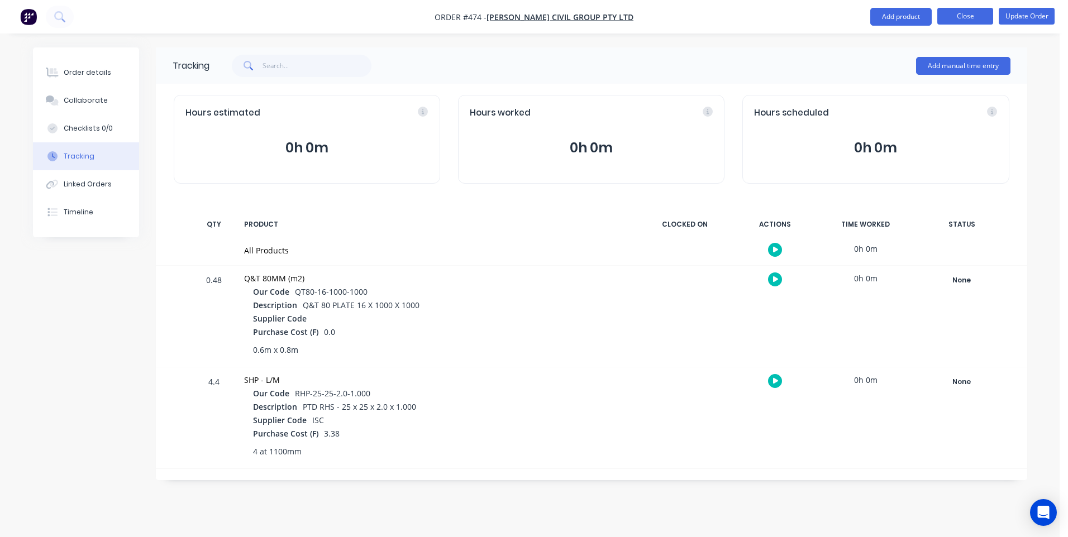
click at [956, 9] on button "Close" at bounding box center [965, 16] width 56 height 17
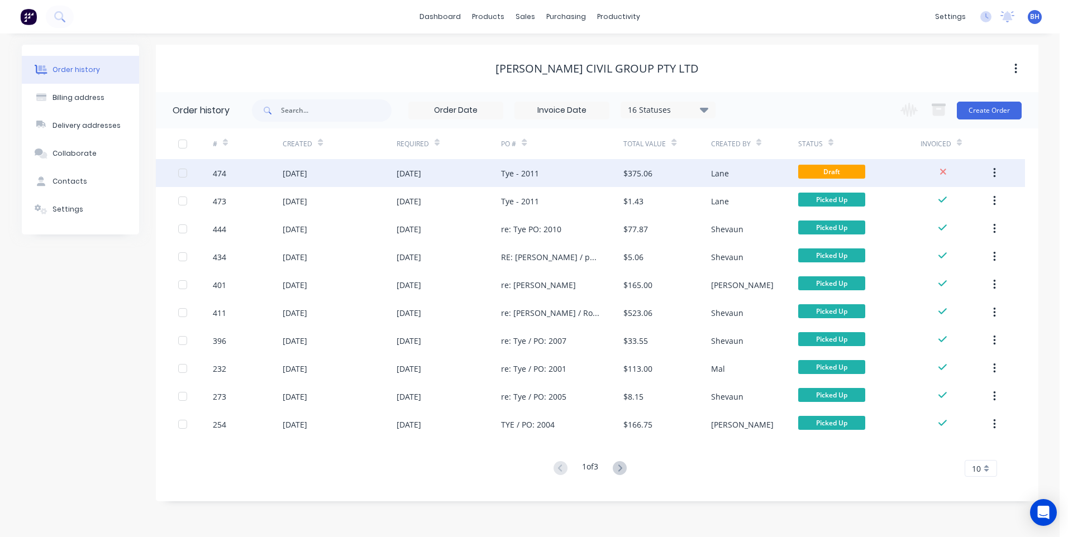
click at [598, 170] on div "Tye - 2011" at bounding box center [562, 173] width 122 height 28
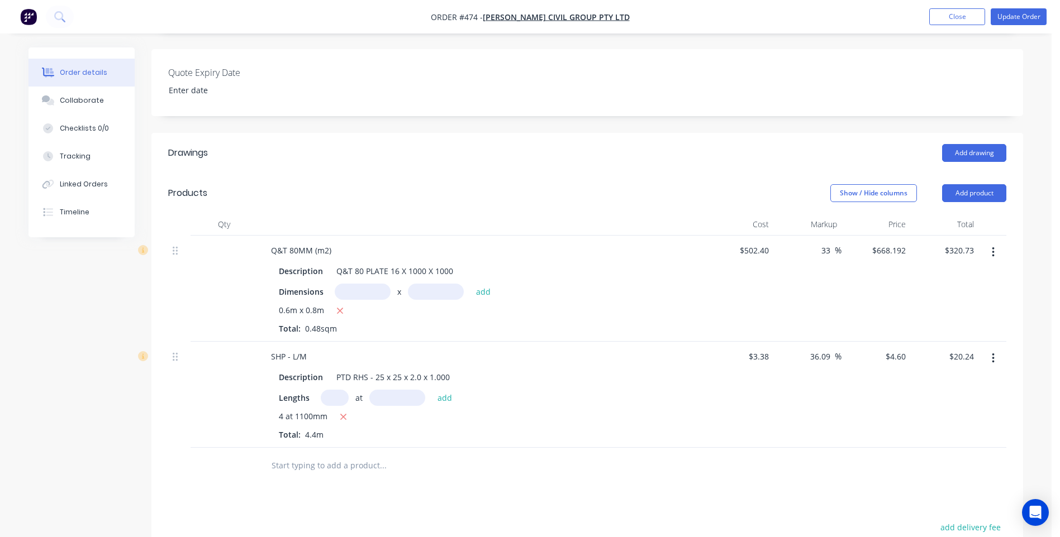
scroll to position [335, 0]
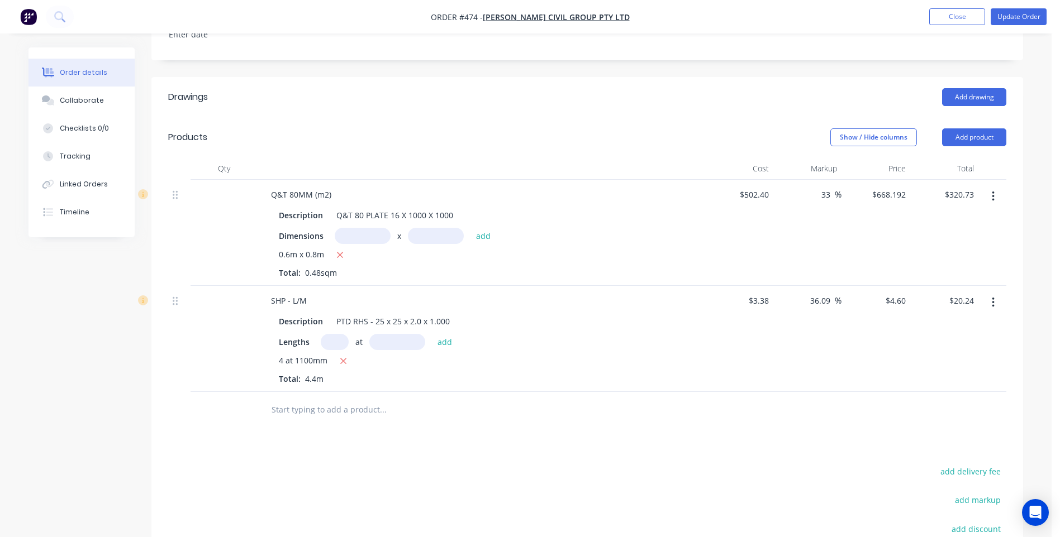
click at [347, 256] on div "0.6m x 0.8m Total: 0.48sqm" at bounding box center [481, 264] width 404 height 30
click at [284, 399] on input "text" at bounding box center [382, 410] width 223 height 22
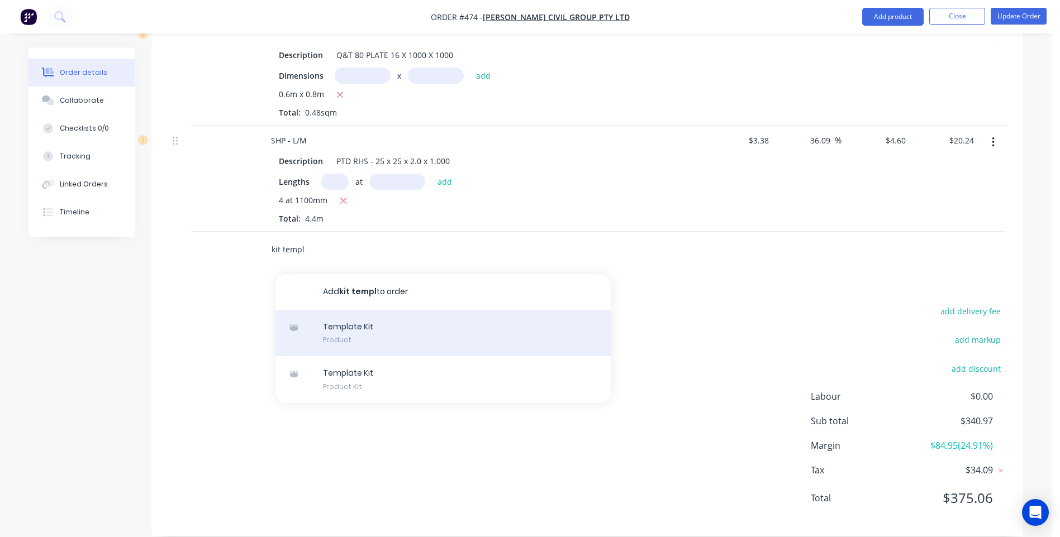
type input "kit templ"
click at [346, 310] on div "Template Kit Product" at bounding box center [442, 333] width 335 height 47
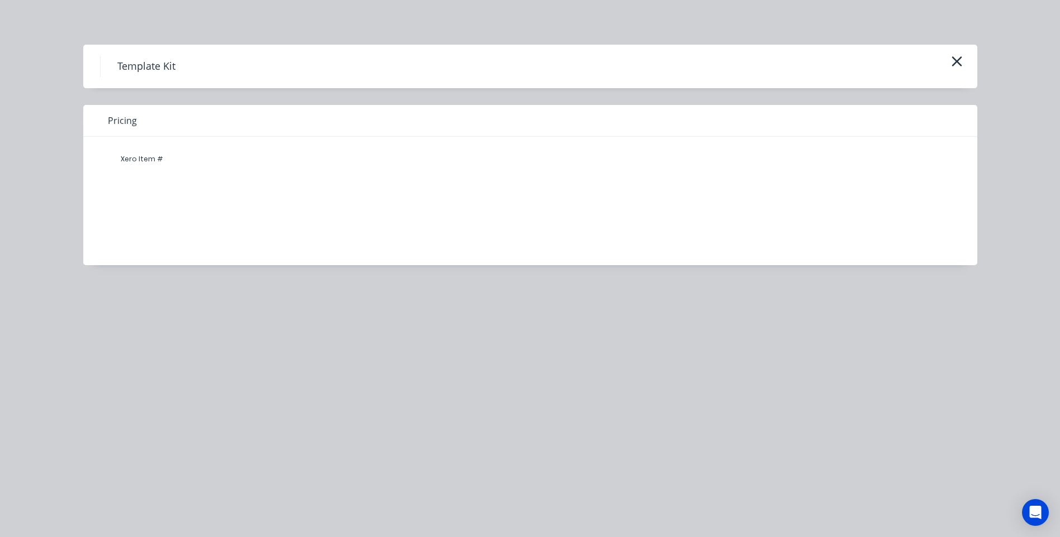
click at [155, 65] on h4 "Template Kit" at bounding box center [146, 66] width 92 height 21
click at [101, 70] on h4 "Template Kit" at bounding box center [146, 66] width 92 height 21
click at [156, 66] on h4 "Template Kit" at bounding box center [146, 66] width 92 height 21
click at [161, 156] on div "Xero Item #" at bounding box center [141, 159] width 67 height 22
click at [954, 60] on icon "button" at bounding box center [956, 61] width 10 height 10
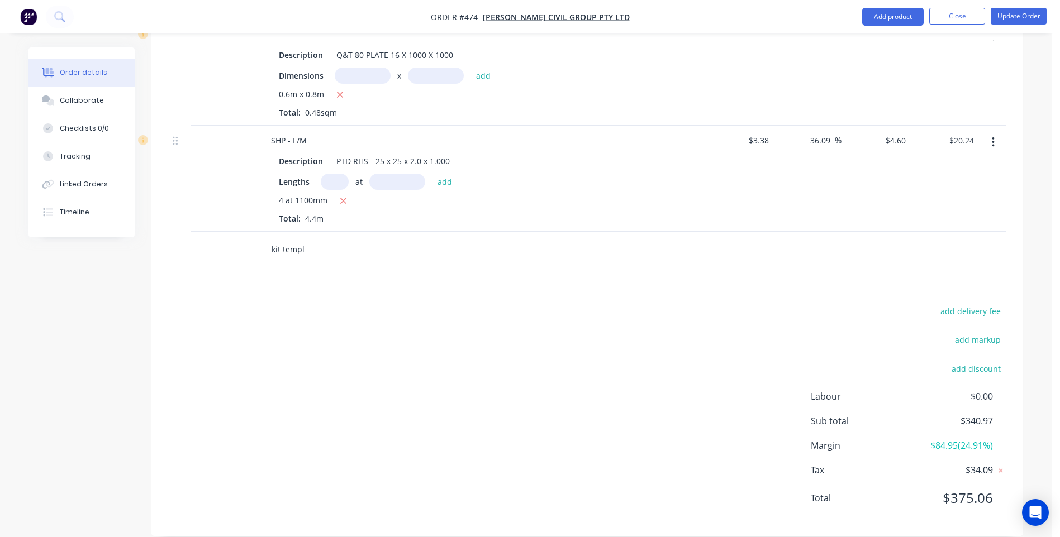
click at [311, 239] on input "kit templ" at bounding box center [382, 250] width 223 height 22
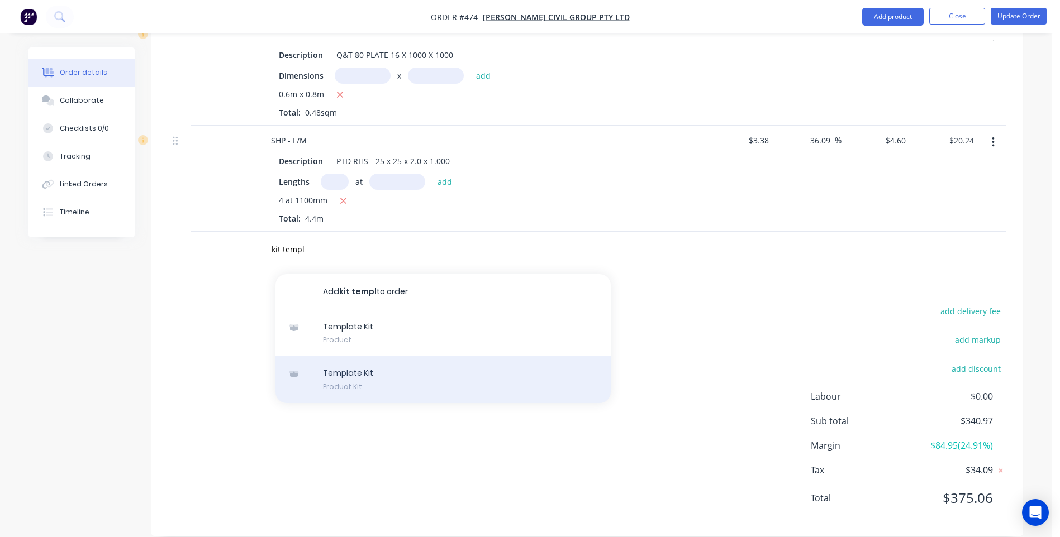
click at [369, 360] on div "Template Kit Product Kit" at bounding box center [442, 379] width 335 height 47
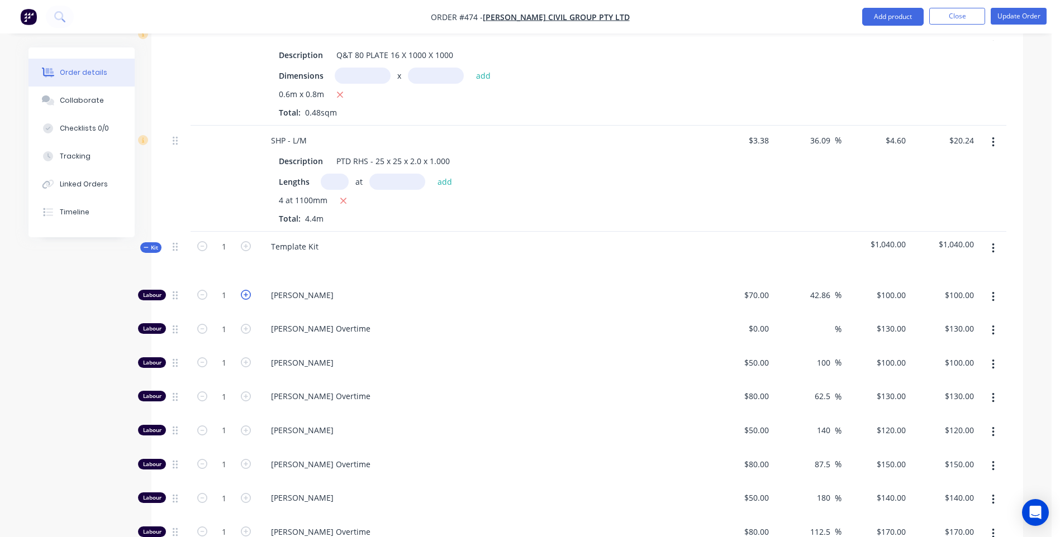
click at [246, 290] on icon "button" at bounding box center [246, 295] width 10 height 10
type input "2"
type input "$200.00"
click at [196, 288] on button "button" at bounding box center [202, 294] width 15 height 12
type input "1"
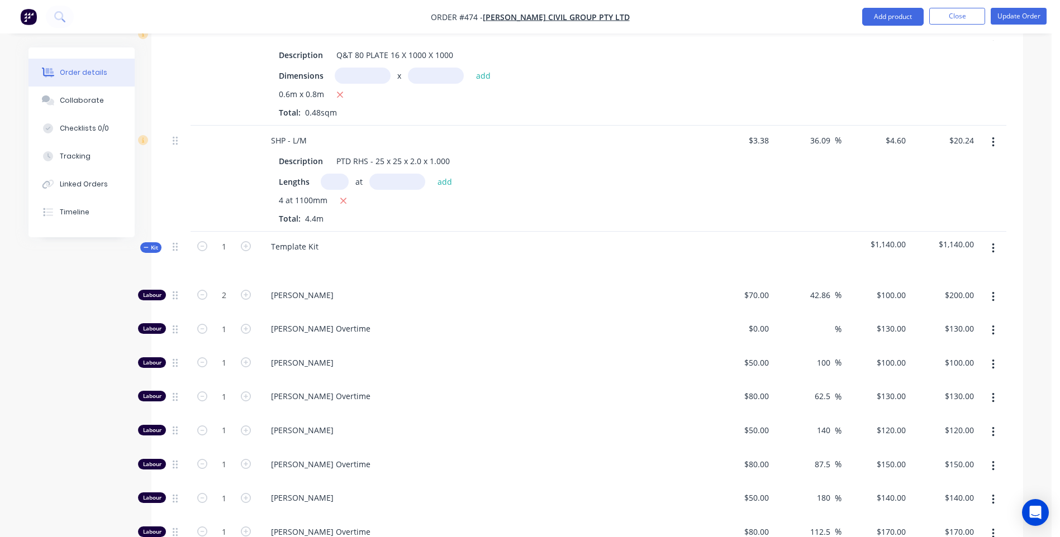
type input "$100.00"
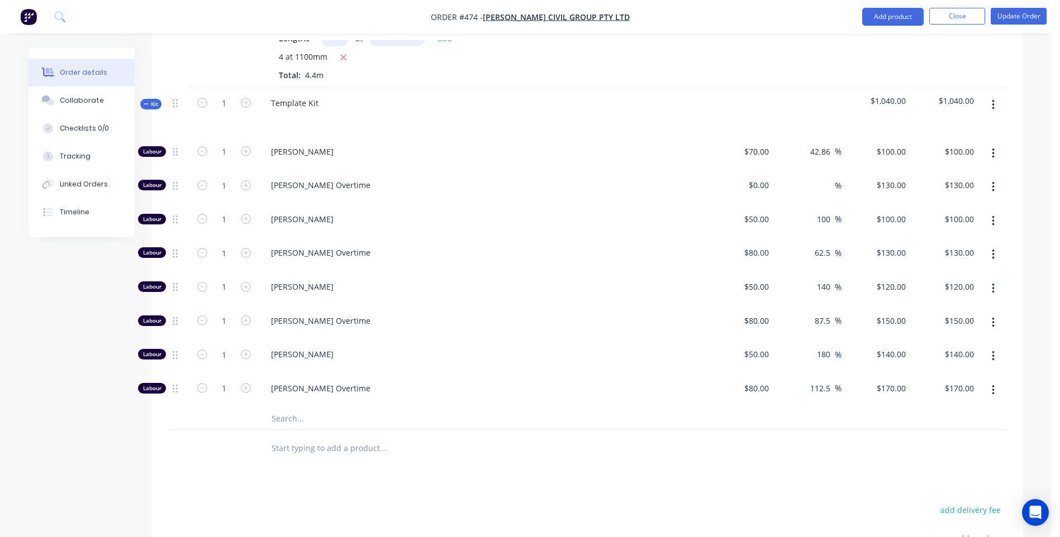
scroll to position [502, 0]
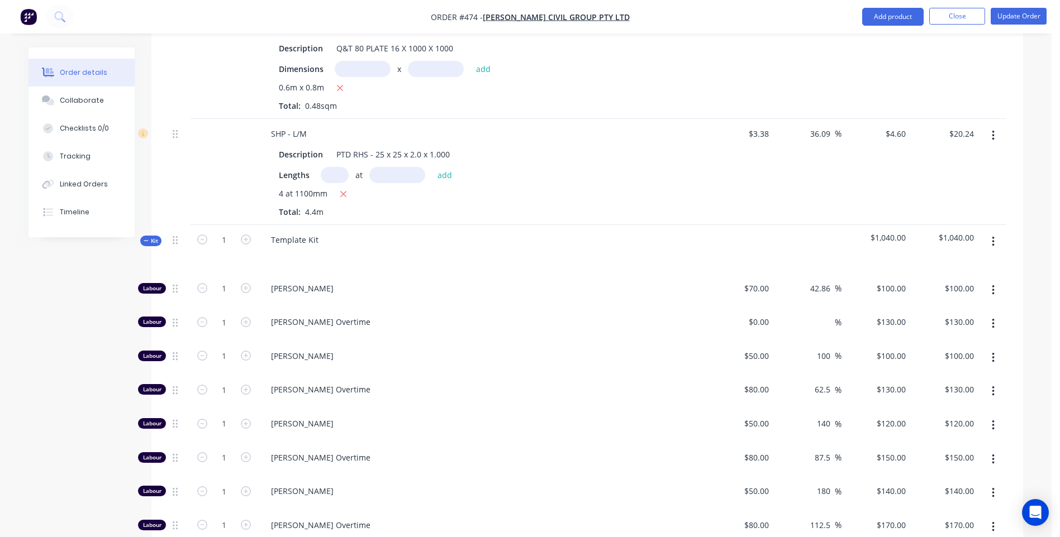
click at [993, 237] on icon "button" at bounding box center [993, 242] width 2 height 10
click at [922, 330] on div "Delete" at bounding box center [953, 338] width 86 height 16
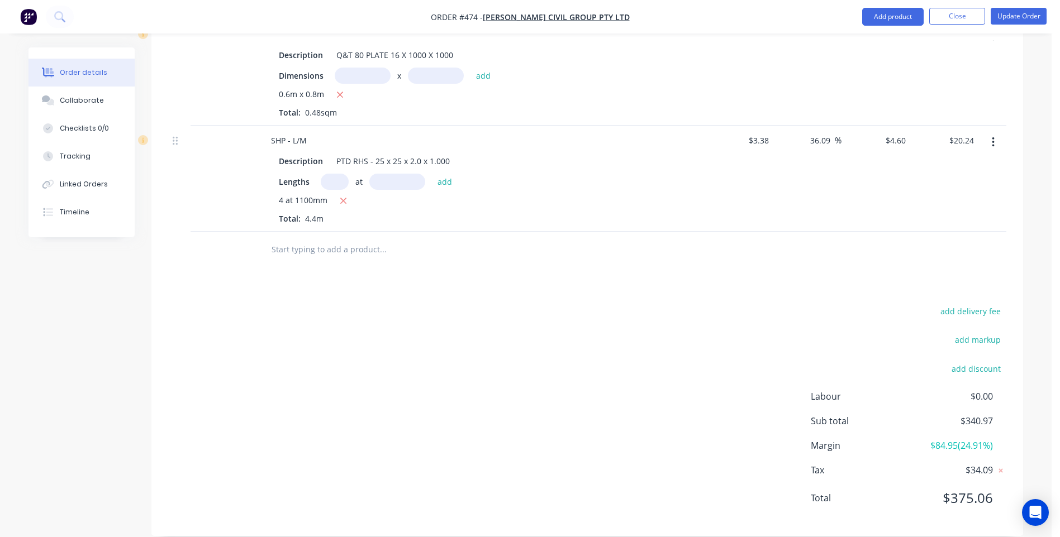
click at [352, 239] on input "text" at bounding box center [382, 250] width 223 height 22
click at [886, 13] on button "Add product" at bounding box center [892, 17] width 61 height 18
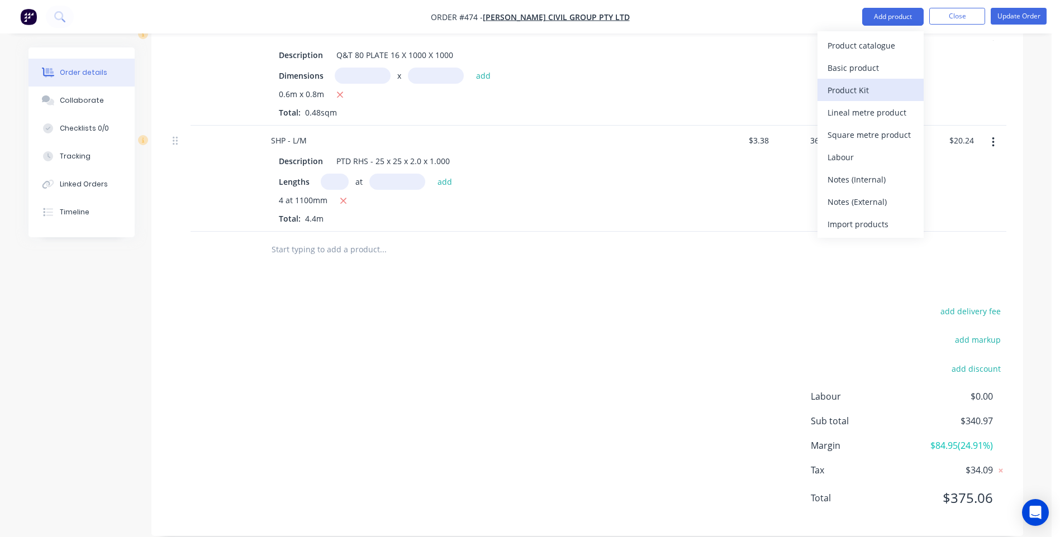
click at [841, 88] on div "Product Kit" at bounding box center [870, 90] width 86 height 16
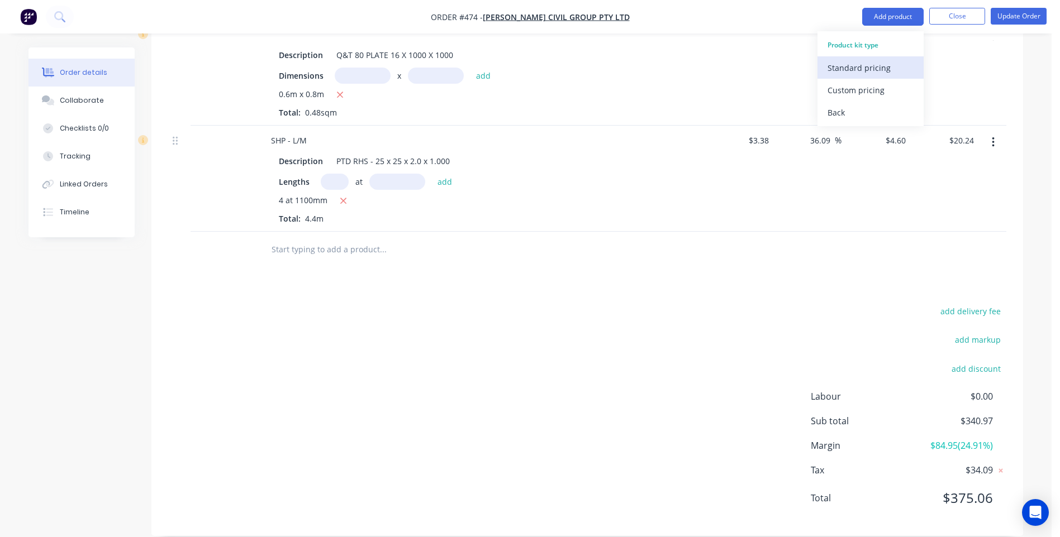
click at [845, 68] on div "Standard pricing" at bounding box center [870, 68] width 86 height 16
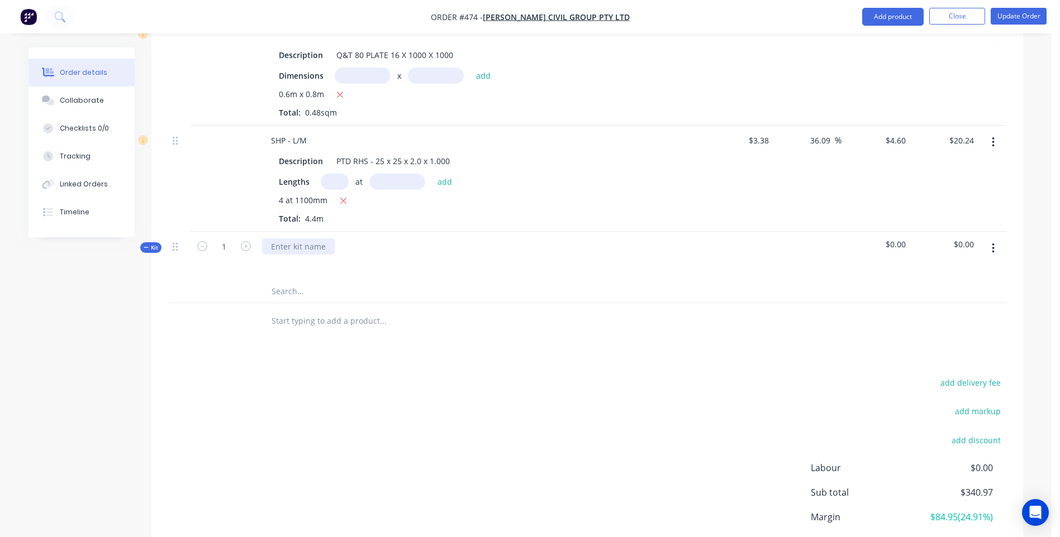
click at [299, 239] on div at bounding box center [298, 247] width 73 height 16
click at [965, 239] on span "$0.00" at bounding box center [944, 245] width 60 height 12
click at [304, 239] on div "Cutting vharge for above plates" at bounding box center [330, 247] width 136 height 16
click at [980, 239] on button "button" at bounding box center [993, 249] width 26 height 20
click at [962, 239] on span "$0.00" at bounding box center [944, 245] width 60 height 12
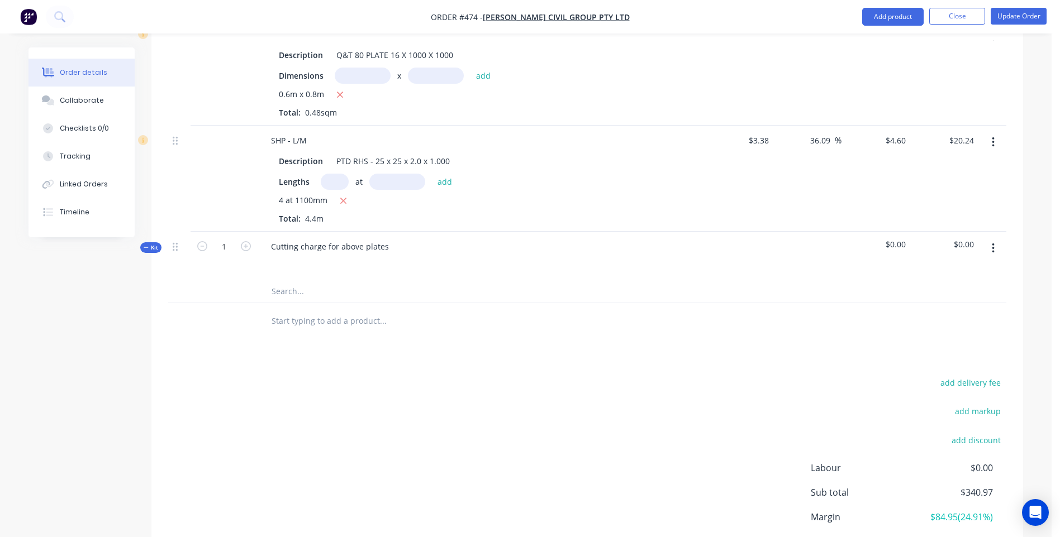
click at [893, 239] on span "$0.00" at bounding box center [876, 245] width 60 height 12
click at [982, 239] on button "button" at bounding box center [993, 249] width 26 height 20
click at [964, 239] on span "$0.00" at bounding box center [944, 245] width 60 height 12
click at [962, 239] on span "$0.00" at bounding box center [944, 245] width 60 height 12
click at [245, 241] on icon "button" at bounding box center [246, 246] width 10 height 10
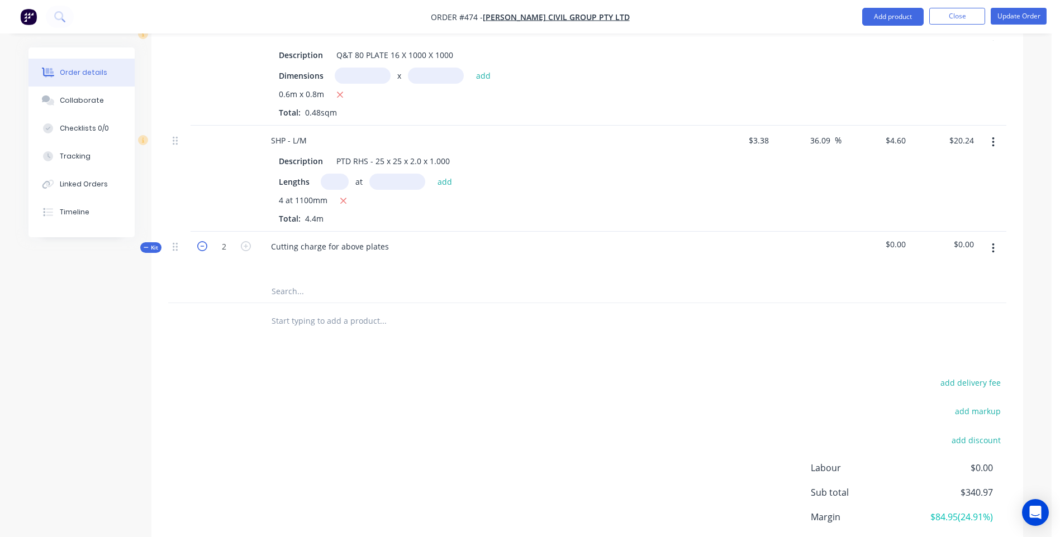
click at [201, 241] on icon "button" at bounding box center [202, 246] width 10 height 10
type input "1"
click at [962, 239] on span "$0.00" at bounding box center [944, 245] width 60 height 12
click at [908, 232] on div "$0.00" at bounding box center [875, 256] width 69 height 49
click at [902, 239] on span "$0.00" at bounding box center [876, 245] width 60 height 12
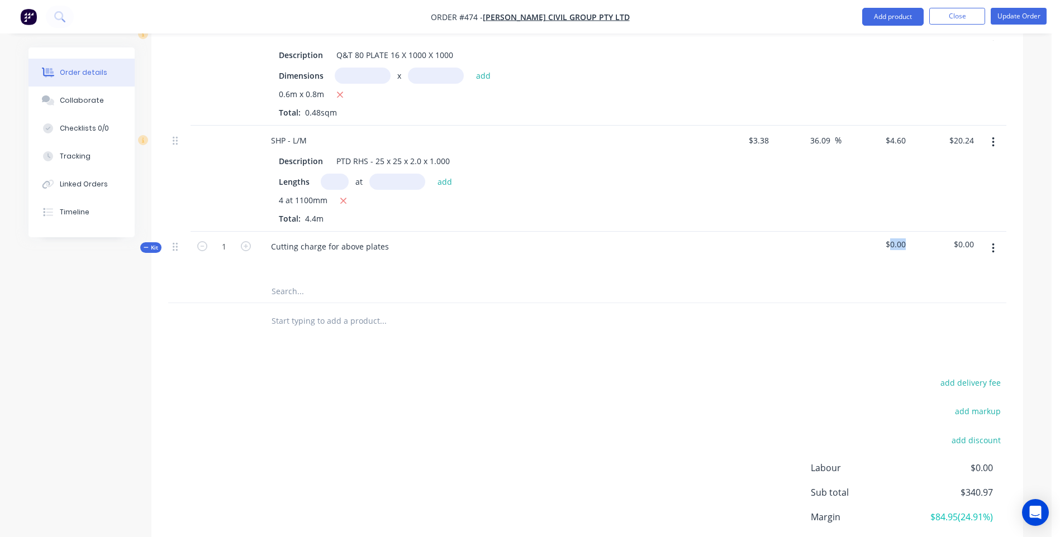
click at [902, 239] on span "$0.00" at bounding box center [876, 245] width 60 height 12
drag, startPoint x: 902, startPoint y: 230, endPoint x: 973, endPoint y: 227, distance: 71.6
click at [973, 239] on span "$0.00" at bounding box center [944, 245] width 60 height 12
click at [955, 239] on span "$0.00" at bounding box center [944, 245] width 60 height 12
click at [990, 239] on button "button" at bounding box center [993, 249] width 26 height 20
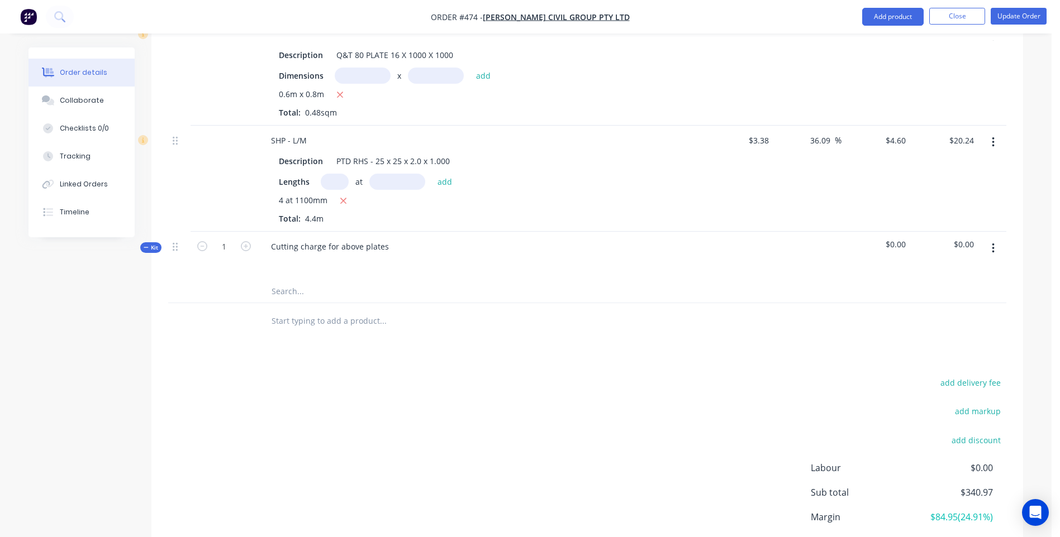
click at [1049, 231] on div "Order details Collaborate Checklists 0/0 Tracking Linked Orders Timeline Order …" at bounding box center [525, 65] width 1051 height 1120
click at [994, 239] on button "button" at bounding box center [993, 249] width 26 height 20
click at [918, 359] on div "Delete" at bounding box center [953, 367] width 86 height 16
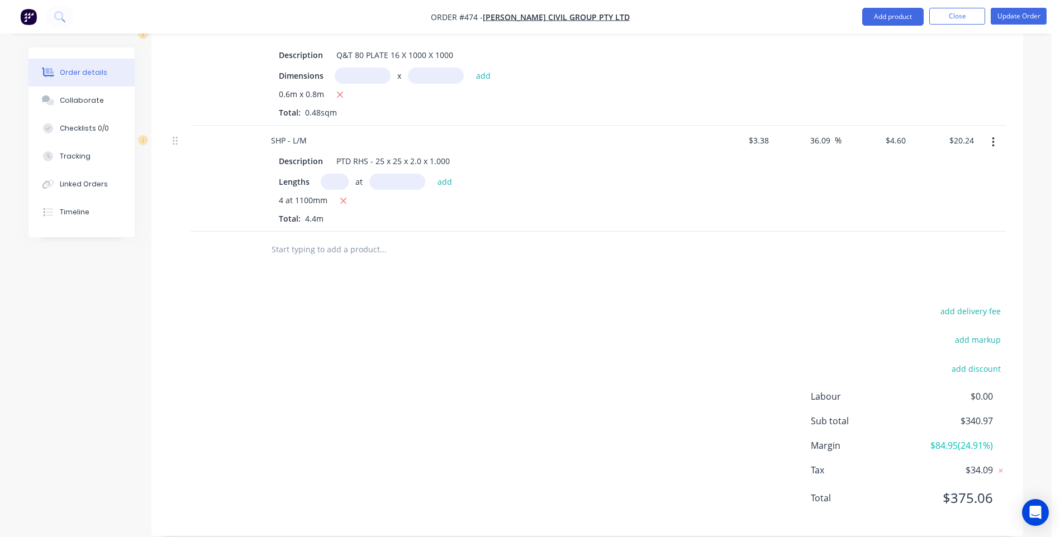
click at [341, 239] on input "text" at bounding box center [382, 250] width 223 height 22
type input "Cutting charge for above plate"
click at [388, 239] on input "Cutting charge for above plate" at bounding box center [382, 250] width 223 height 22
type input "C"
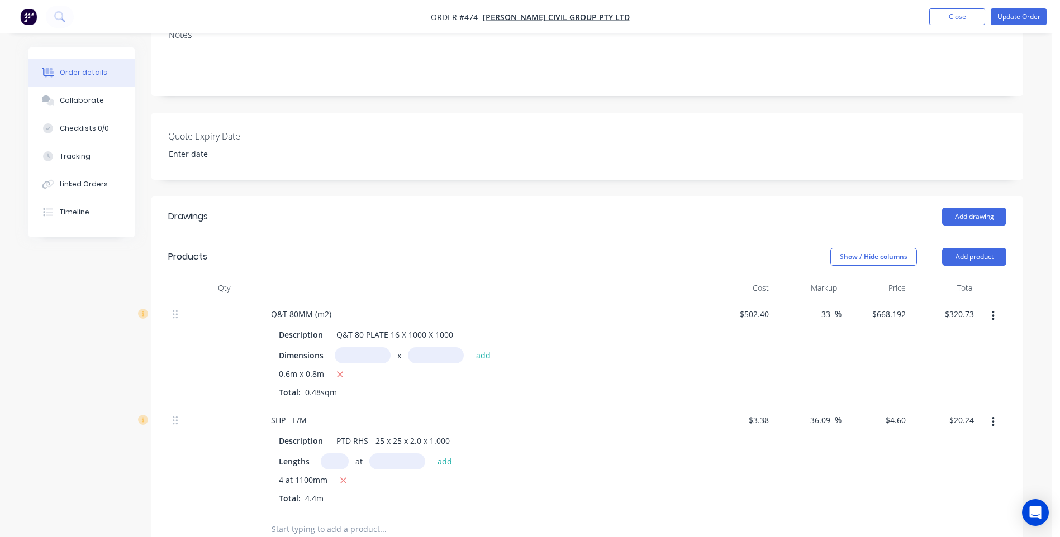
scroll to position [216, 0]
click at [972, 247] on button "Add product" at bounding box center [974, 256] width 64 height 18
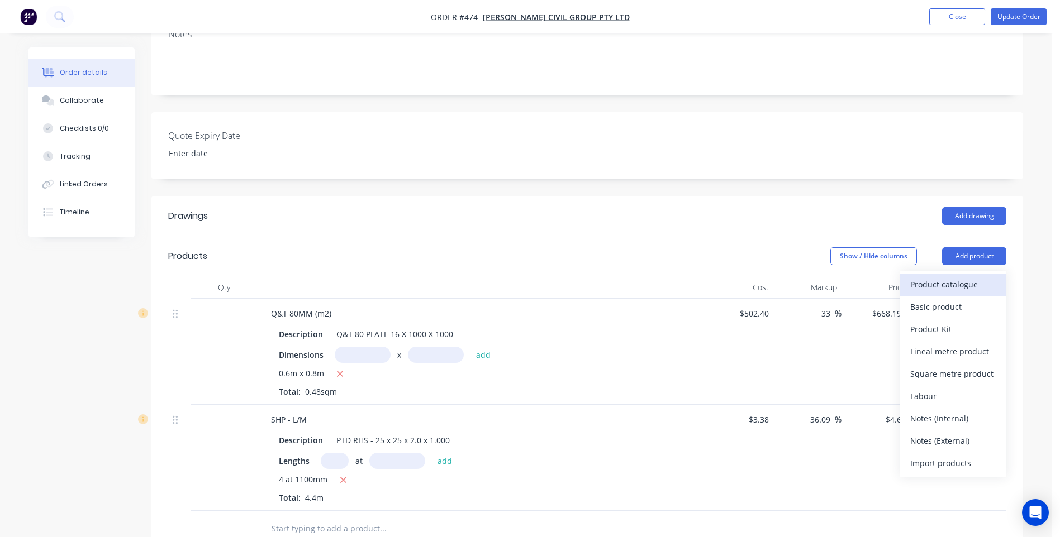
click at [911, 277] on div "Product catalogue" at bounding box center [953, 285] width 86 height 16
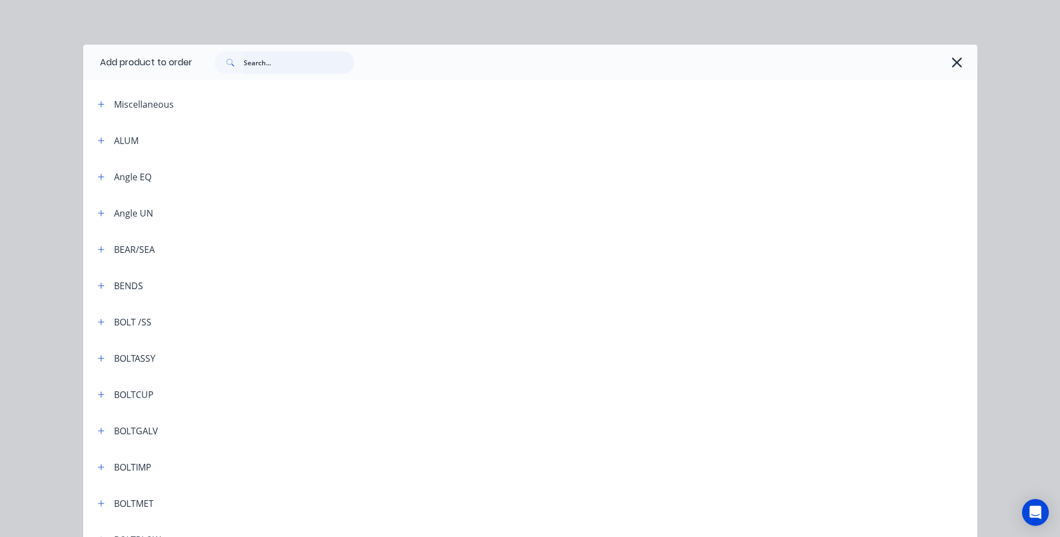
click at [275, 69] on input "text" at bounding box center [299, 62] width 111 height 22
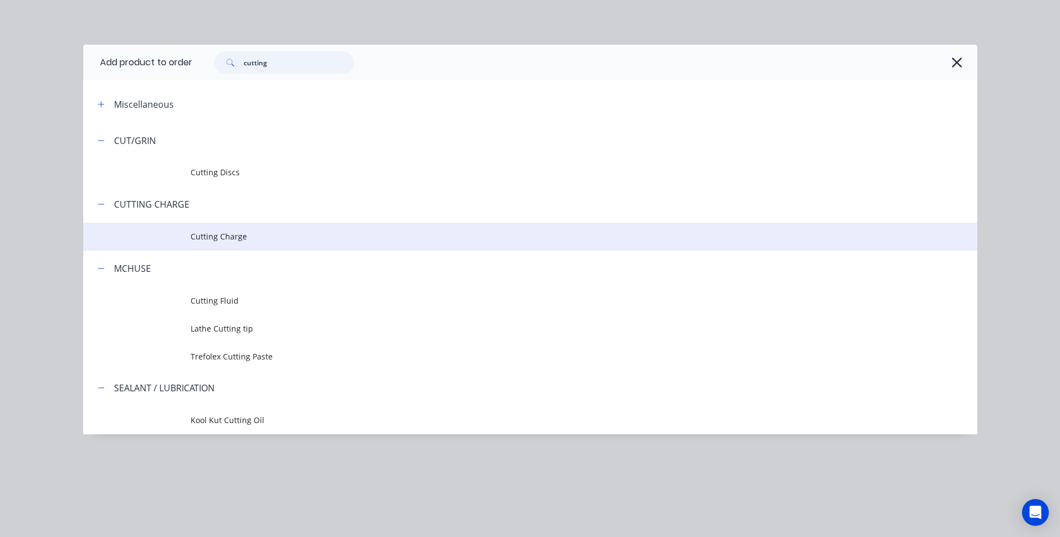
type input "cutting"
click at [229, 232] on span "Cutting Charge" at bounding box center [504, 237] width 629 height 12
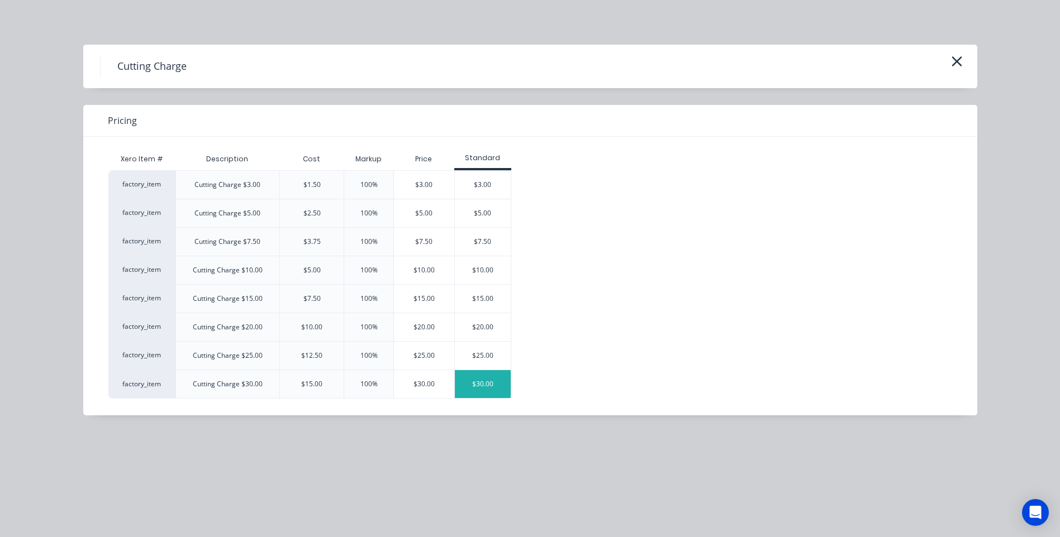
click at [481, 380] on div "$30.00" at bounding box center [483, 384] width 56 height 28
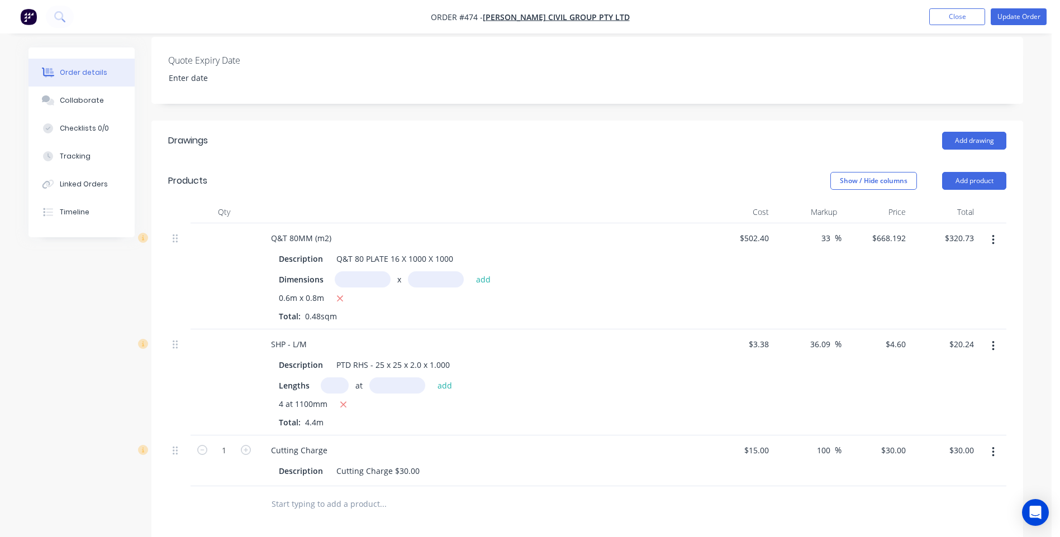
scroll to position [384, 0]
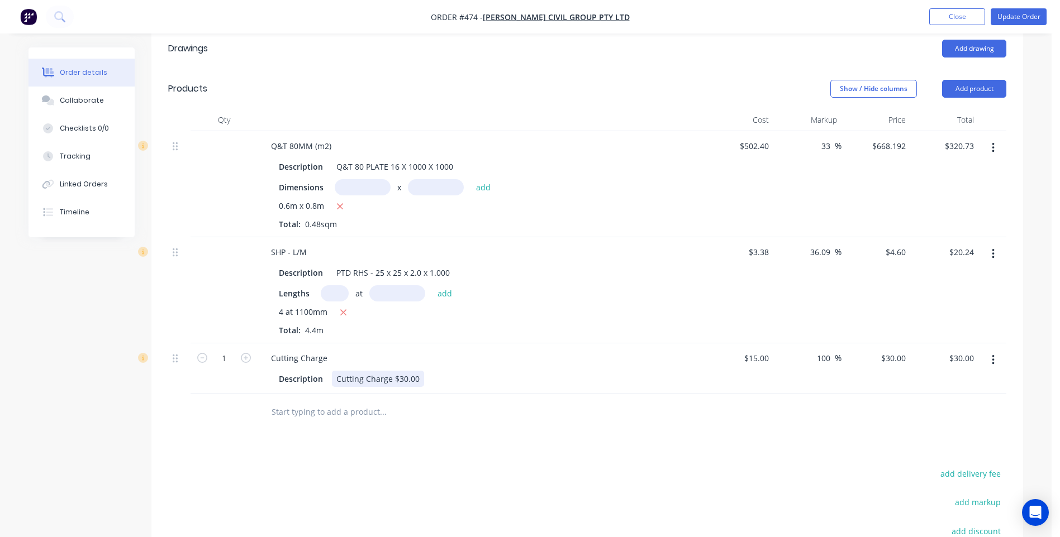
click at [401, 371] on div "Cutting Charge $30.00" at bounding box center [378, 379] width 92 height 16
type input "$15.00"
type input "$30.00"
type input "50.00"
type input "233.33"
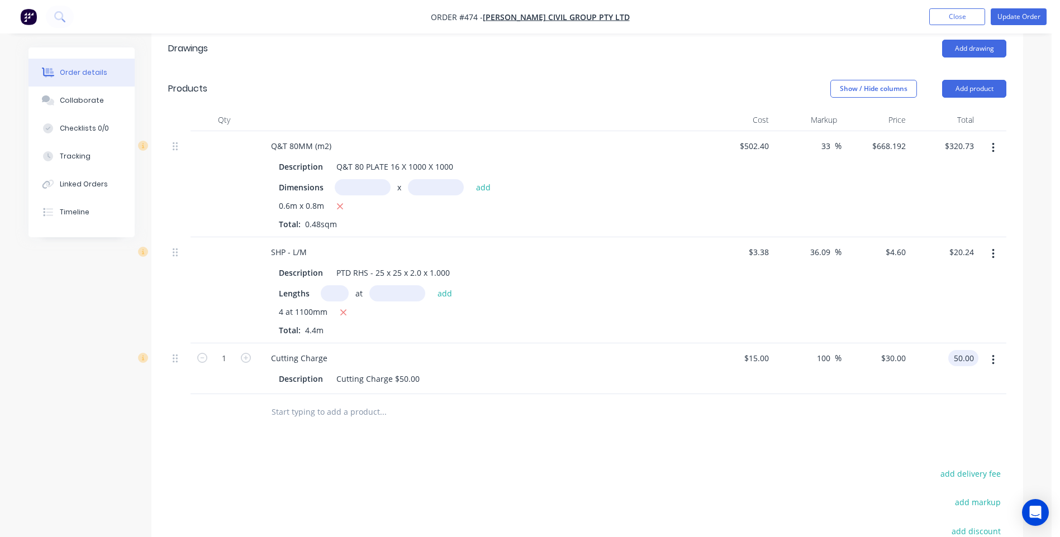
type input "$50.00"
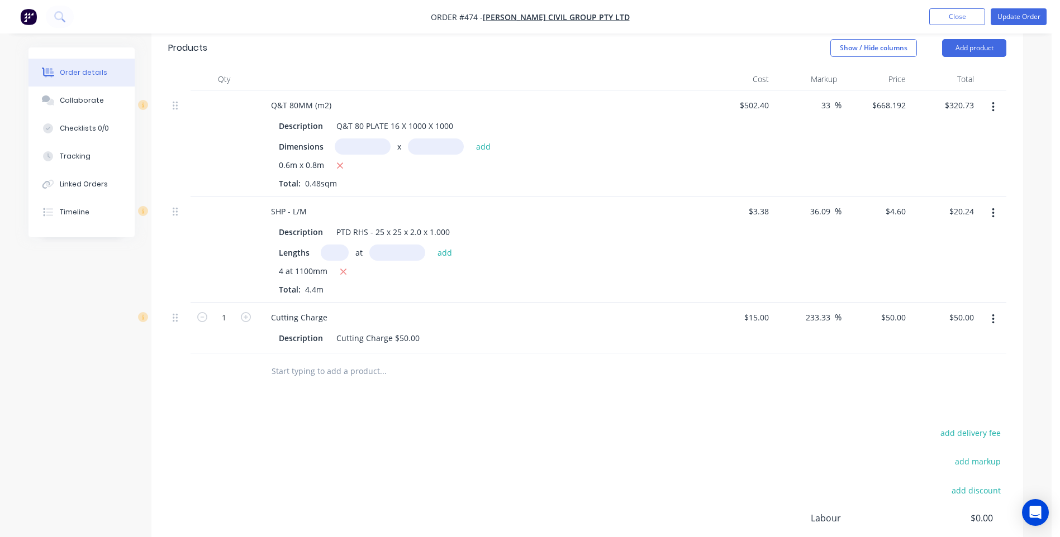
scroll to position [435, 0]
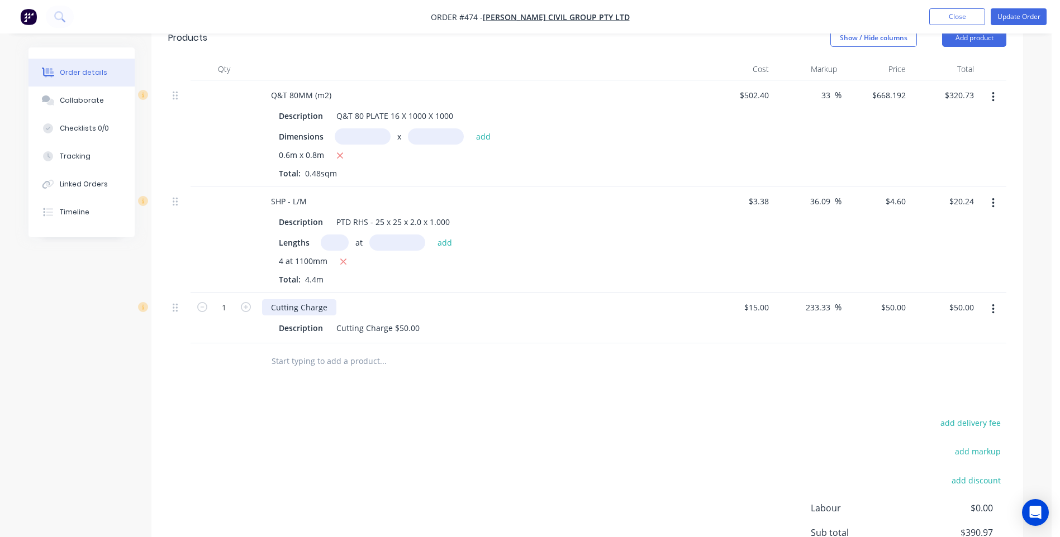
click at [333, 299] on div "Cutting Charge" at bounding box center [299, 307] width 74 height 16
click at [1007, 12] on button "Update Order" at bounding box center [1018, 16] width 56 height 17
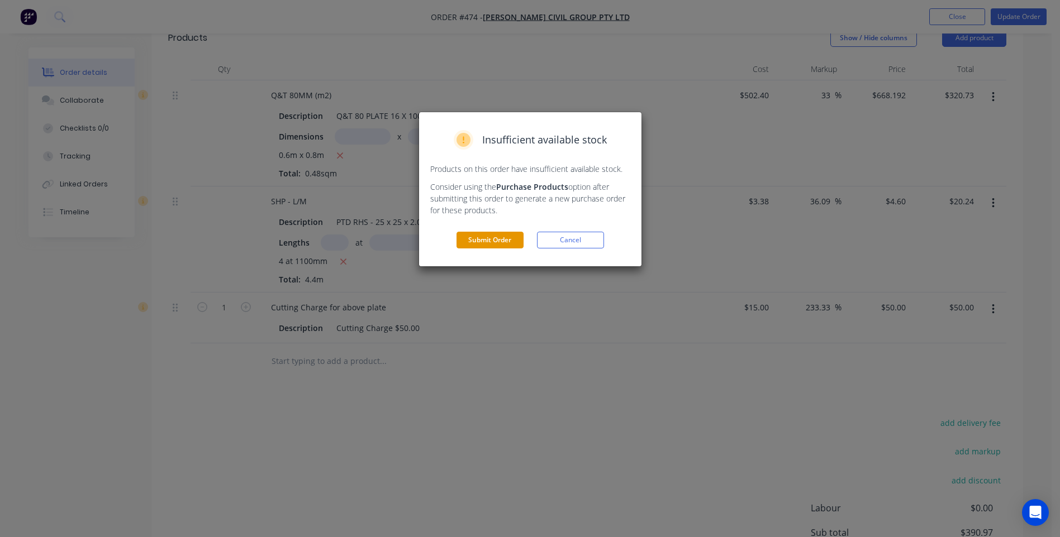
click at [475, 238] on button "Submit Order" at bounding box center [489, 240] width 67 height 17
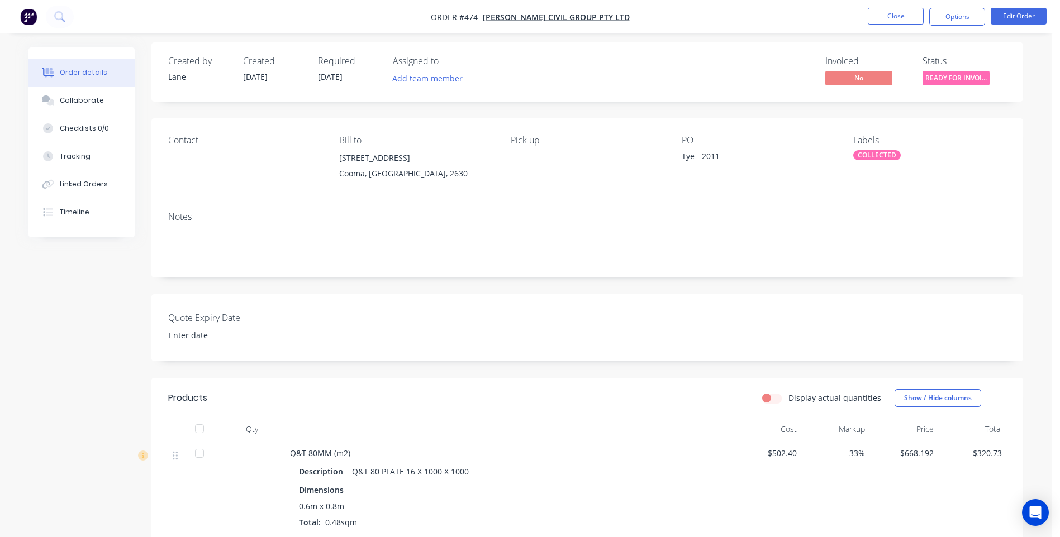
scroll to position [0, 0]
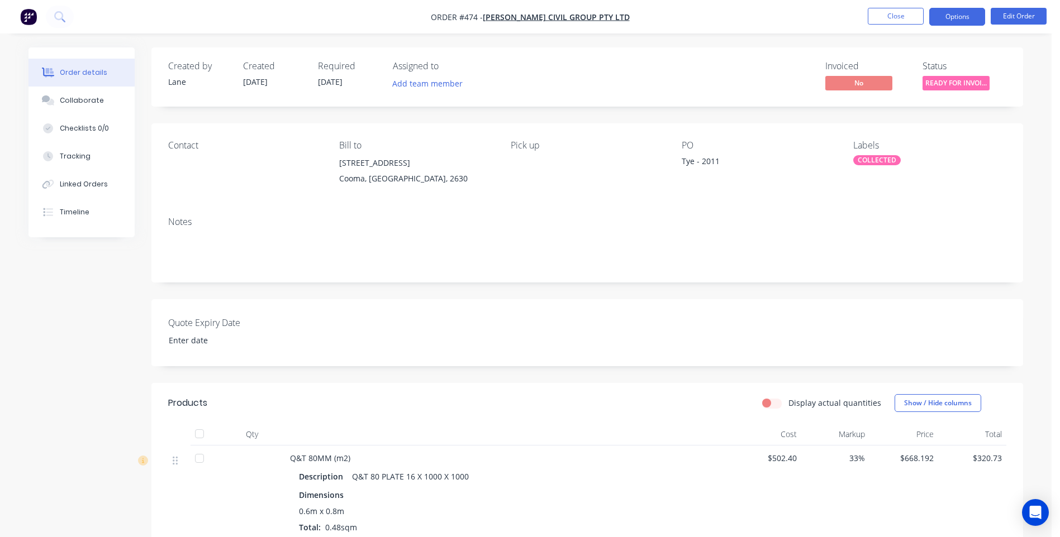
click at [946, 17] on button "Options" at bounding box center [957, 17] width 56 height 18
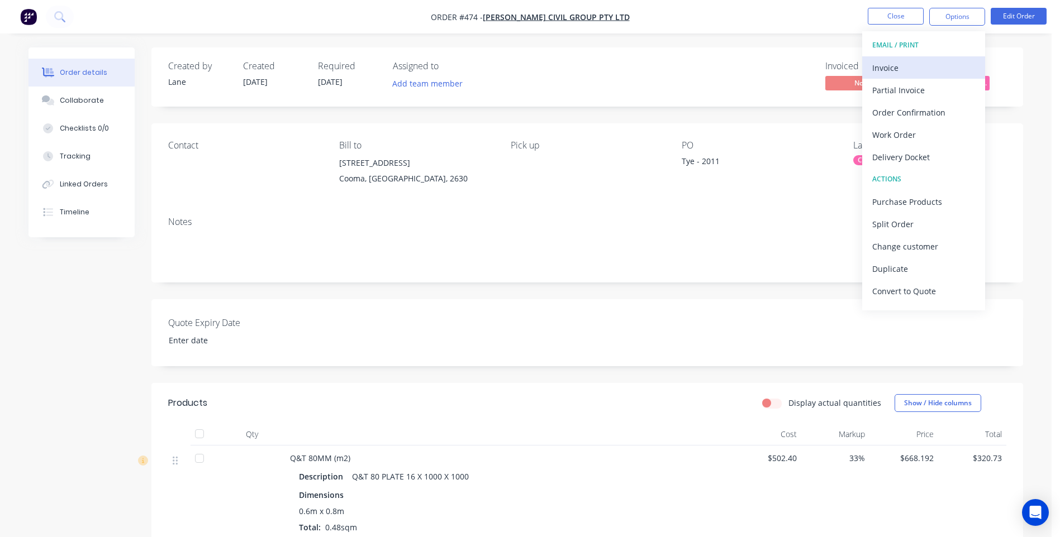
click at [875, 65] on div "Invoice" at bounding box center [923, 68] width 103 height 16
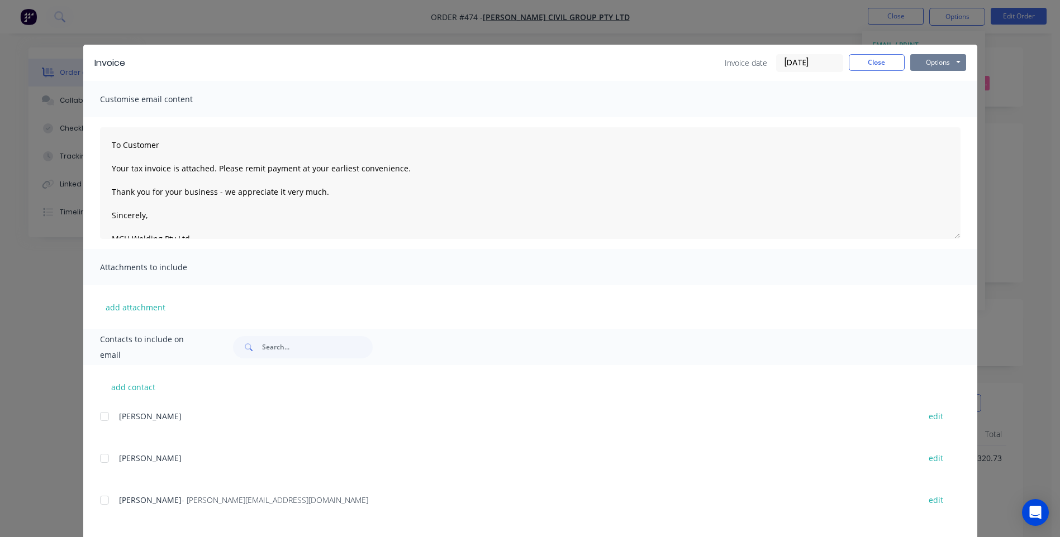
click at [932, 58] on button "Options" at bounding box center [938, 62] width 56 height 17
click at [924, 79] on button "Preview" at bounding box center [946, 82] width 72 height 18
click at [861, 61] on button "Close" at bounding box center [877, 62] width 56 height 17
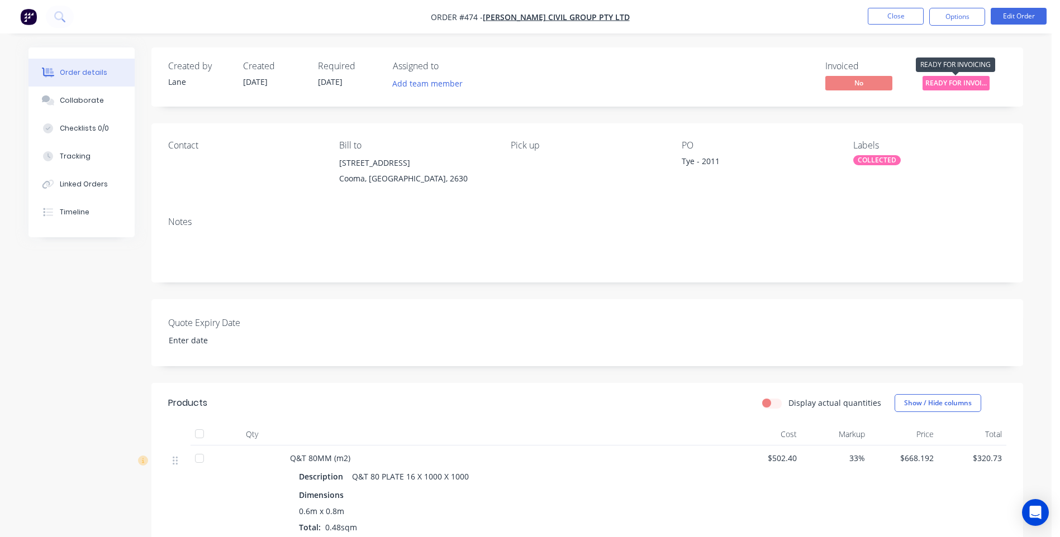
click at [951, 80] on span "READY FOR INVOI..." at bounding box center [955, 83] width 67 height 14
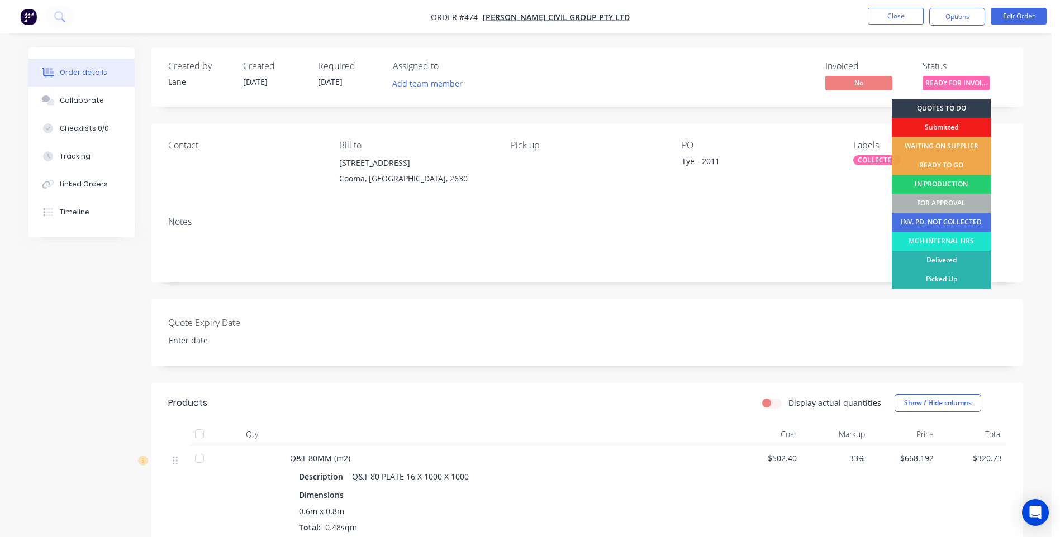
click at [936, 199] on div "FOR APPROVAL" at bounding box center [941, 203] width 99 height 19
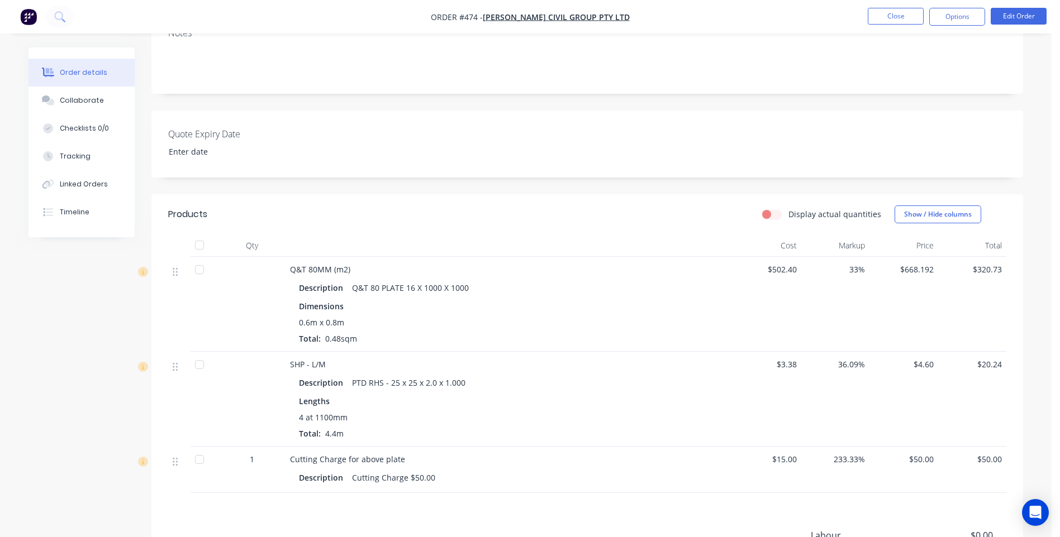
scroll to position [176, 0]
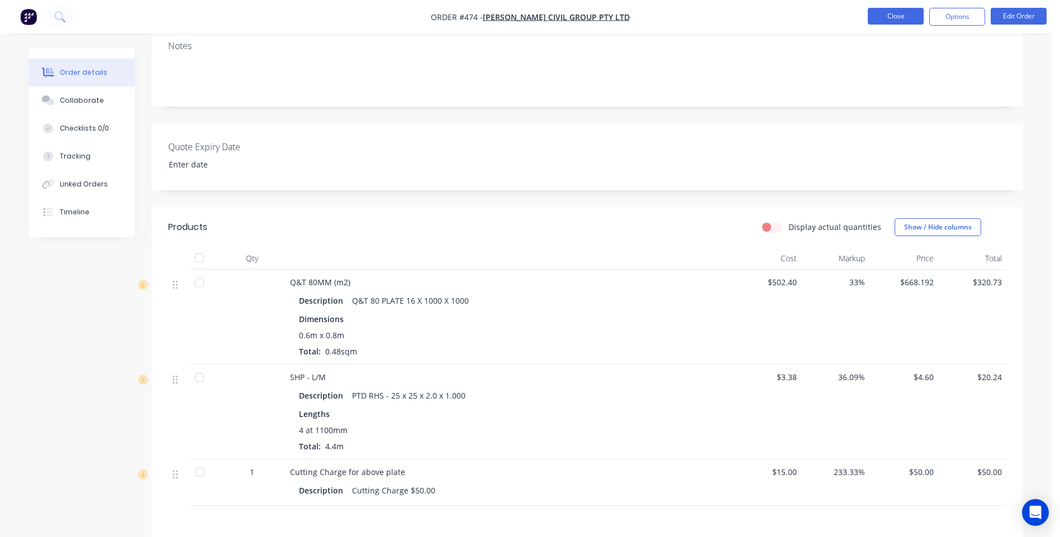
click at [882, 11] on button "Close" at bounding box center [896, 16] width 56 height 17
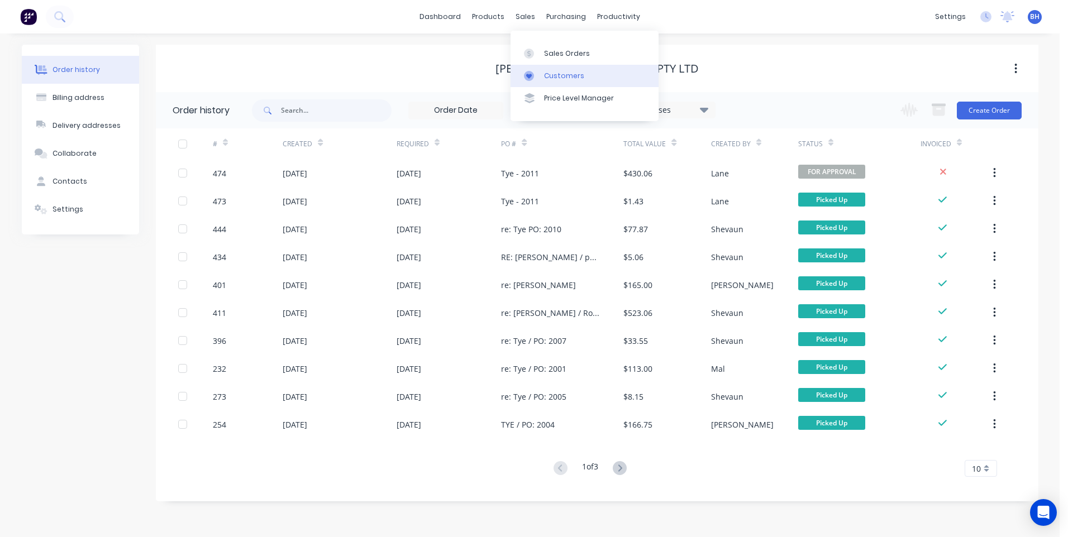
click at [546, 74] on div "Customers" at bounding box center [564, 76] width 40 height 10
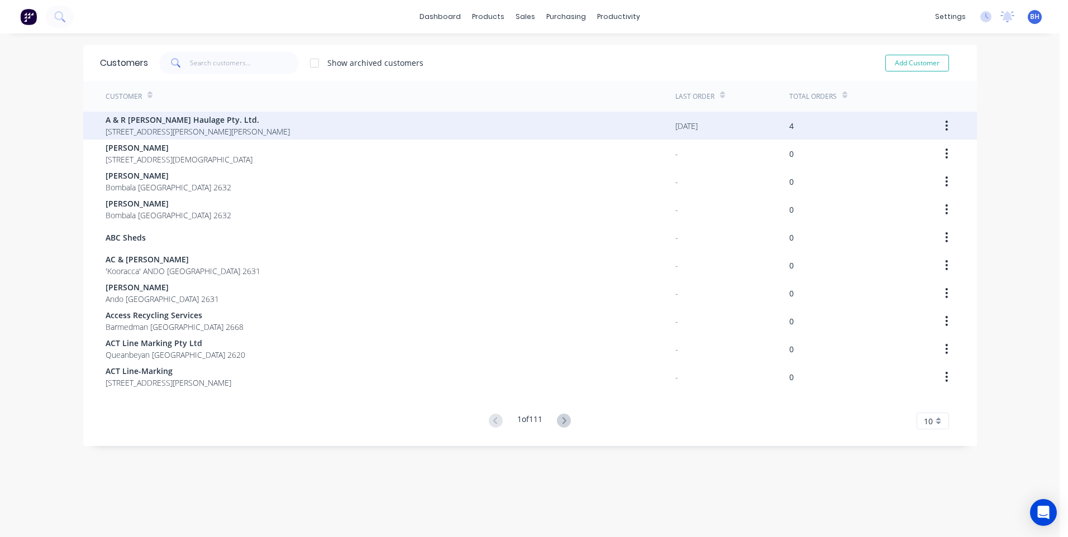
click at [496, 120] on div "A & R Redman Haulage Pty. Ltd. 21 Jorgensen St MARLO Victoria 3888" at bounding box center [391, 126] width 570 height 28
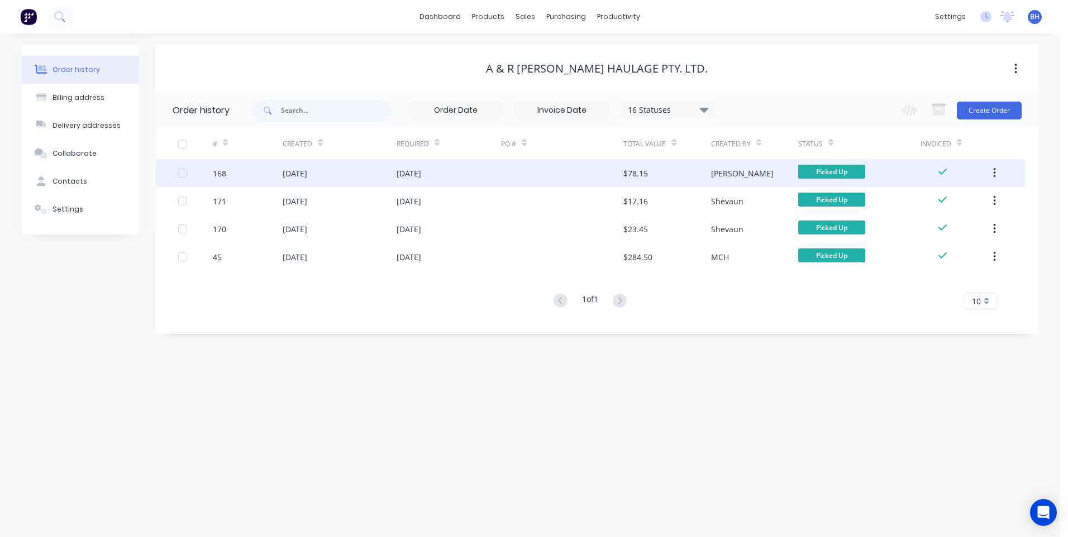
click at [485, 169] on div "15 Jul 2025" at bounding box center [449, 173] width 105 height 28
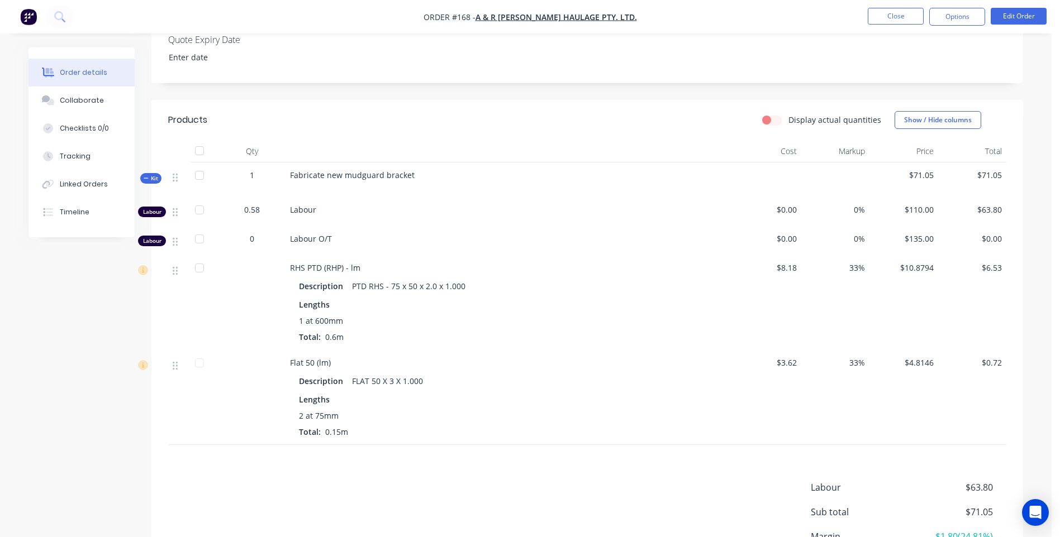
scroll to position [278, 0]
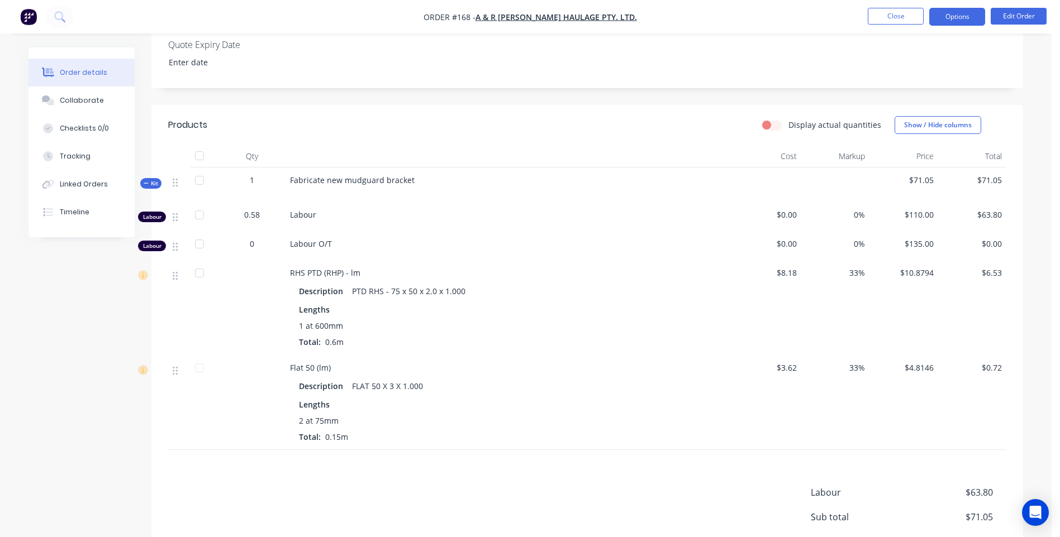
click at [944, 19] on button "Options" at bounding box center [957, 17] width 56 height 18
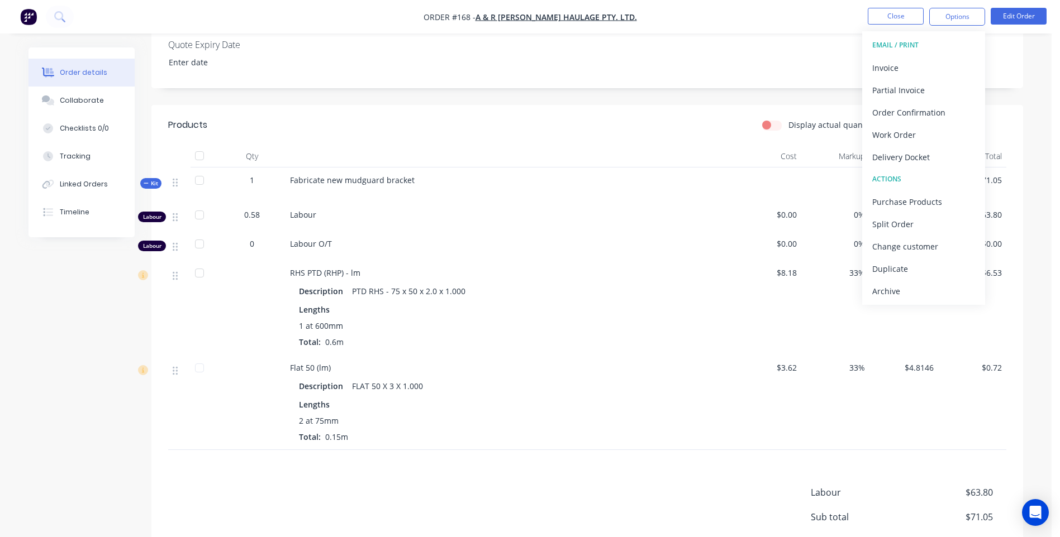
click at [759, 78] on div "Quote Expiry Date" at bounding box center [586, 54] width 871 height 67
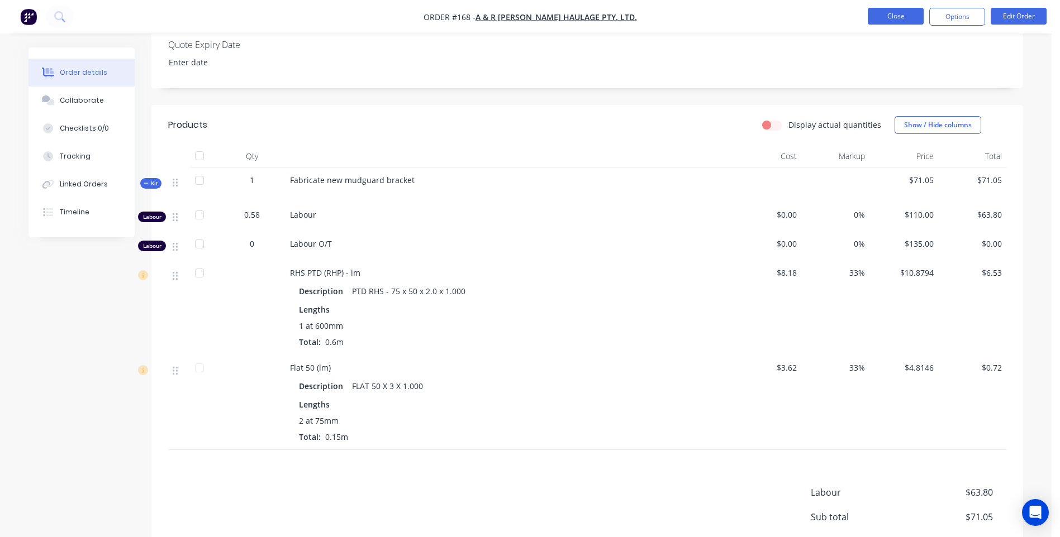
click at [876, 12] on button "Close" at bounding box center [896, 16] width 56 height 17
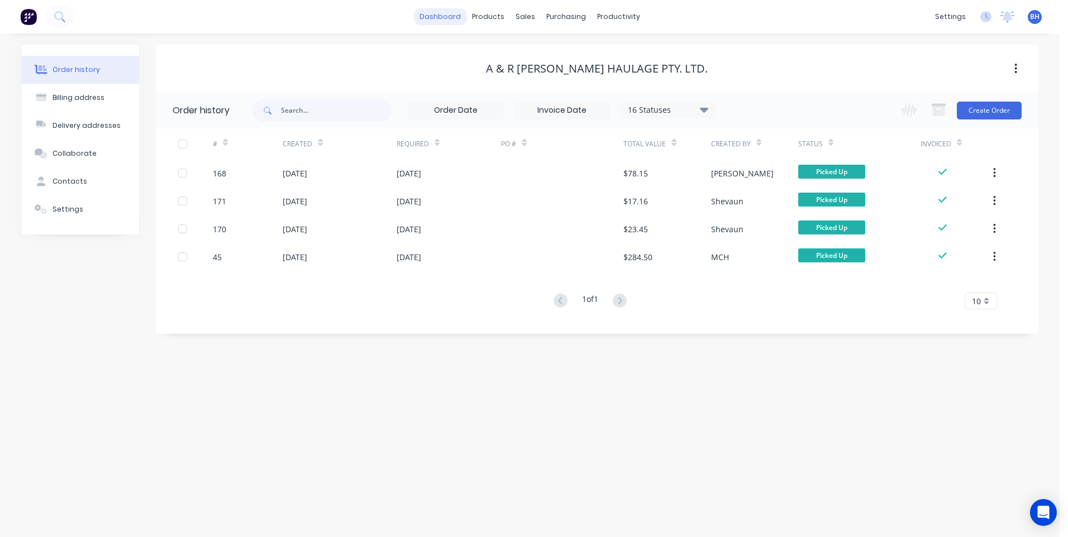
click at [442, 15] on link "dashboard" at bounding box center [440, 16] width 53 height 17
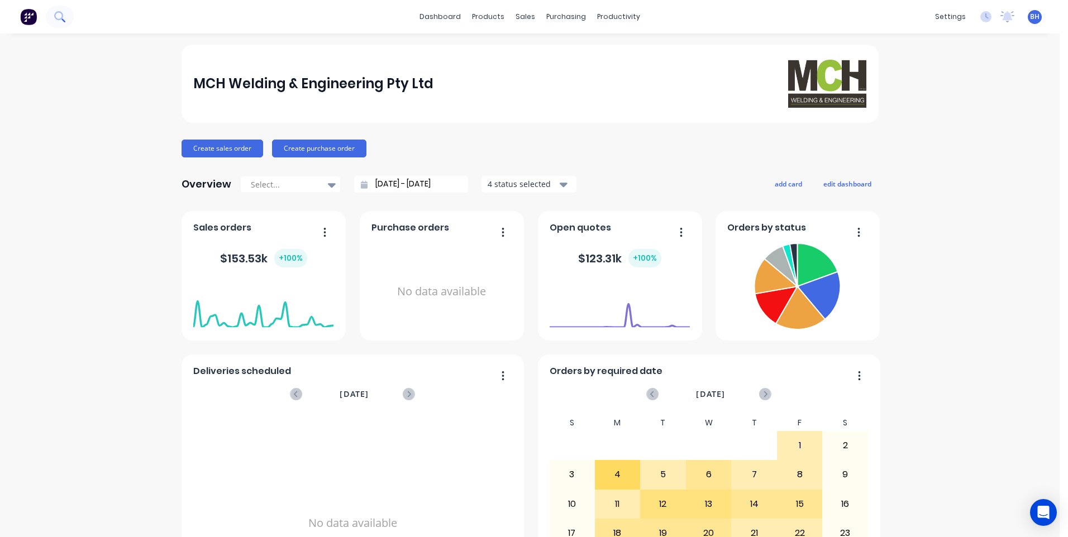
click at [48, 15] on button at bounding box center [60, 17] width 28 height 22
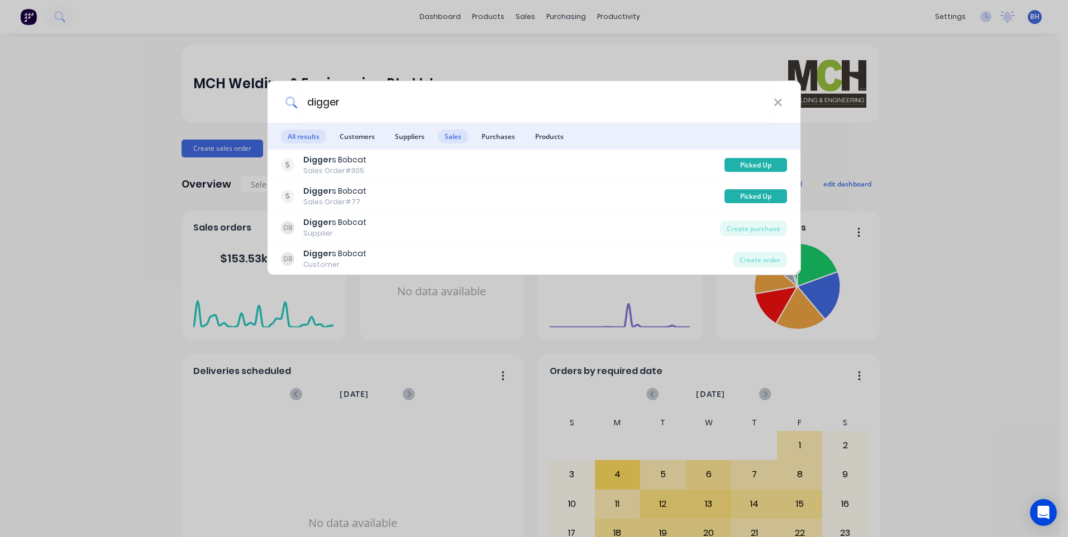
type input "digger"
click at [452, 132] on span "Sales" at bounding box center [453, 137] width 30 height 14
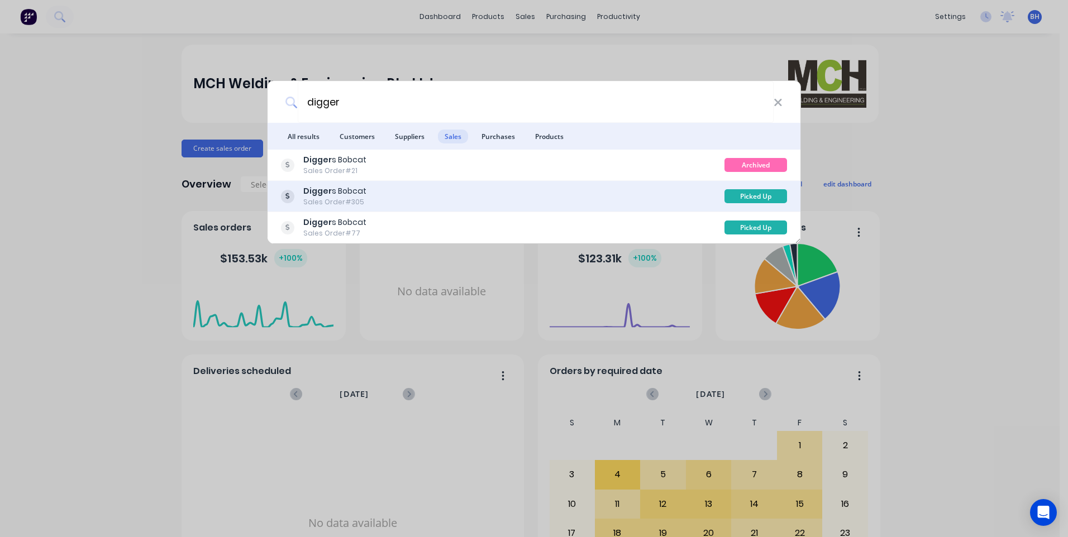
click at [455, 192] on div "Digger s Bobcat Sales Order #305" at bounding box center [503, 196] width 444 height 22
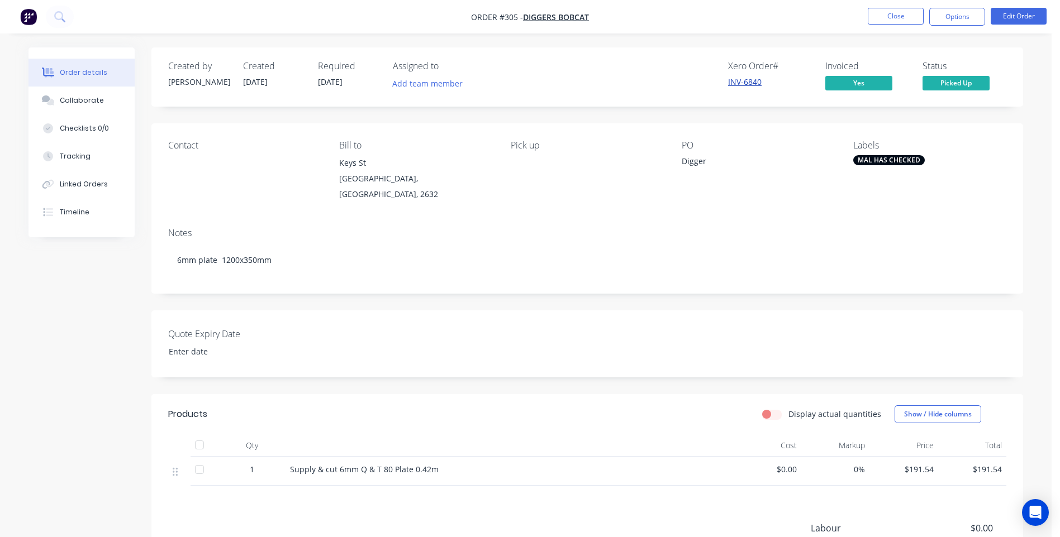
click at [738, 82] on link "INV-6840" at bounding box center [745, 82] width 34 height 11
click at [874, 8] on button "Close" at bounding box center [896, 16] width 56 height 17
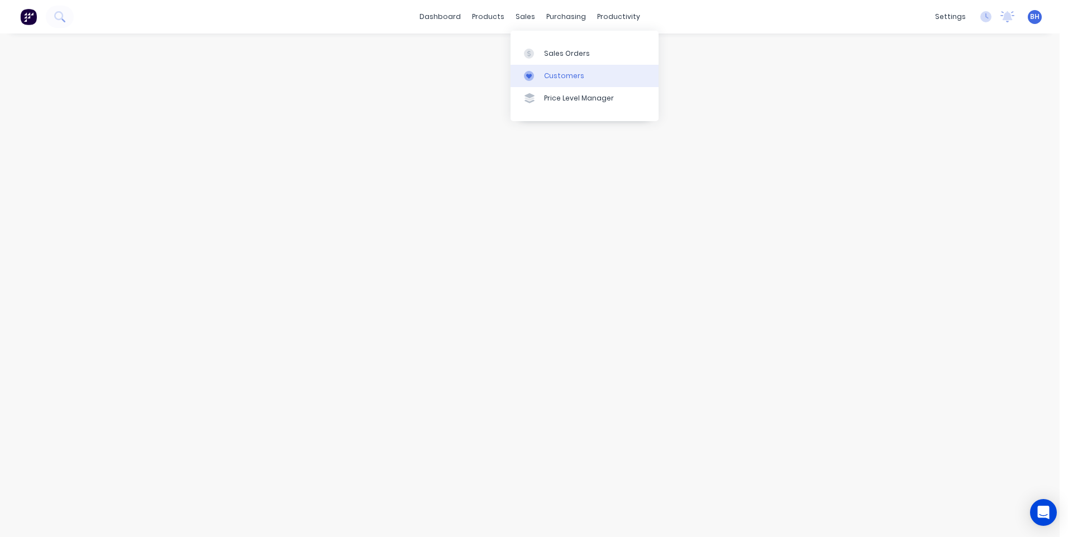
click at [554, 73] on div "Customers" at bounding box center [564, 76] width 40 height 10
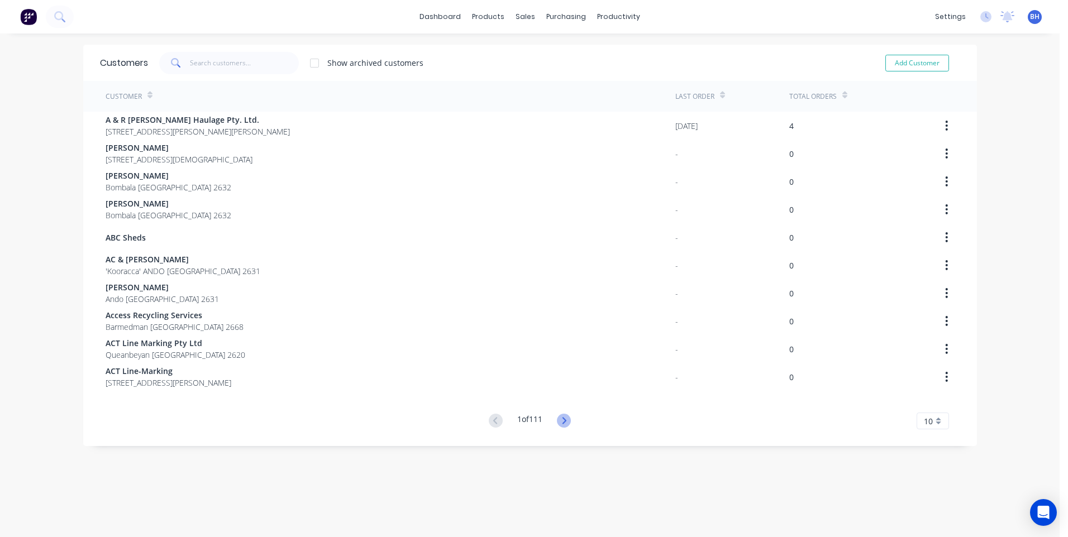
click at [561, 420] on icon at bounding box center [564, 421] width 14 height 14
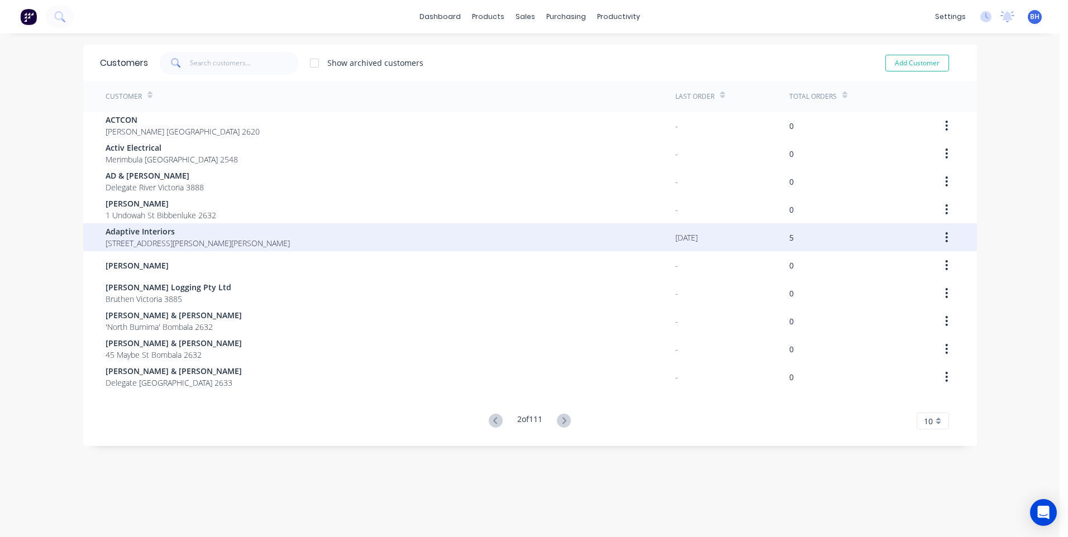
click at [463, 234] on div "Adaptive Interiors 2 Jones St Tim Pridham Wagga Wagga New South Wales 2650" at bounding box center [391, 237] width 570 height 28
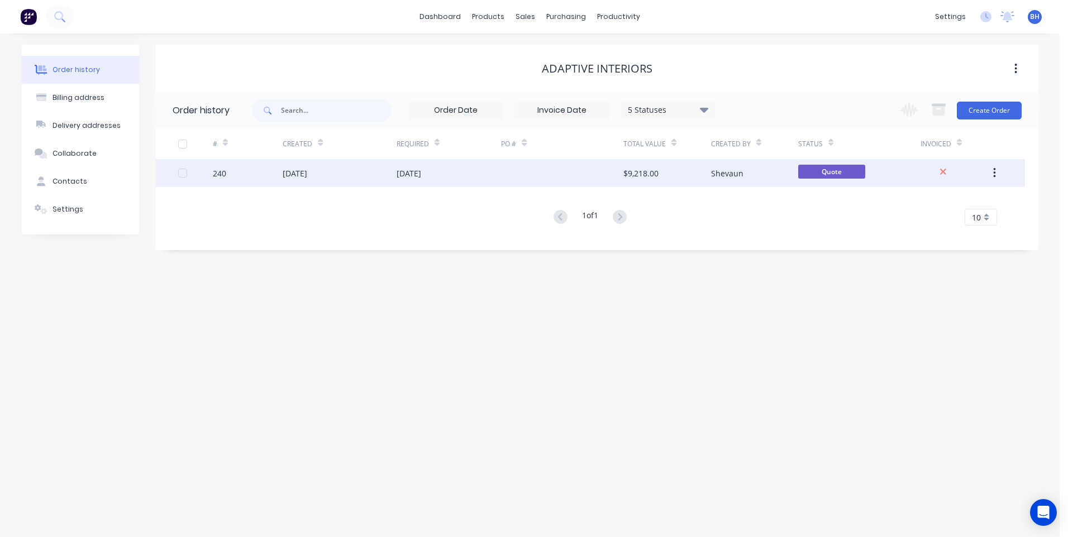
click at [465, 171] on div "24 Jul 2025" at bounding box center [449, 173] width 105 height 28
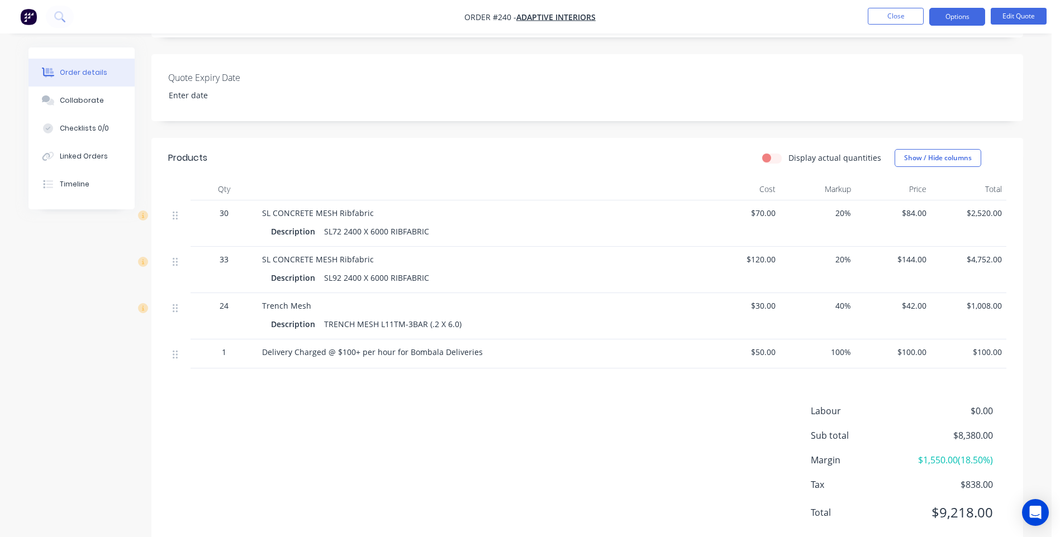
scroll to position [279, 0]
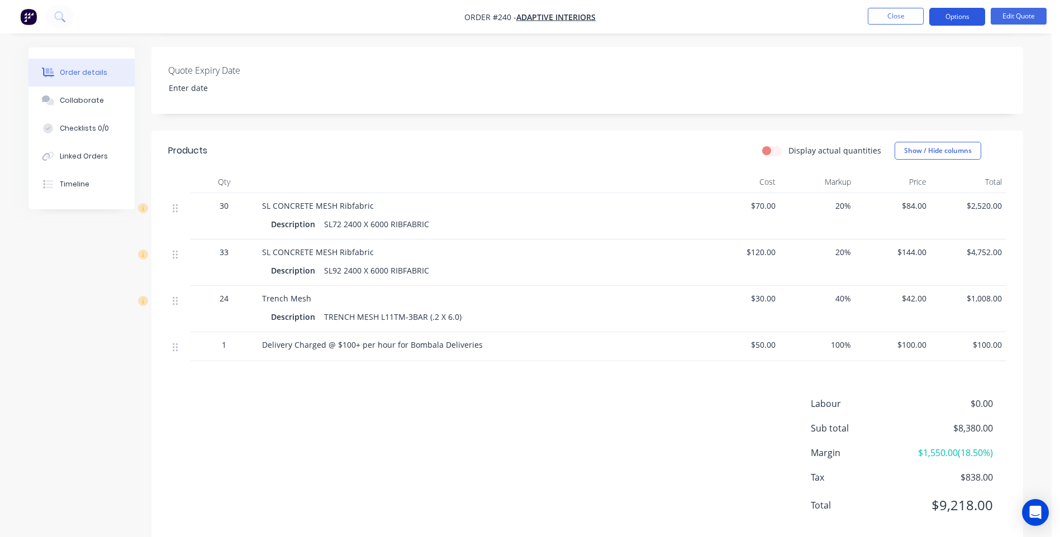
click at [958, 15] on button "Options" at bounding box center [957, 17] width 56 height 18
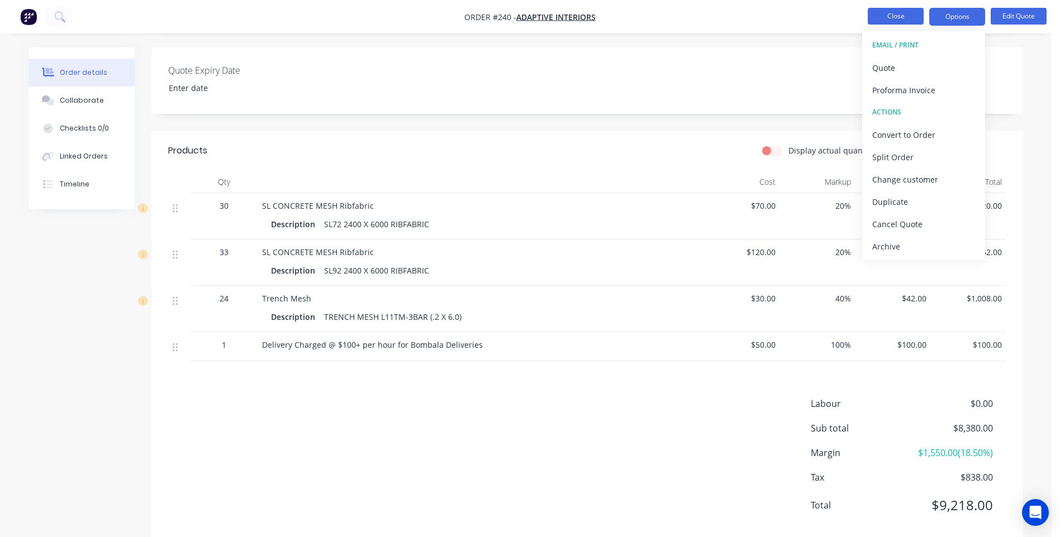
click at [899, 16] on button "Close" at bounding box center [896, 16] width 56 height 17
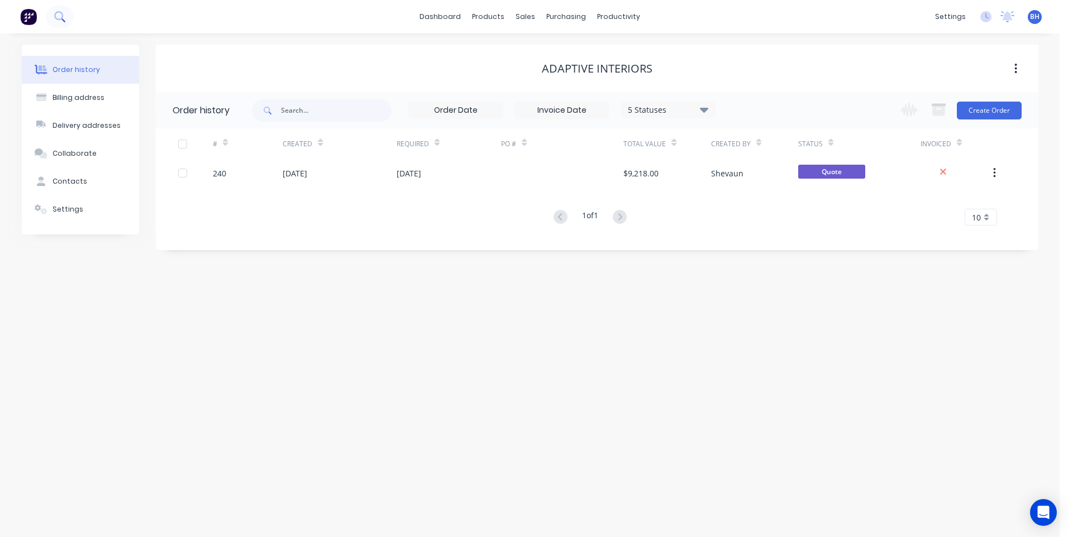
click at [53, 16] on button at bounding box center [60, 17] width 28 height 22
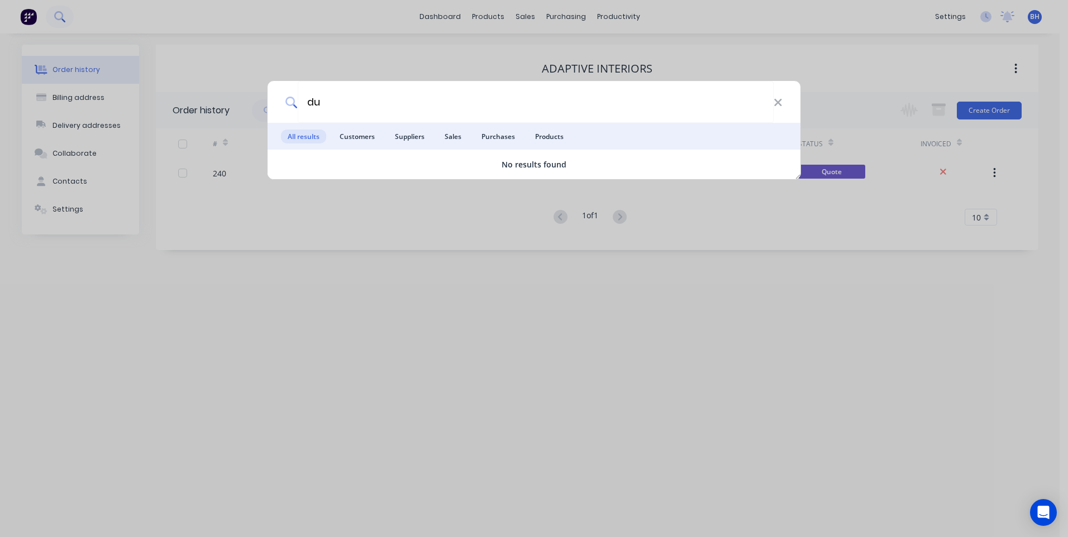
type input "d"
type input "p"
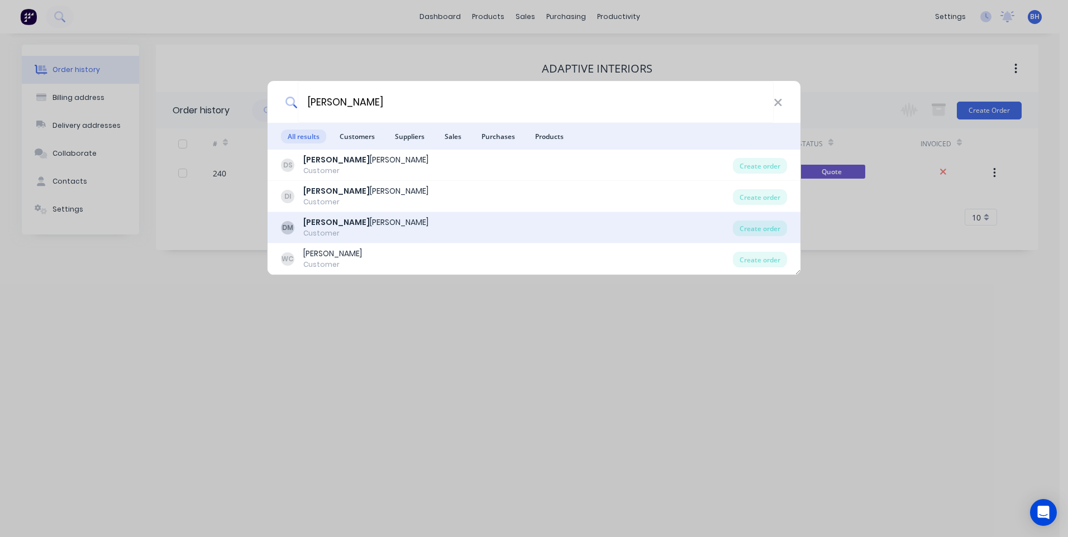
type input "[PERSON_NAME]"
click at [349, 223] on div "Debbie Milliner" at bounding box center [365, 223] width 125 height 12
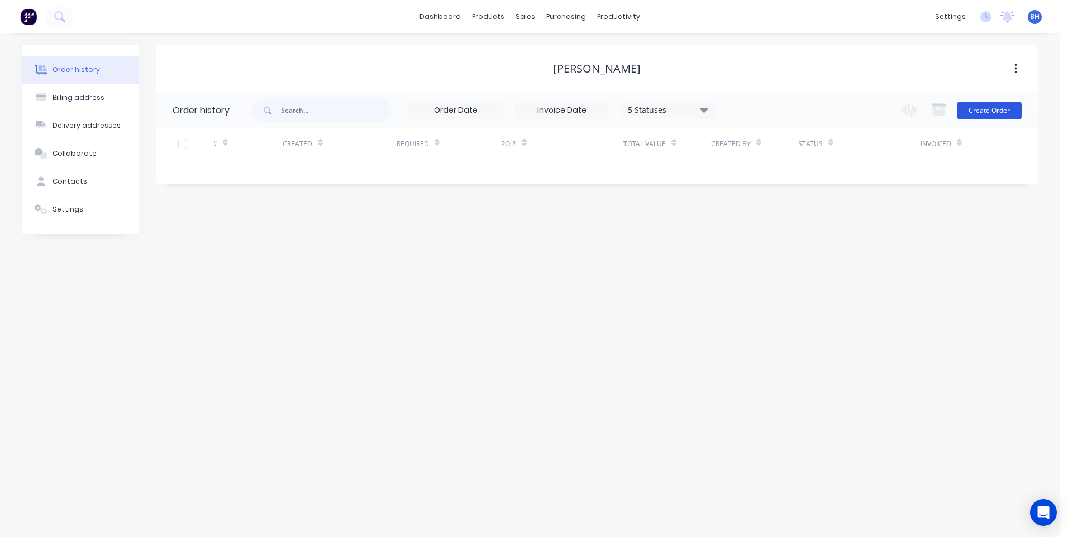
click at [974, 109] on button "Create Order" at bounding box center [989, 111] width 65 height 18
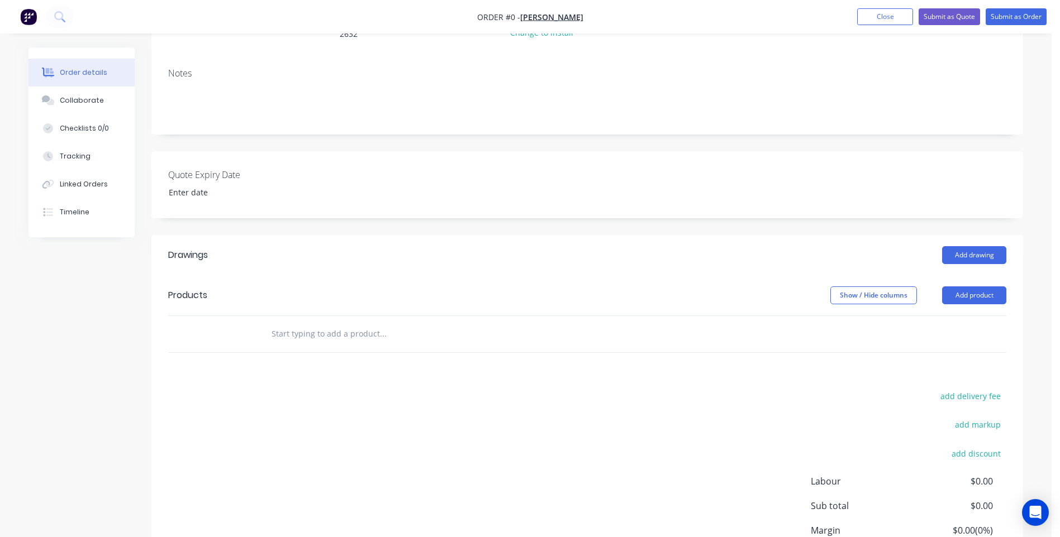
scroll to position [168, 0]
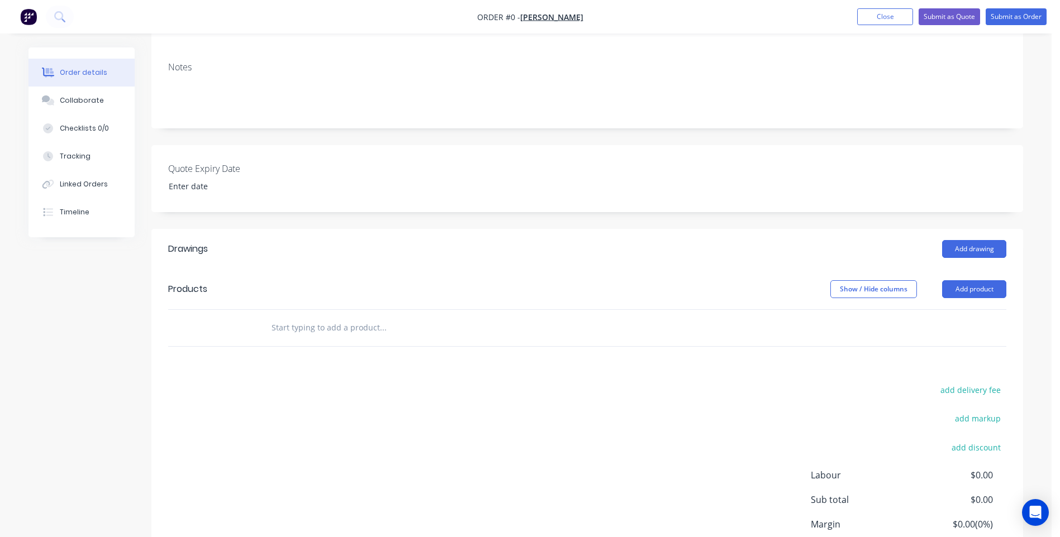
click at [325, 317] on input "text" at bounding box center [382, 328] width 223 height 22
type input "P"
click at [970, 280] on button "Add product" at bounding box center [974, 289] width 64 height 18
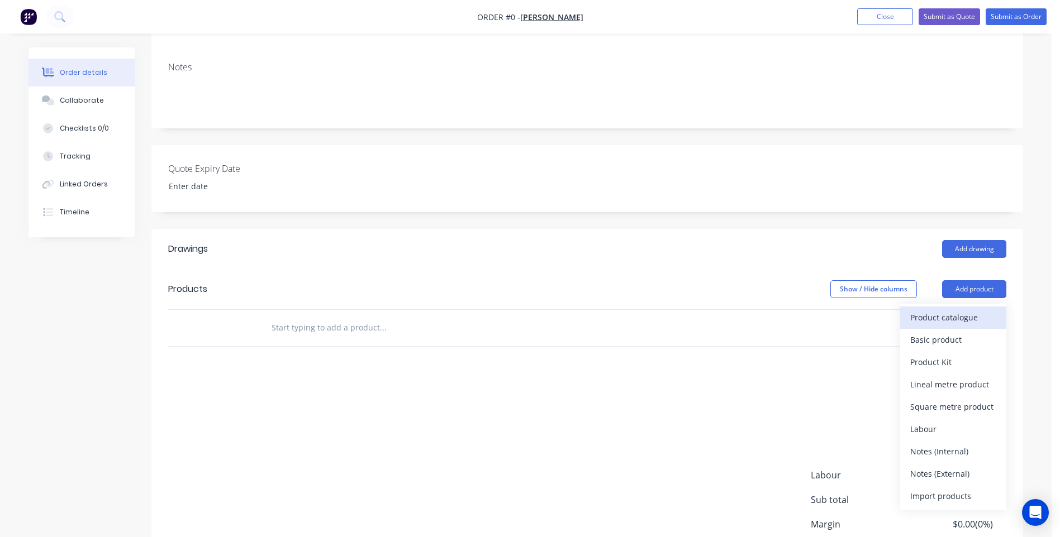
click at [952, 309] on div "Product catalogue" at bounding box center [953, 317] width 86 height 16
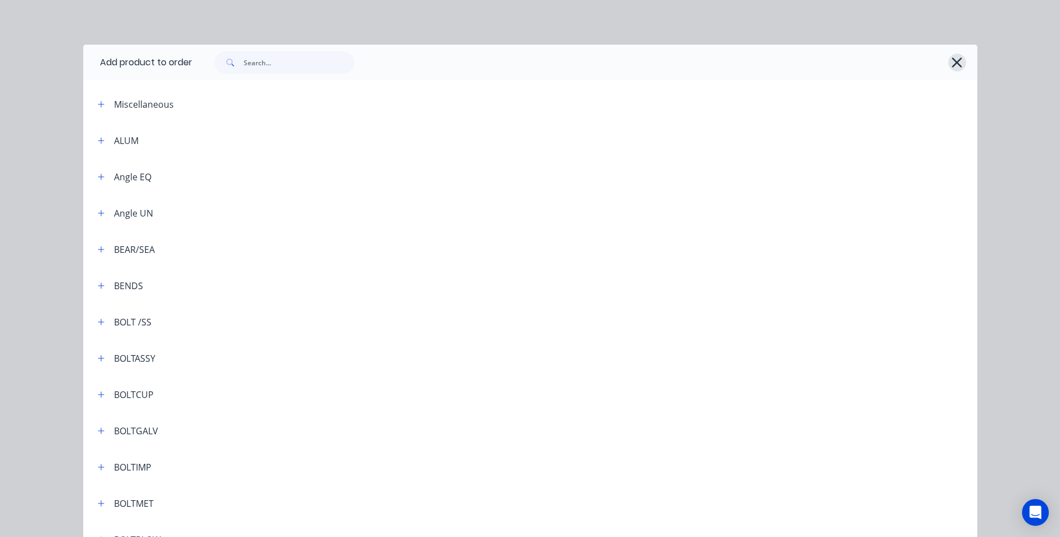
click at [951, 58] on icon "button" at bounding box center [957, 63] width 12 height 16
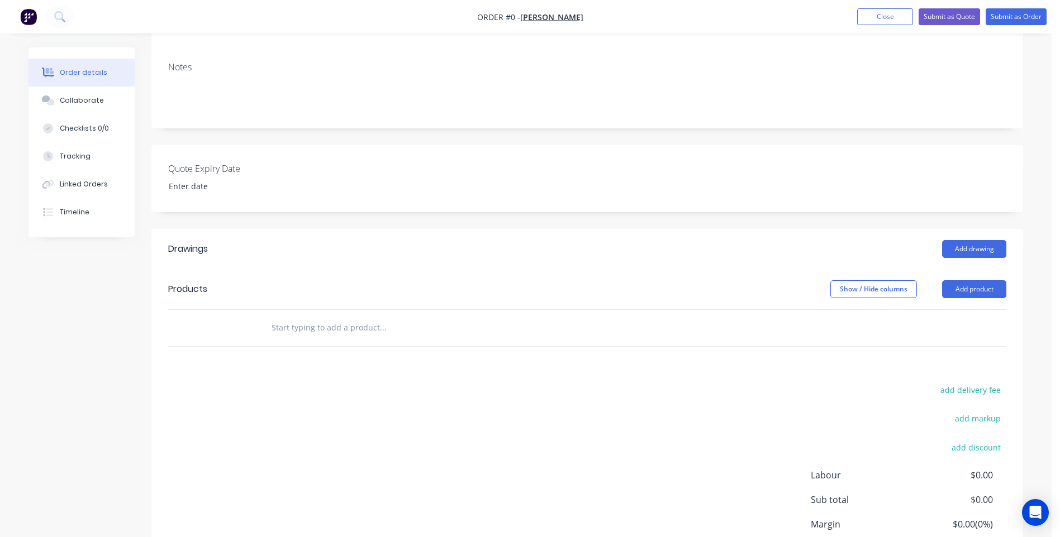
click at [284, 369] on div "Drawings Add drawing Products Show / Hide columns Add product add delivery fee …" at bounding box center [586, 422] width 871 height 386
click at [285, 360] on div "Drawings Add drawing Products Show / Hide columns Add product add delivery fee …" at bounding box center [586, 422] width 871 height 386
click at [370, 324] on input "text" at bounding box center [382, 328] width 223 height 22
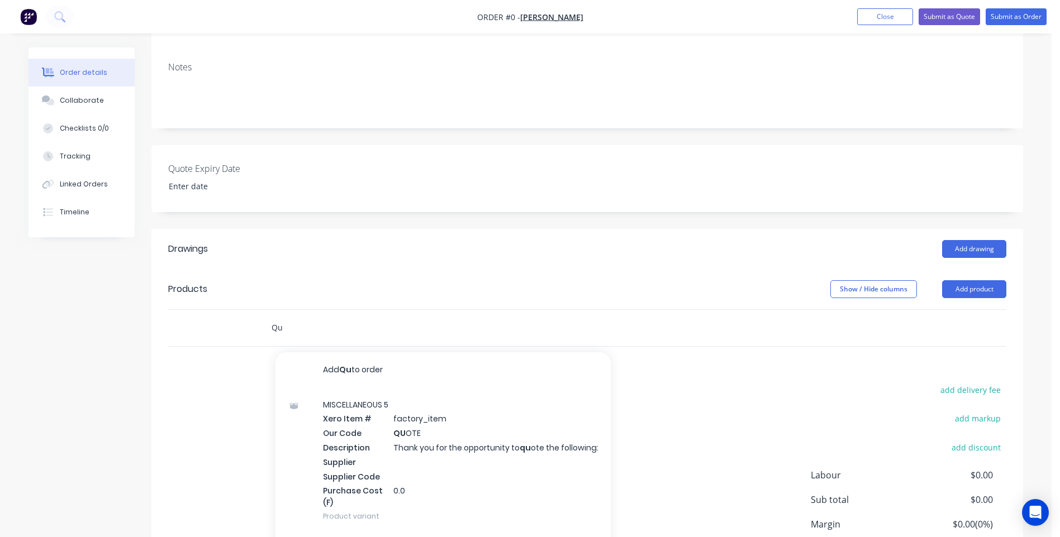
type input "Q"
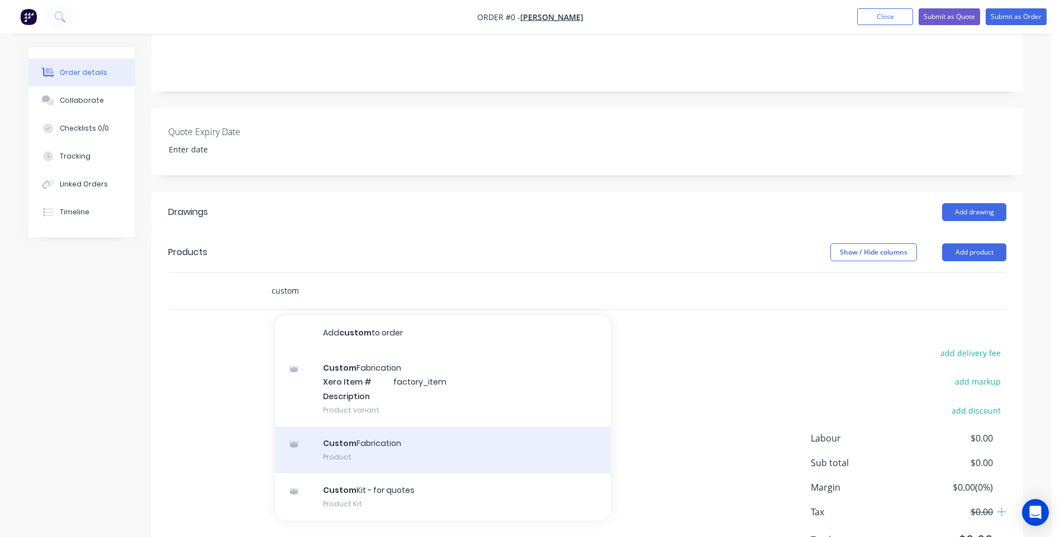
scroll to position [250, 0]
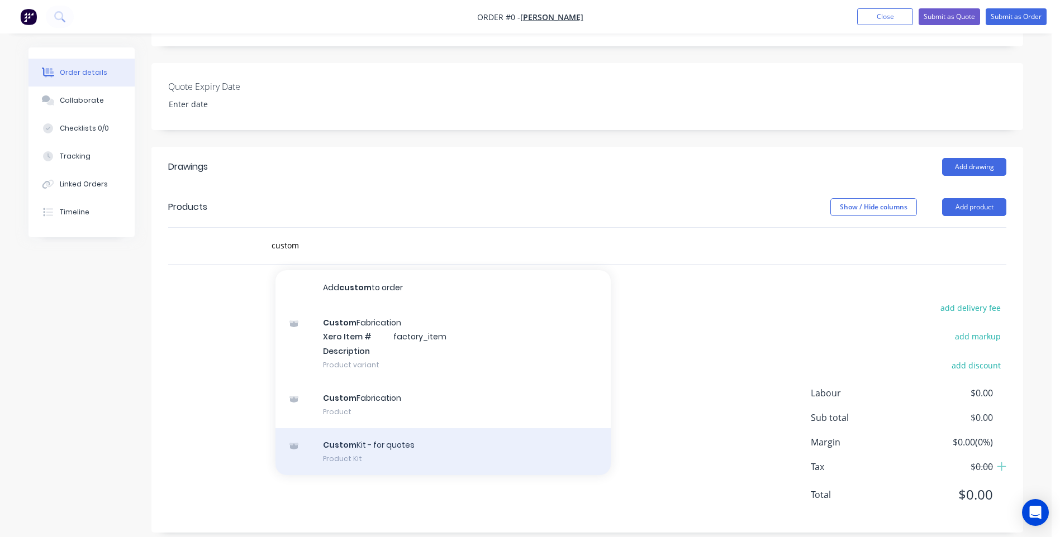
click at [377, 436] on div "Custom Kit - for quotes Product Kit" at bounding box center [442, 451] width 335 height 47
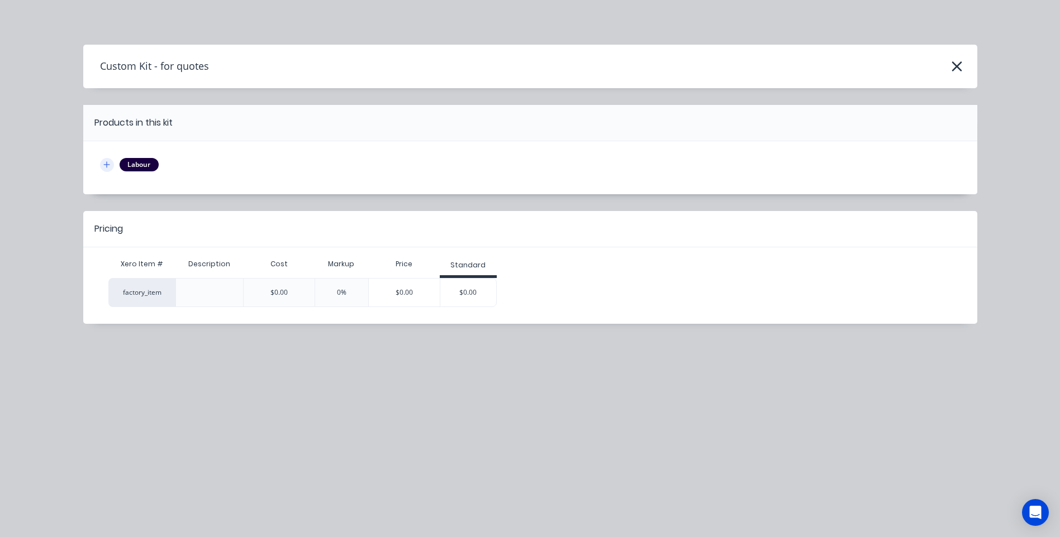
click at [105, 161] on icon "button" at bounding box center [106, 165] width 7 height 8
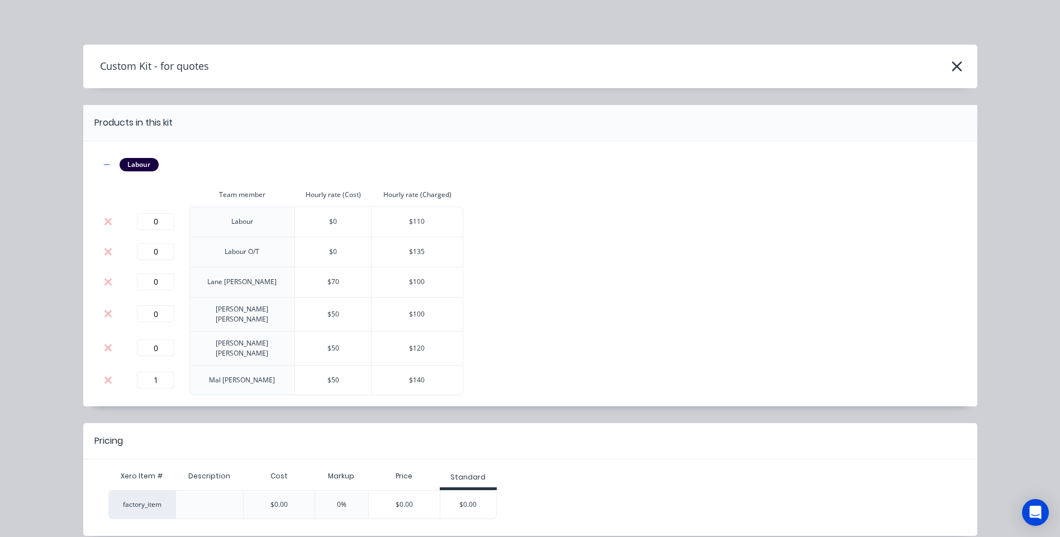
click at [171, 65] on h4 "Custom Kit - for quotes" at bounding box center [146, 66] width 126 height 21
click at [951, 66] on icon "button" at bounding box center [957, 67] width 12 height 16
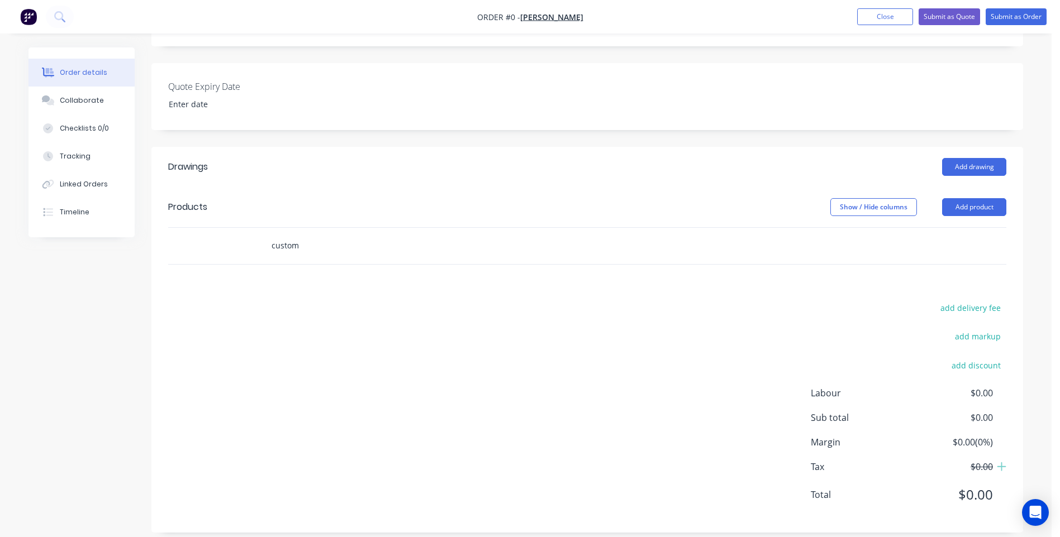
click at [320, 236] on input "custom" at bounding box center [382, 246] width 223 height 22
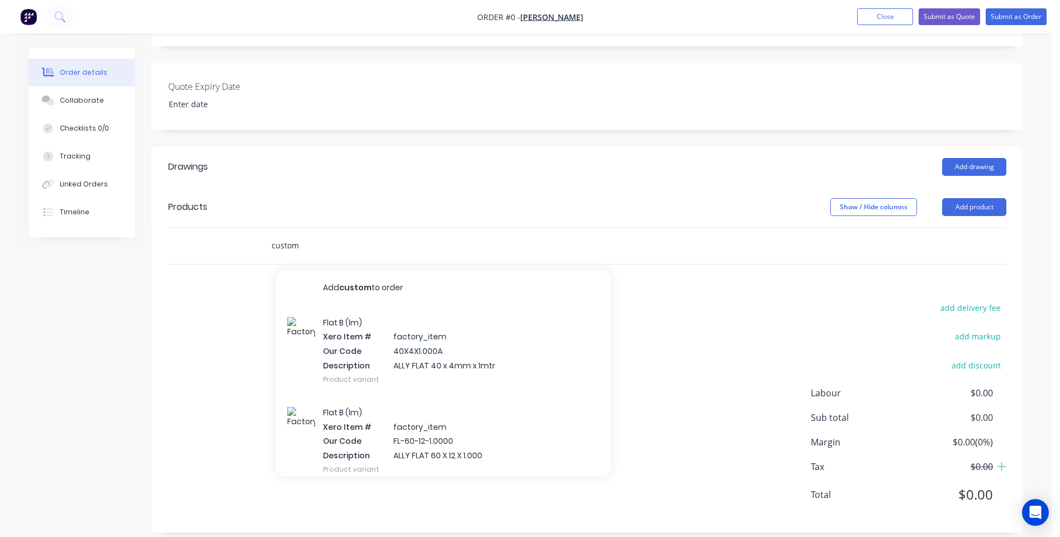
click at [294, 241] on input "custom" at bounding box center [382, 246] width 223 height 22
click at [325, 239] on input "custom" at bounding box center [382, 246] width 223 height 22
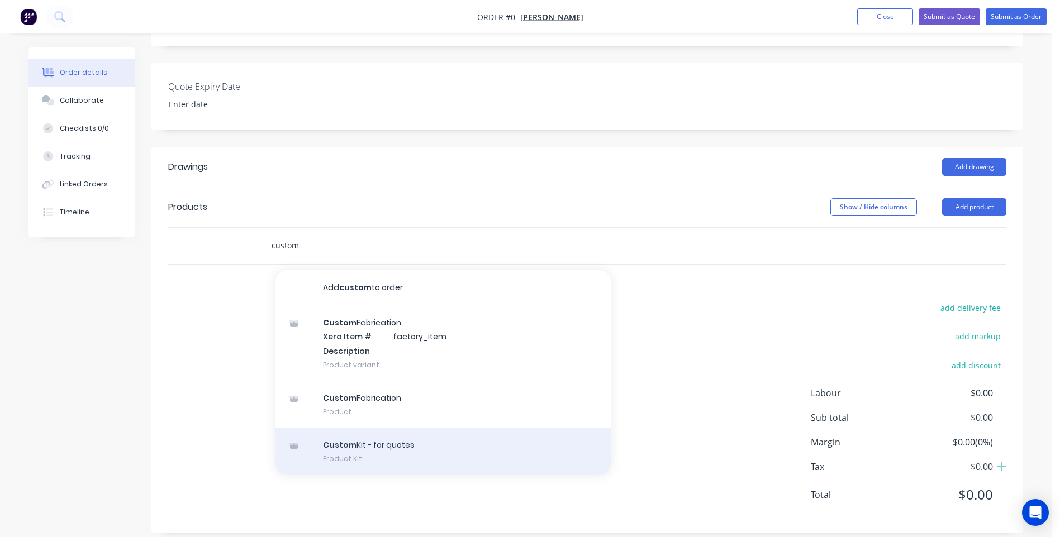
type input "custom"
click at [339, 438] on div "Custom Kit - for quotes Product Kit" at bounding box center [442, 451] width 335 height 47
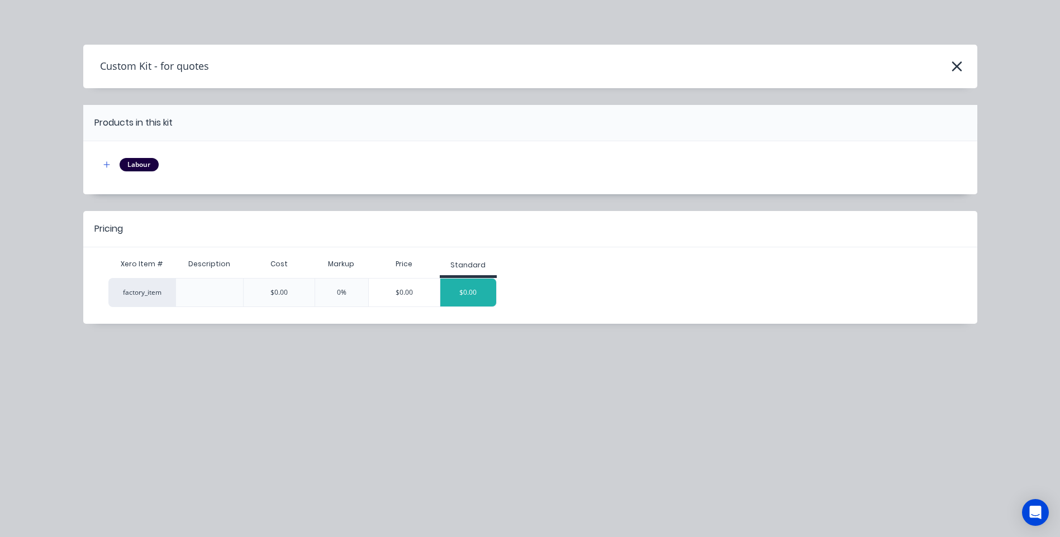
click at [471, 290] on div "$0.00" at bounding box center [468, 293] width 56 height 28
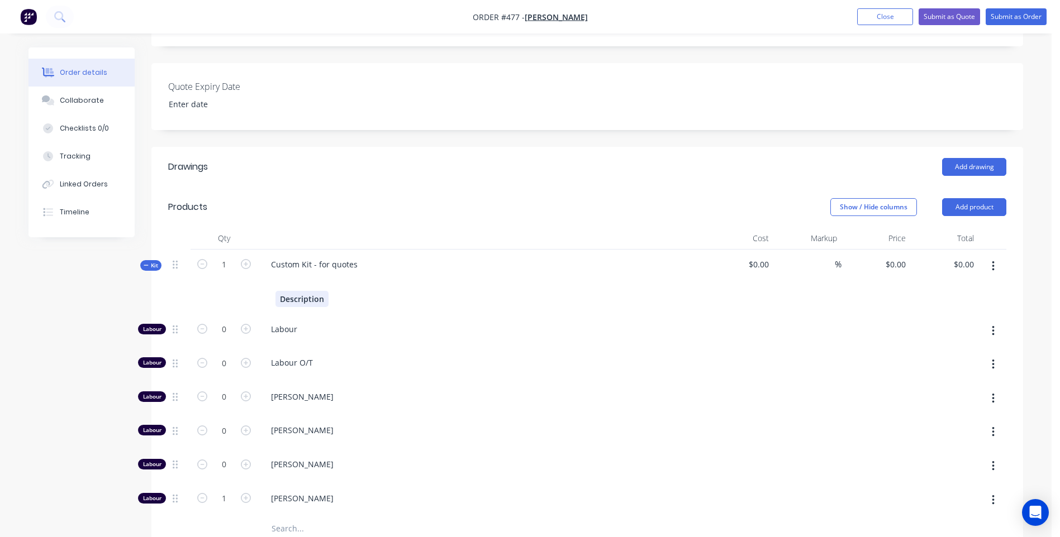
click at [324, 291] on div "Description" at bounding box center [301, 299] width 53 height 16
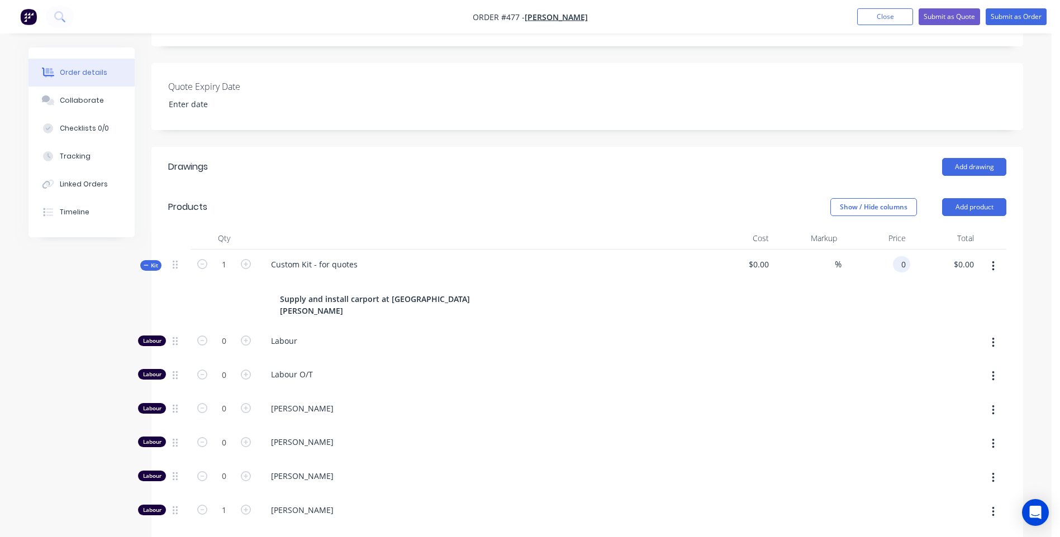
type input "$0.00"
type input "5000.00"
type input "$5,000.00"
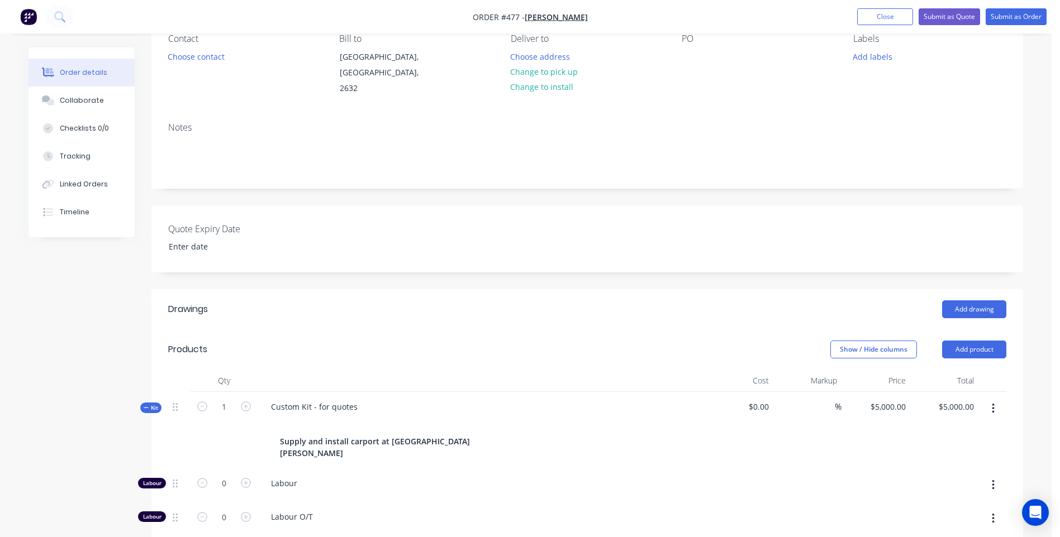
scroll to position [112, 0]
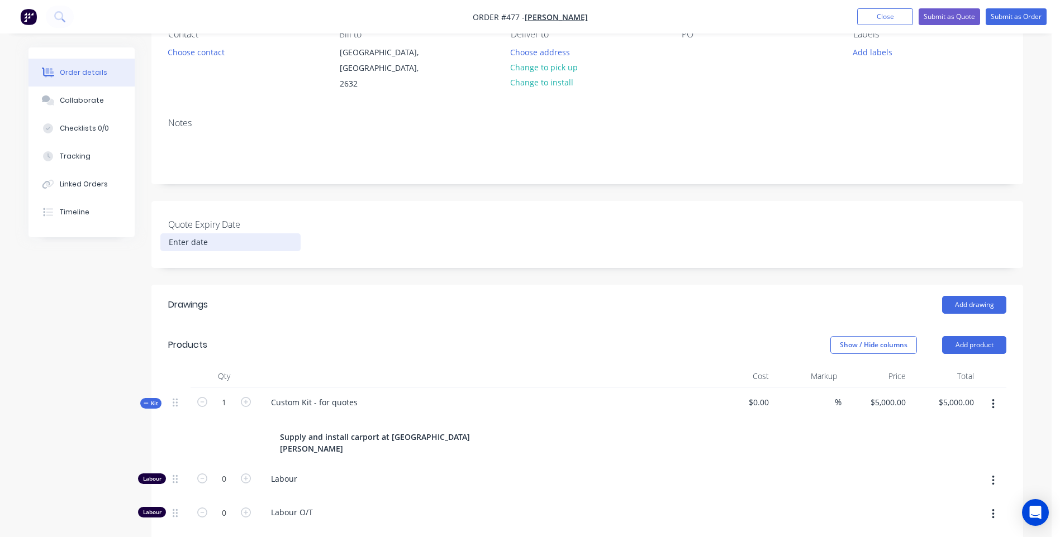
click at [199, 234] on input at bounding box center [230, 242] width 139 height 17
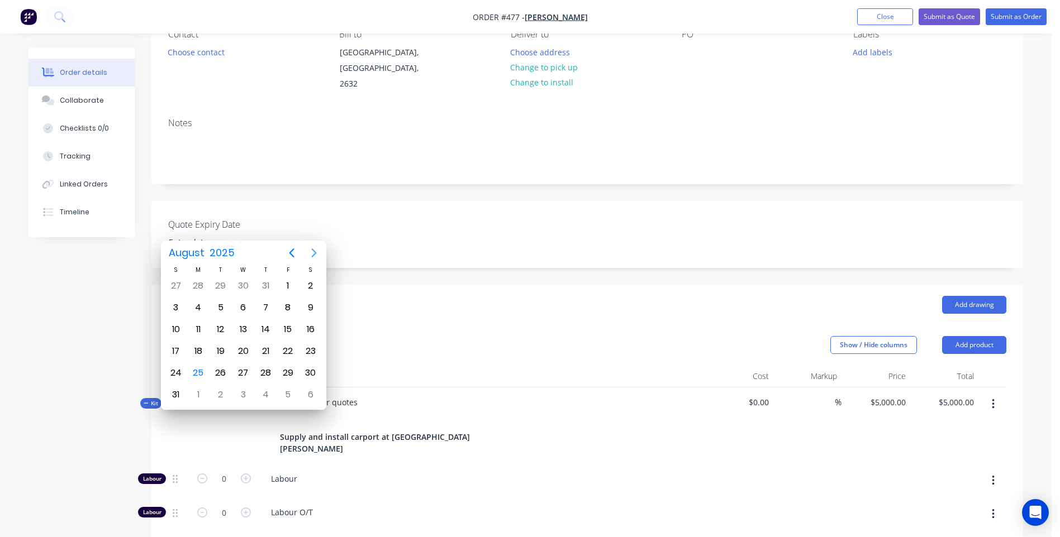
click at [311, 253] on icon "Next page" at bounding box center [313, 252] width 13 height 13
click at [217, 367] on div "30" at bounding box center [220, 373] width 17 height 17
type input "30 September 2025"
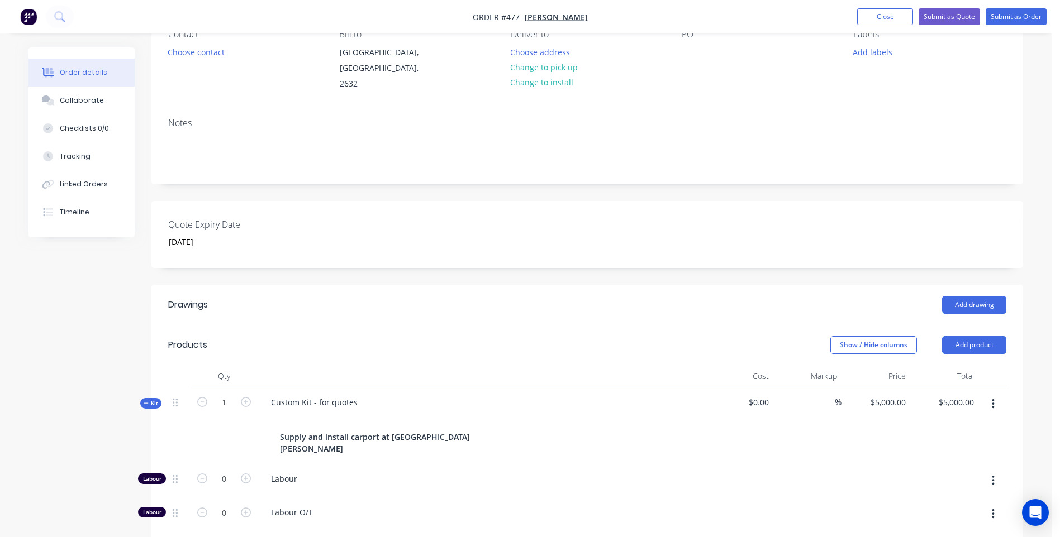
click at [74, 304] on div "Created by Belinda Created 25/08/25 Required 25/08/25 Assigned to Add team memb…" at bounding box center [525, 473] width 994 height 1075
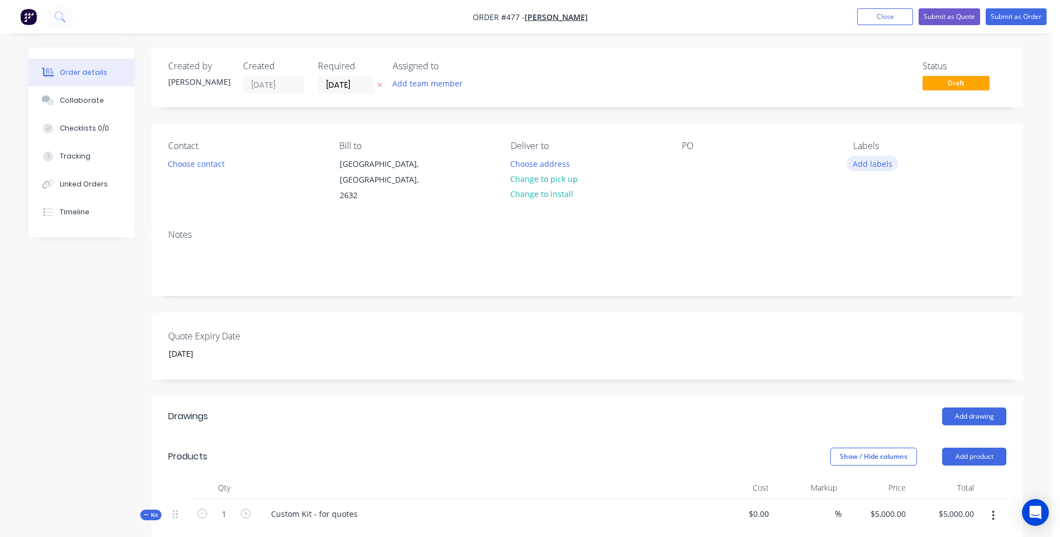
click at [859, 164] on button "Add labels" at bounding box center [871, 163] width 51 height 15
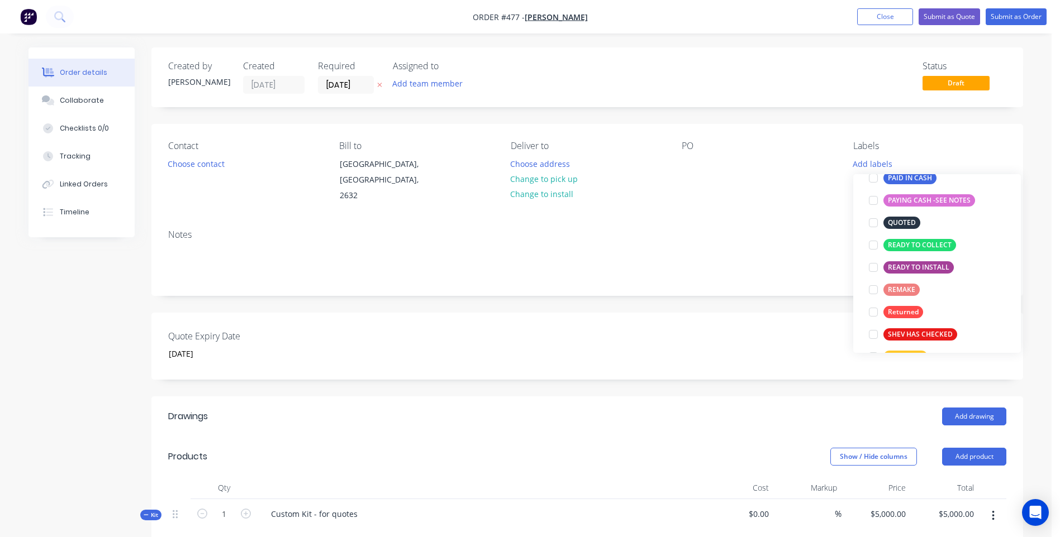
scroll to position [223, 0]
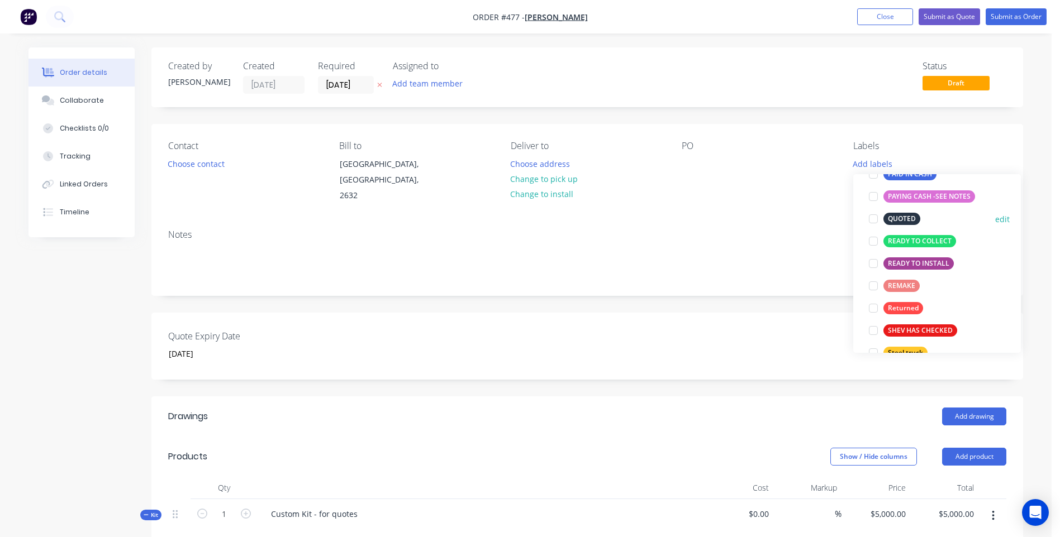
click at [874, 215] on div at bounding box center [873, 219] width 22 height 22
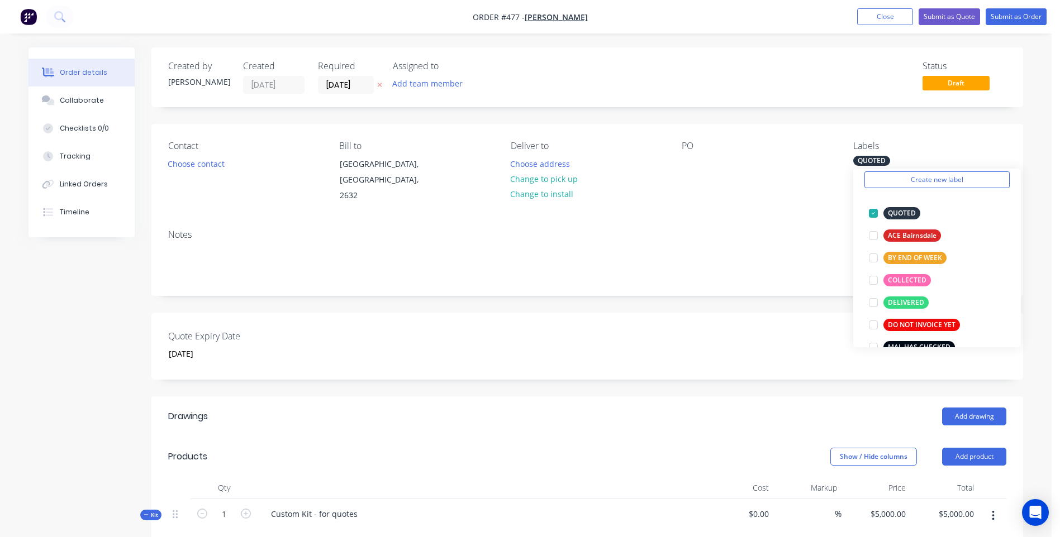
click at [735, 232] on div "Notes" at bounding box center [586, 258] width 871 height 75
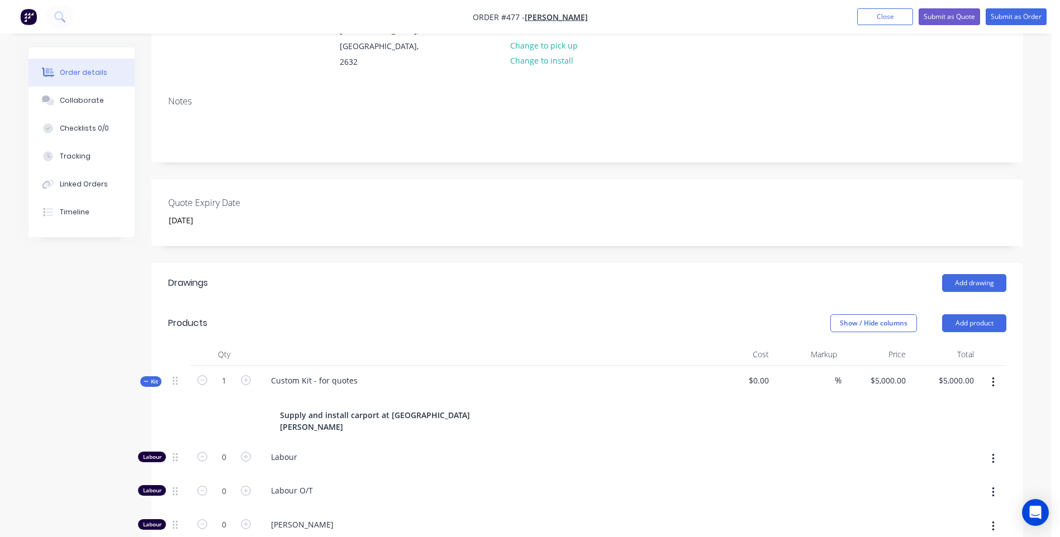
scroll to position [112, 0]
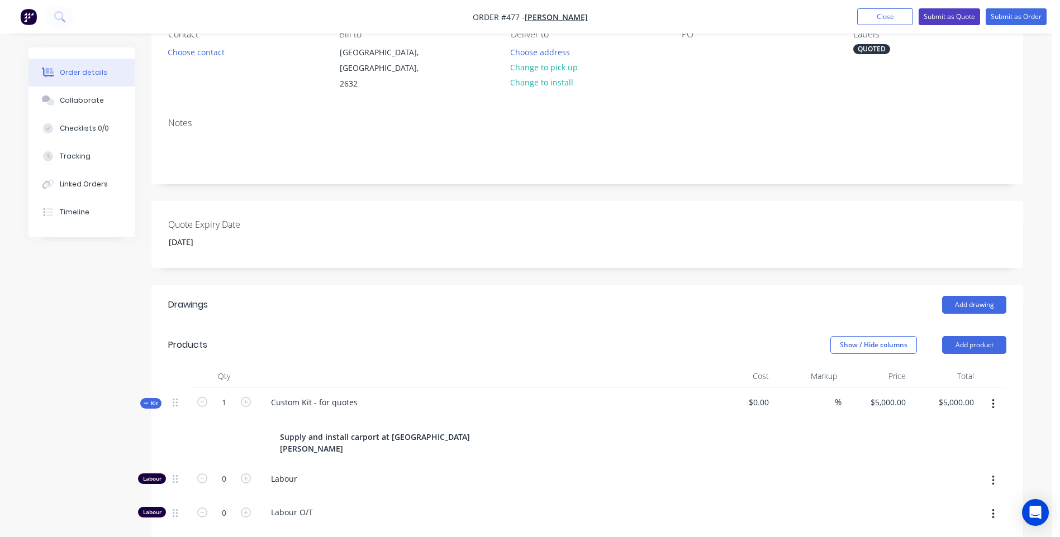
click at [940, 13] on button "Submit as Quote" at bounding box center [948, 16] width 61 height 17
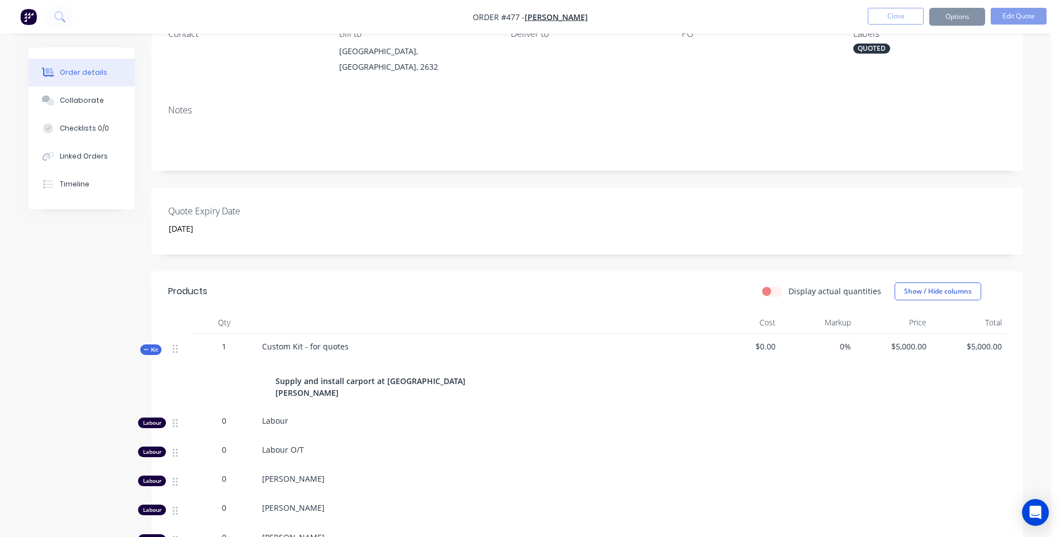
scroll to position [0, 0]
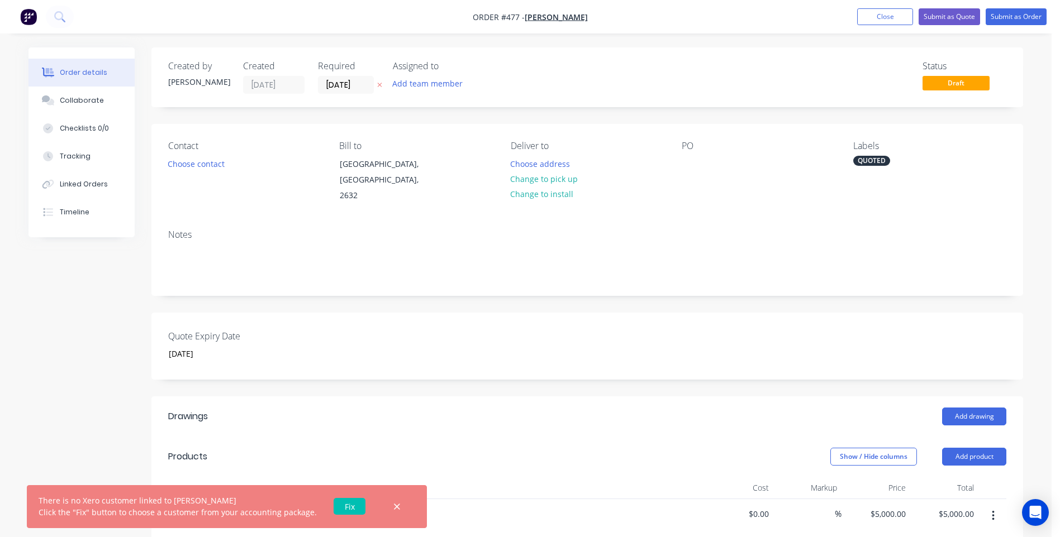
click at [345, 501] on link "Fix" at bounding box center [349, 506] width 32 height 17
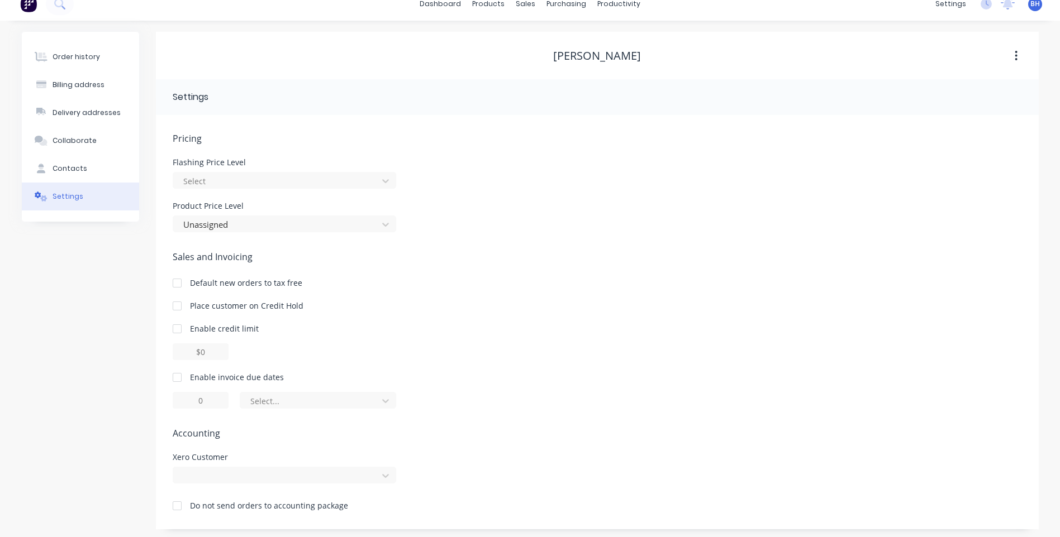
scroll to position [16, 0]
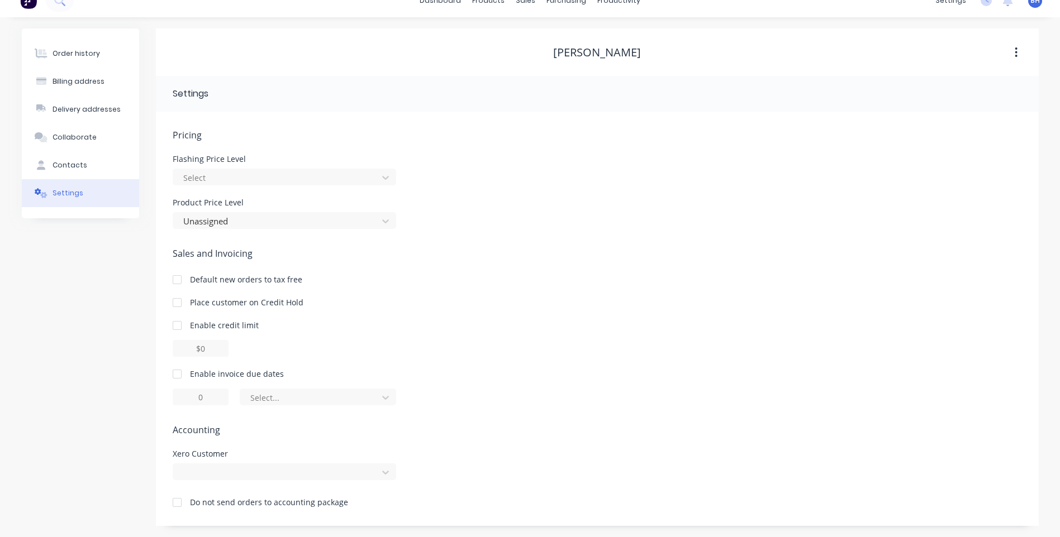
click at [174, 372] on div at bounding box center [177, 374] width 22 height 22
type input "1"
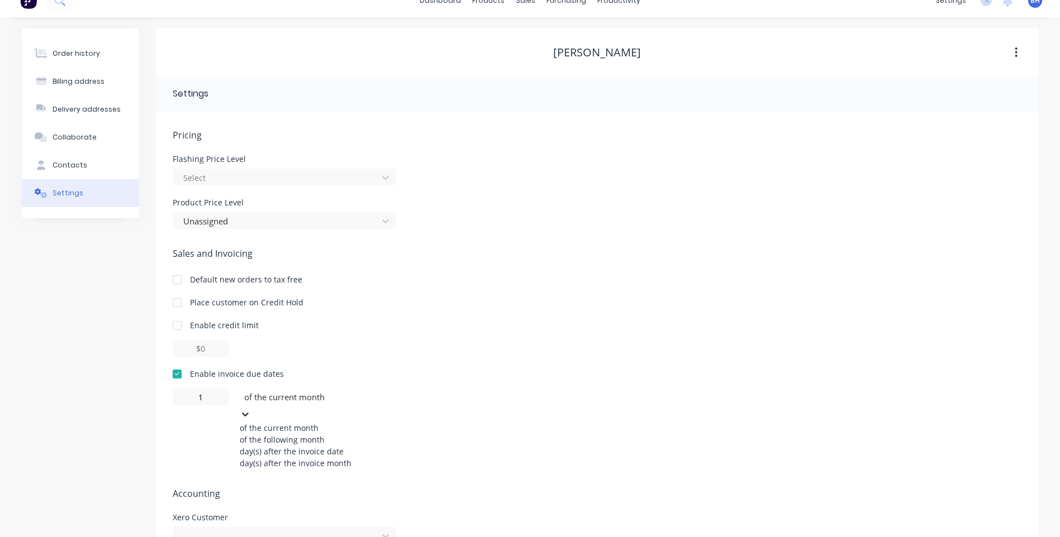
click at [249, 413] on icon at bounding box center [245, 415] width 7 height 4
click at [346, 444] on div "of the following month" at bounding box center [324, 440] width 168 height 12
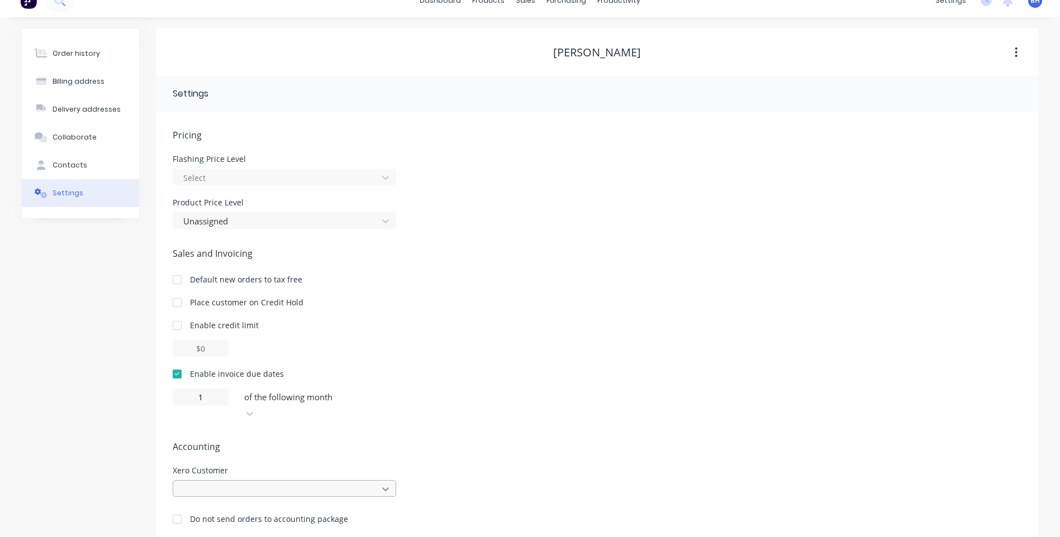
click at [385, 480] on div at bounding box center [284, 488] width 223 height 17
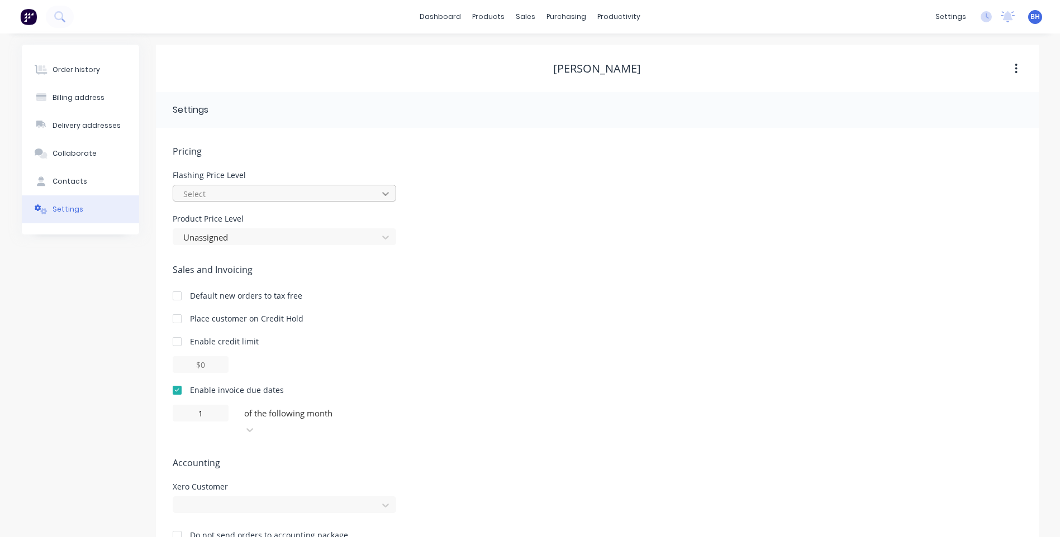
click at [383, 189] on icon at bounding box center [385, 193] width 11 height 11
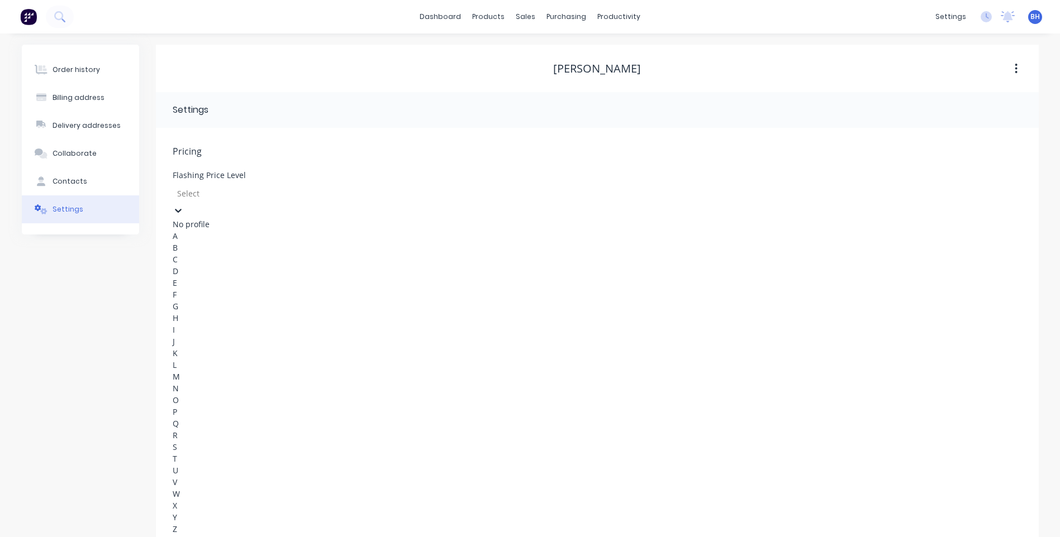
click at [460, 197] on div "Flashing Price Level 27 results available. Use Up and Down to choose options, p…" at bounding box center [597, 353] width 849 height 364
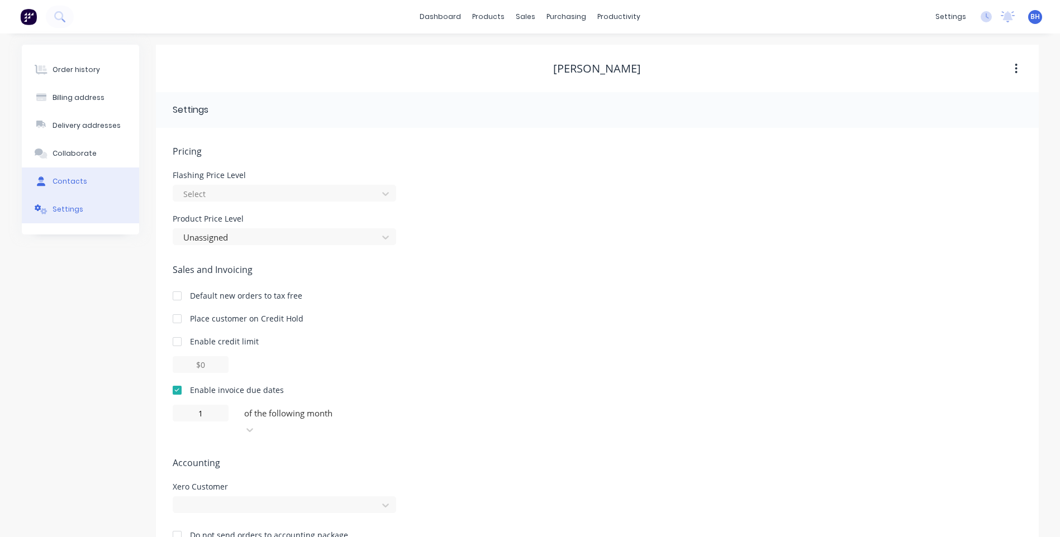
click at [82, 174] on button "Contacts" at bounding box center [80, 182] width 117 height 28
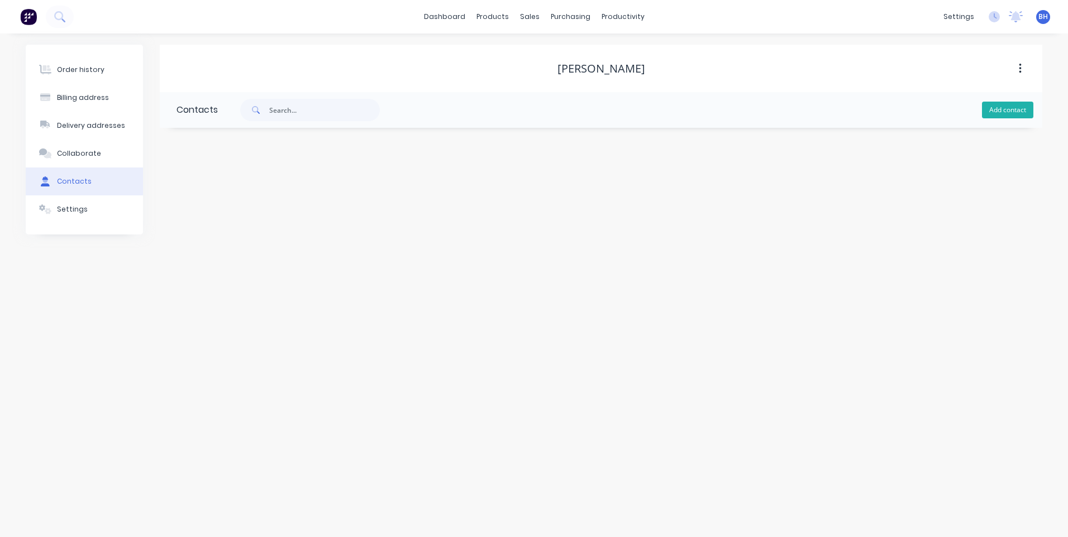
click at [1001, 107] on button "Add contact" at bounding box center [1007, 110] width 51 height 17
select select "AU"
click at [216, 189] on input "text" at bounding box center [268, 192] width 183 height 17
type input "Debbie Milliner"
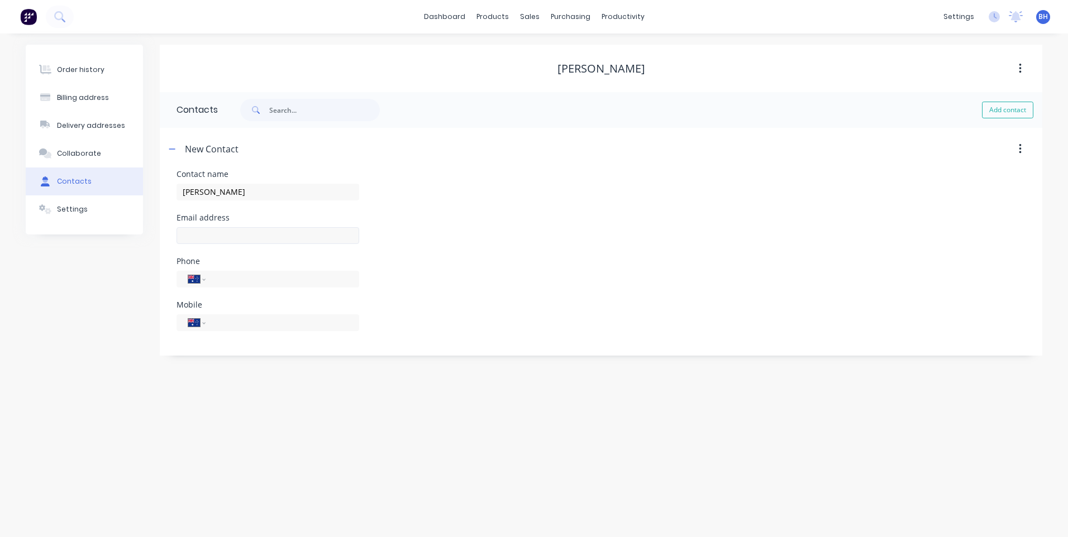
select select "AU"
click at [211, 234] on input "text" at bounding box center [268, 235] width 183 height 17
type input "hurleymb1@bigpond.com"
click at [1014, 109] on button "Add contact" at bounding box center [1007, 110] width 51 height 17
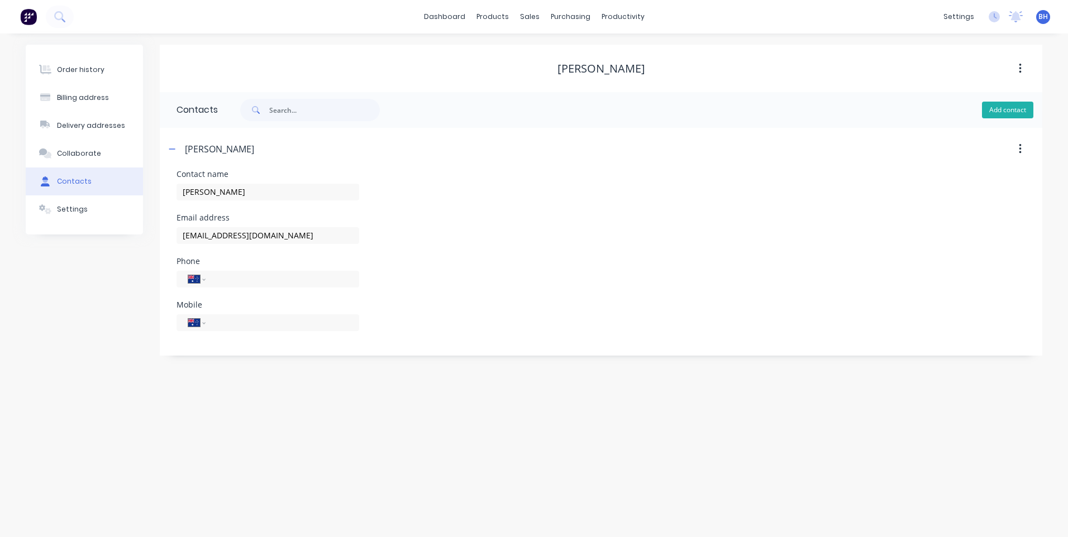
select select "AU"
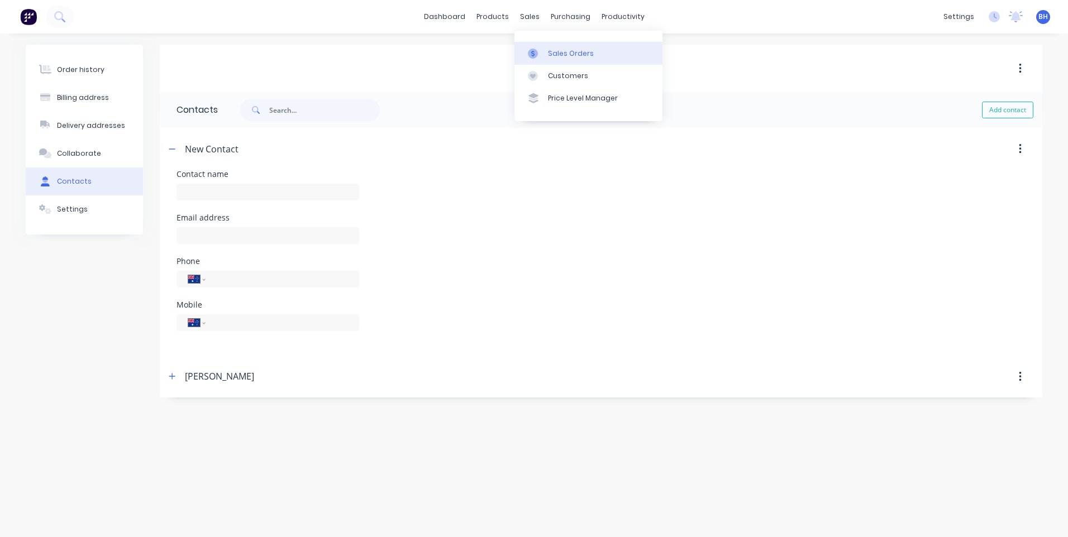
click at [551, 50] on div "Sales Orders" at bounding box center [571, 54] width 46 height 10
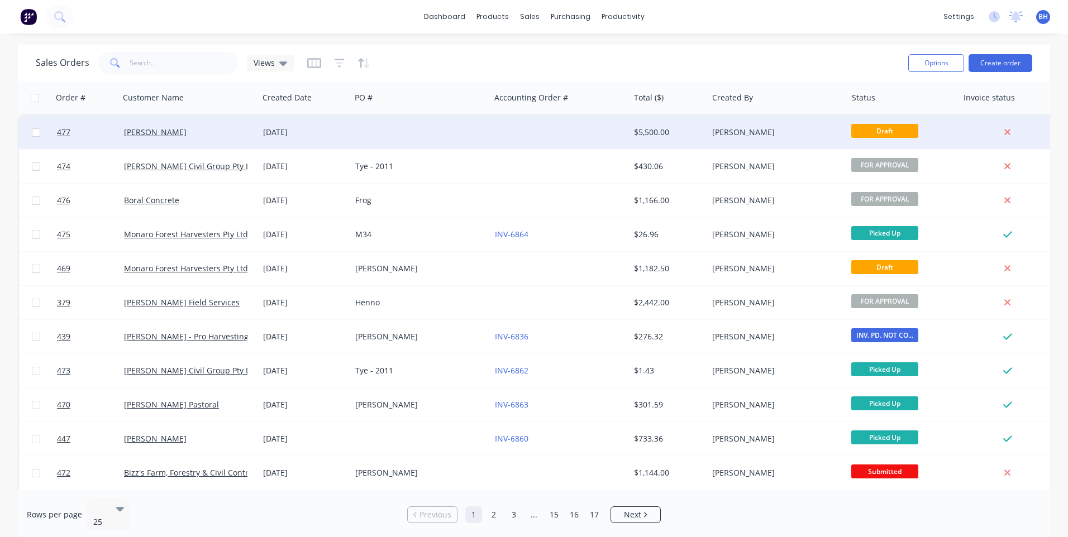
click at [482, 132] on div at bounding box center [420, 133] width 139 height 34
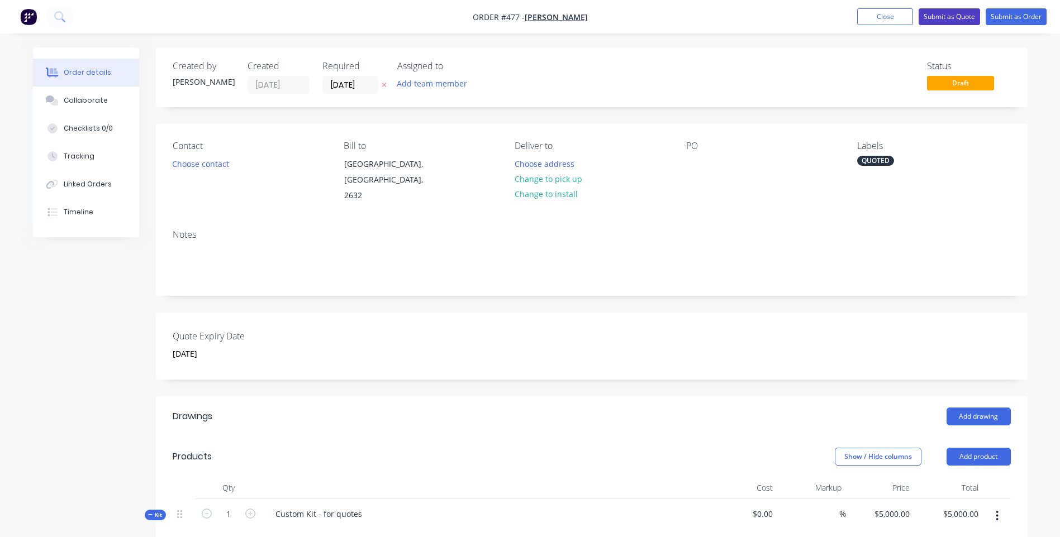
click at [938, 13] on button "Submit as Quote" at bounding box center [948, 16] width 61 height 17
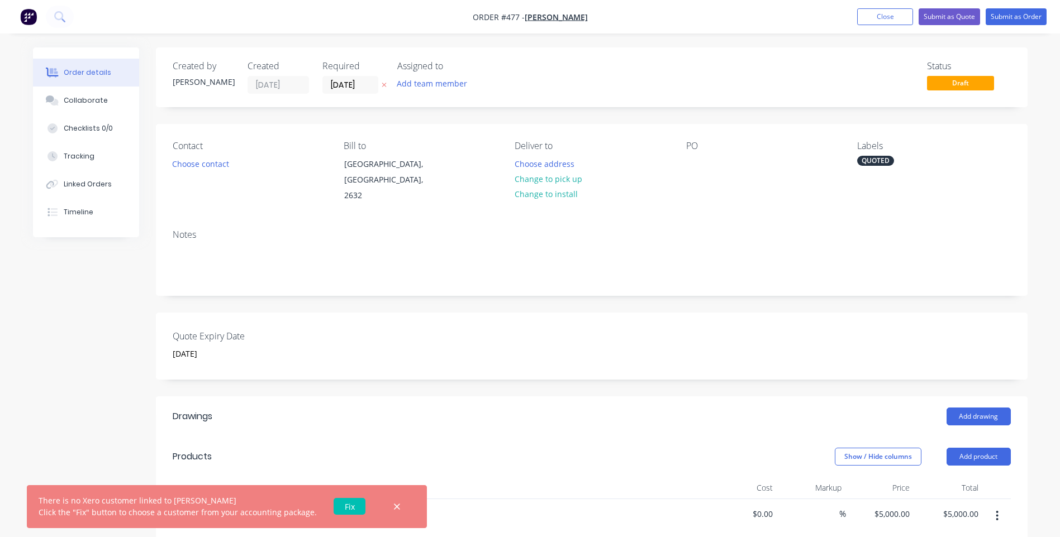
click at [338, 503] on link "Fix" at bounding box center [349, 506] width 32 height 17
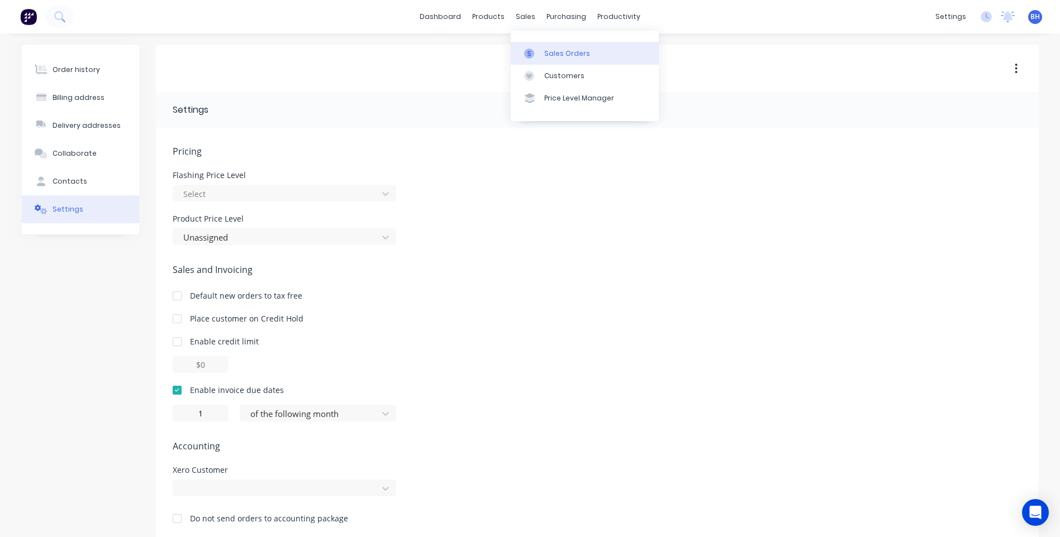
click at [548, 46] on link "Sales Orders" at bounding box center [585, 53] width 148 height 22
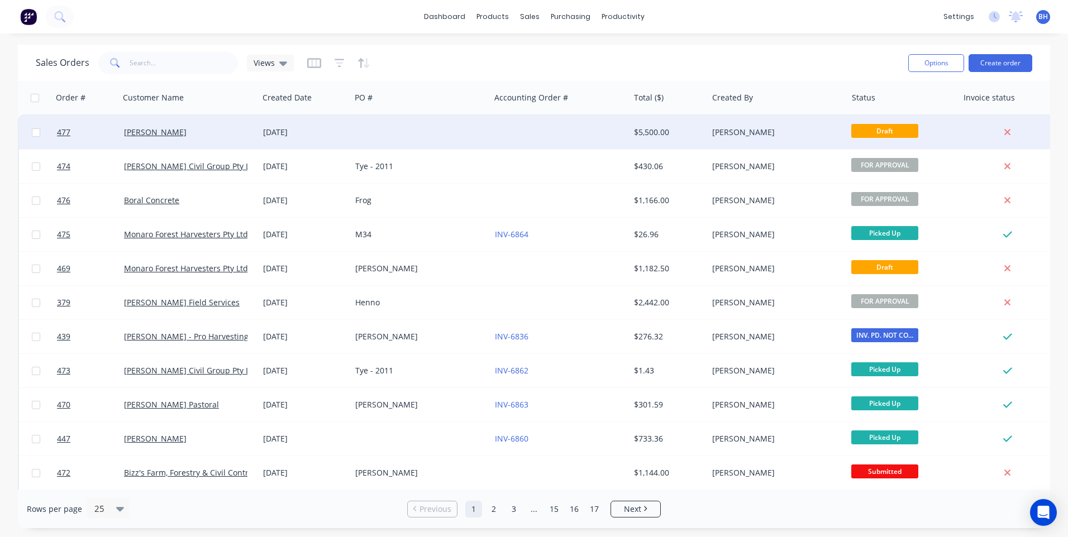
click at [427, 127] on div at bounding box center [420, 133] width 139 height 34
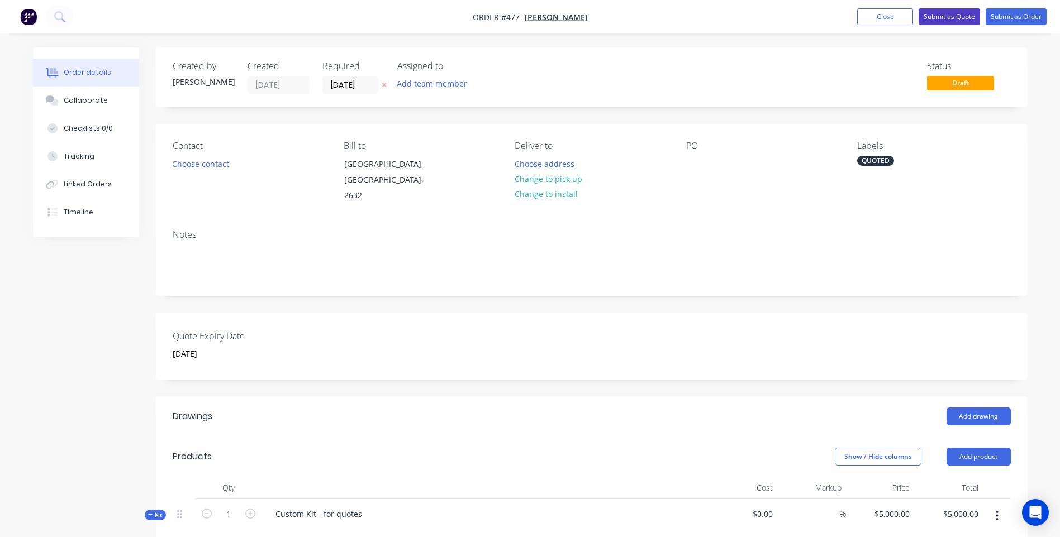
click at [941, 14] on button "Submit as Quote" at bounding box center [948, 16] width 61 height 17
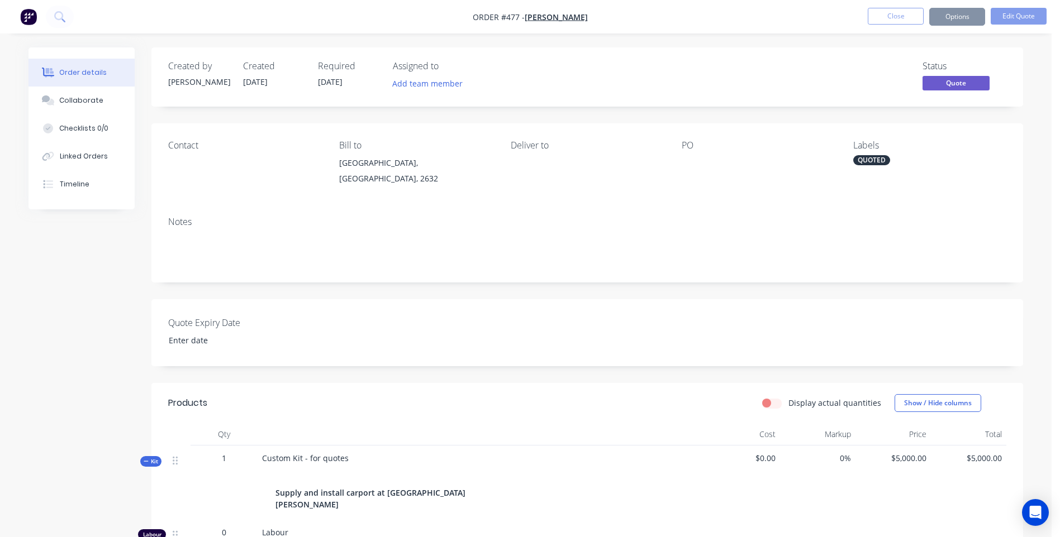
type input "30 September 2025"
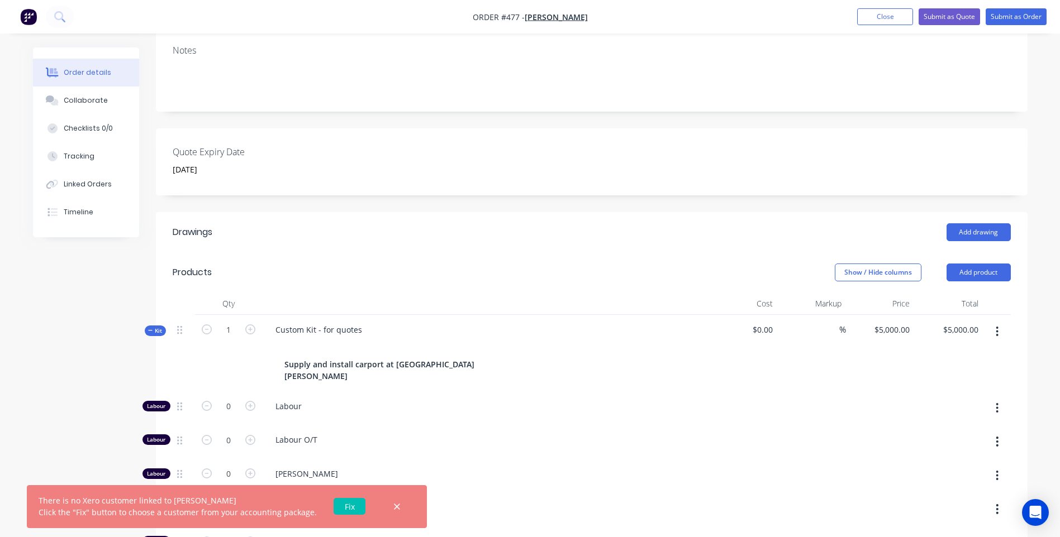
scroll to position [223, 0]
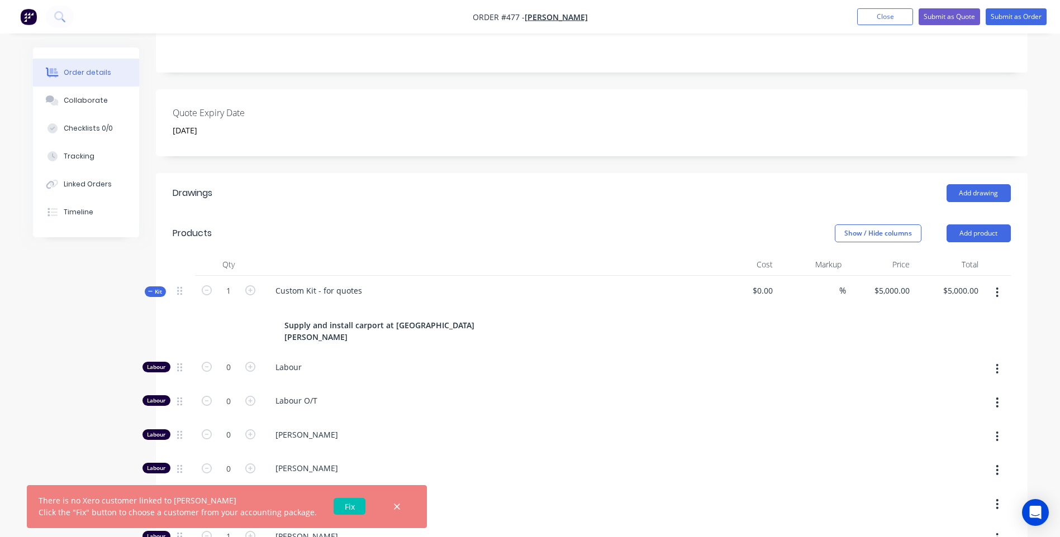
click at [342, 506] on link "Fix" at bounding box center [349, 506] width 32 height 17
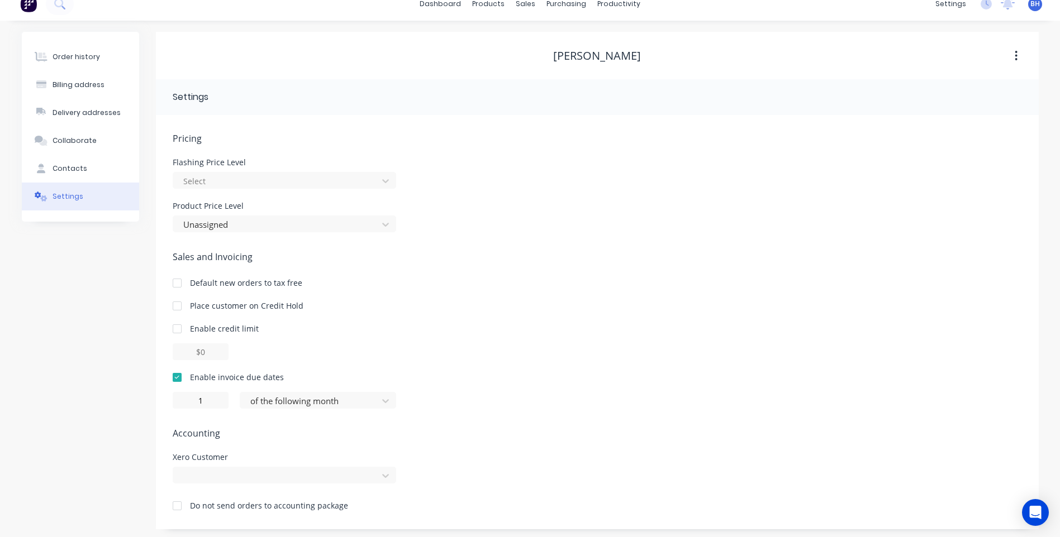
scroll to position [16, 0]
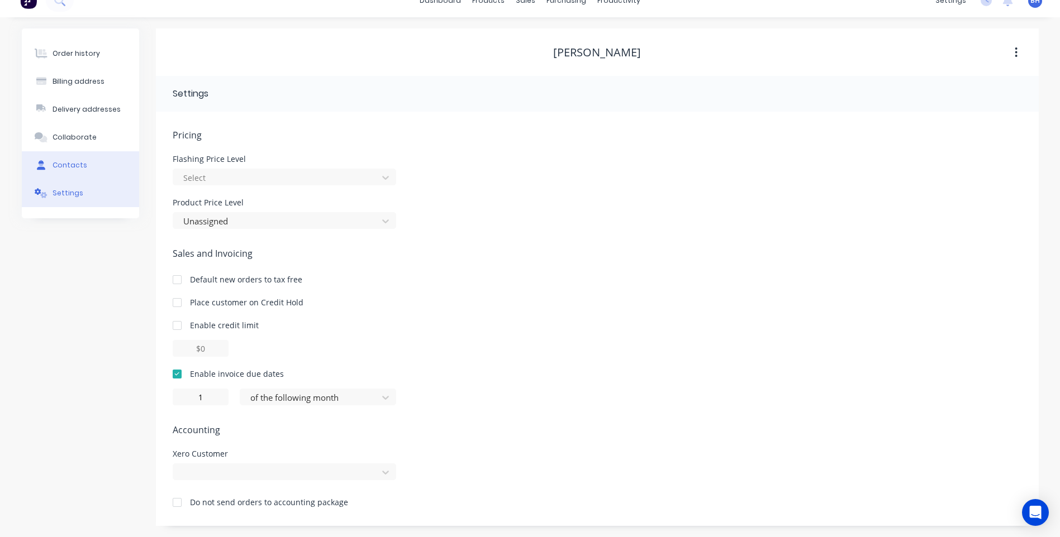
click at [74, 159] on button "Contacts" at bounding box center [80, 165] width 117 height 28
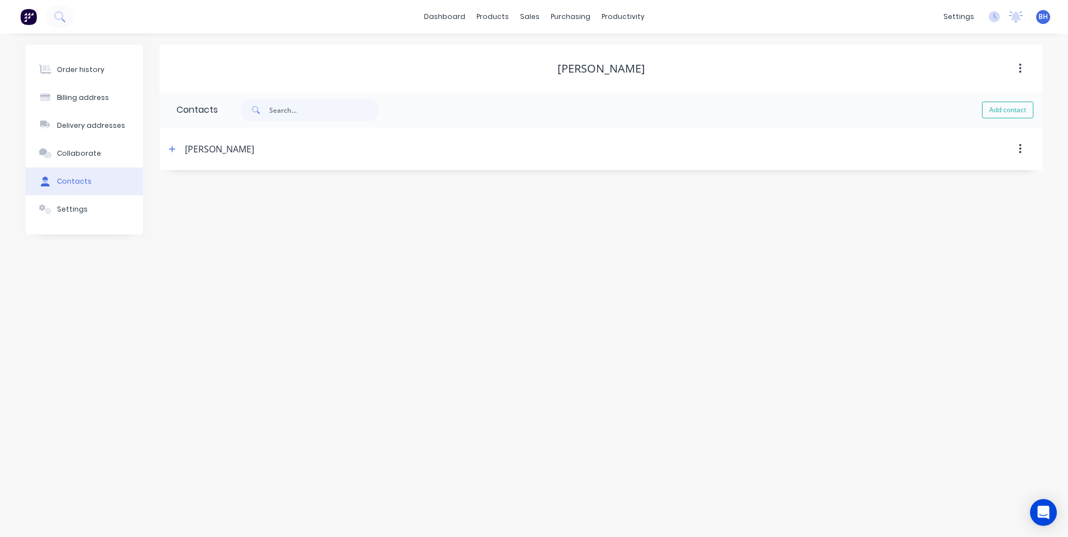
click at [1019, 64] on icon "button" at bounding box center [1020, 69] width 2 height 10
click at [955, 97] on div "Archive" at bounding box center [980, 98] width 86 height 16
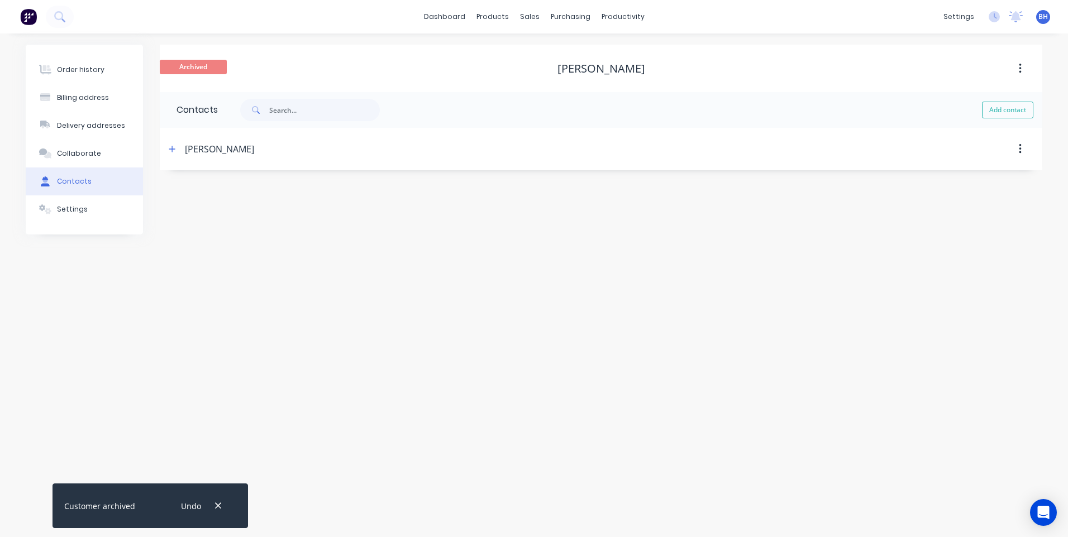
click at [1025, 147] on button "button" at bounding box center [1020, 149] width 26 height 20
click at [944, 175] on div "Delete" at bounding box center [980, 178] width 86 height 16
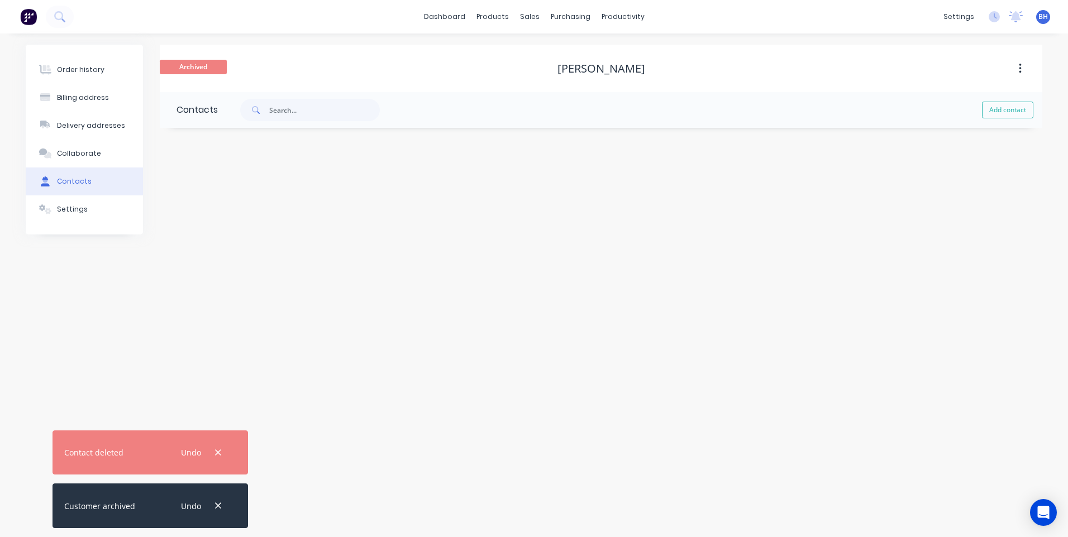
click at [323, 303] on div "Order history Billing address Delivery addresses Collaborate Contacts Settings …" at bounding box center [534, 286] width 1068 height 504
click at [88, 65] on div "Order history" at bounding box center [80, 70] width 47 height 10
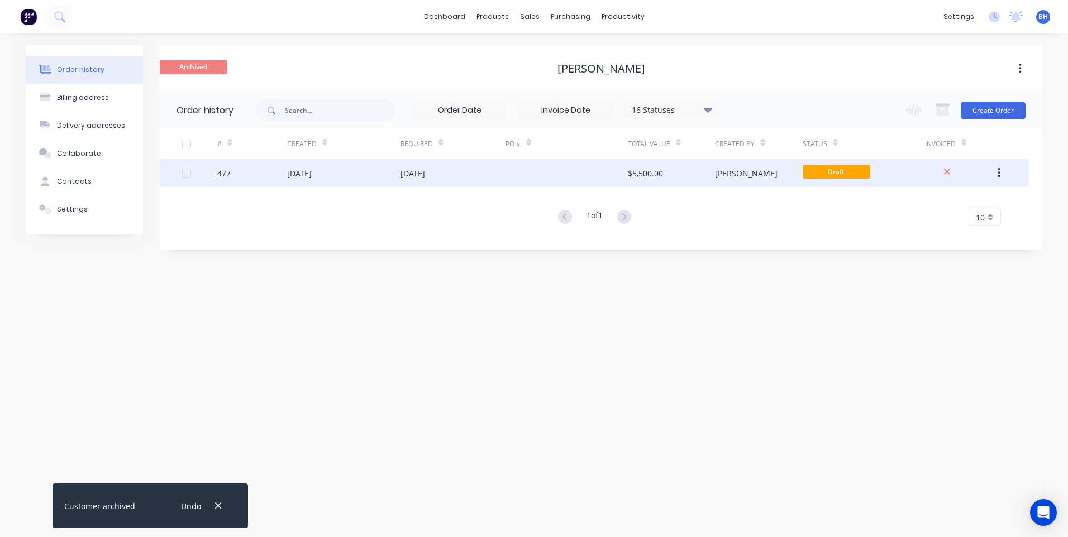
click at [1003, 169] on button "button" at bounding box center [999, 173] width 26 height 20
click at [924, 194] on div "Archive" at bounding box center [959, 202] width 86 height 16
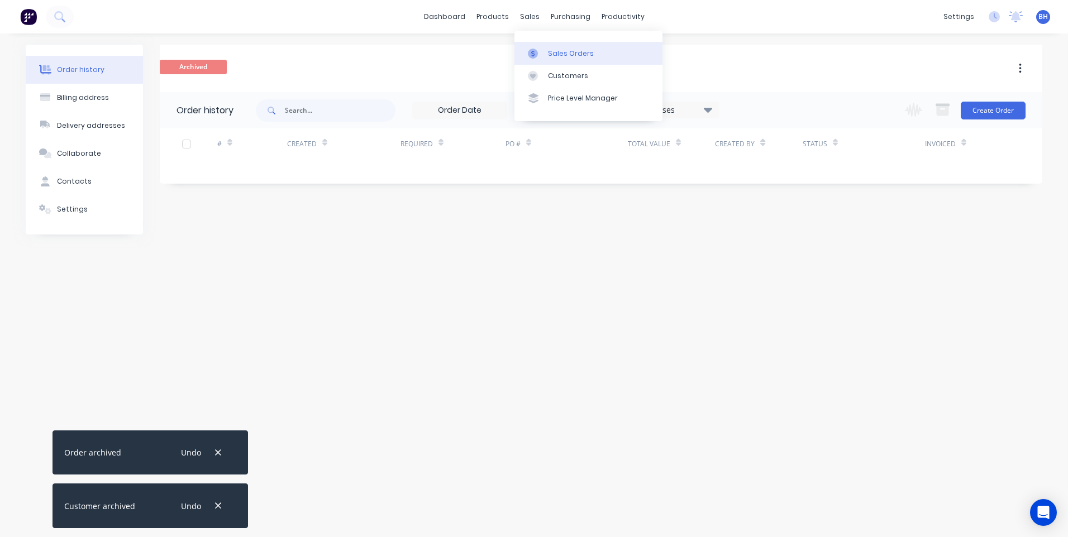
click at [556, 51] on div "Sales Orders" at bounding box center [571, 54] width 46 height 10
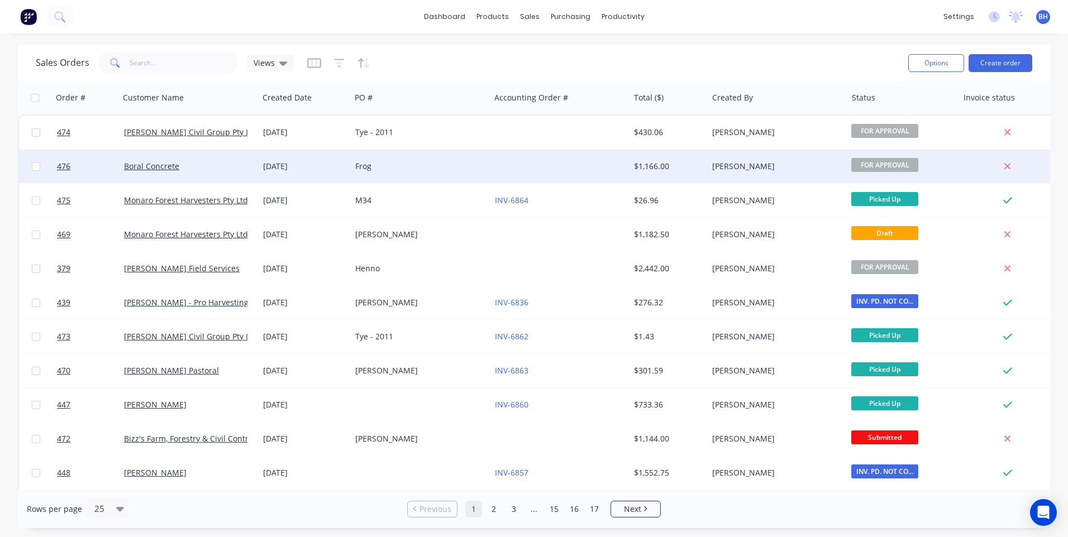
click at [431, 163] on div "Frog" at bounding box center [417, 166] width 124 height 11
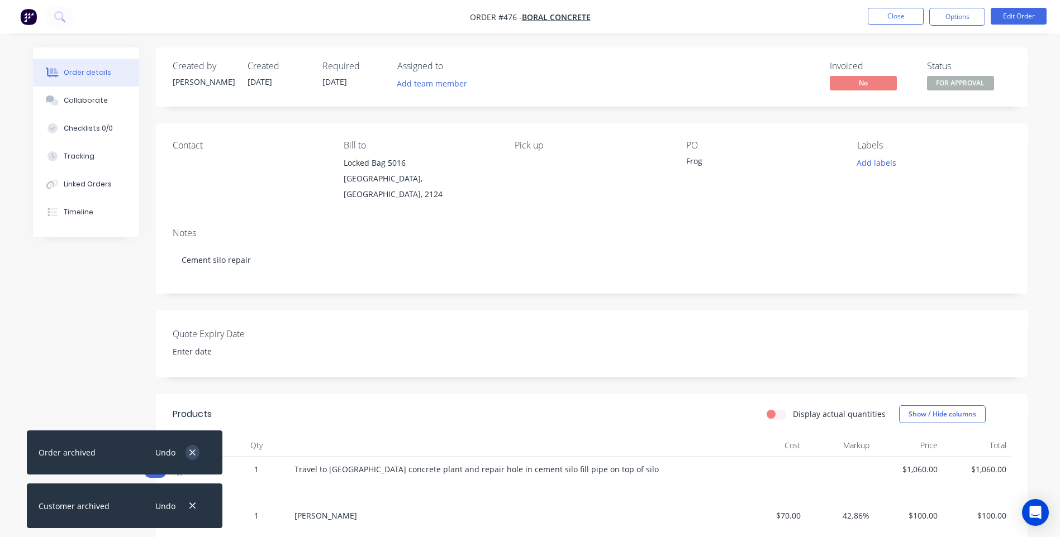
click at [193, 448] on icon "button" at bounding box center [192, 453] width 7 height 10
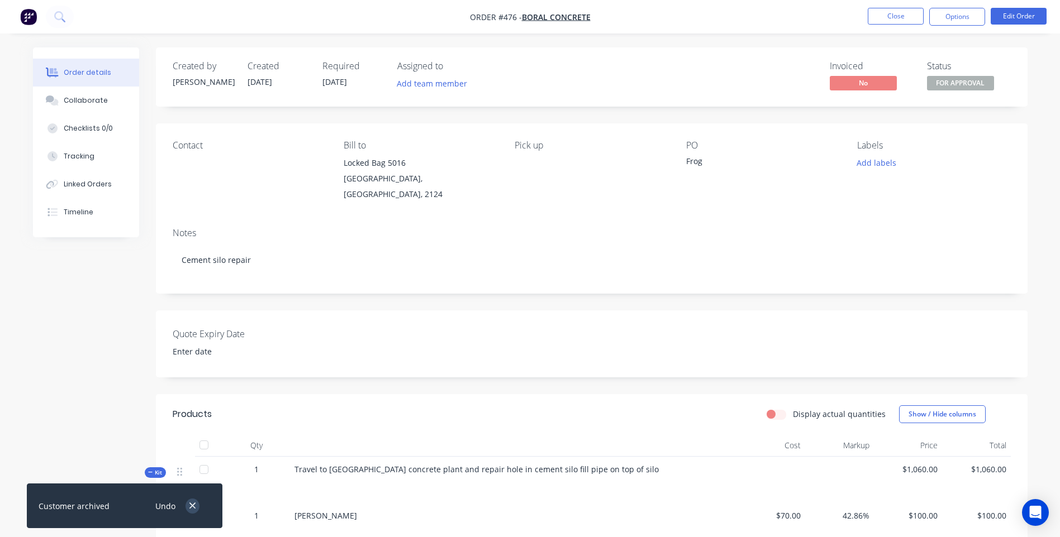
click at [194, 506] on icon "button" at bounding box center [192, 506] width 7 height 10
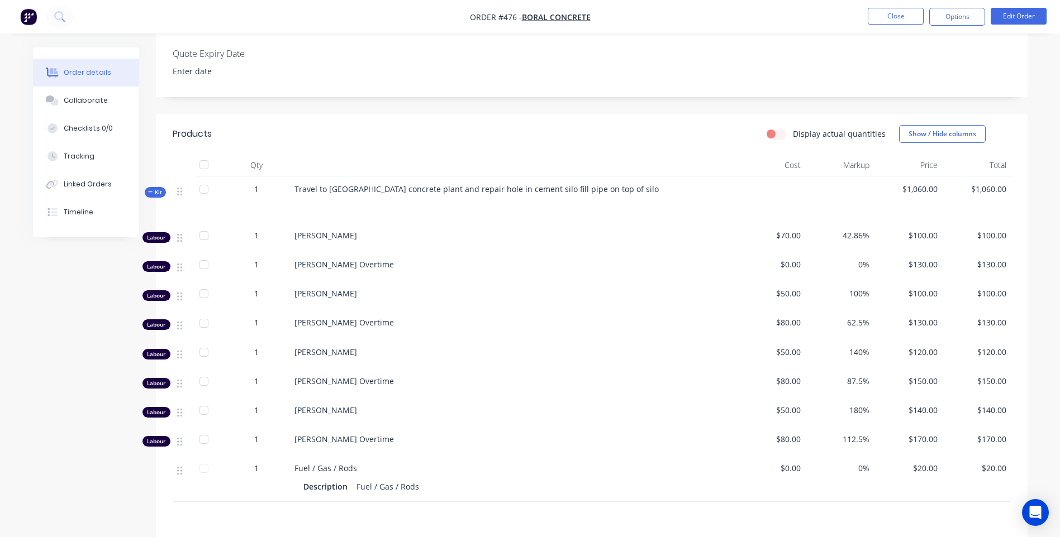
scroll to position [265, 0]
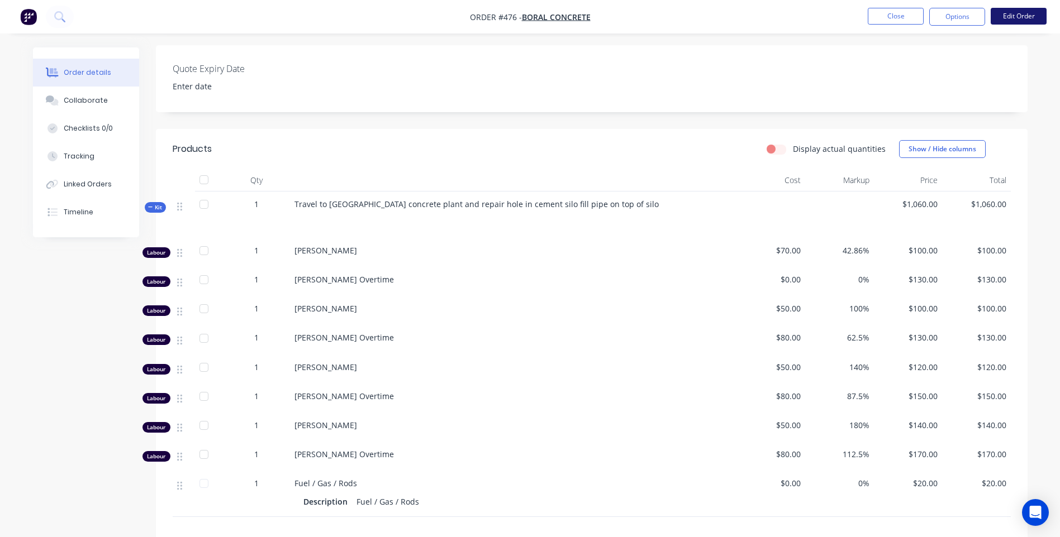
click at [1011, 11] on button "Edit Order" at bounding box center [1018, 16] width 56 height 17
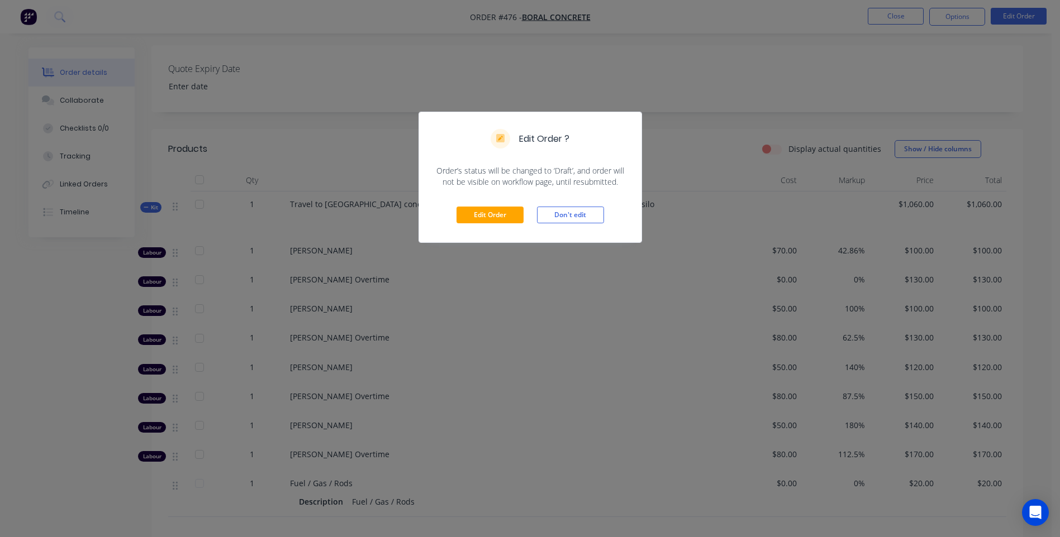
click at [482, 204] on div "Edit Order Don't edit" at bounding box center [530, 215] width 222 height 55
click at [482, 211] on button "Edit Order" at bounding box center [489, 215] width 67 height 17
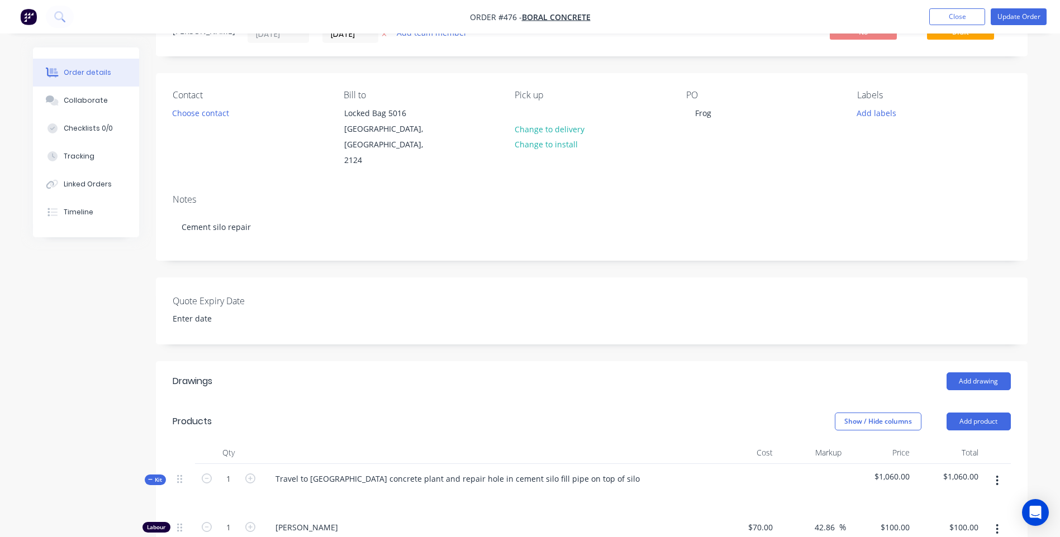
scroll to position [0, 0]
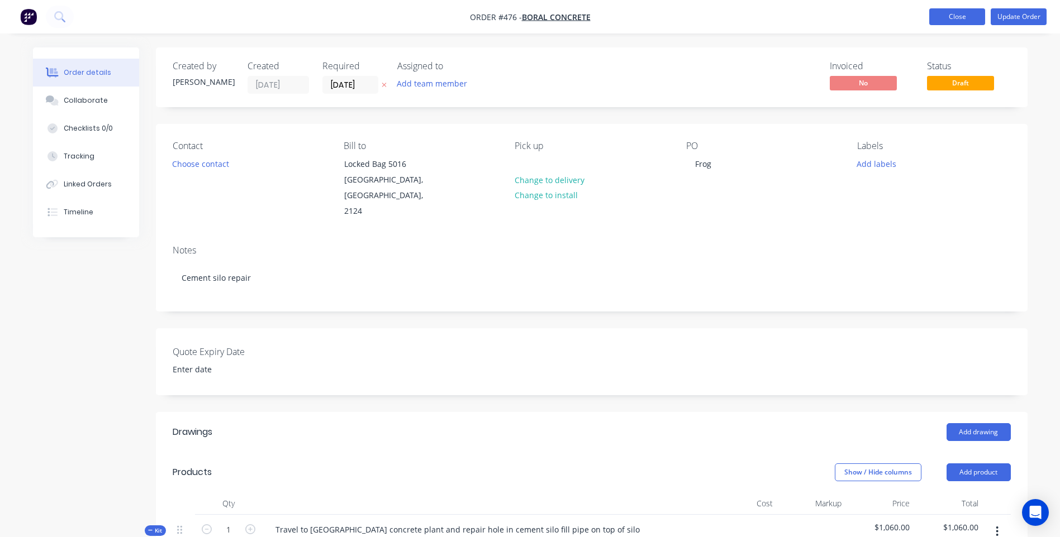
click at [932, 13] on button "Close" at bounding box center [957, 16] width 56 height 17
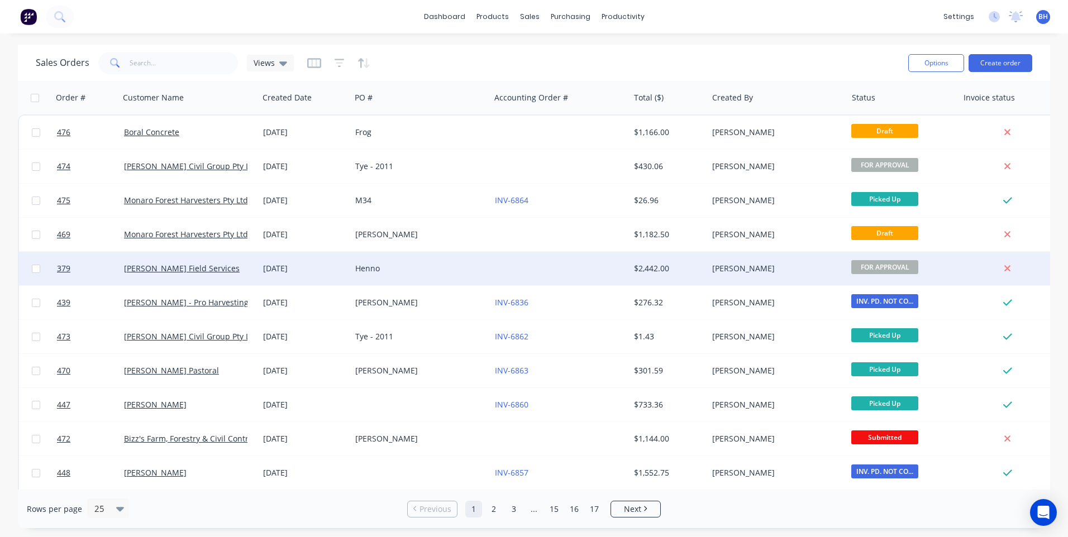
click at [465, 266] on div "Henno" at bounding box center [417, 268] width 124 height 11
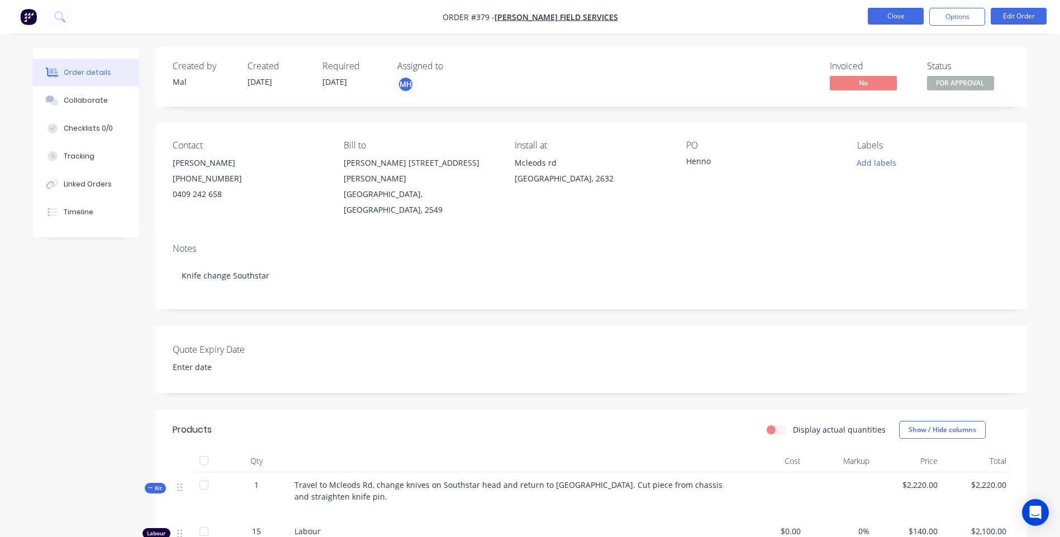
click at [879, 11] on button "Close" at bounding box center [896, 16] width 56 height 17
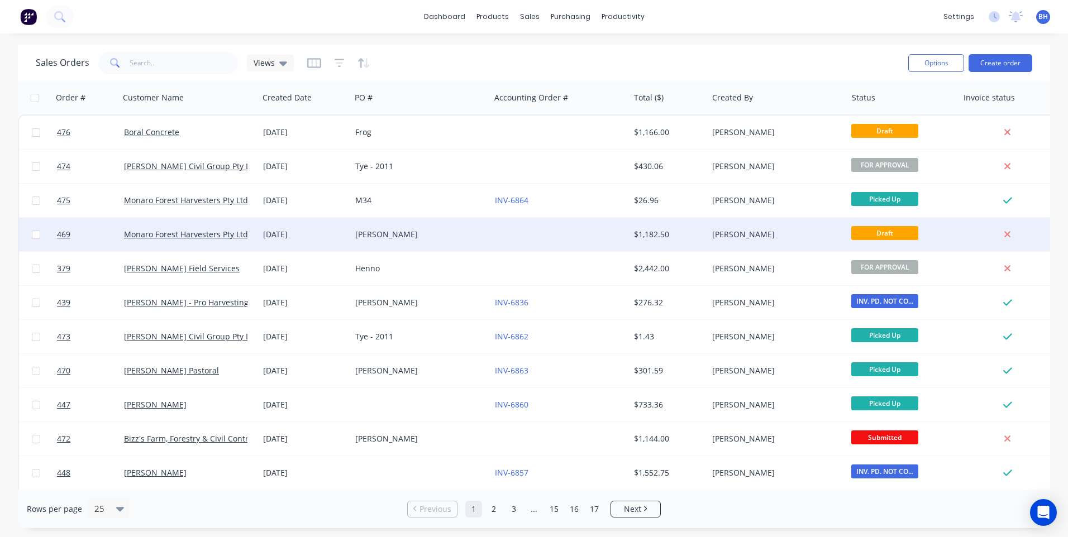
click at [529, 230] on div at bounding box center [559, 235] width 139 height 34
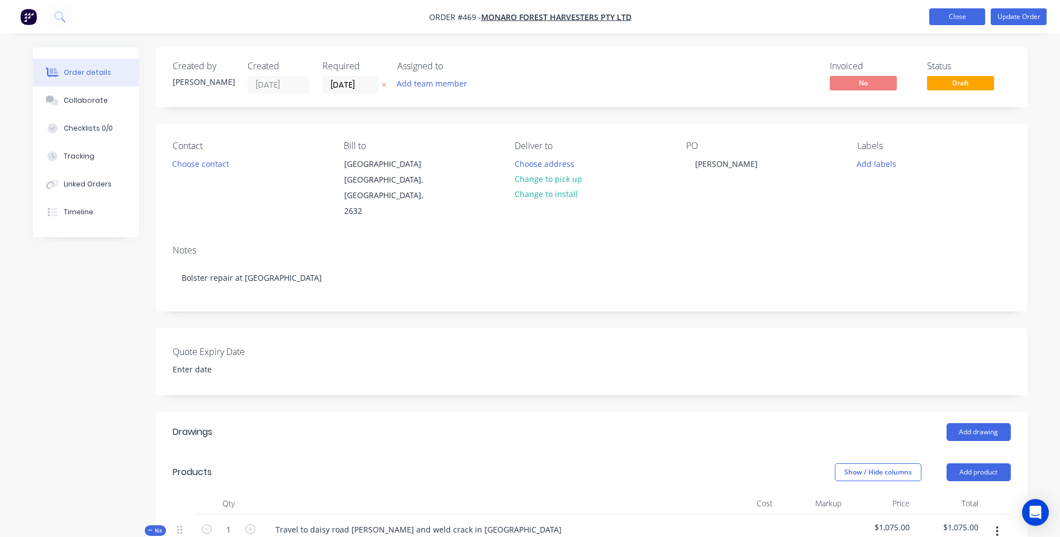
click at [955, 13] on button "Close" at bounding box center [957, 16] width 56 height 17
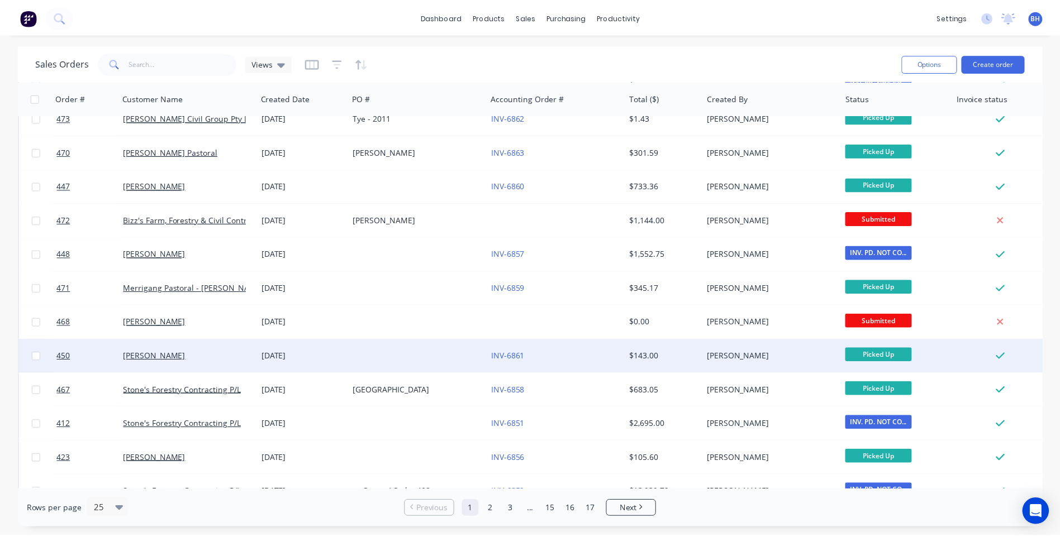
scroll to position [223, 0]
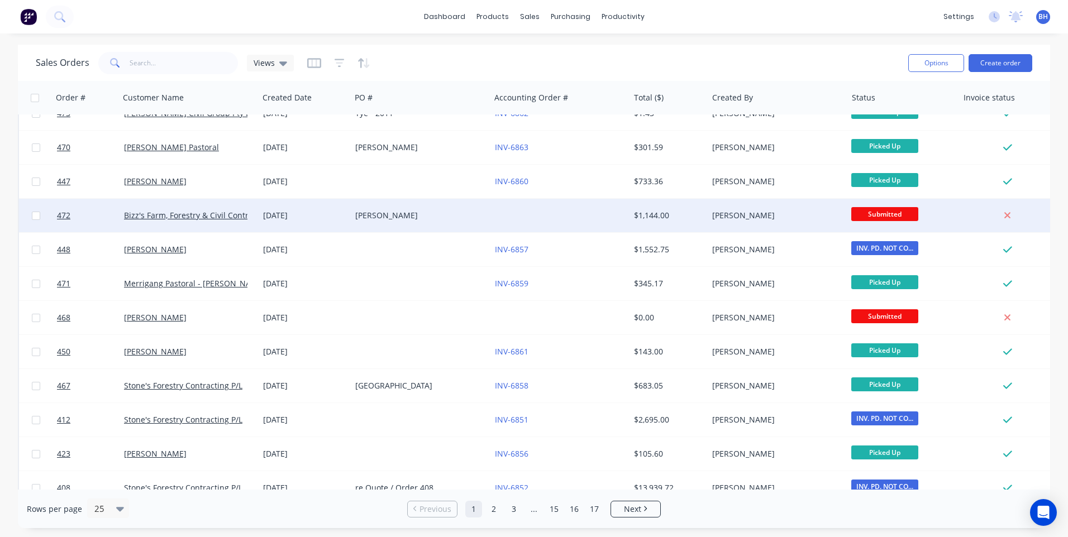
click at [450, 213] on div "[PERSON_NAME]" at bounding box center [417, 215] width 124 height 11
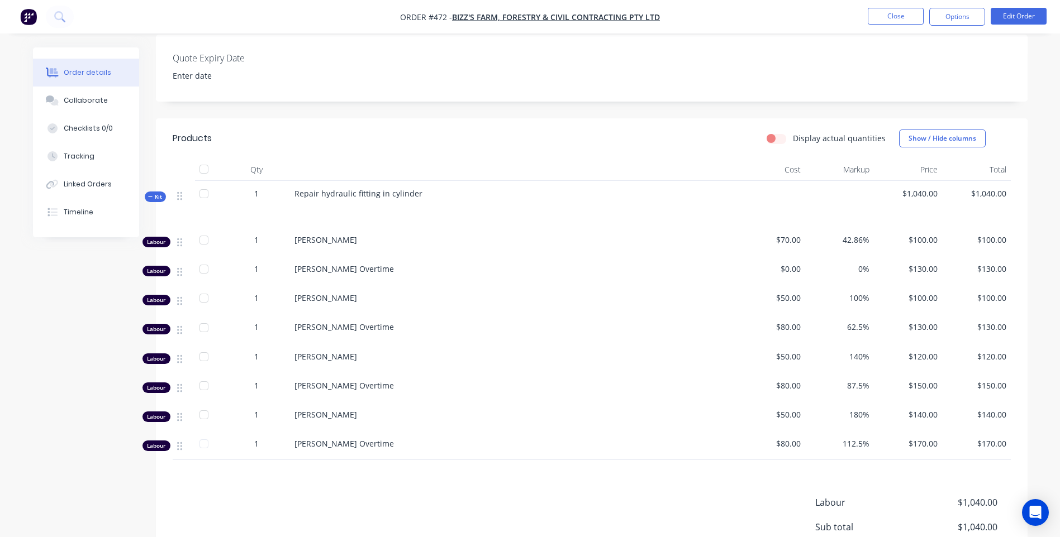
scroll to position [275, 0]
click at [867, 12] on ul "Close Options Edit Order" at bounding box center [957, 17] width 206 height 18
click at [884, 18] on button "Close" at bounding box center [896, 16] width 56 height 17
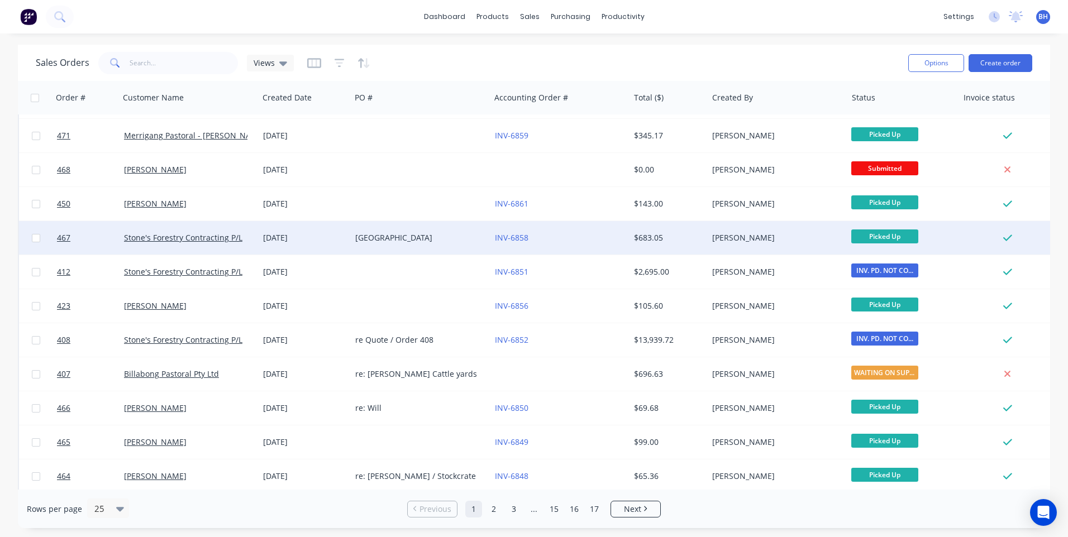
scroll to position [391, 0]
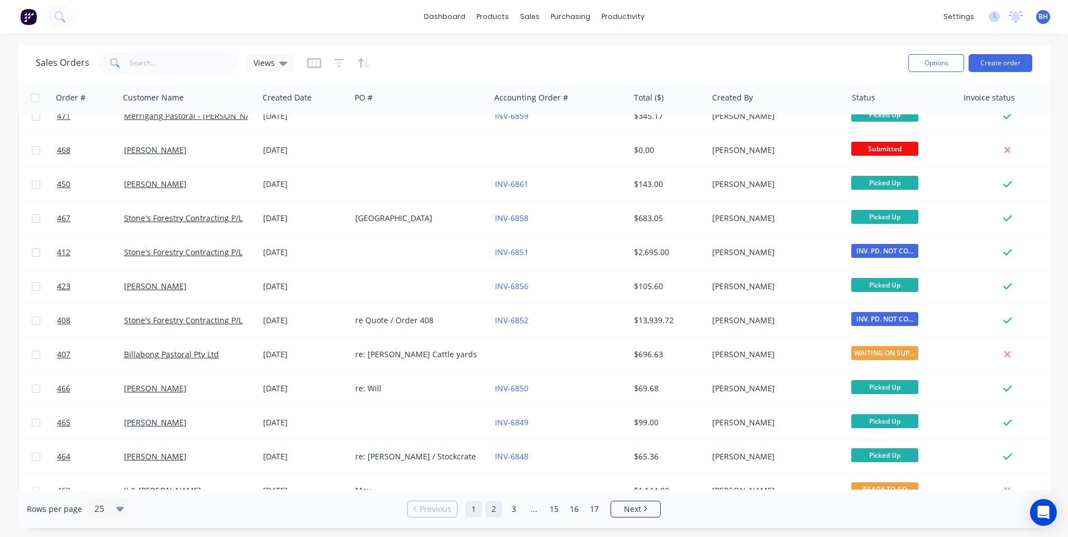
click at [493, 511] on link "2" at bounding box center [493, 509] width 17 height 17
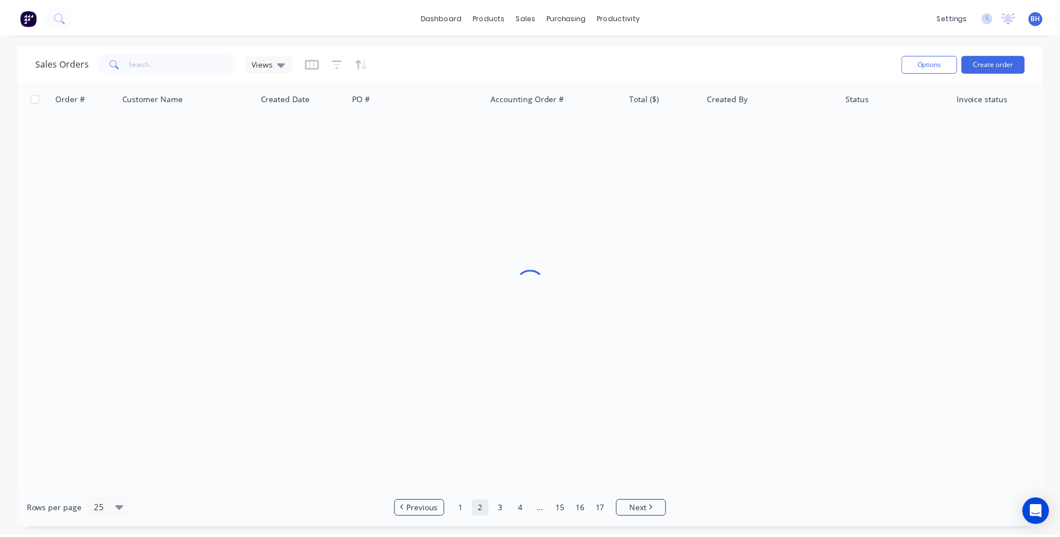
scroll to position [0, 0]
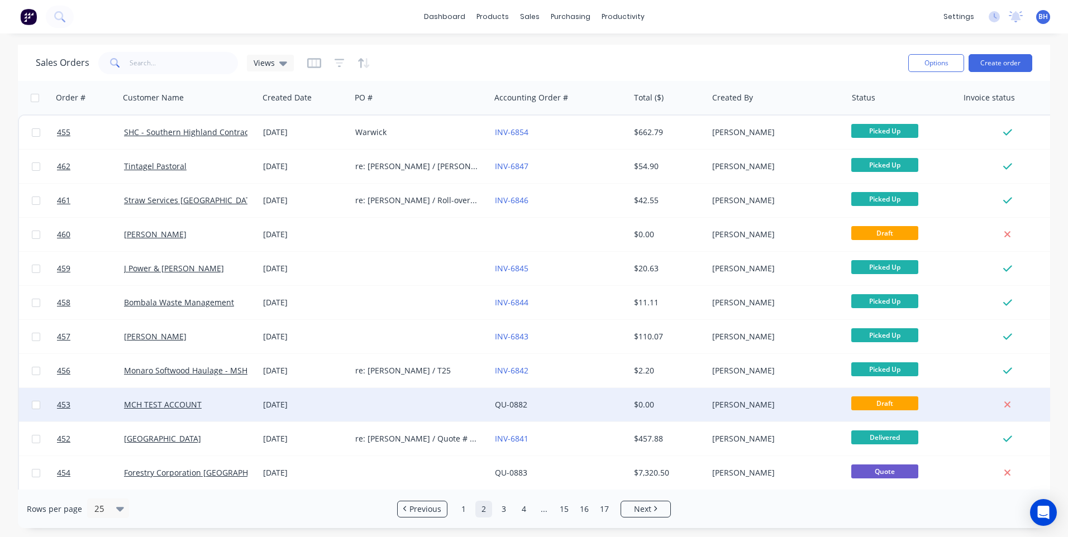
click at [387, 402] on div at bounding box center [420, 405] width 139 height 34
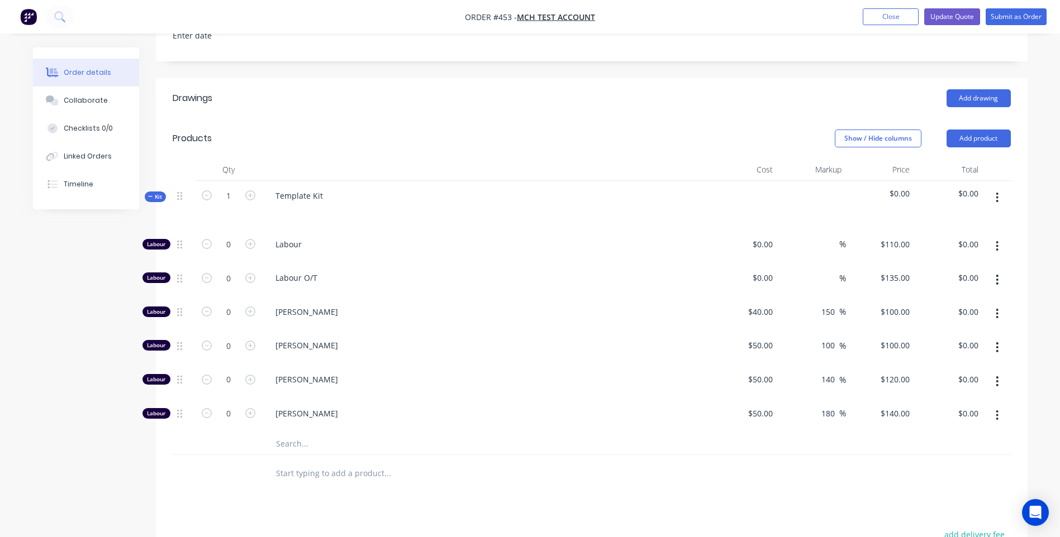
scroll to position [335, 0]
click at [249, 374] on icon "button" at bounding box center [250, 379] width 10 height 10
type input "1"
type input "$120.00"
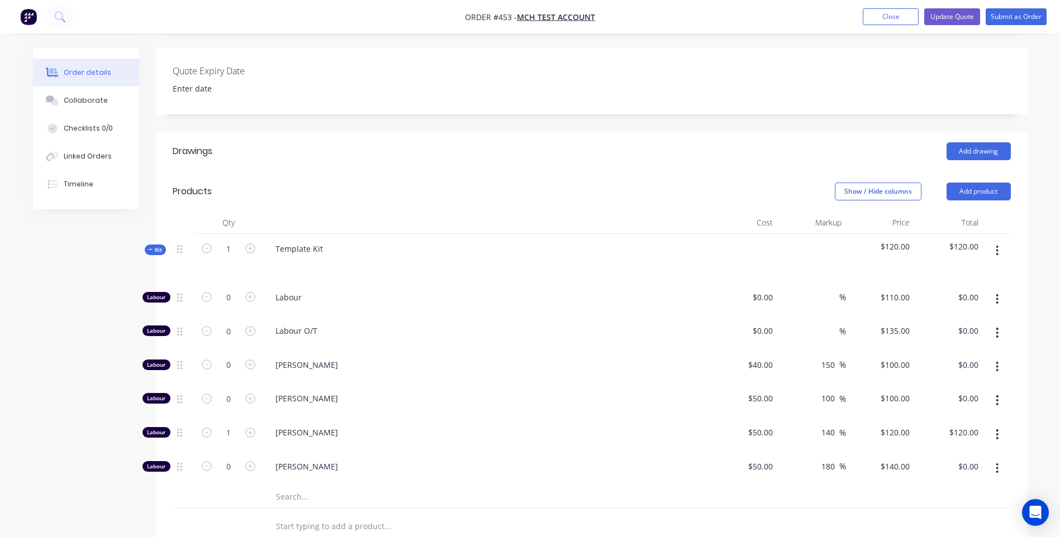
scroll to position [278, 0]
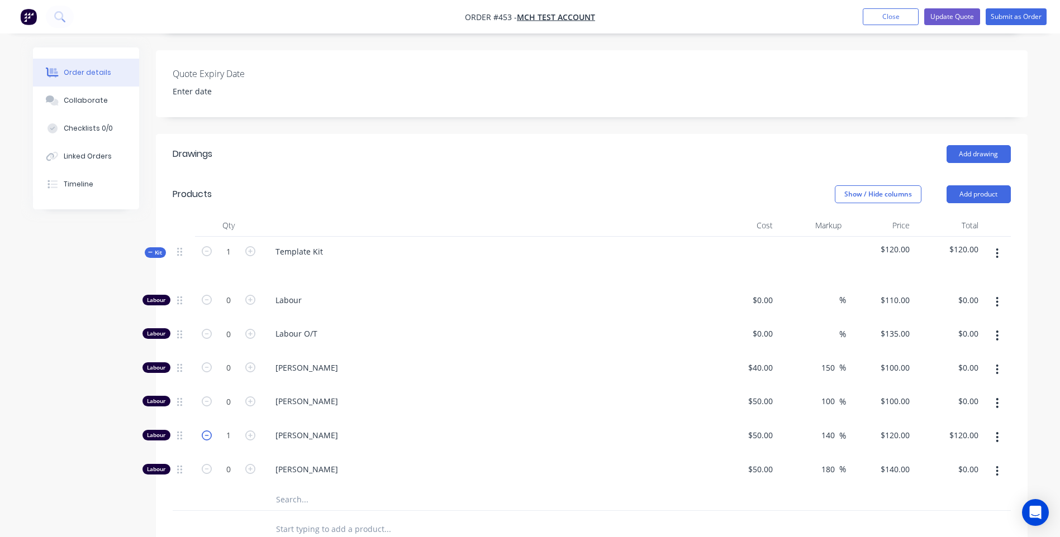
click at [206, 431] on icon "button" at bounding box center [207, 436] width 10 height 10
type input "0"
type input "$0.00"
click at [882, 17] on button "Close" at bounding box center [891, 16] width 56 height 17
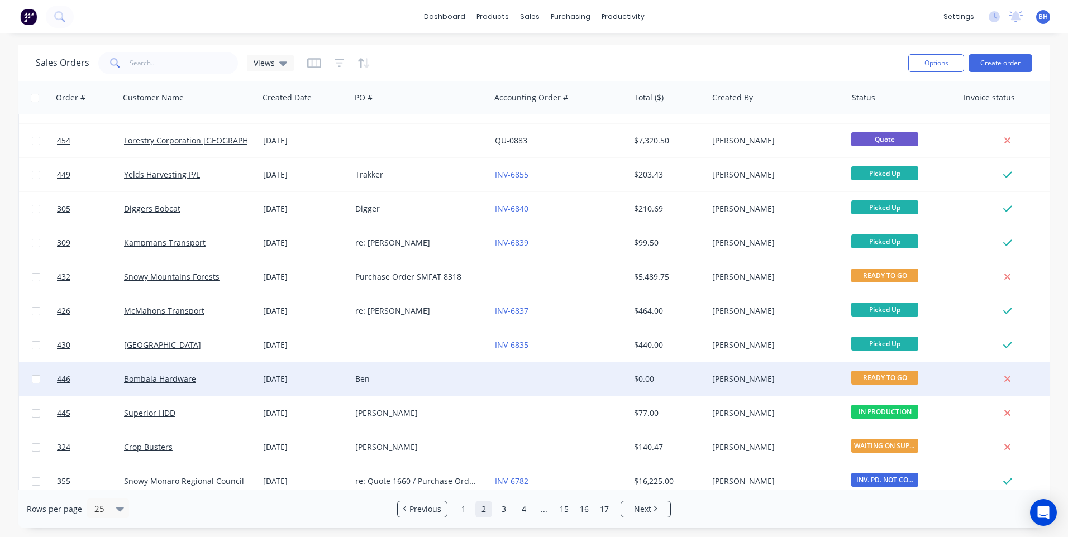
scroll to position [335, 0]
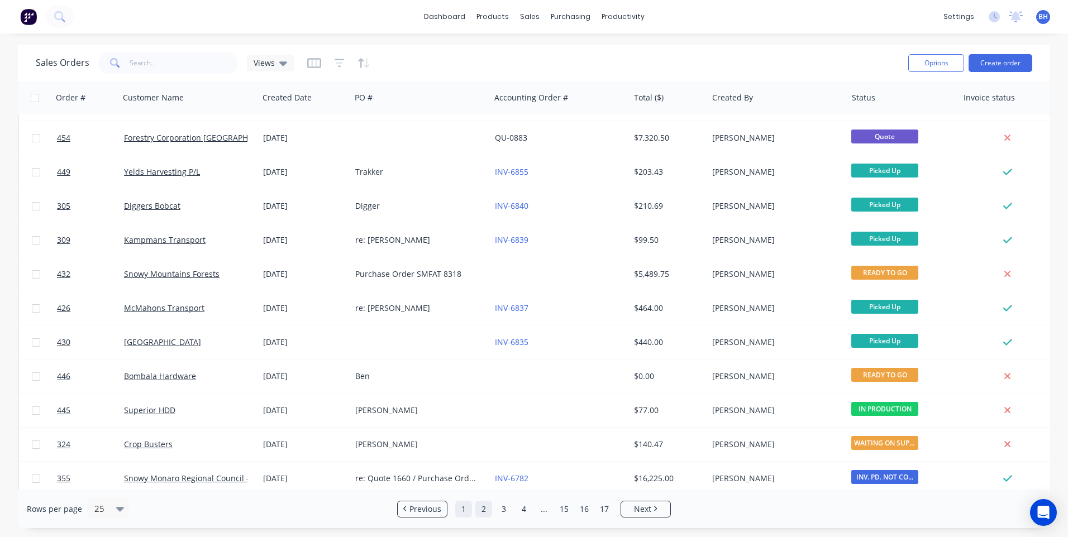
click at [459, 505] on link "1" at bounding box center [463, 509] width 17 height 17
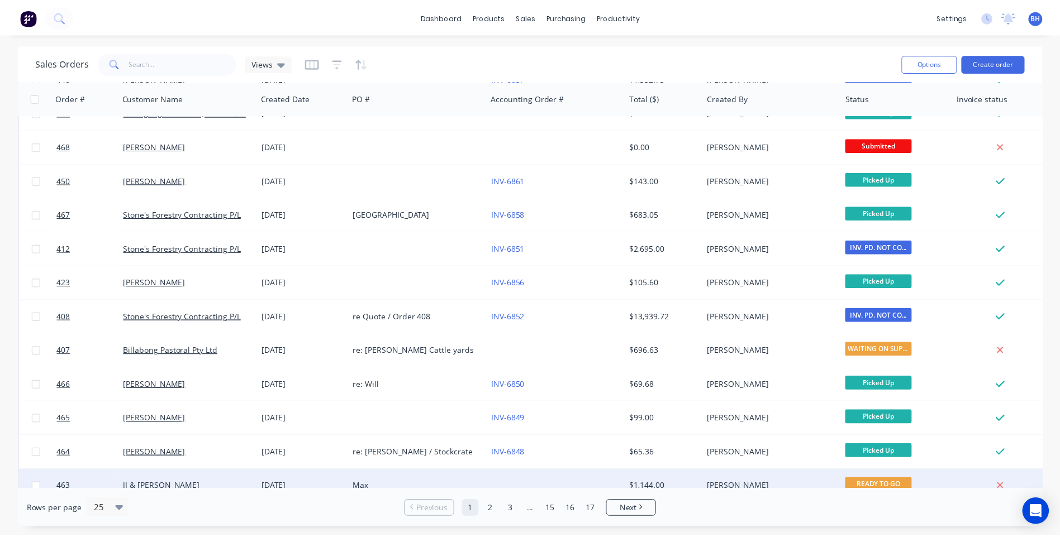
scroll to position [482, 0]
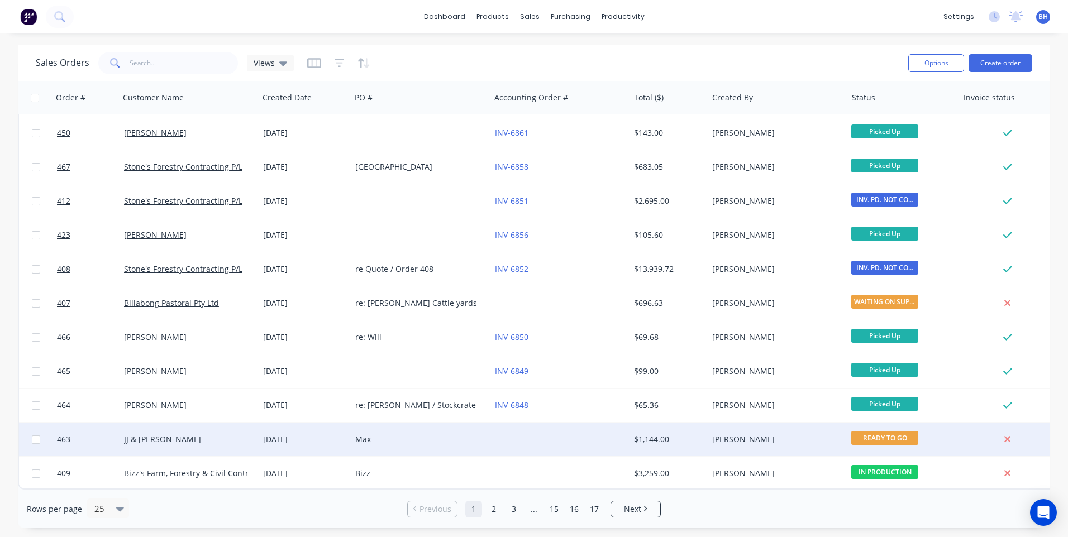
click at [464, 434] on div "Max" at bounding box center [417, 439] width 124 height 11
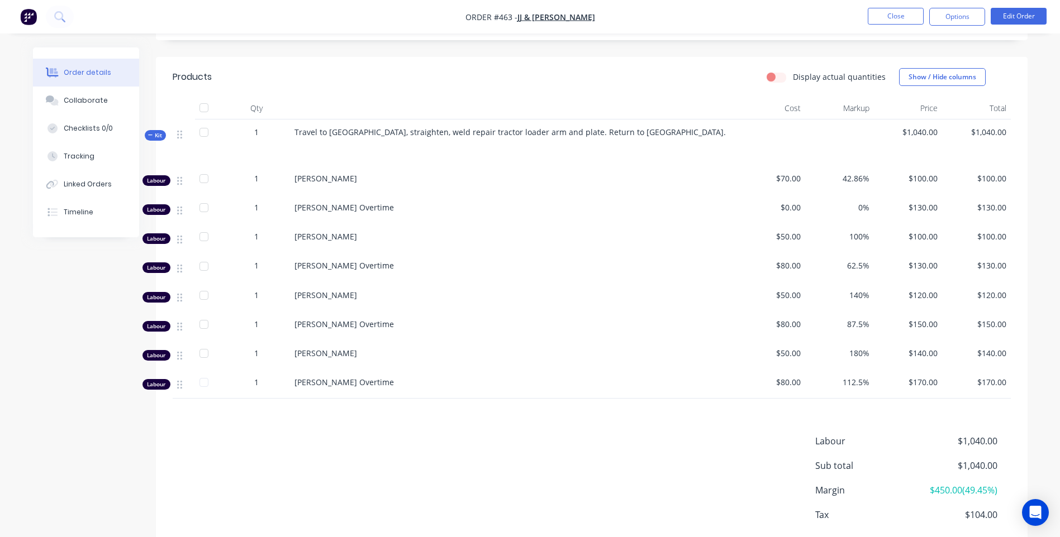
scroll to position [219, 0]
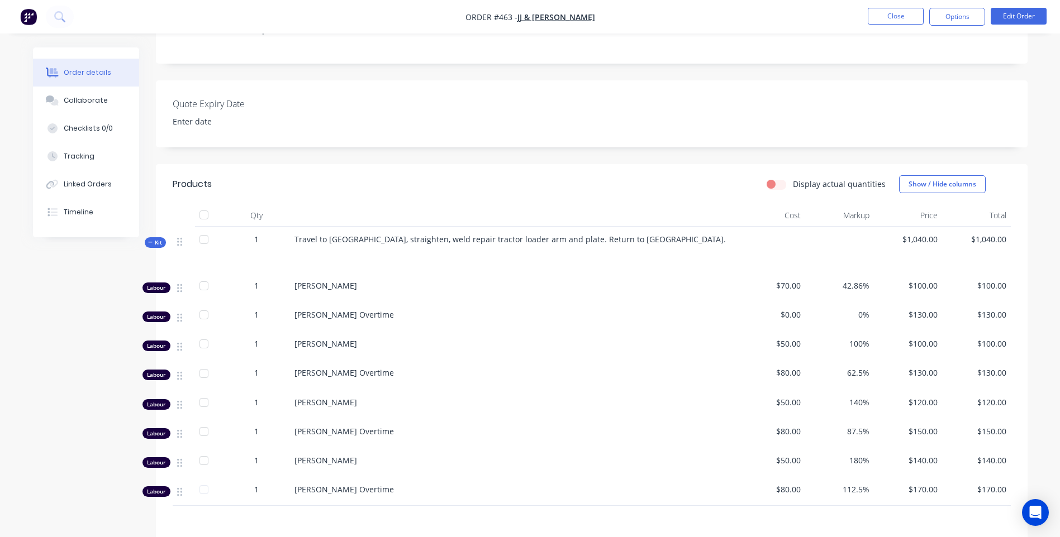
click at [931, 240] on span "$1,040.00" at bounding box center [908, 240] width 60 height 12
click at [1000, 234] on span "$1,040.00" at bounding box center [976, 240] width 60 height 12
click at [994, 287] on span "$100.00" at bounding box center [976, 286] width 60 height 12
click at [1003, 10] on button "Edit Order" at bounding box center [1018, 16] width 56 height 17
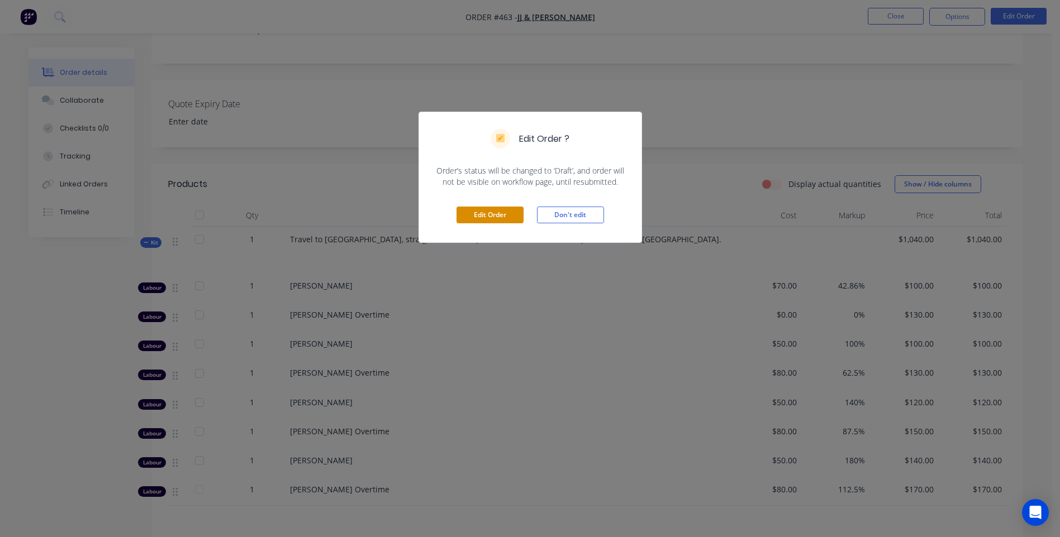
click at [497, 209] on button "Edit Order" at bounding box center [489, 215] width 67 height 17
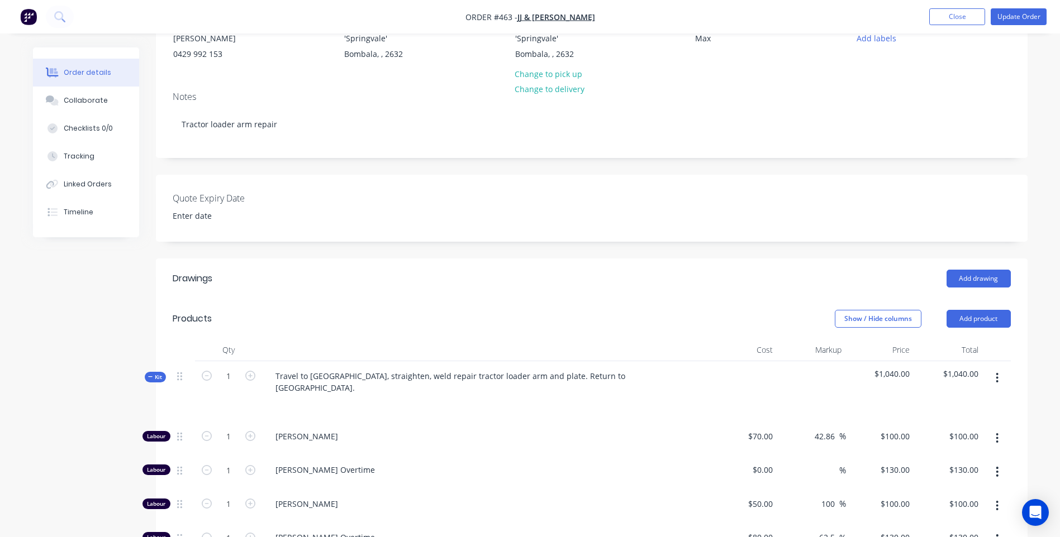
scroll to position [168, 0]
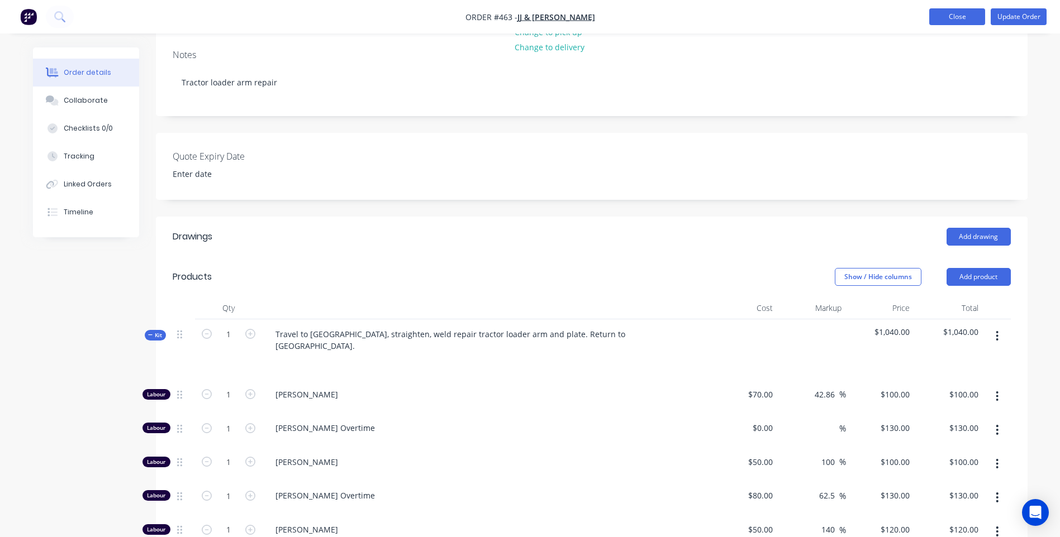
click at [942, 17] on button "Close" at bounding box center [957, 16] width 56 height 17
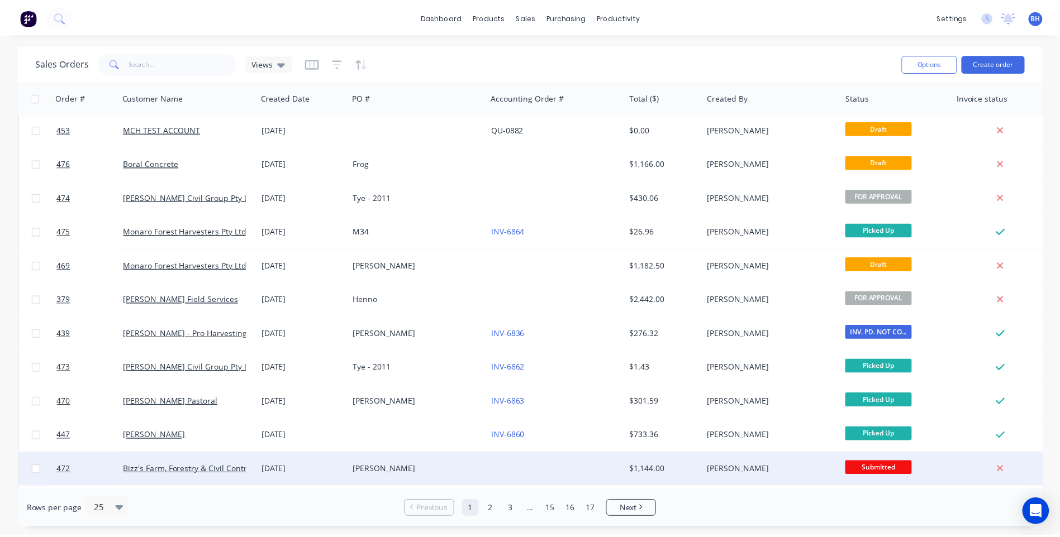
scroll to position [56, 0]
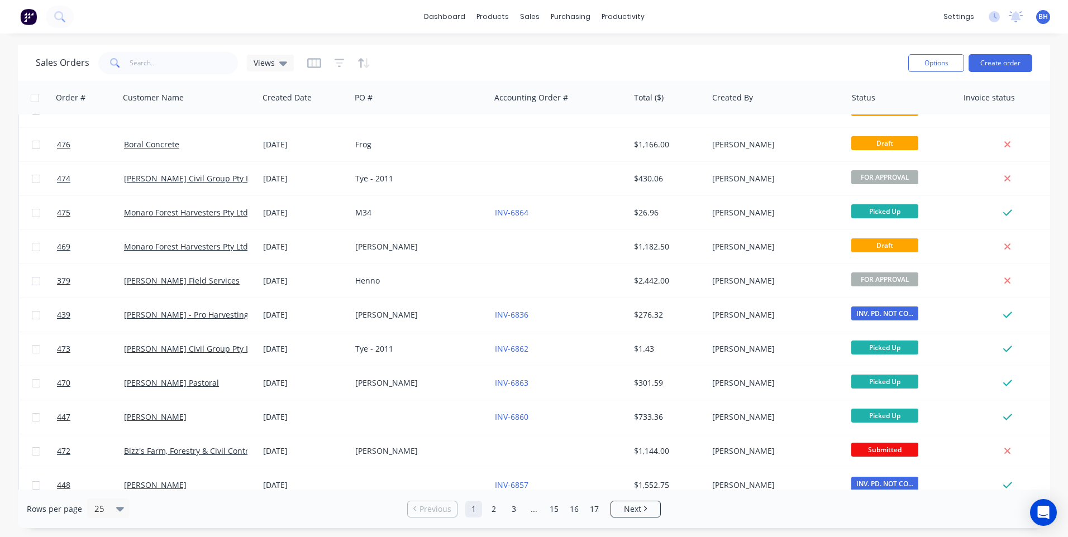
click at [470, 510] on link "1" at bounding box center [473, 509] width 17 height 17
click at [1000, 65] on button "Create order" at bounding box center [1001, 63] width 64 height 18
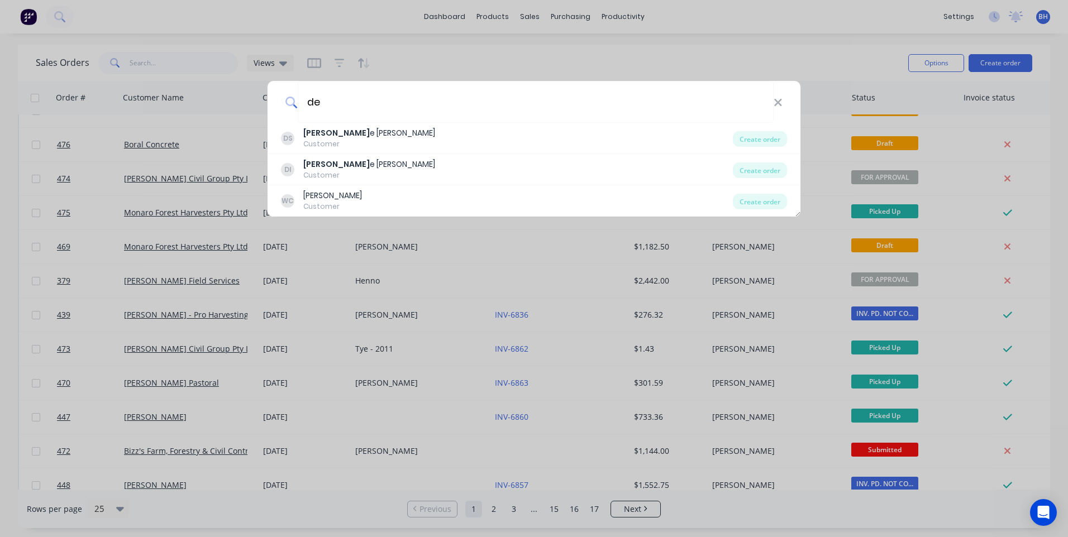
type input "d"
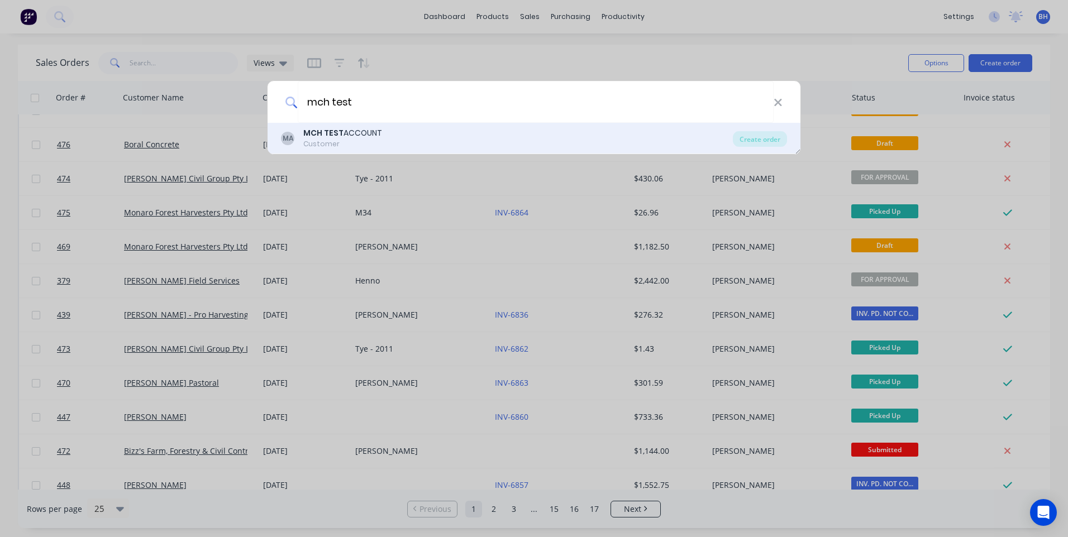
type input "mch test"
click at [354, 136] on div "MCH TEST ACCOUNT" at bounding box center [342, 133] width 79 height 12
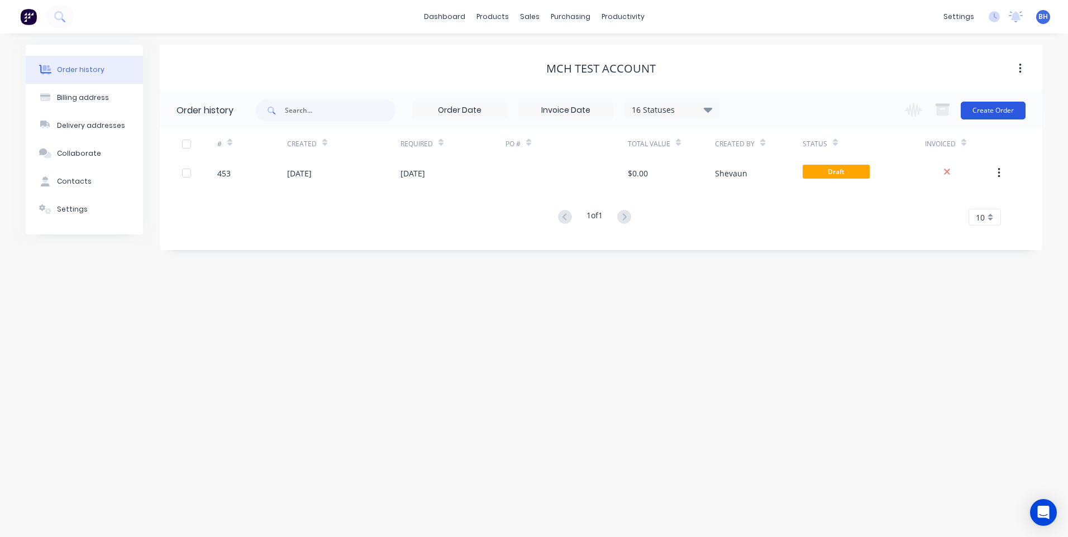
click at [980, 107] on button "Create Order" at bounding box center [993, 111] width 65 height 18
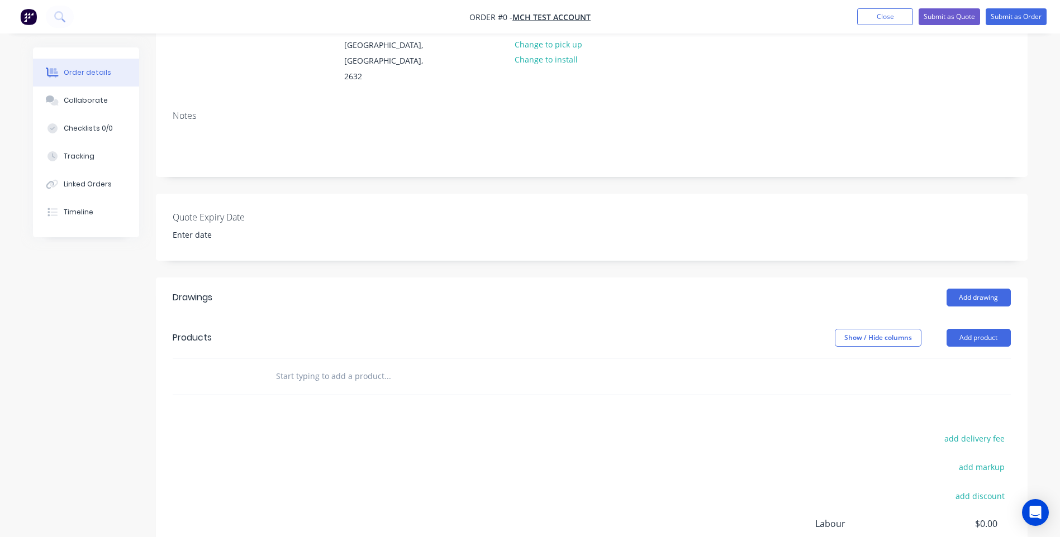
scroll to position [168, 0]
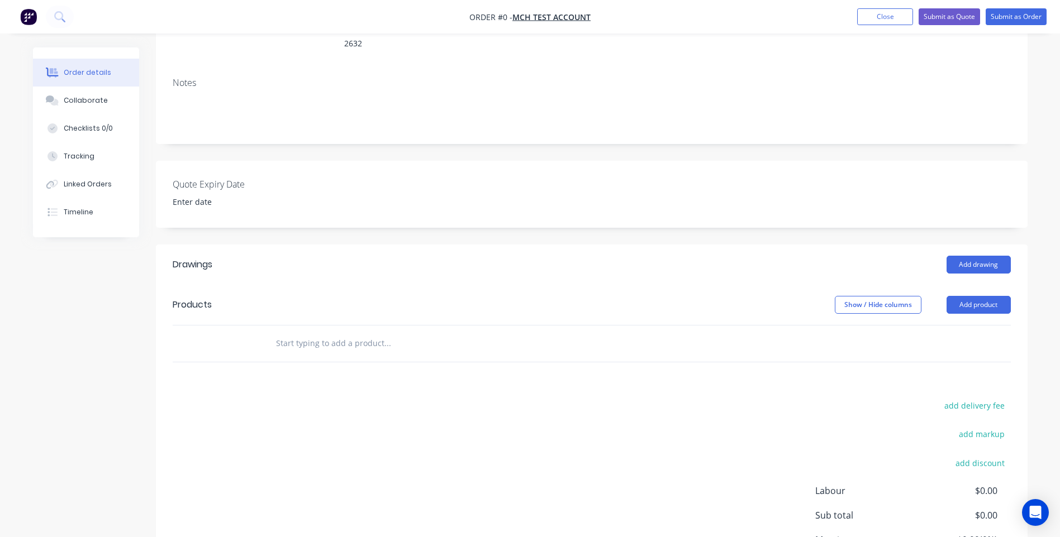
click at [290, 371] on div "Drawings Add drawing Products Show / Hide columns Add product add delivery fee …" at bounding box center [591, 438] width 871 height 386
click at [290, 332] on input "text" at bounding box center [386, 343] width 223 height 22
click at [259, 296] on div "Products" at bounding box center [262, 305] width 178 height 18
click at [279, 378] on div "Drawings Add drawing Products Show / Hide columns Add product add delivery fee …" at bounding box center [591, 438] width 871 height 386
click at [289, 332] on input "text" at bounding box center [386, 343] width 223 height 22
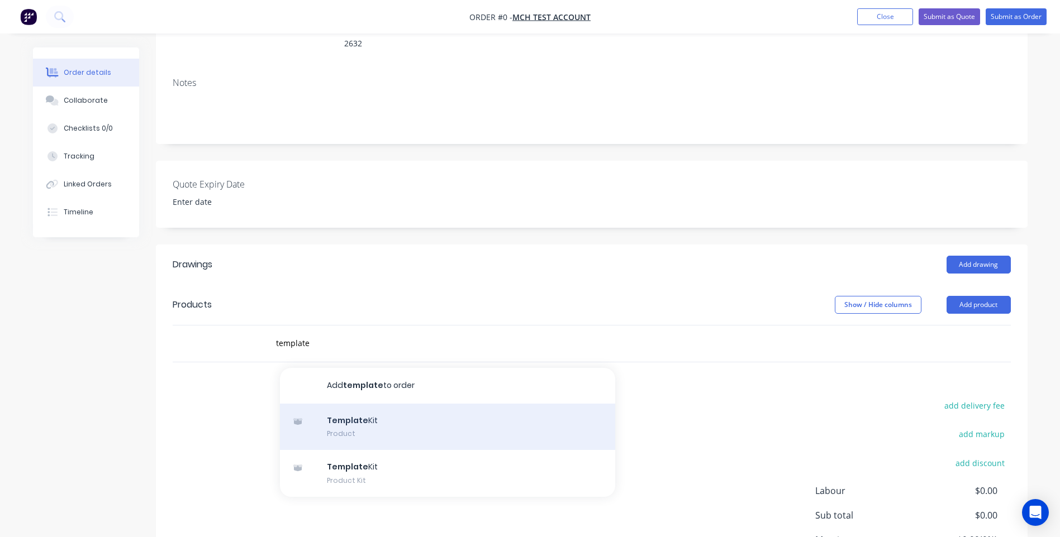
click at [366, 405] on div "Template Kit Product" at bounding box center [447, 427] width 335 height 47
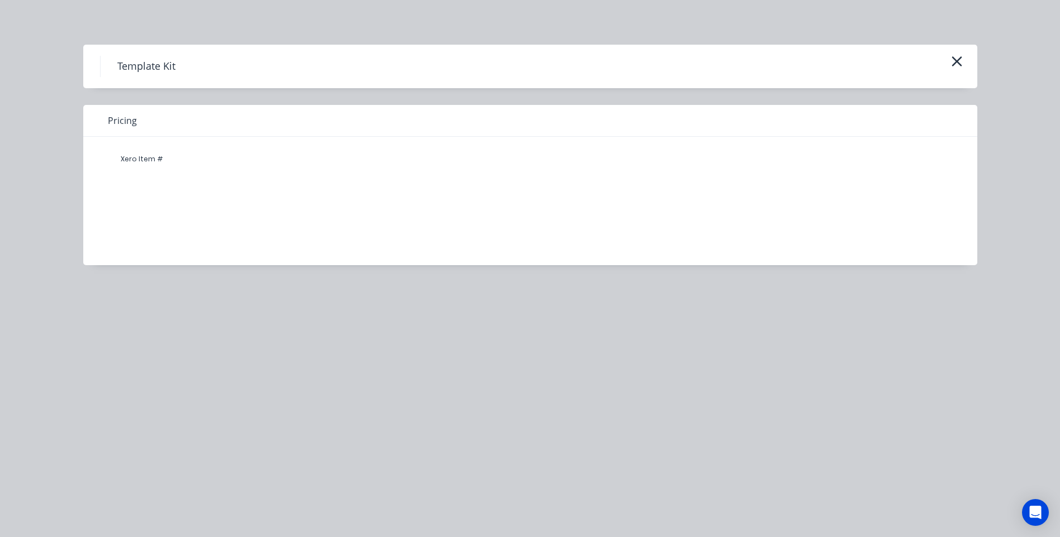
click at [150, 68] on h4 "Template Kit" at bounding box center [146, 66] width 92 height 21
click at [146, 160] on div "Xero Item #" at bounding box center [141, 159] width 67 height 22
click at [959, 59] on icon "button" at bounding box center [956, 61] width 10 height 10
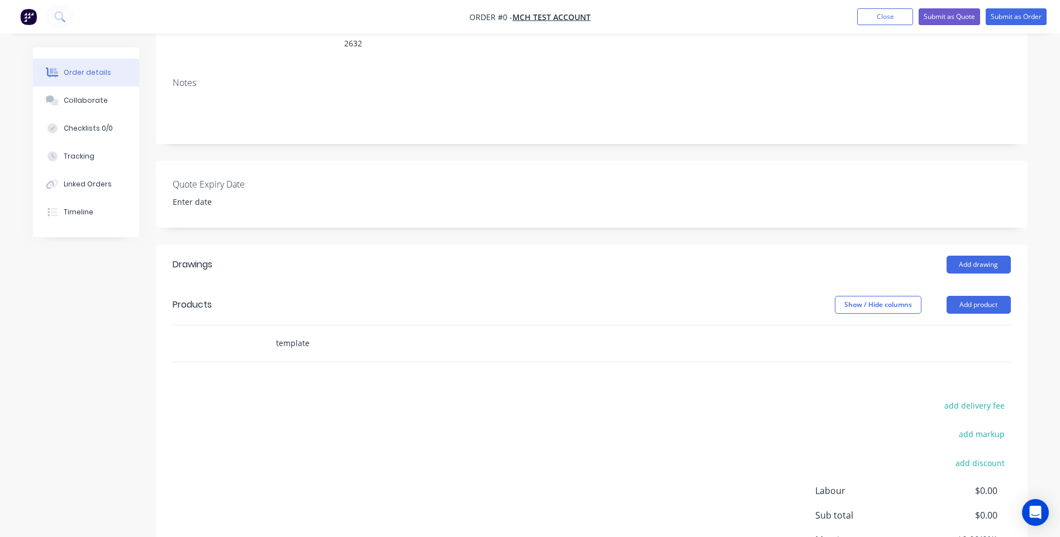
click at [330, 337] on input "template" at bounding box center [386, 343] width 223 height 22
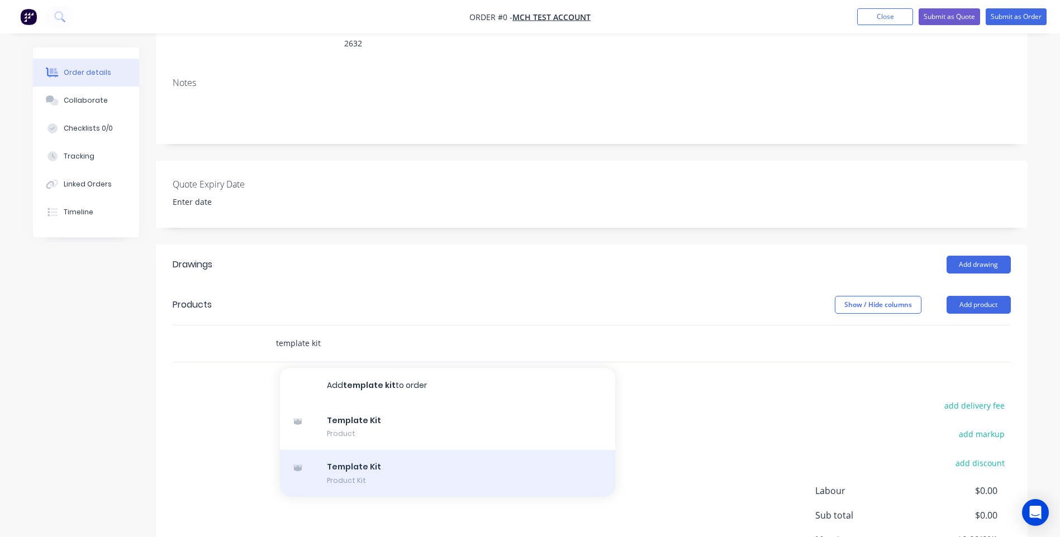
type input "template kit"
click at [358, 454] on div "Template Kit Product Kit" at bounding box center [447, 473] width 335 height 47
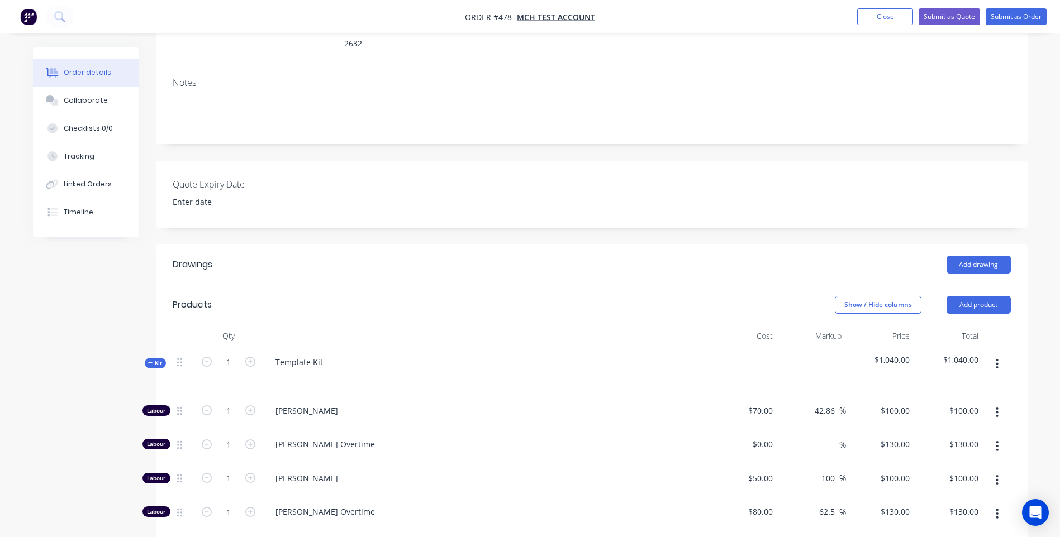
click at [999, 354] on button "button" at bounding box center [997, 364] width 26 height 20
click at [1038, 336] on div "Order details Collaborate Checklists 0/0 Tracking Linked Orders Timeline Order …" at bounding box center [530, 445] width 1017 height 1131
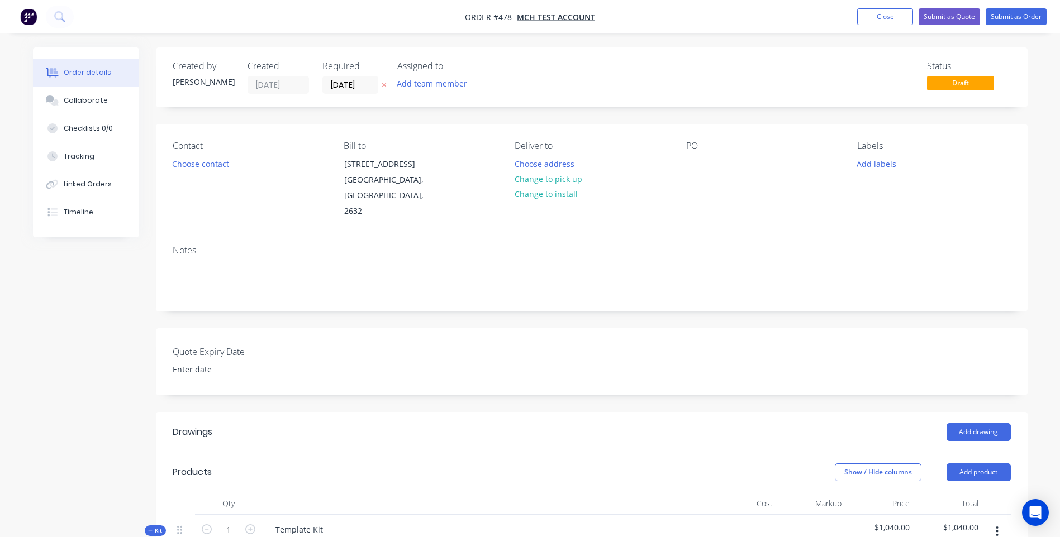
scroll to position [168, 0]
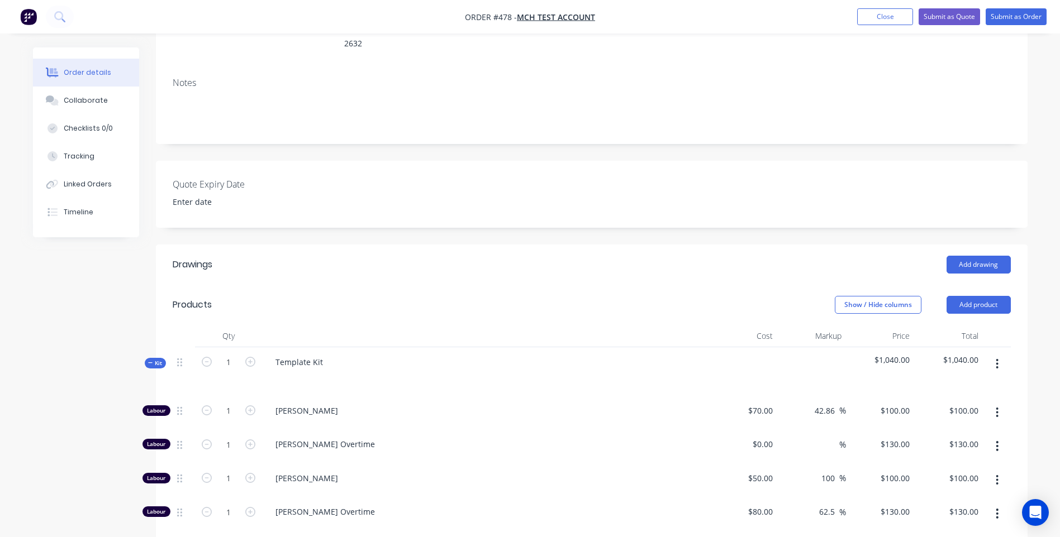
click at [995, 358] on icon "button" at bounding box center [996, 364] width 3 height 12
click at [912, 449] on button "Delete" at bounding box center [957, 460] width 106 height 22
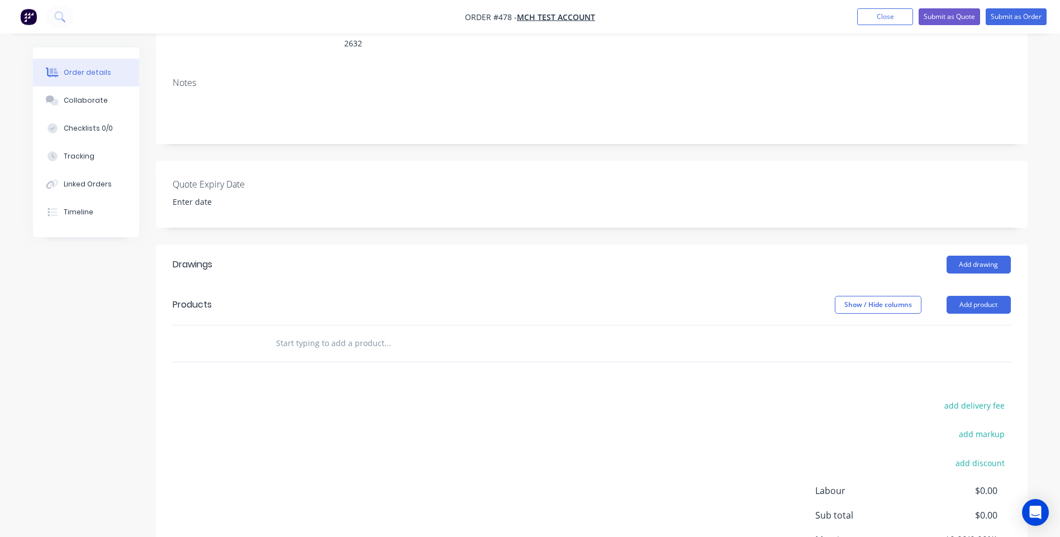
click at [339, 332] on input "text" at bounding box center [386, 343] width 223 height 22
click at [321, 364] on div "Drawings Add drawing Products Show / Hide columns Add product add delivery fee …" at bounding box center [591, 438] width 871 height 386
click at [348, 332] on input "text" at bounding box center [386, 343] width 223 height 22
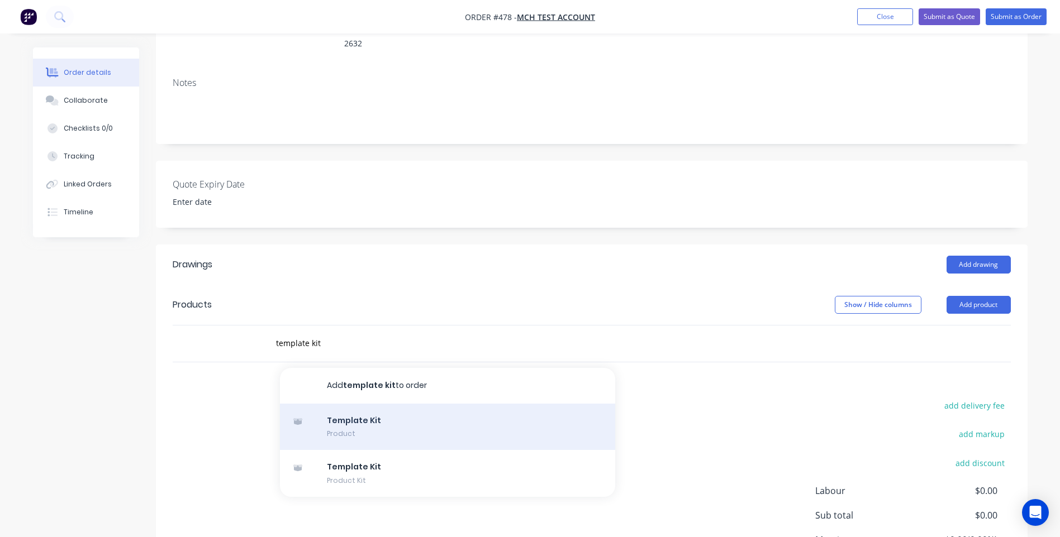
click at [448, 406] on div "Template Kit Product" at bounding box center [447, 427] width 335 height 47
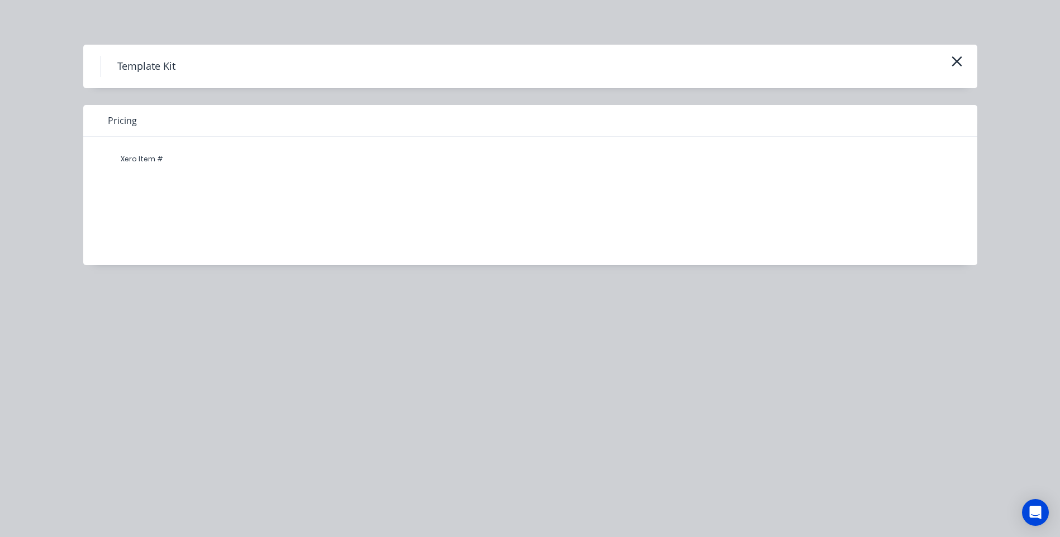
click at [156, 69] on h4 "Template Kit" at bounding box center [146, 66] width 92 height 21
click at [180, 62] on h4 "Template Kit" at bounding box center [146, 66] width 92 height 21
click at [179, 63] on h4 "Template Kit" at bounding box center [146, 66] width 92 height 21
drag, startPoint x: 179, startPoint y: 63, endPoint x: 159, endPoint y: 66, distance: 20.4
click at [159, 66] on h4 "Template Kit" at bounding box center [146, 66] width 92 height 21
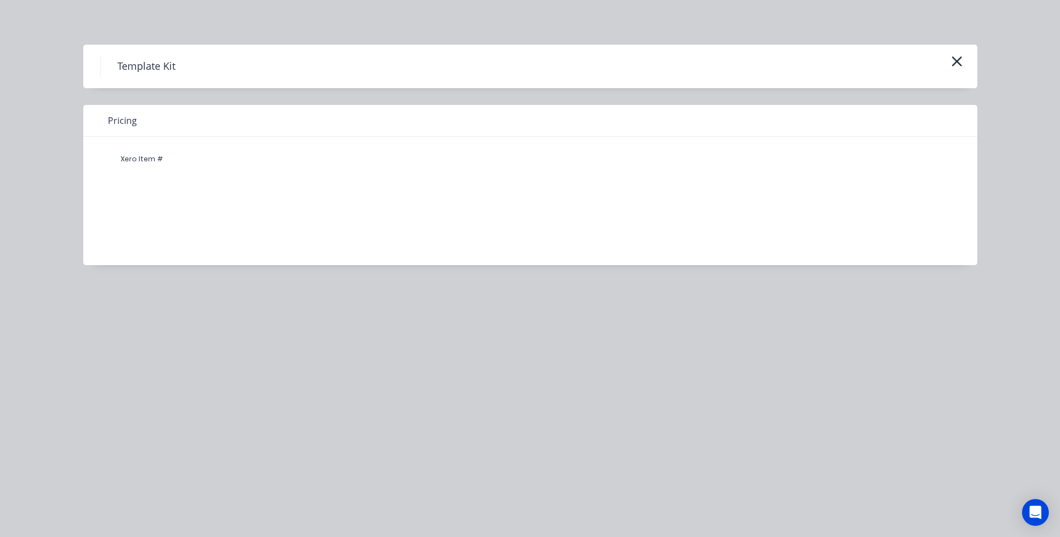
click at [86, 60] on div "Template Kit" at bounding box center [530, 67] width 894 height 44
click at [104, 68] on h4 "Template Kit" at bounding box center [146, 66] width 92 height 21
click at [155, 164] on div "Xero Item #" at bounding box center [141, 159] width 67 height 22
click at [963, 60] on button "button" at bounding box center [956, 62] width 18 height 18
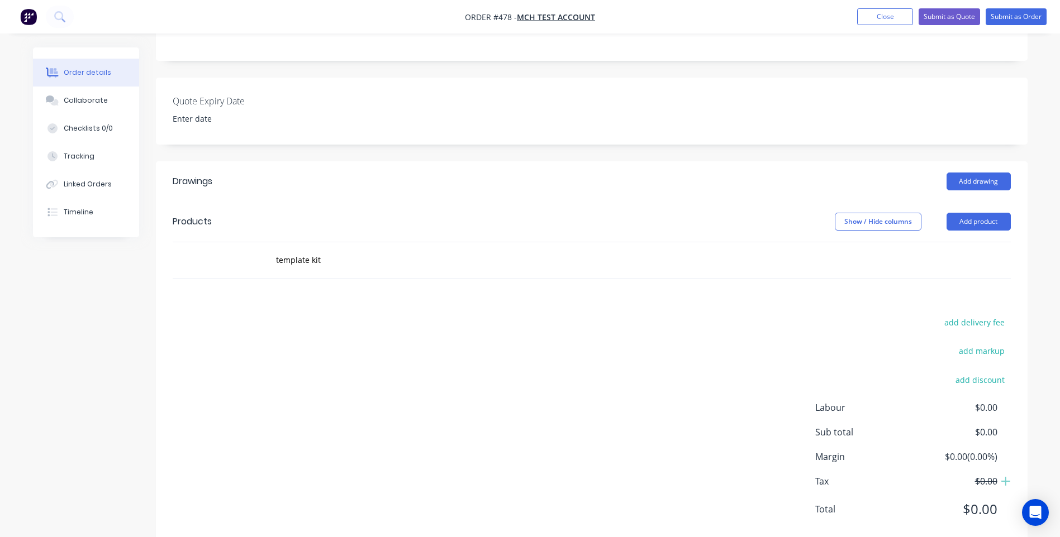
scroll to position [262, 0]
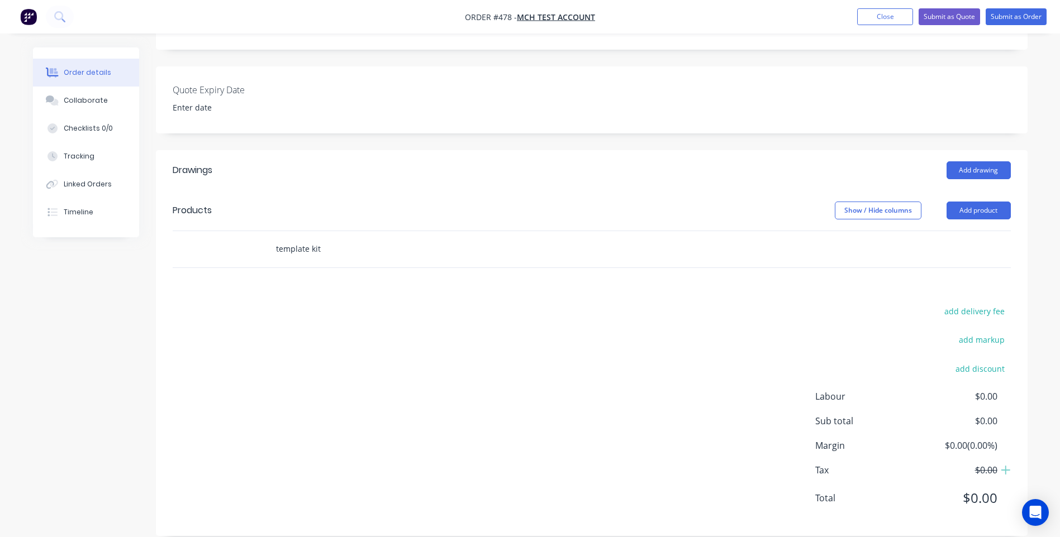
click at [338, 238] on input "template kit" at bounding box center [386, 249] width 223 height 22
type input "t"
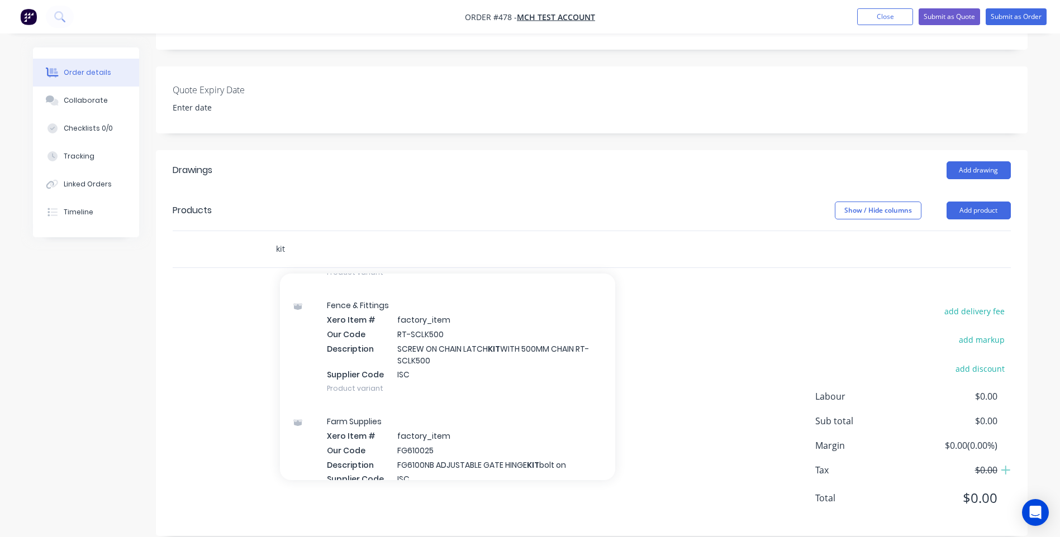
scroll to position [1061, 0]
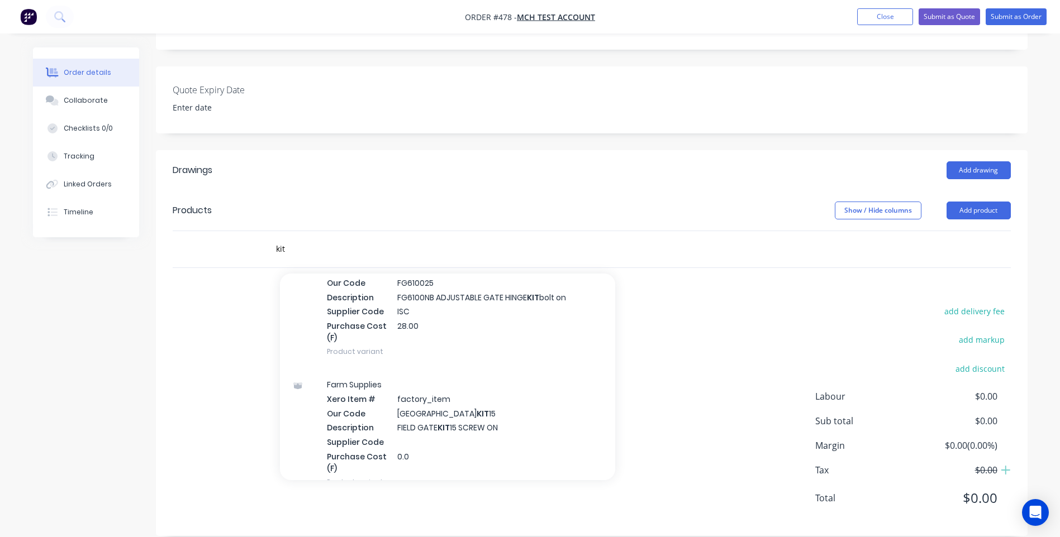
click at [673, 349] on div "add delivery fee add markup add discount Labour $0.00 Sub total $0.00 Margin $0…" at bounding box center [592, 412] width 838 height 216
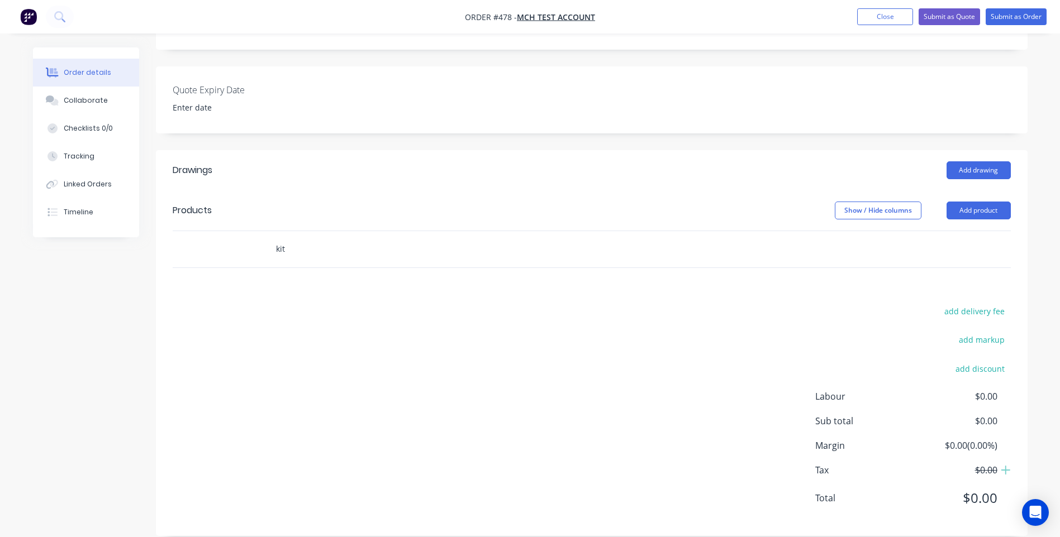
click at [304, 238] on input "kit" at bounding box center [386, 249] width 223 height 22
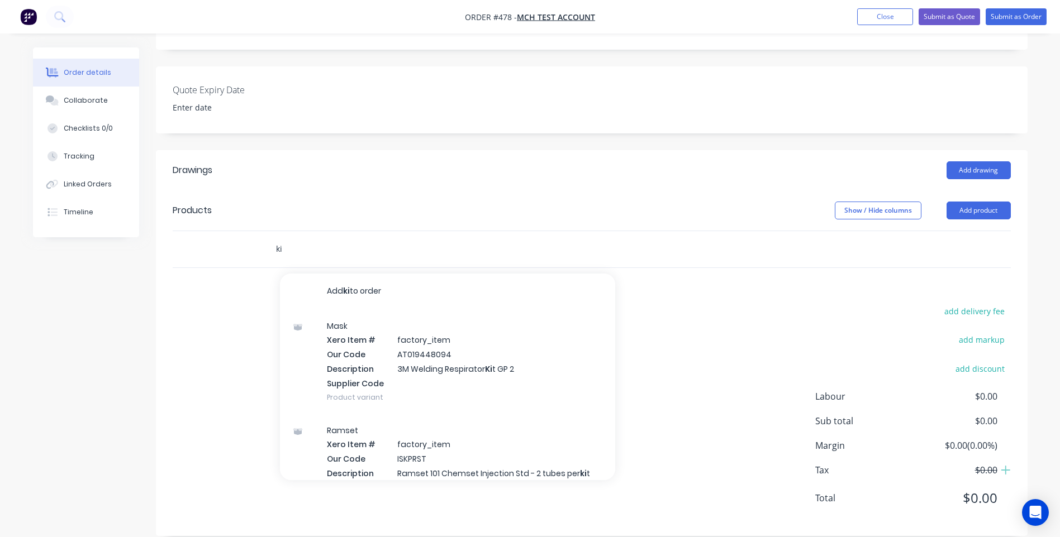
type input "k"
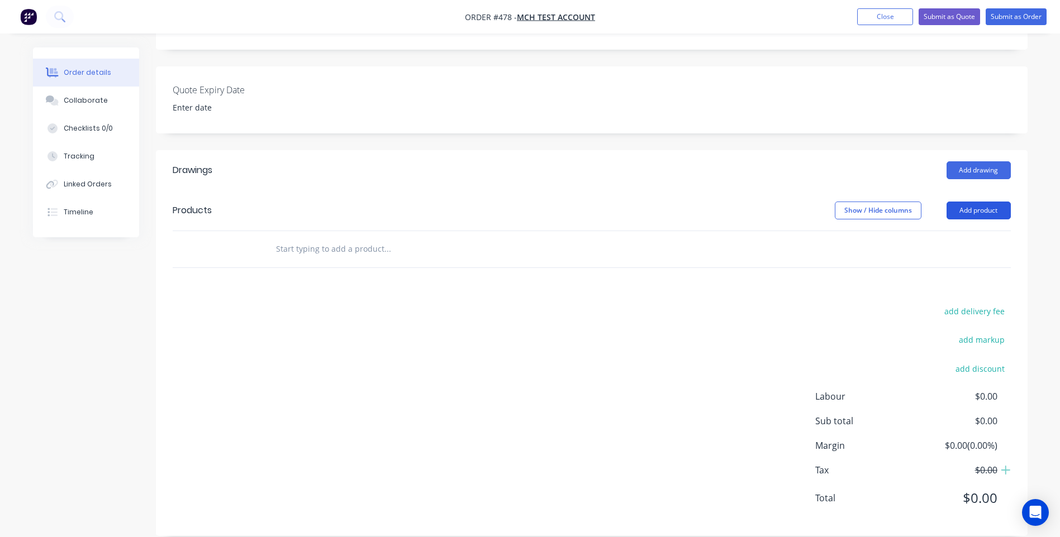
click at [972, 202] on button "Add product" at bounding box center [978, 211] width 64 height 18
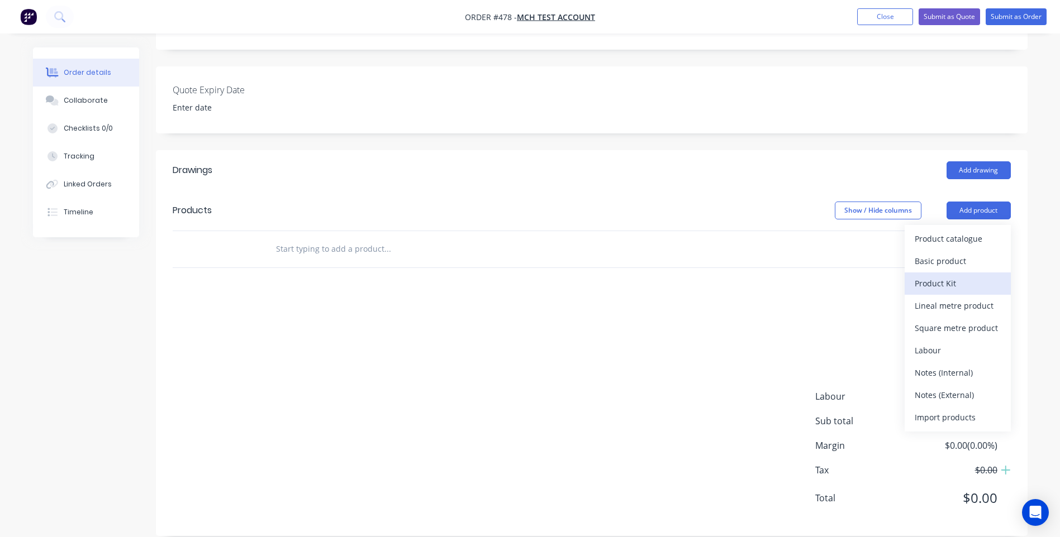
click at [932, 275] on div "Product Kit" at bounding box center [957, 283] width 86 height 16
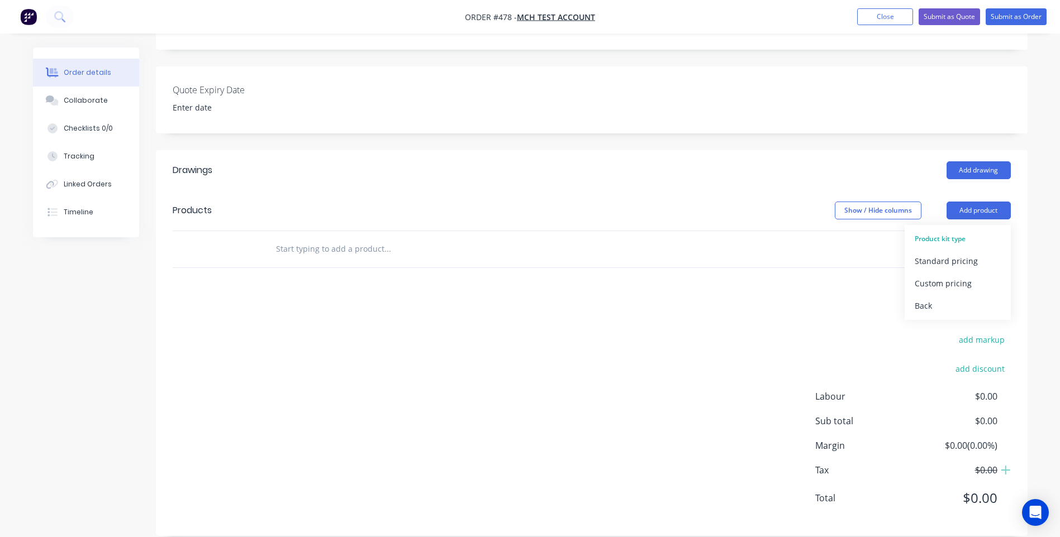
click at [944, 232] on div "Product kit type" at bounding box center [957, 239] width 86 height 15
click at [962, 202] on button "Add product" at bounding box center [978, 211] width 64 height 18
click at [917, 298] on div "Back" at bounding box center [957, 306] width 86 height 16
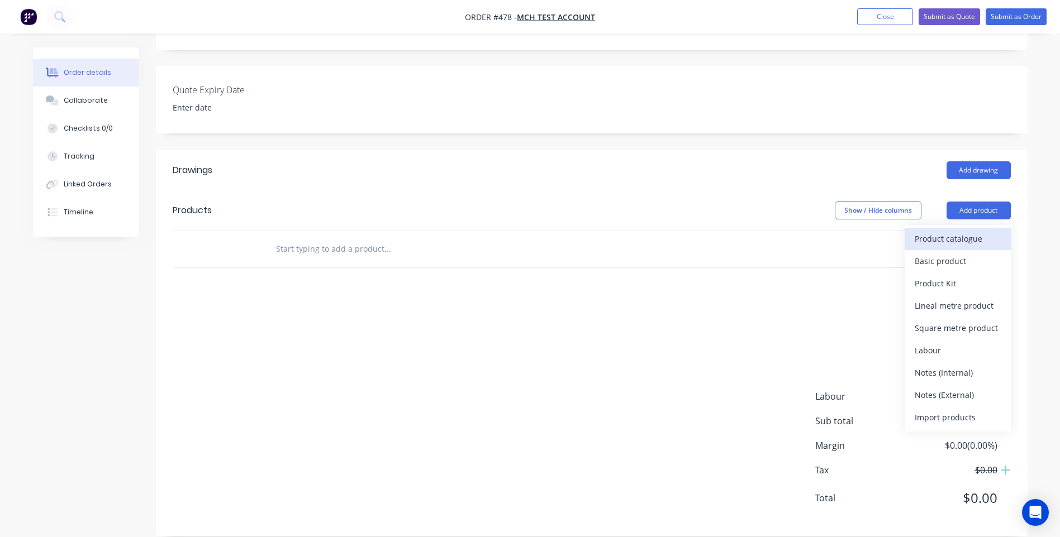
click at [959, 231] on div "Product catalogue" at bounding box center [957, 239] width 86 height 16
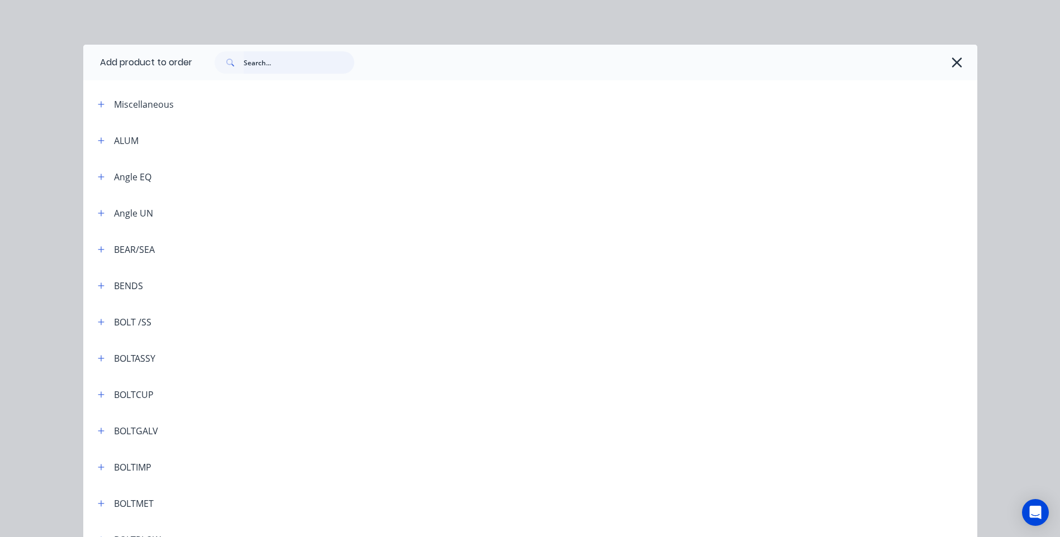
click at [290, 64] on input "text" at bounding box center [299, 62] width 111 height 22
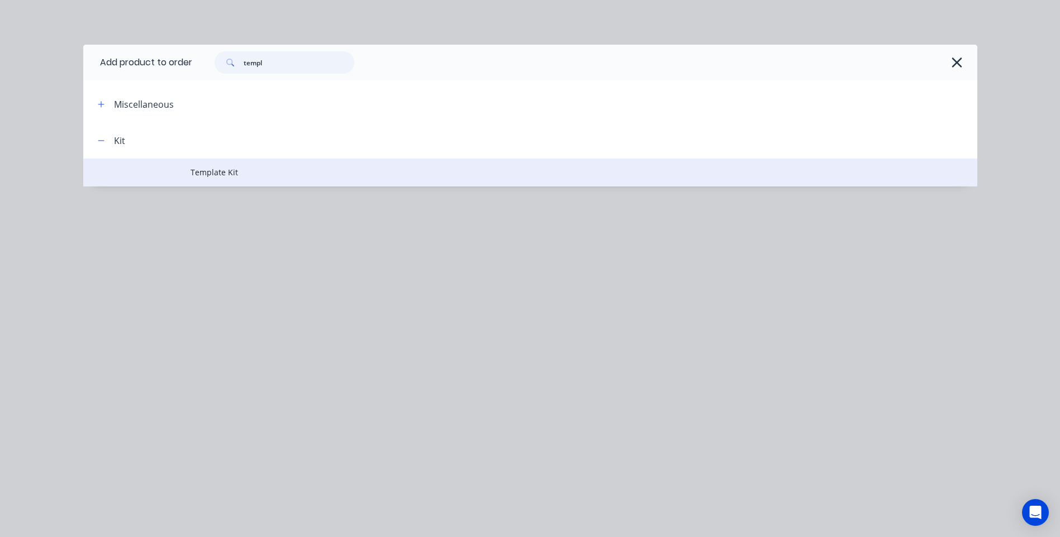
type input "templ"
click at [210, 167] on span "Template Kit" at bounding box center [504, 172] width 629 height 12
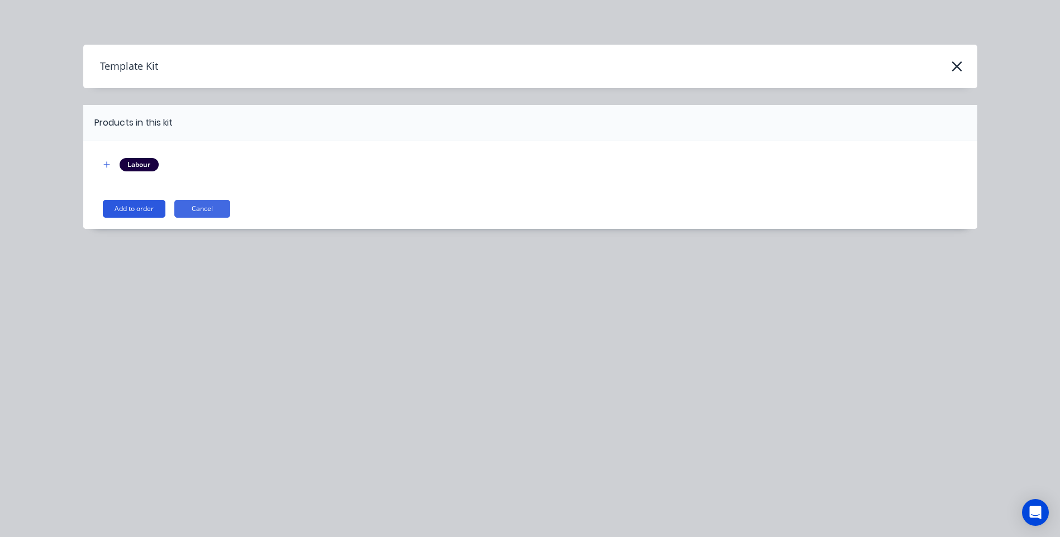
click at [135, 205] on button "Add to order" at bounding box center [134, 209] width 63 height 18
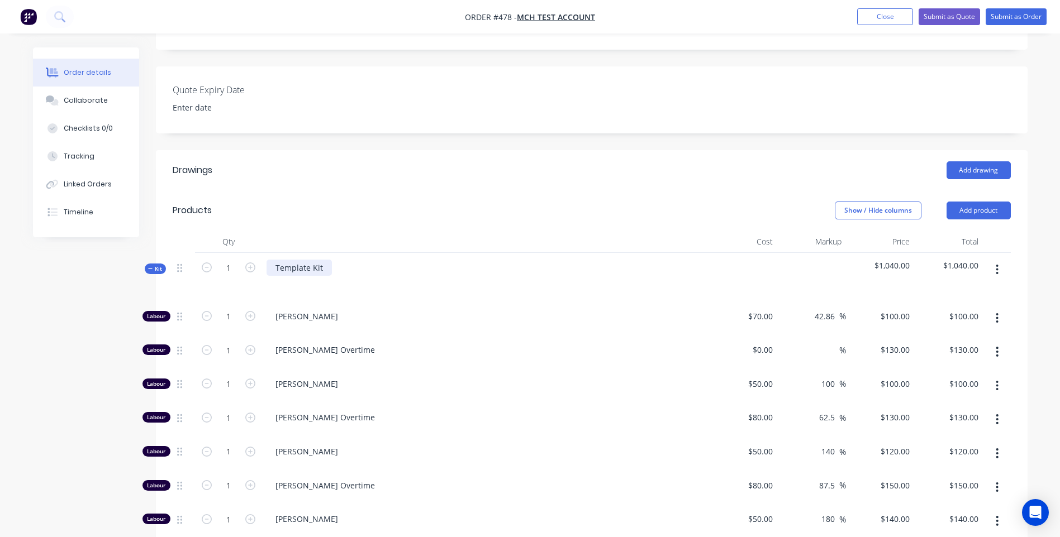
click at [325, 260] on div "Template Kit" at bounding box center [298, 268] width 65 height 16
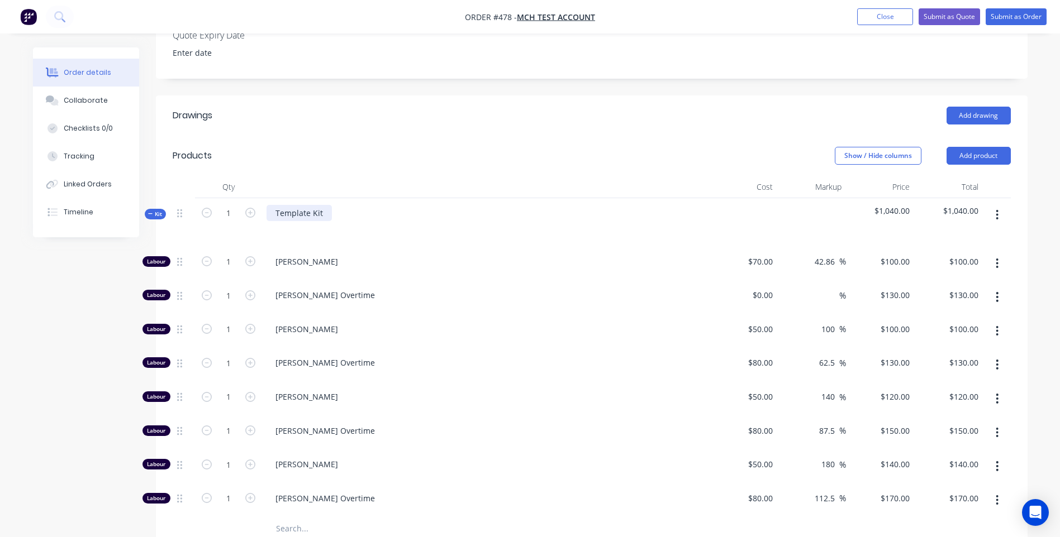
scroll to position [485, 0]
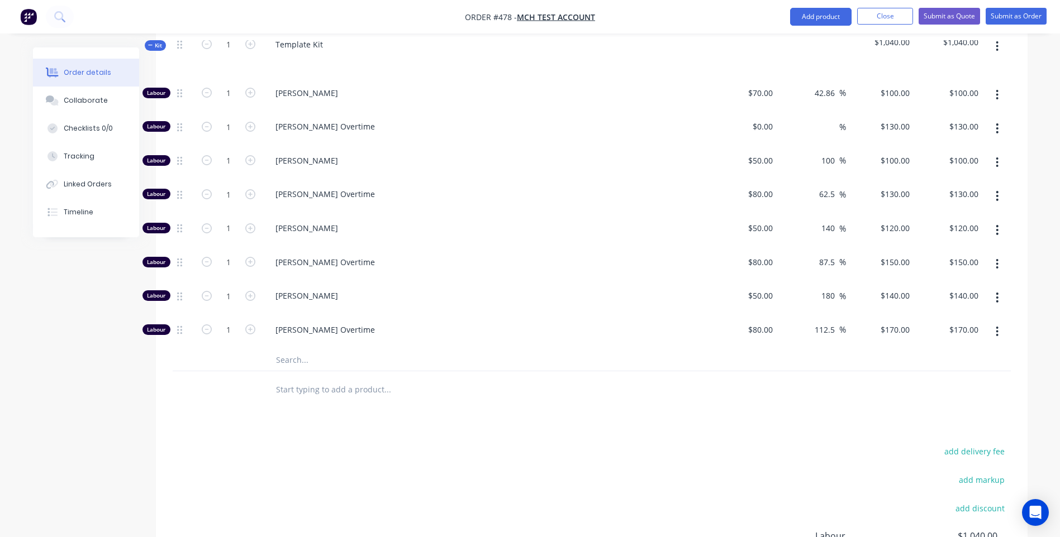
click at [321, 378] on input "text" at bounding box center [386, 389] width 223 height 22
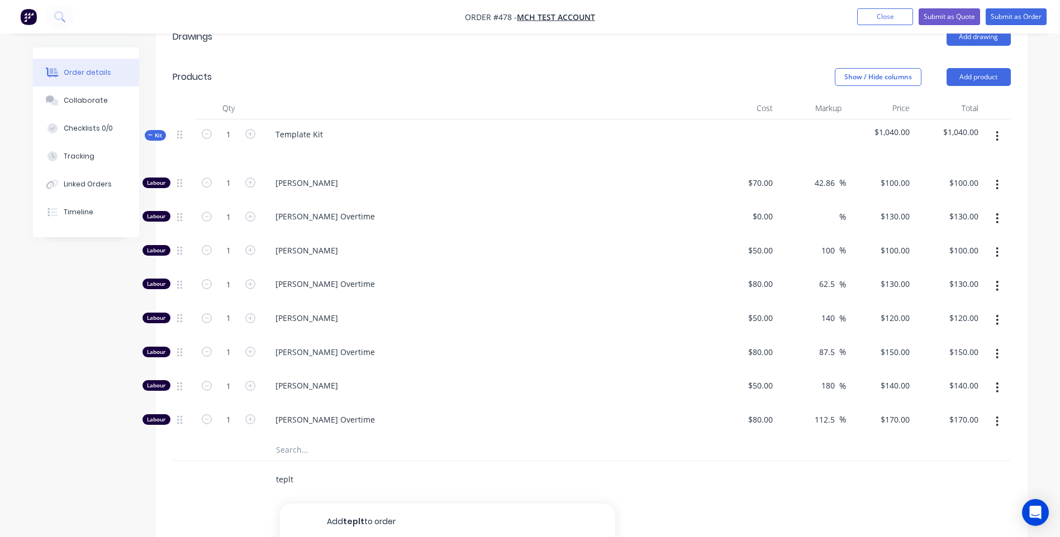
scroll to position [551, 0]
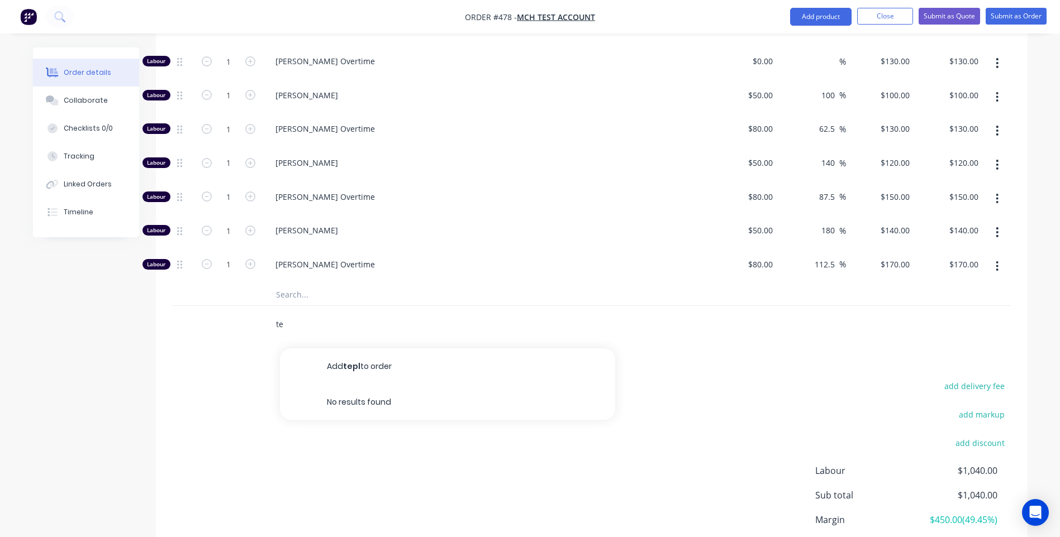
type input "t"
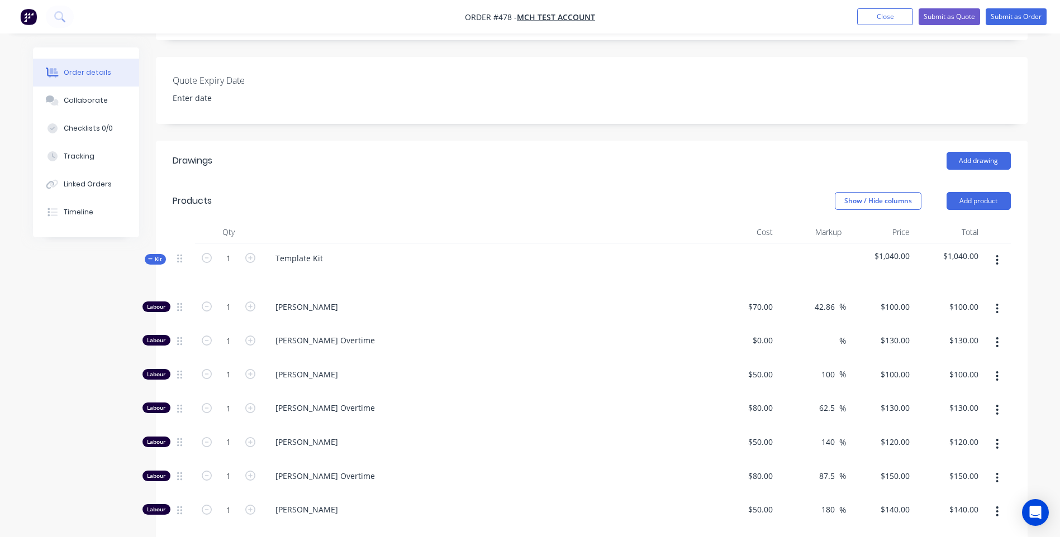
scroll to position [0, 0]
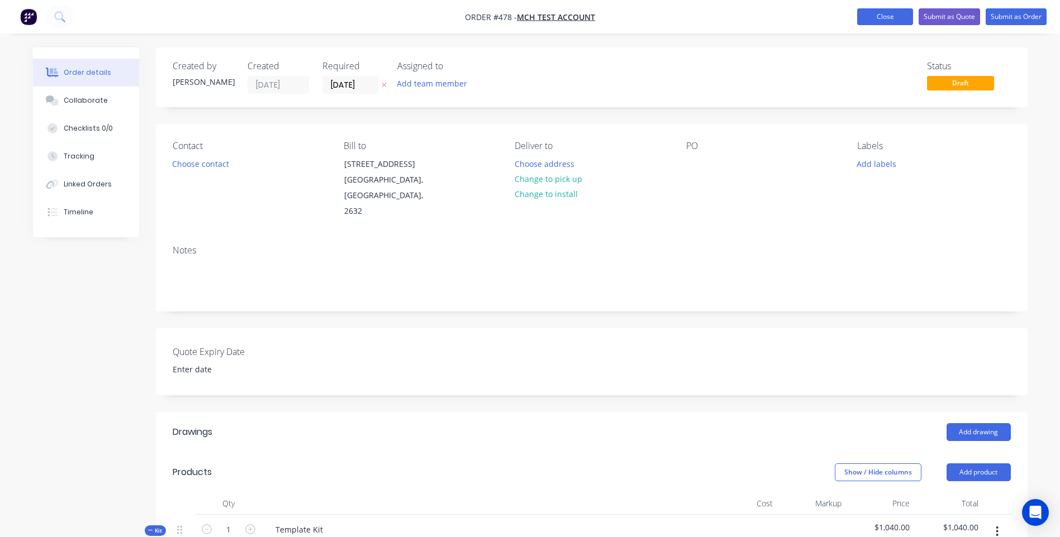
click at [896, 16] on button "Close" at bounding box center [885, 16] width 56 height 17
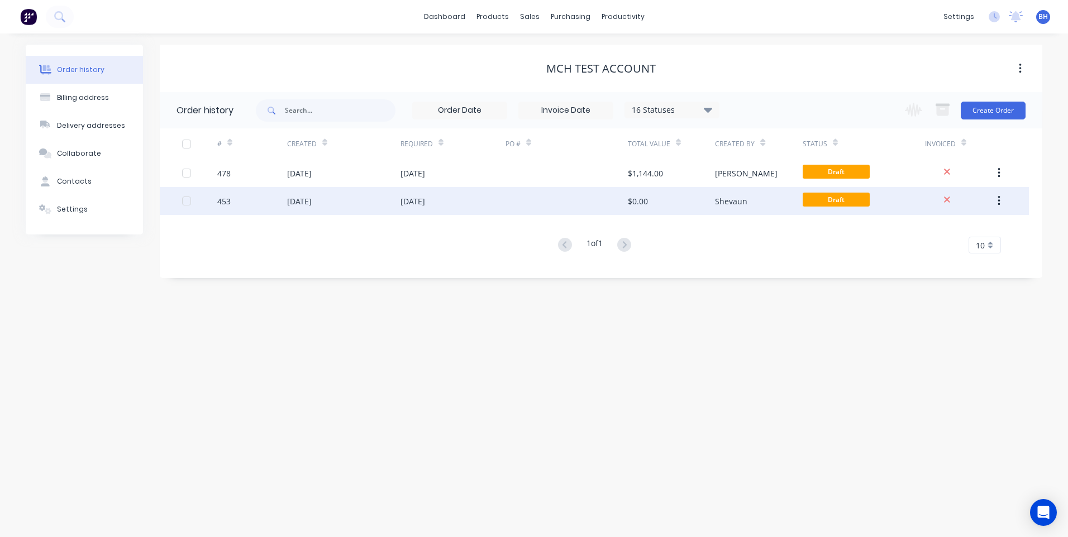
click at [996, 194] on button "button" at bounding box center [999, 201] width 26 height 20
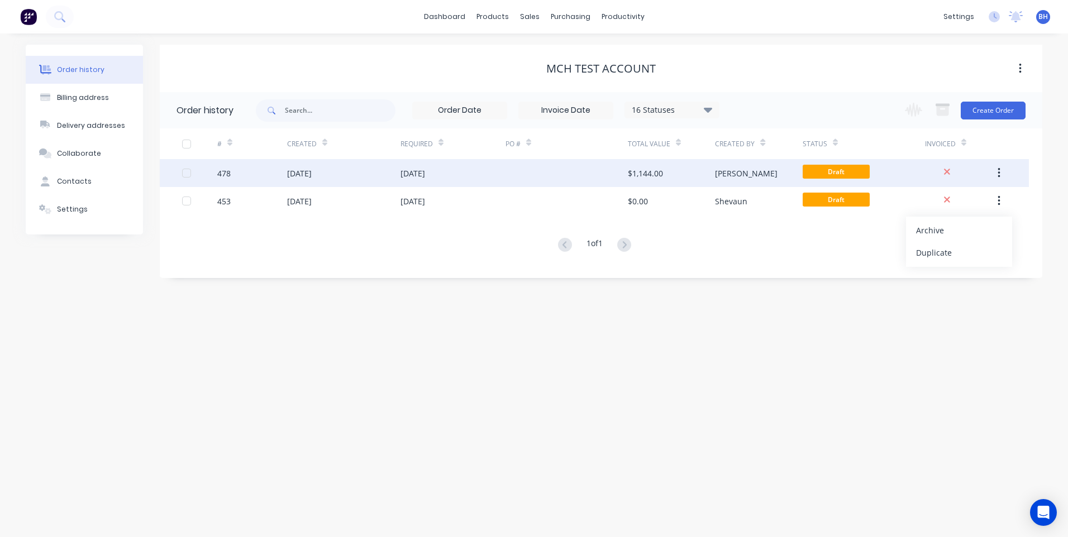
click at [1001, 165] on button "button" at bounding box center [999, 173] width 26 height 20
click at [926, 197] on div "Archive" at bounding box center [959, 202] width 86 height 16
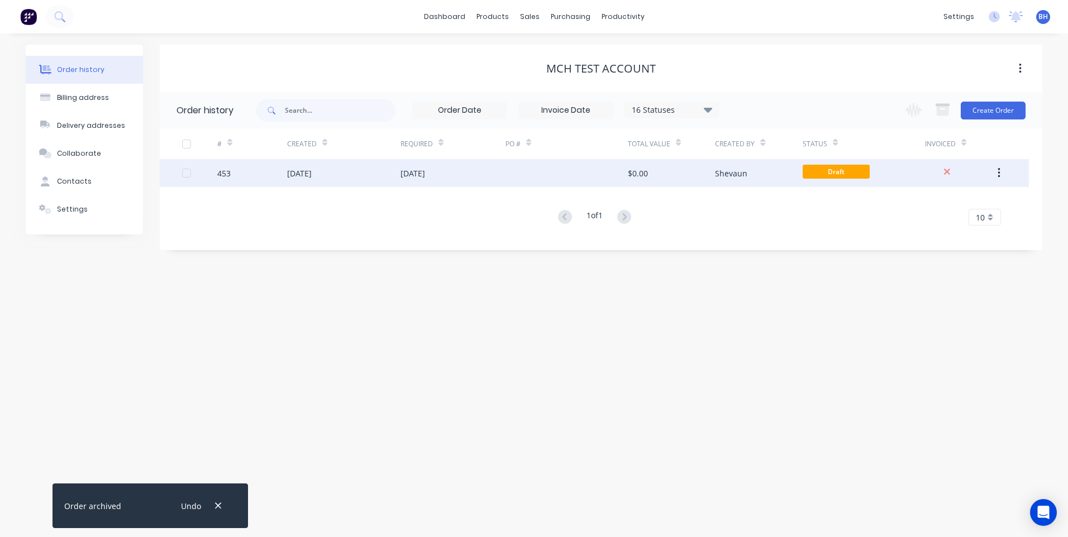
click at [521, 168] on div at bounding box center [567, 173] width 122 height 28
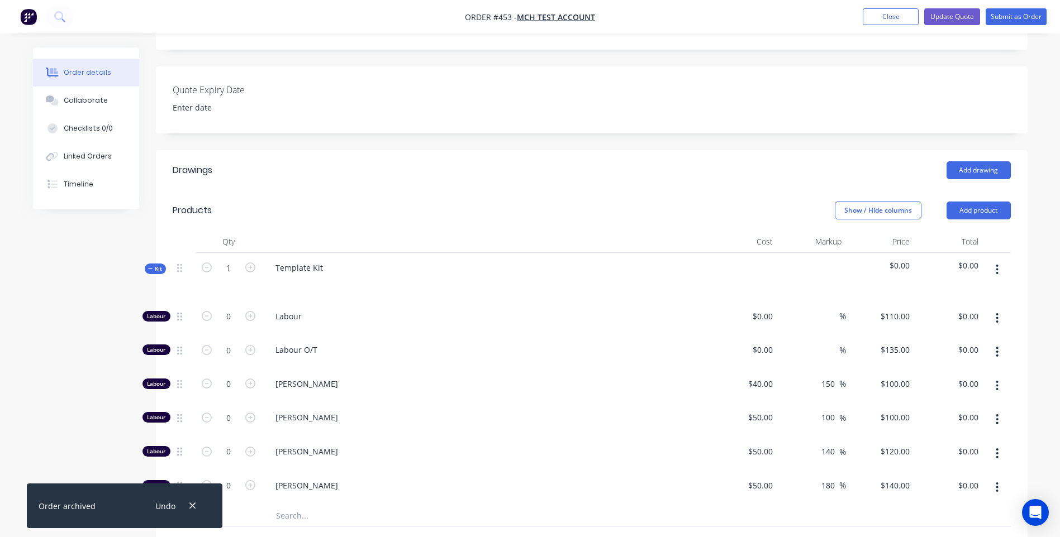
scroll to position [279, 0]
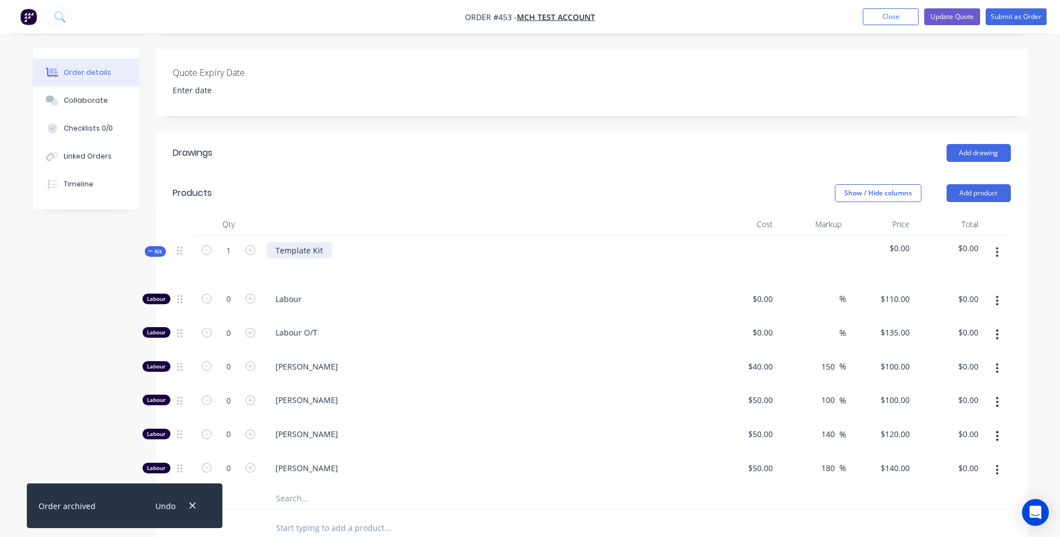
click at [329, 242] on div "Template Kit" at bounding box center [298, 250] width 65 height 16
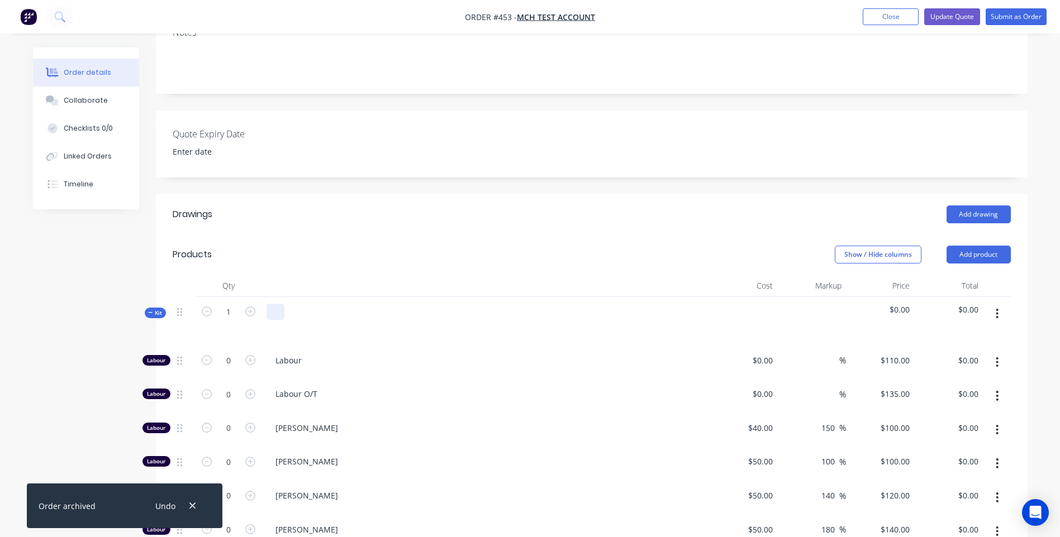
scroll to position [111, 0]
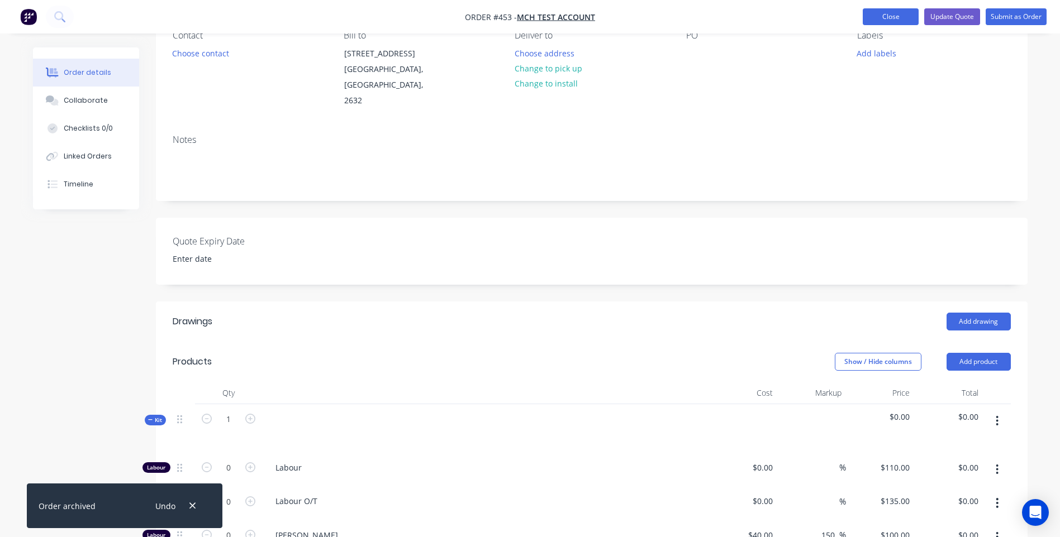
click at [880, 16] on button "Close" at bounding box center [891, 16] width 56 height 17
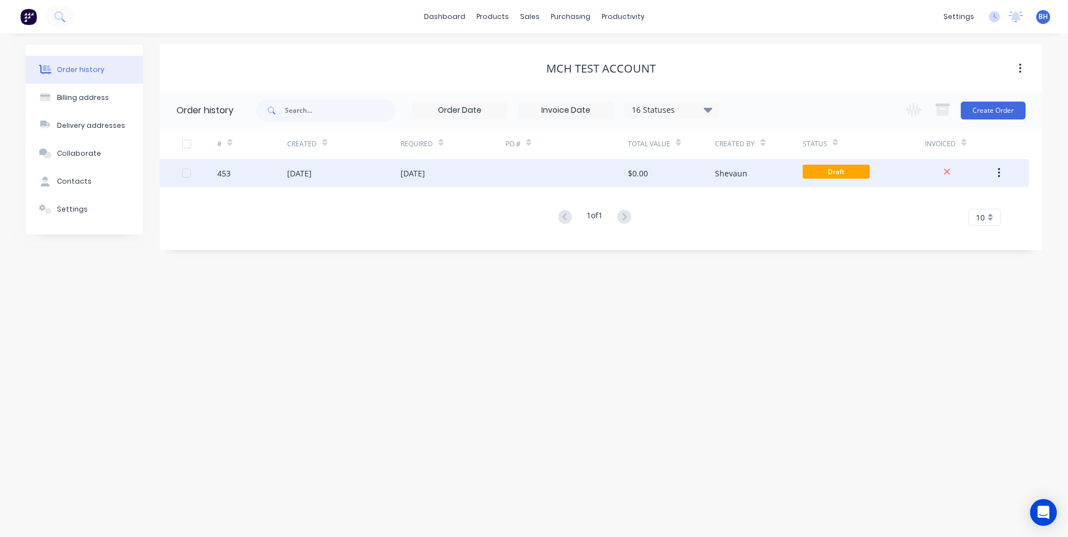
click at [337, 173] on div "[DATE]" at bounding box center [343, 173] width 113 height 28
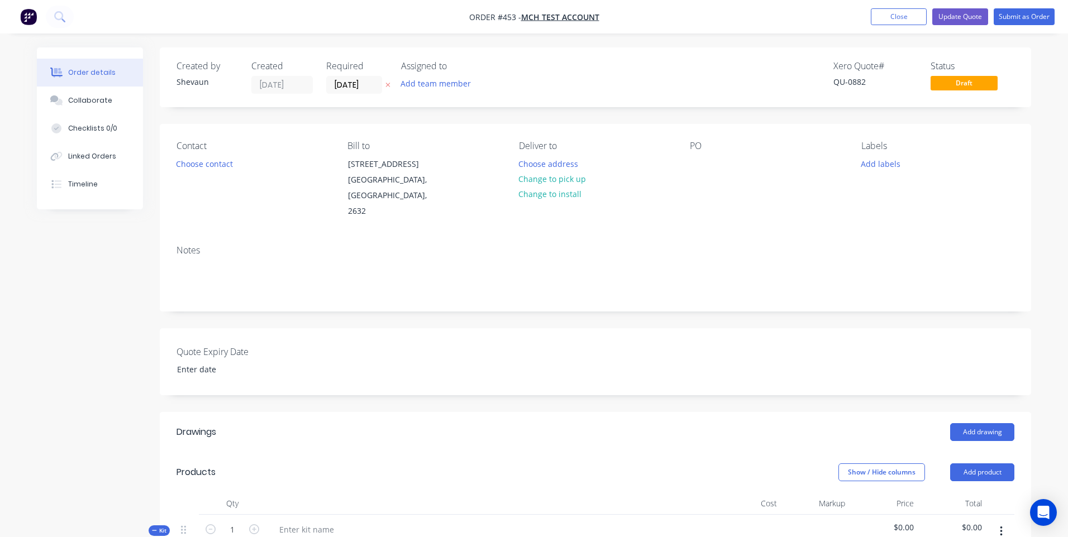
type input "$110.00"
type input "$135.00"
type input "$40.00"
type input "150"
type input "$100.00"
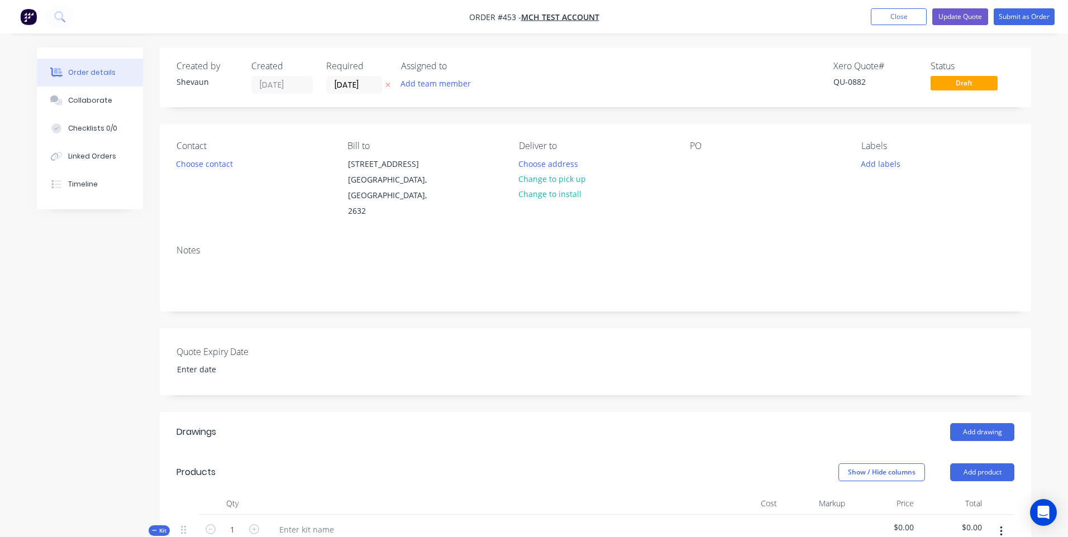
type input "$50.00"
type input "100"
type input "$100.00"
type input "$50.00"
type input "140"
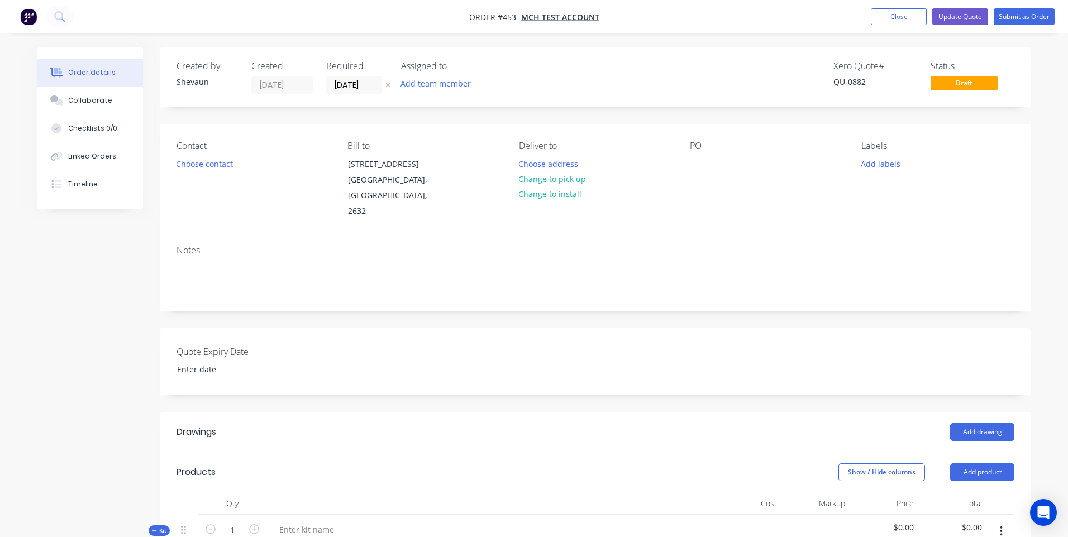
type input "$120.00"
type input "$50.00"
type input "180"
type input "$140.00"
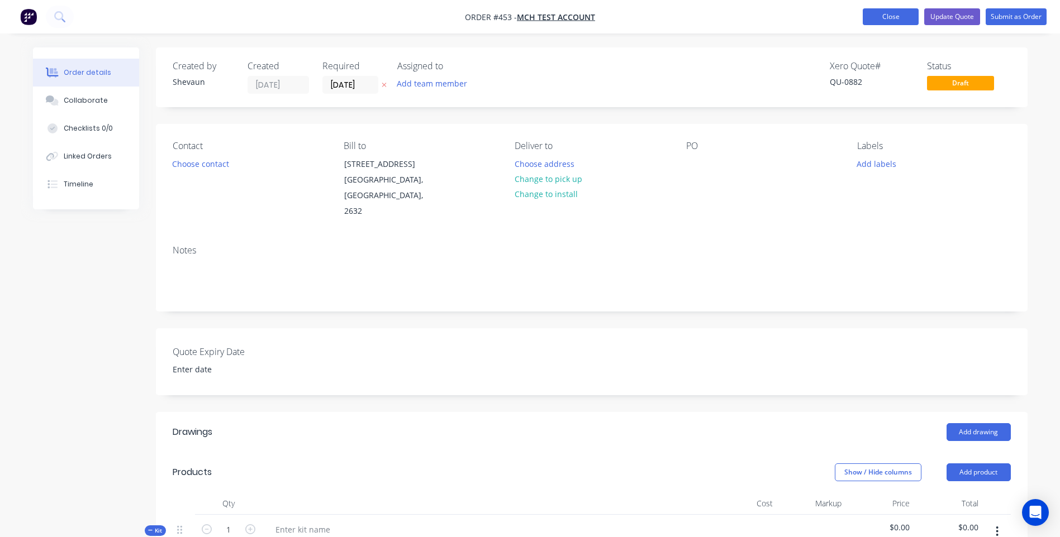
click at [887, 15] on button "Close" at bounding box center [891, 16] width 56 height 17
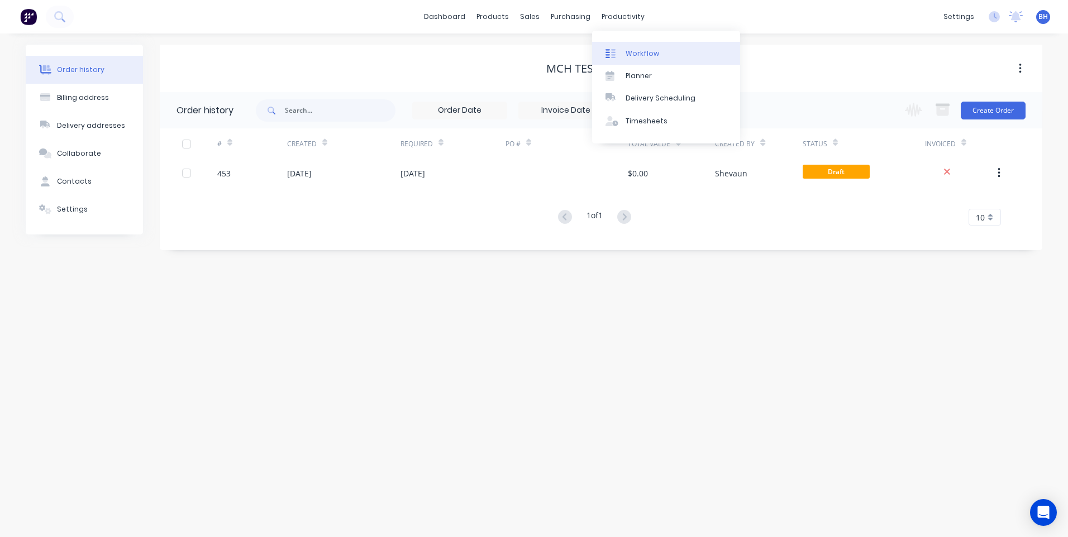
click at [632, 47] on link "Workflow" at bounding box center [666, 53] width 148 height 22
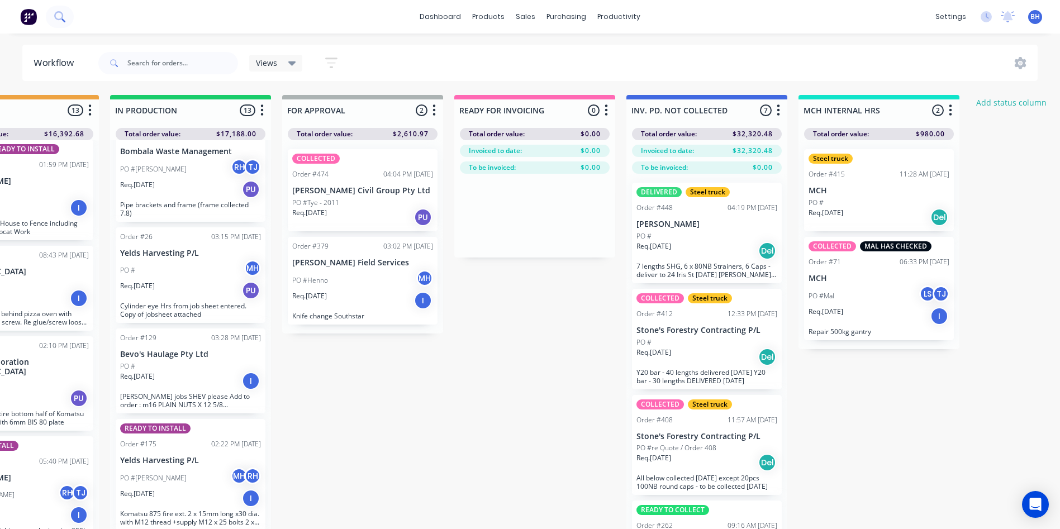
click at [56, 13] on icon at bounding box center [58, 15] width 9 height 9
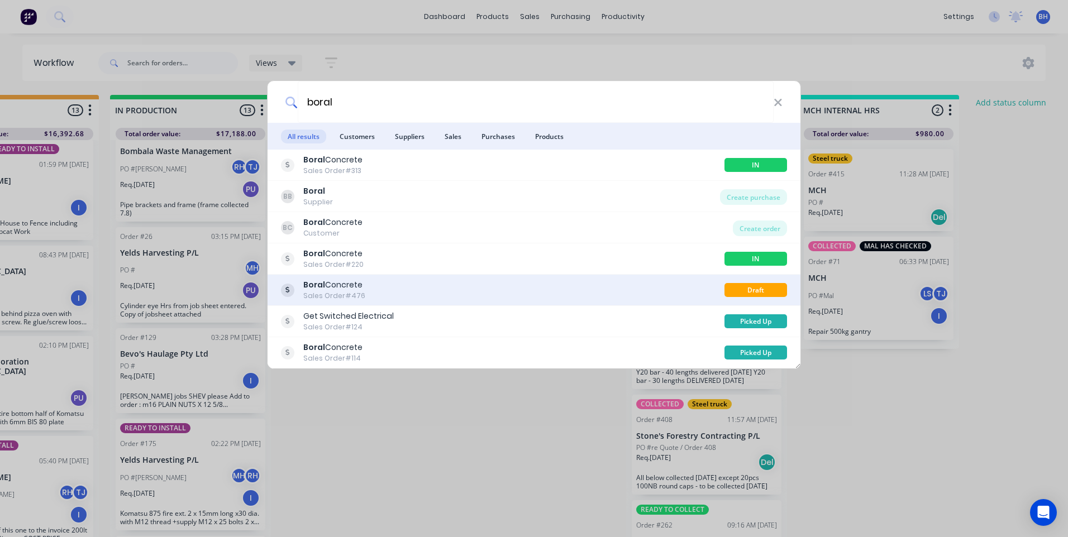
type input "boral"
click at [381, 284] on div "Boral Concrete Sales Order #476" at bounding box center [503, 290] width 444 height 22
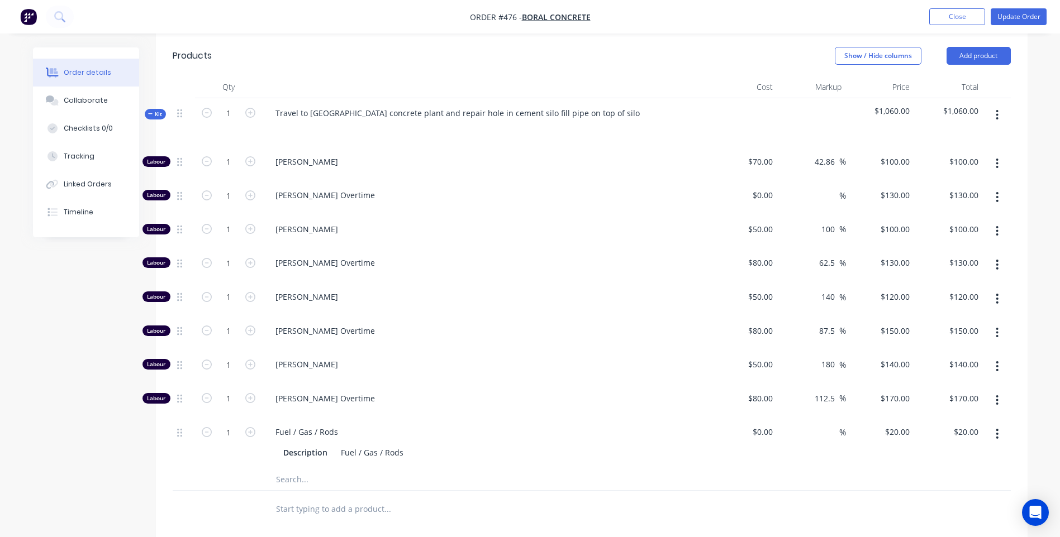
scroll to position [391, 0]
